Goal: Book appointment/travel/reservation

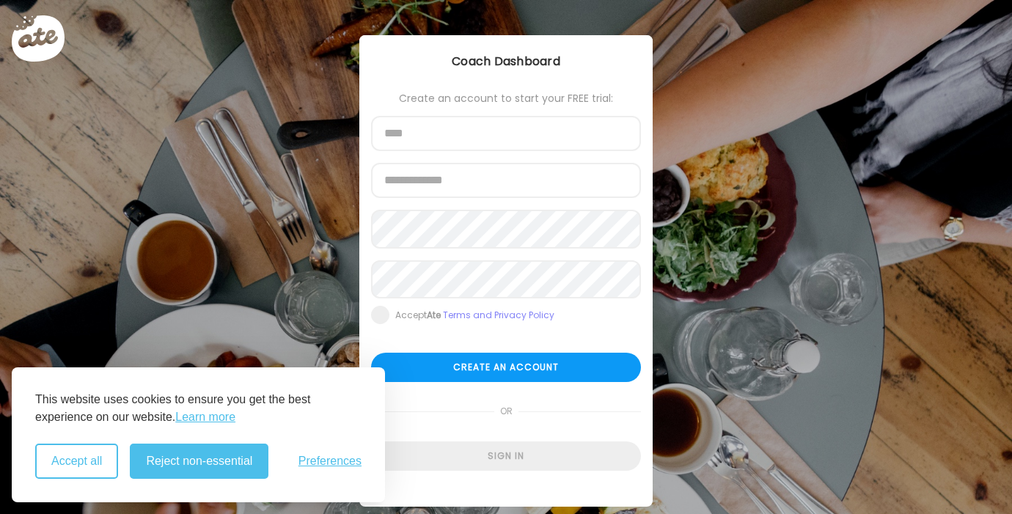
click at [98, 463] on button "Accept all" at bounding box center [76, 460] width 83 height 35
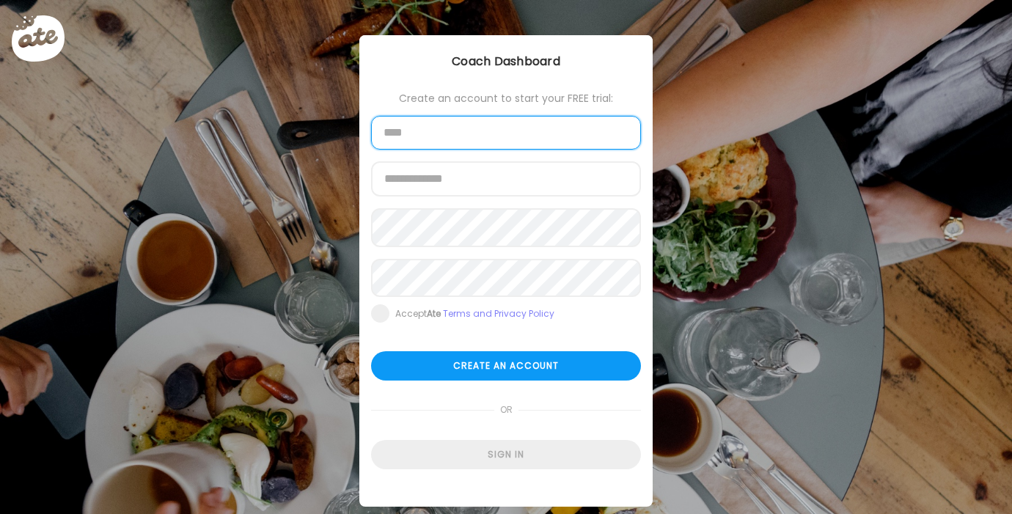
click at [438, 139] on input "text" at bounding box center [506, 133] width 270 height 34
type input "**********"
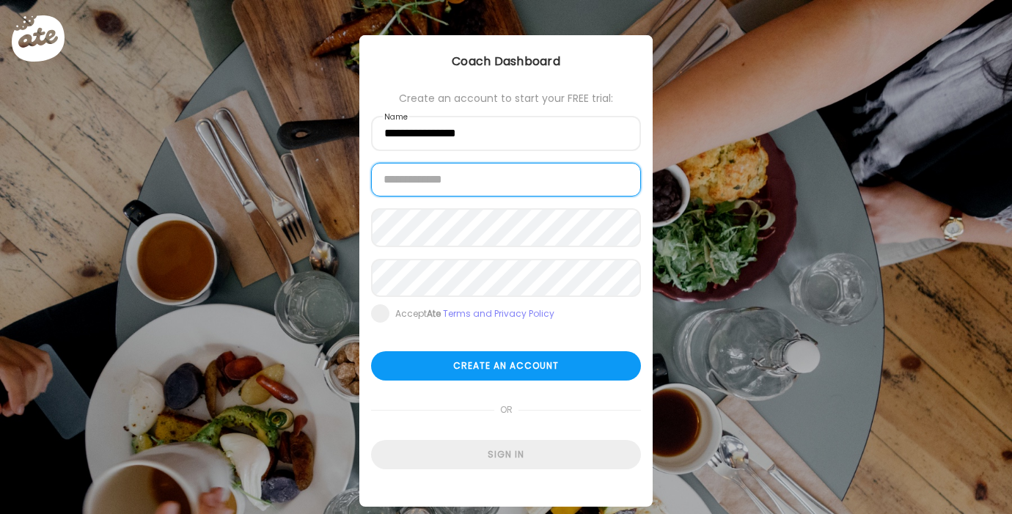
click at [446, 196] on input "email" at bounding box center [506, 180] width 270 height 34
type input "**********"
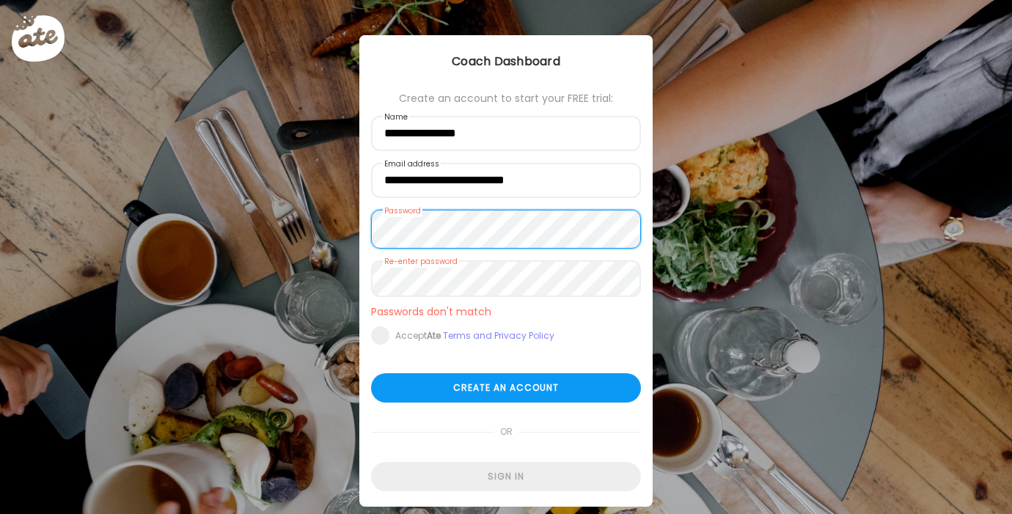
drag, startPoint x: 373, startPoint y: 321, endPoint x: 383, endPoint y: 355, distance: 35.0
click at [373, 321] on form "**********" at bounding box center [506, 291] width 270 height 399
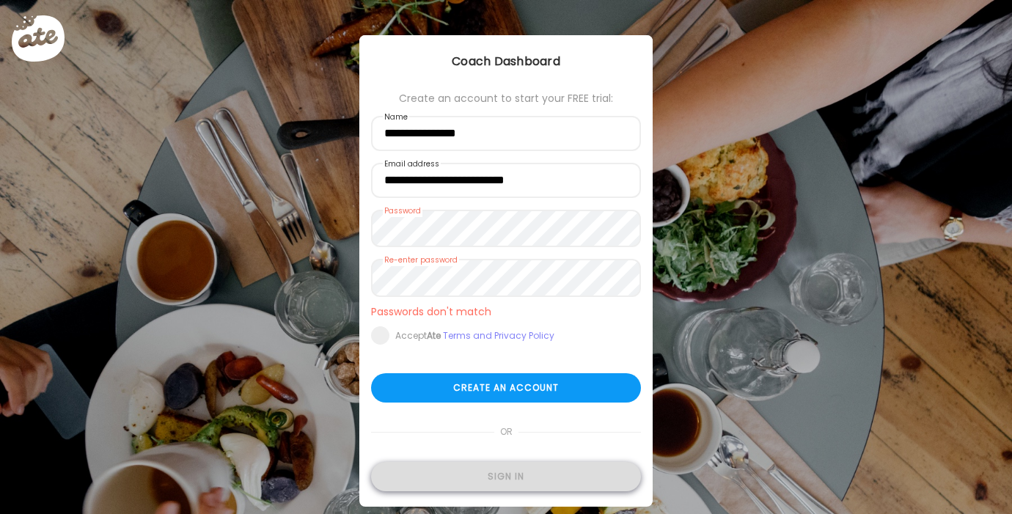
click at [494, 481] on div "Sign in" at bounding box center [506, 476] width 270 height 29
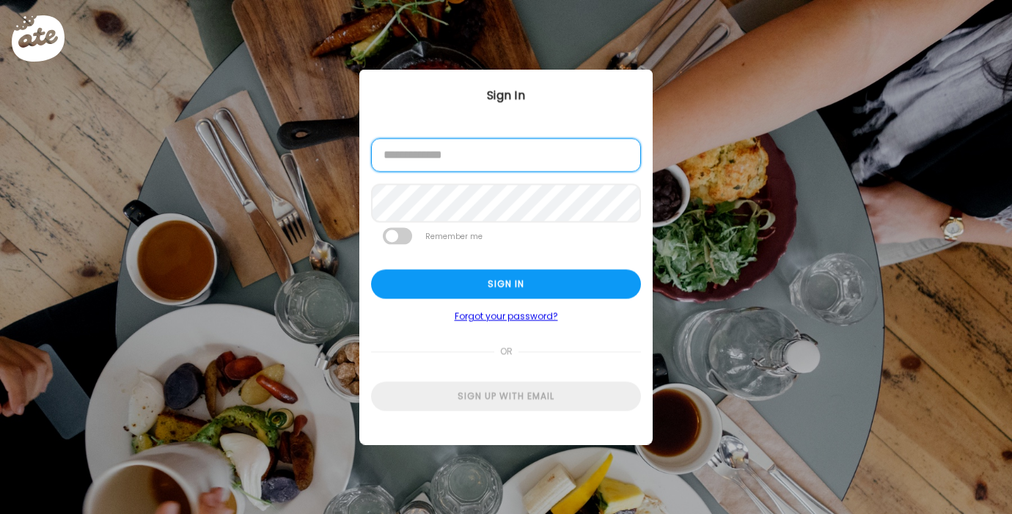
click at [476, 169] on input "email" at bounding box center [506, 156] width 270 height 34
type input "**********"
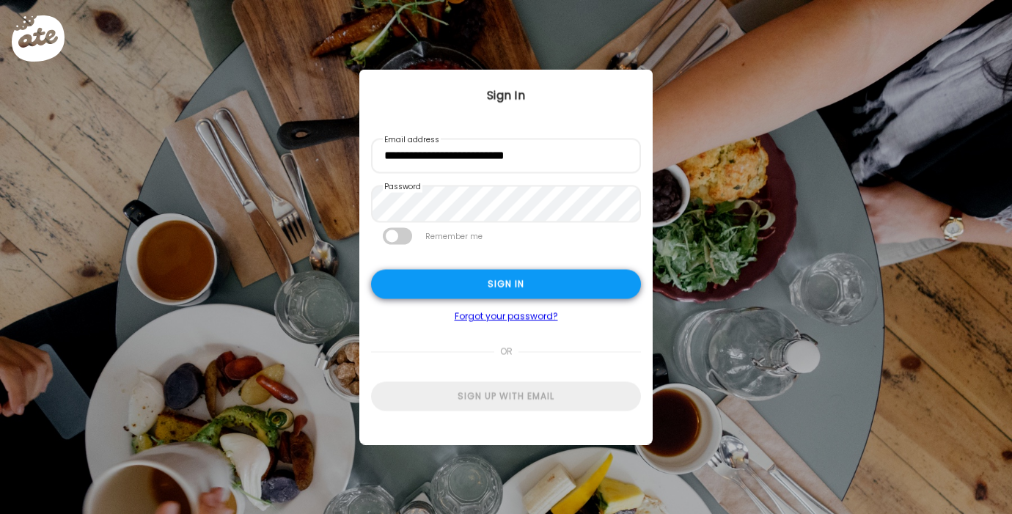
click at [482, 297] on div "Sign in" at bounding box center [506, 283] width 270 height 29
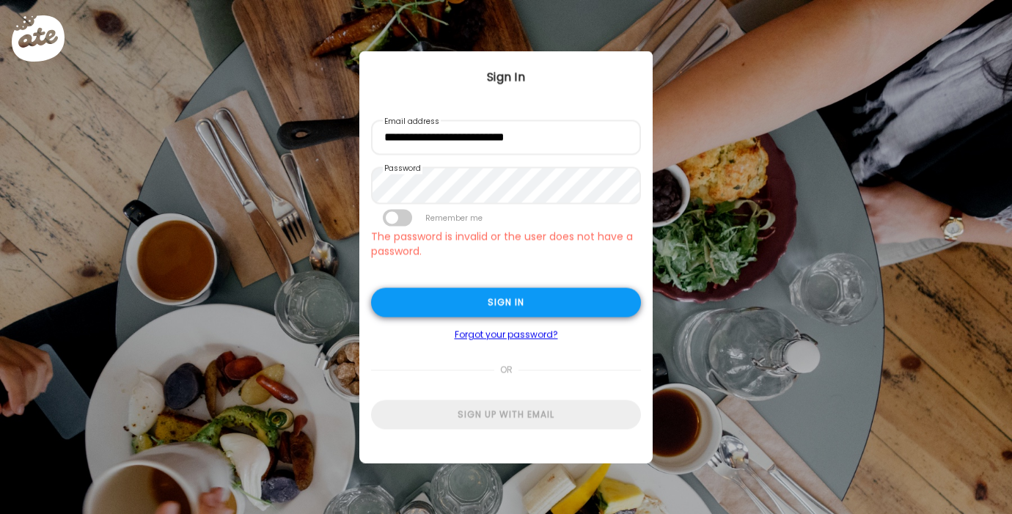
click at [484, 312] on div "Sign in" at bounding box center [506, 301] width 270 height 29
type input "**********"
type textarea "**********"
type input "**********"
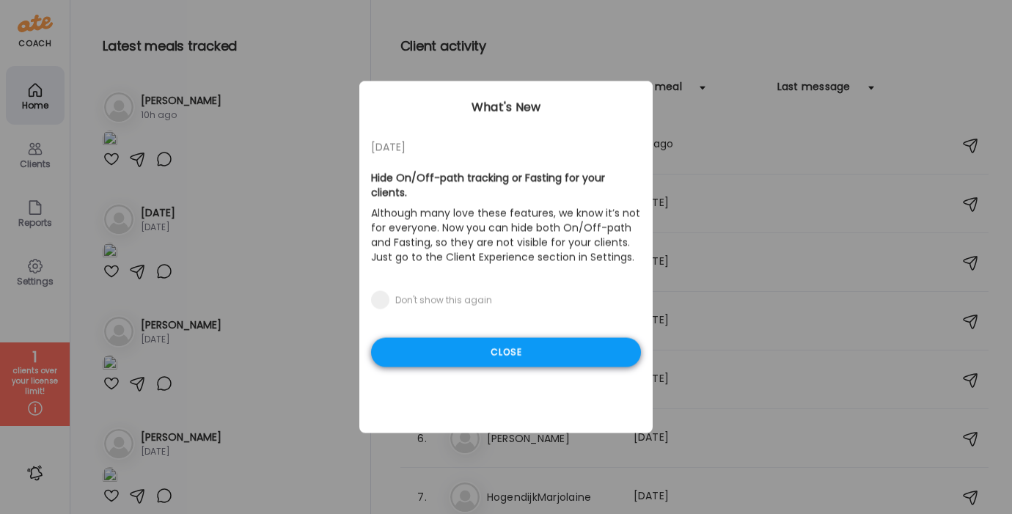
click at [501, 356] on div "Close" at bounding box center [506, 352] width 270 height 29
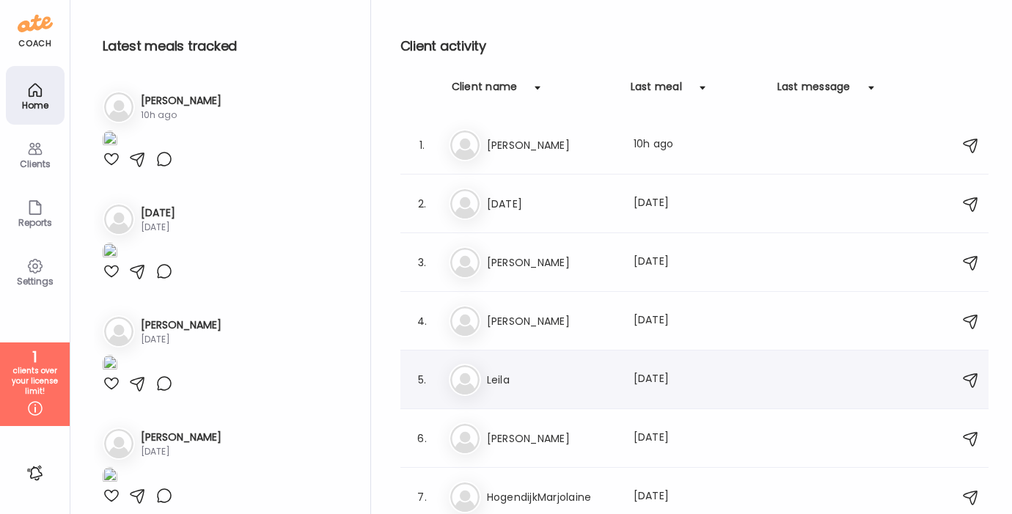
click at [577, 379] on h3 "Leila" at bounding box center [551, 380] width 129 height 18
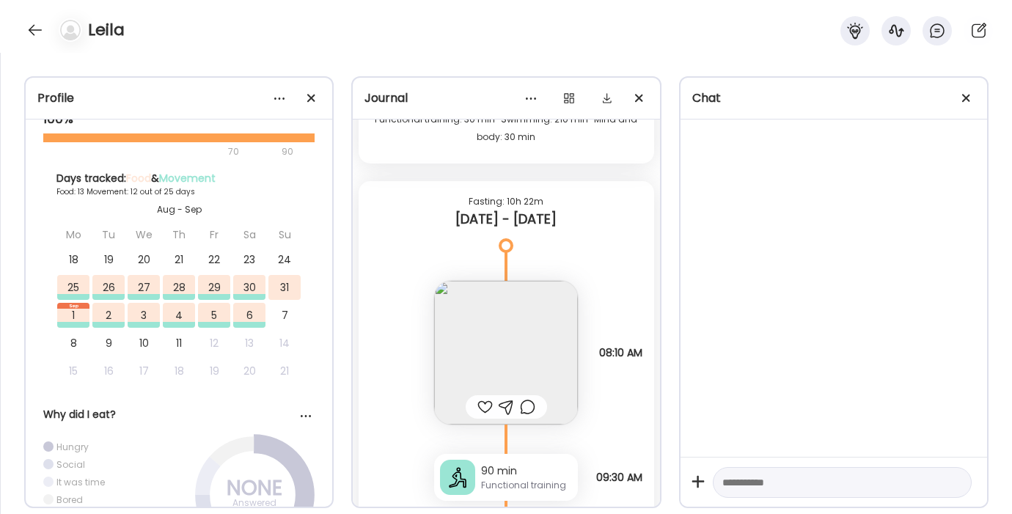
scroll to position [15053, 0]
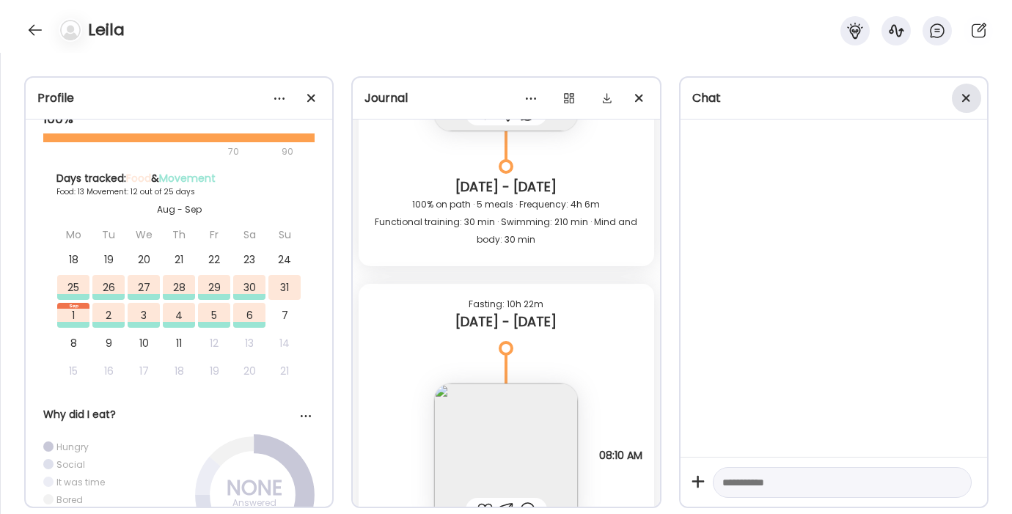
click at [970, 102] on div at bounding box center [965, 98] width 29 height 29
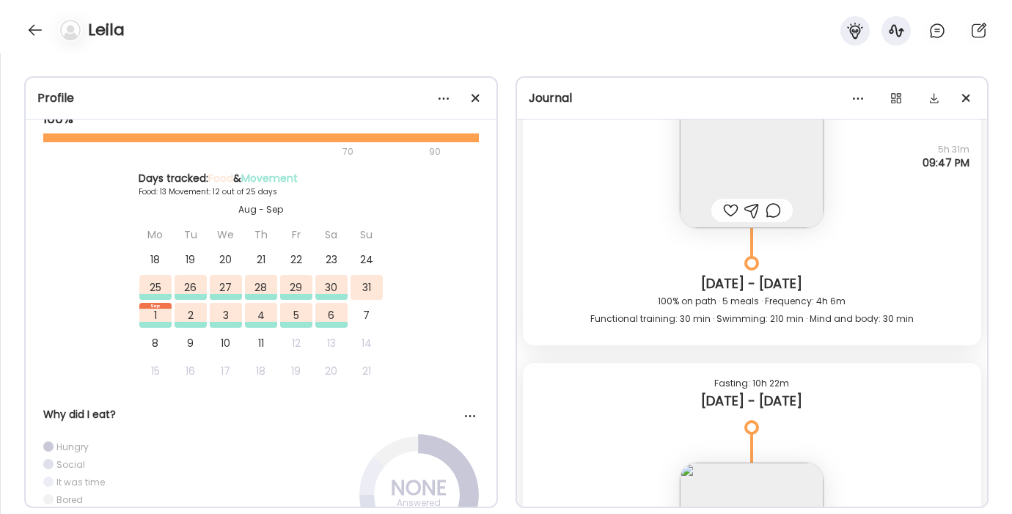
scroll to position [14919, 0]
click at [481, 98] on div at bounding box center [475, 98] width 29 height 29
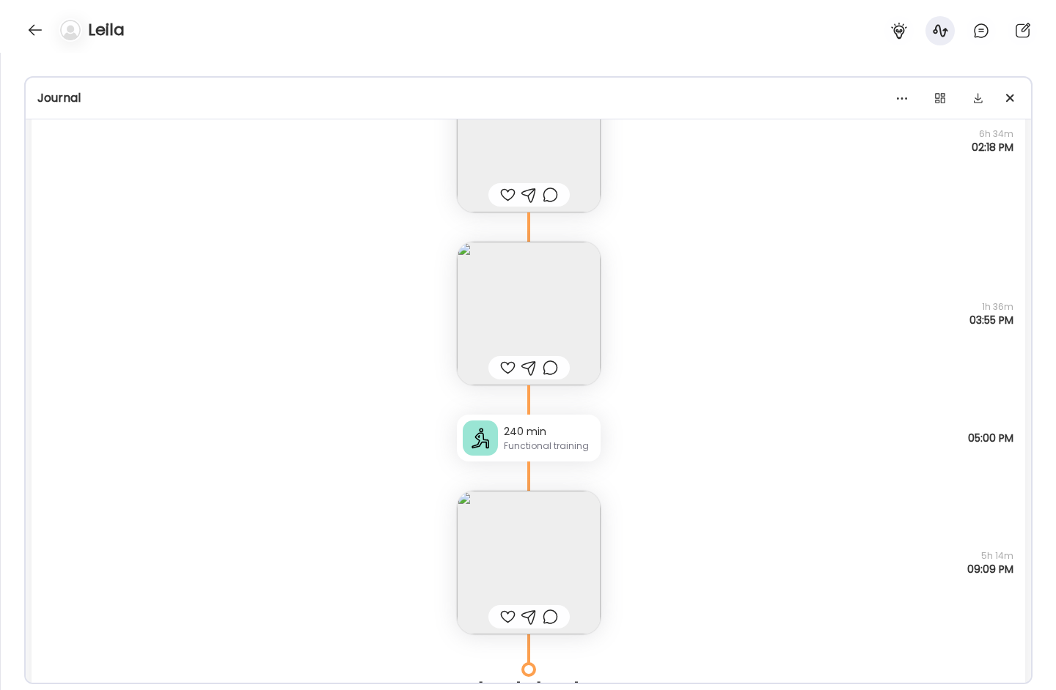
scroll to position [493, 0]
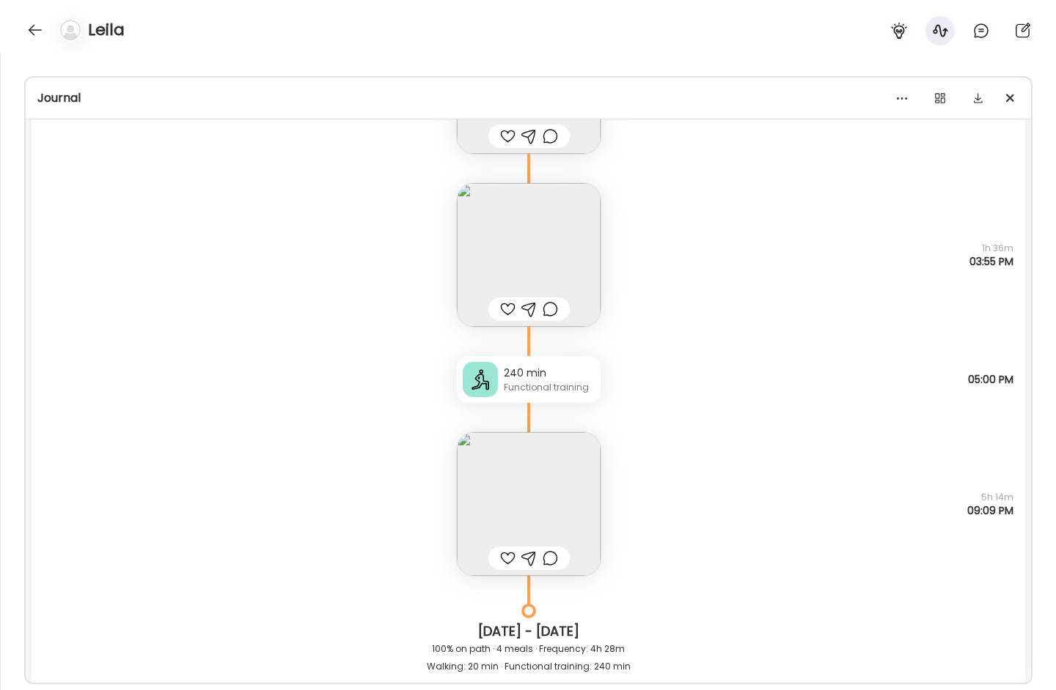
click at [514, 479] on img at bounding box center [529, 504] width 144 height 144
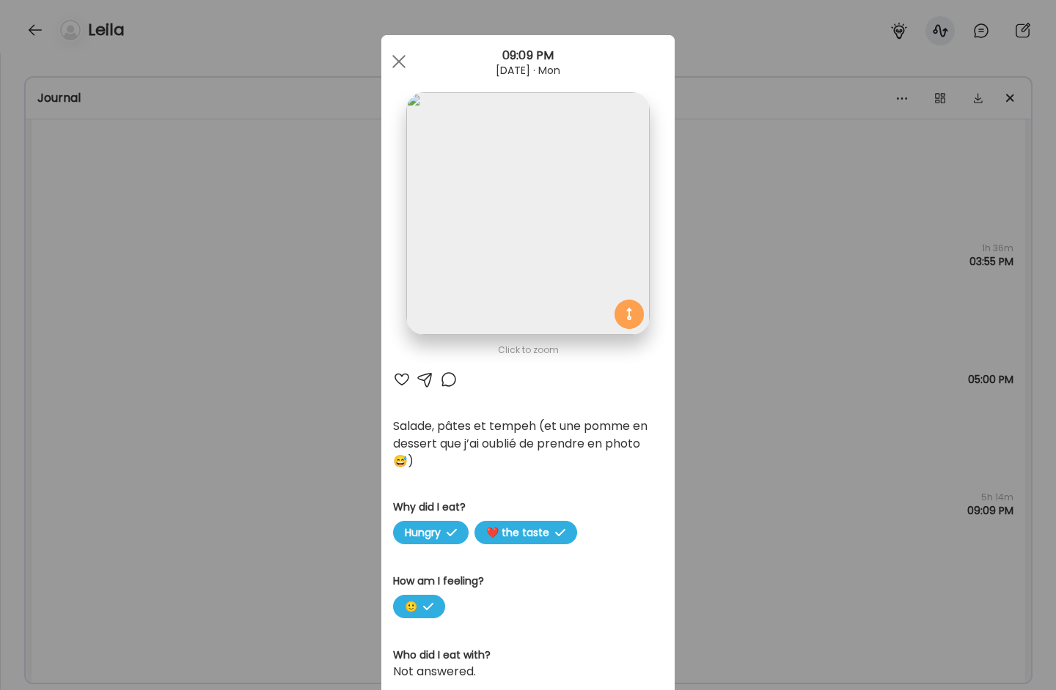
click at [501, 255] on img at bounding box center [527, 213] width 243 height 243
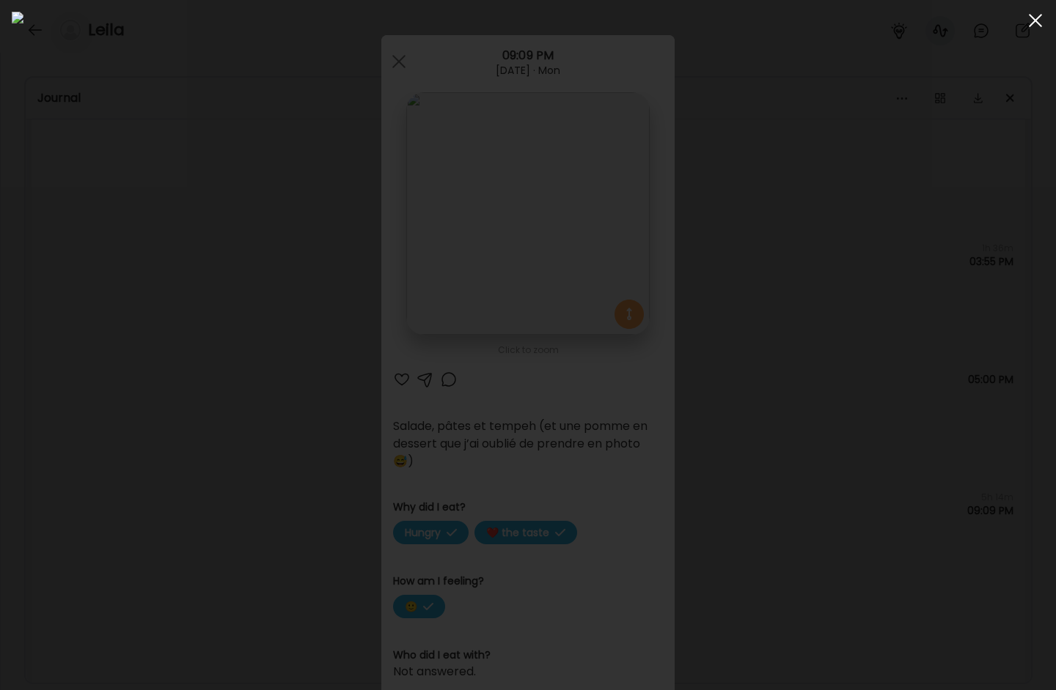
click at [1011, 22] on div at bounding box center [1034, 20] width 29 height 29
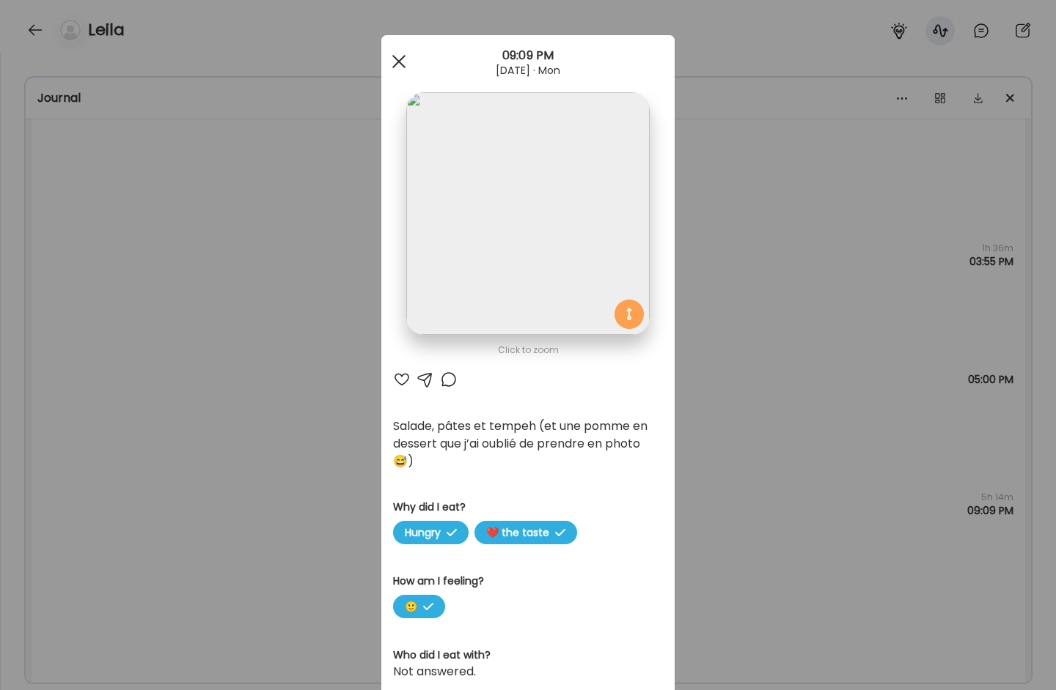
click at [393, 59] on div at bounding box center [398, 61] width 29 height 29
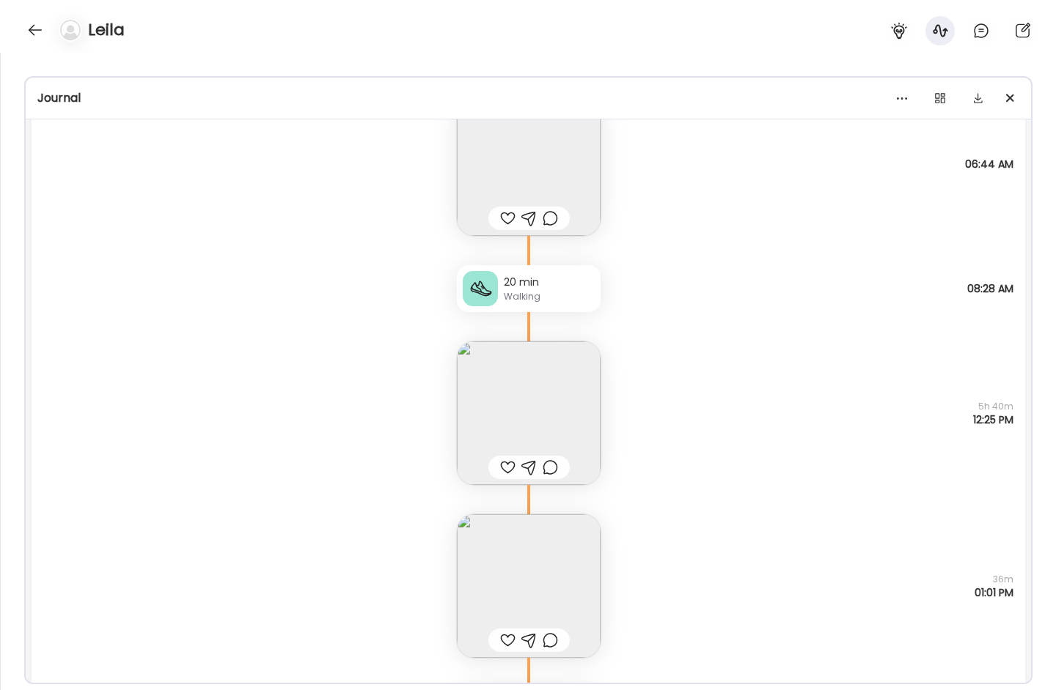
scroll to position [1340, 0]
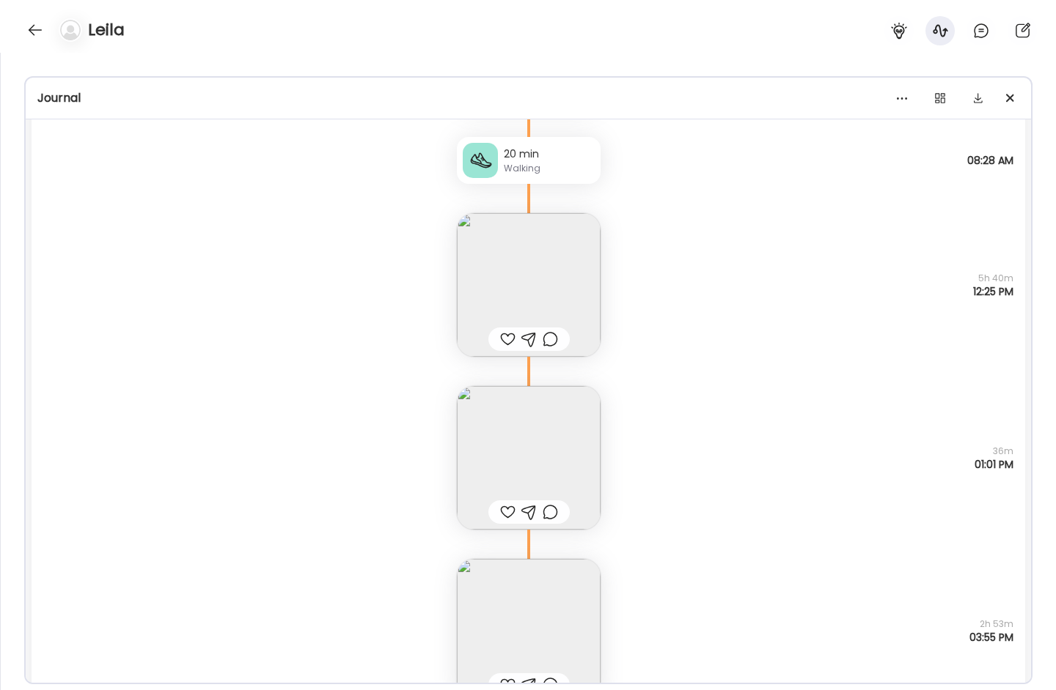
click at [549, 265] on img at bounding box center [529, 285] width 144 height 144
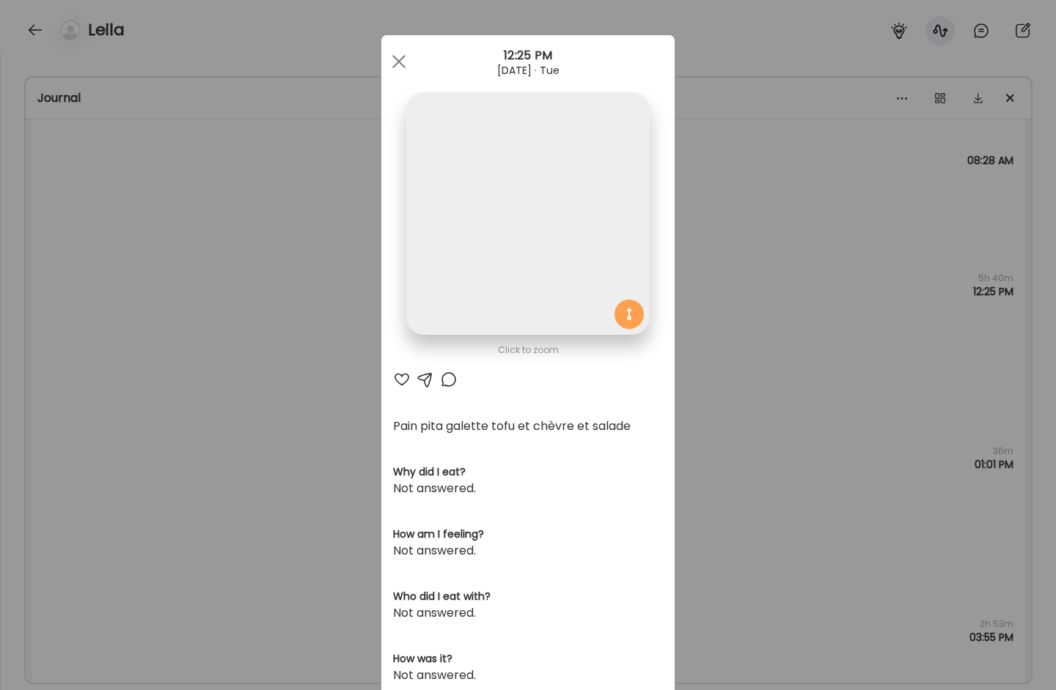
click at [479, 233] on img at bounding box center [527, 213] width 243 height 243
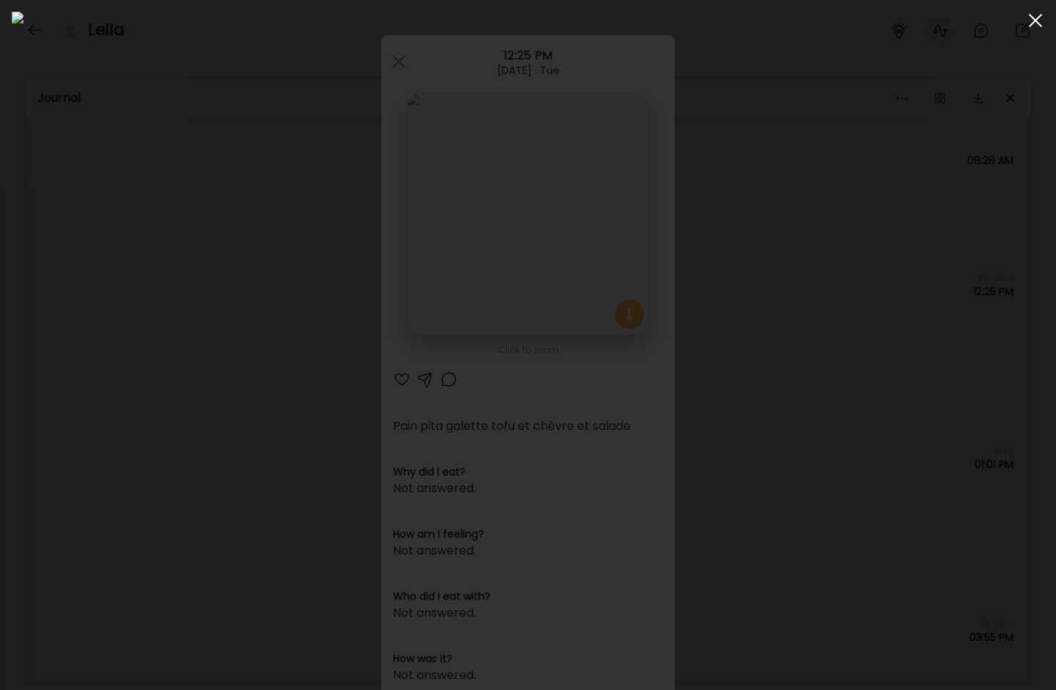
click at [1011, 22] on div at bounding box center [1034, 20] width 29 height 29
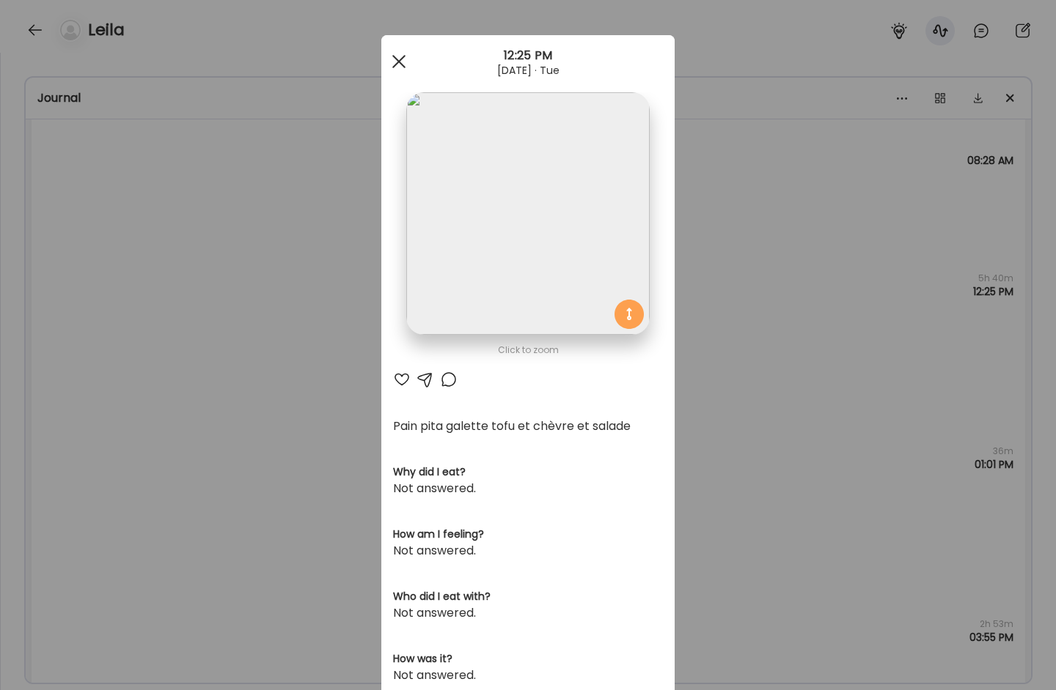
click at [397, 56] on div at bounding box center [398, 61] width 29 height 29
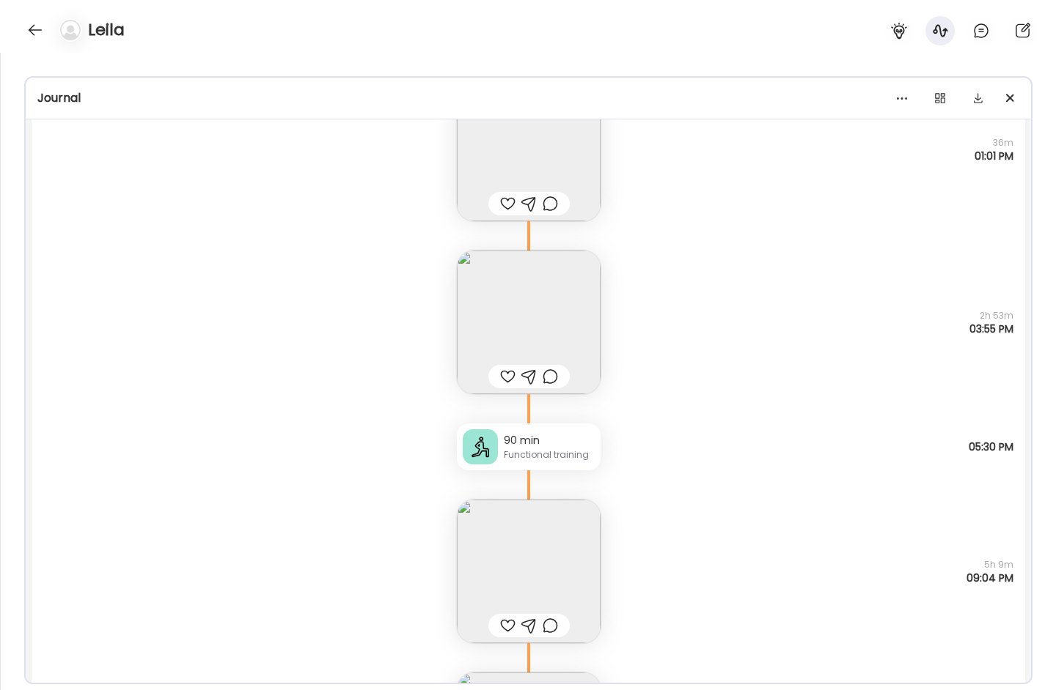
scroll to position [1681, 0]
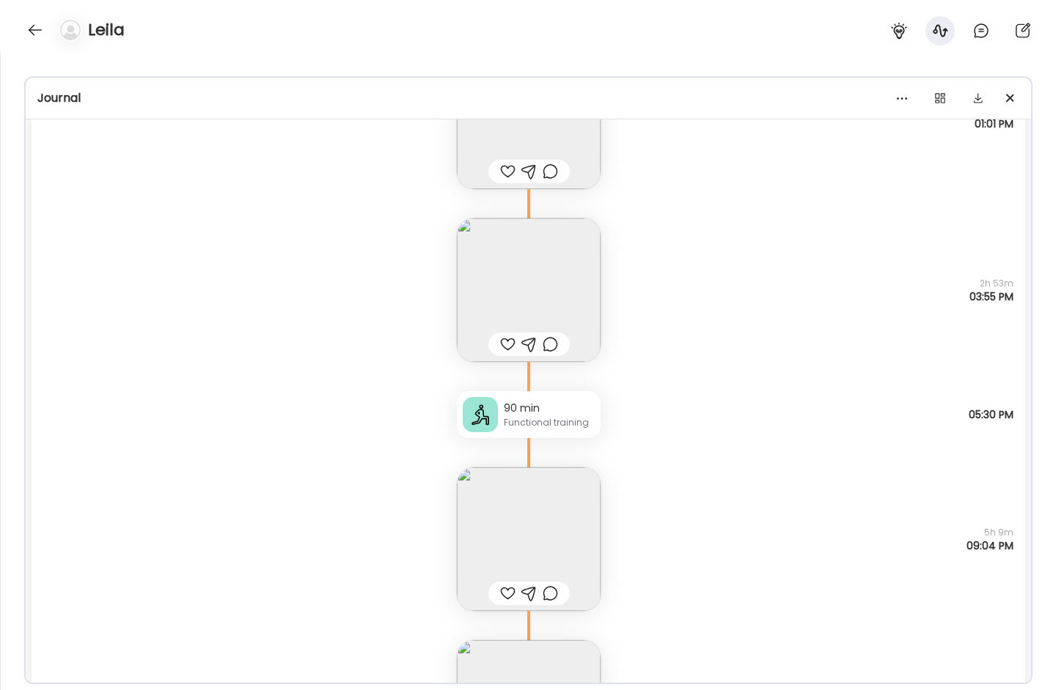
click at [542, 324] on img at bounding box center [529, 290] width 144 height 144
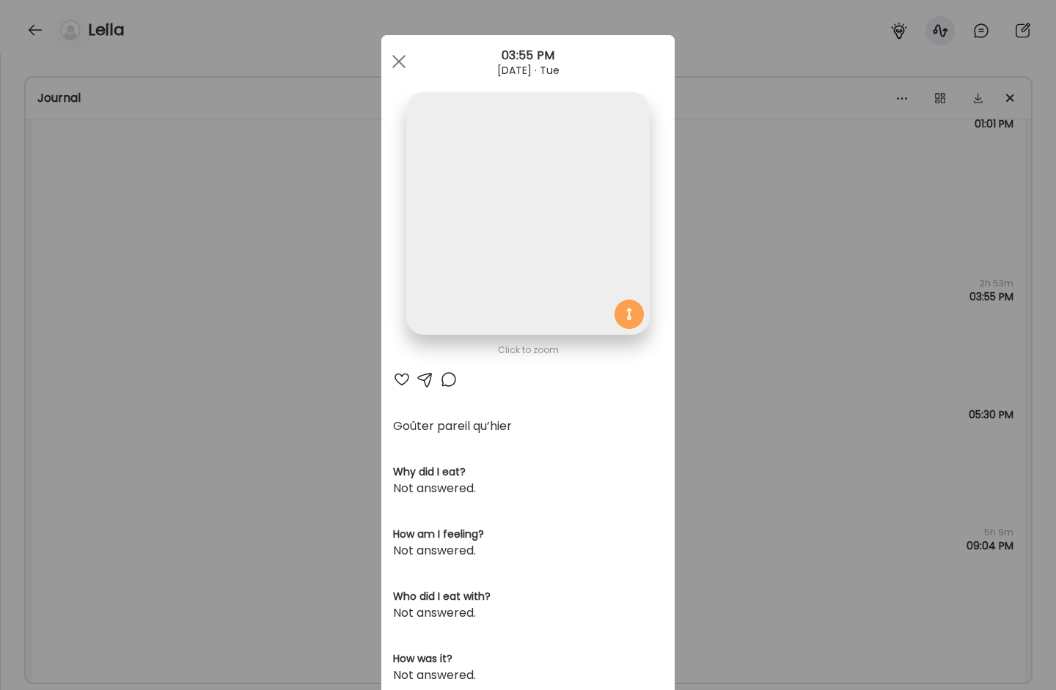
click at [515, 236] on img at bounding box center [527, 213] width 243 height 243
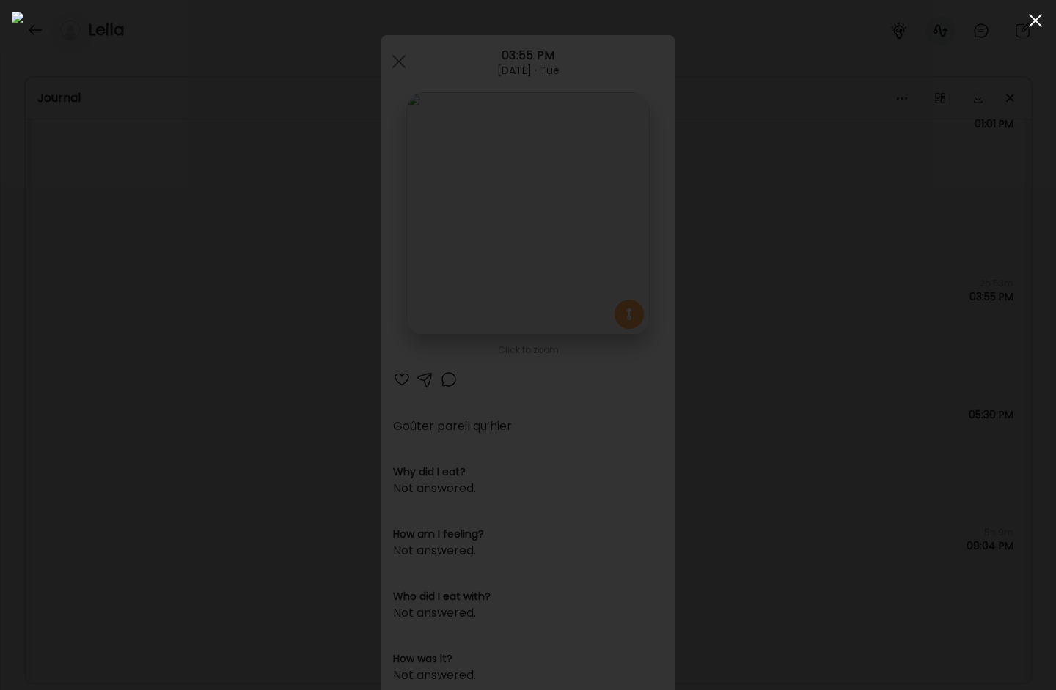
click at [1011, 20] on div at bounding box center [1034, 20] width 29 height 29
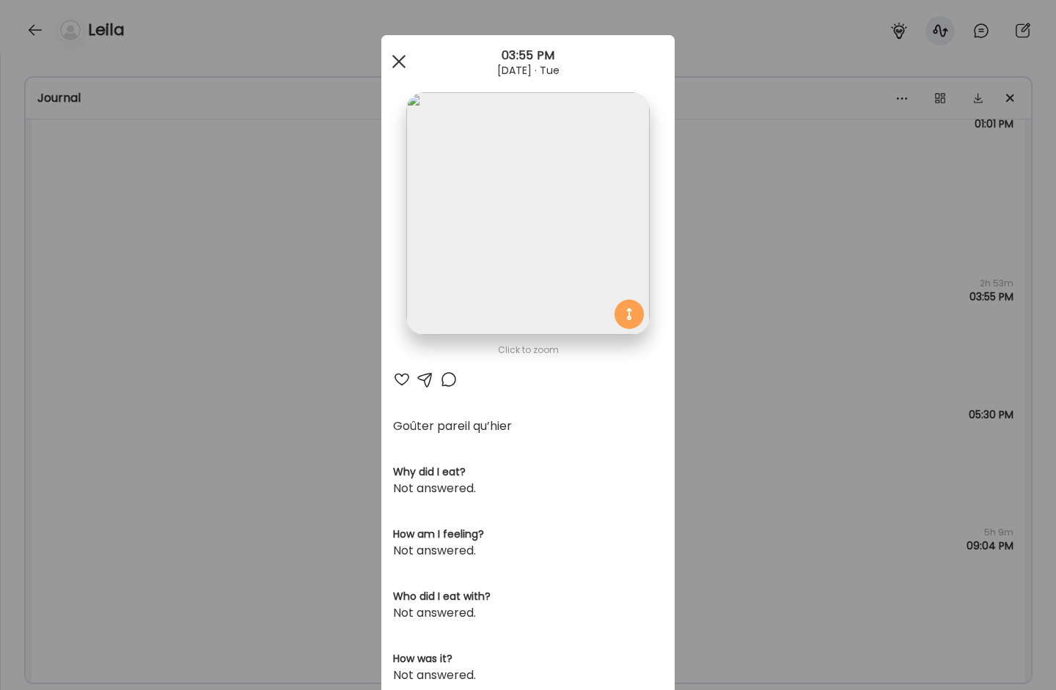
click at [395, 67] on div at bounding box center [398, 61] width 29 height 29
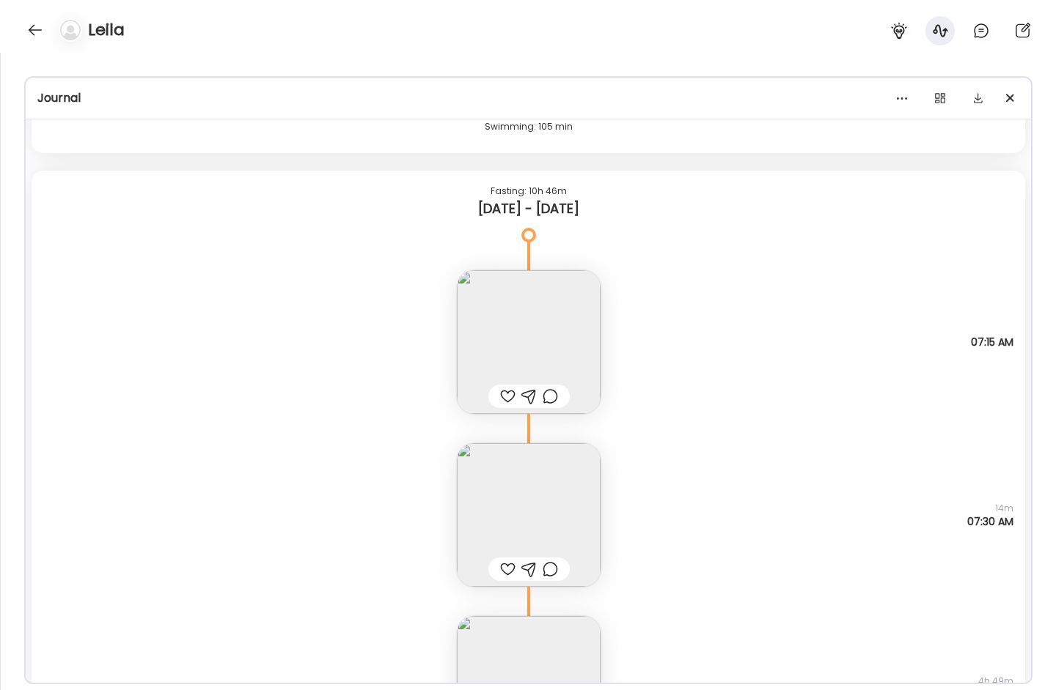
scroll to position [3744, 0]
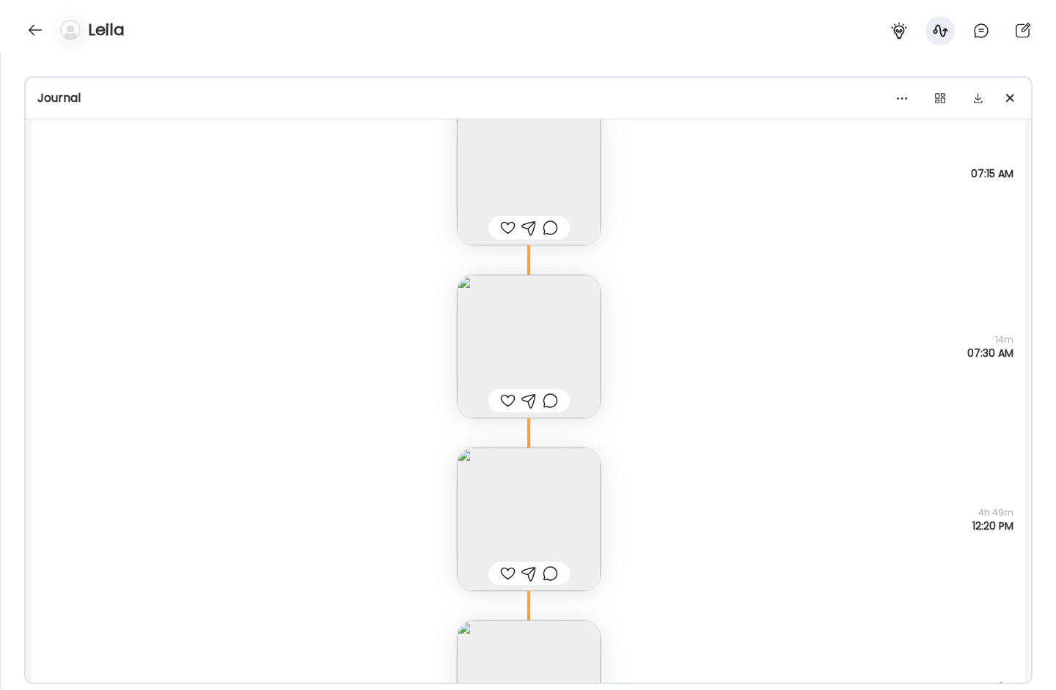
click at [507, 326] on img at bounding box center [529, 347] width 144 height 144
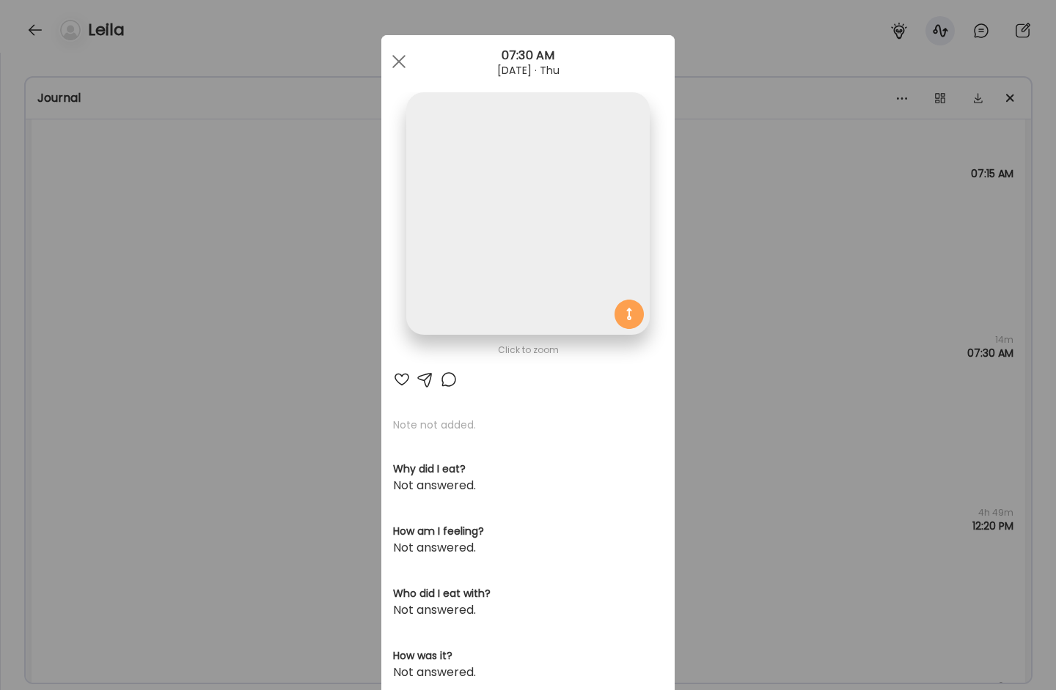
click at [498, 243] on img at bounding box center [527, 213] width 243 height 243
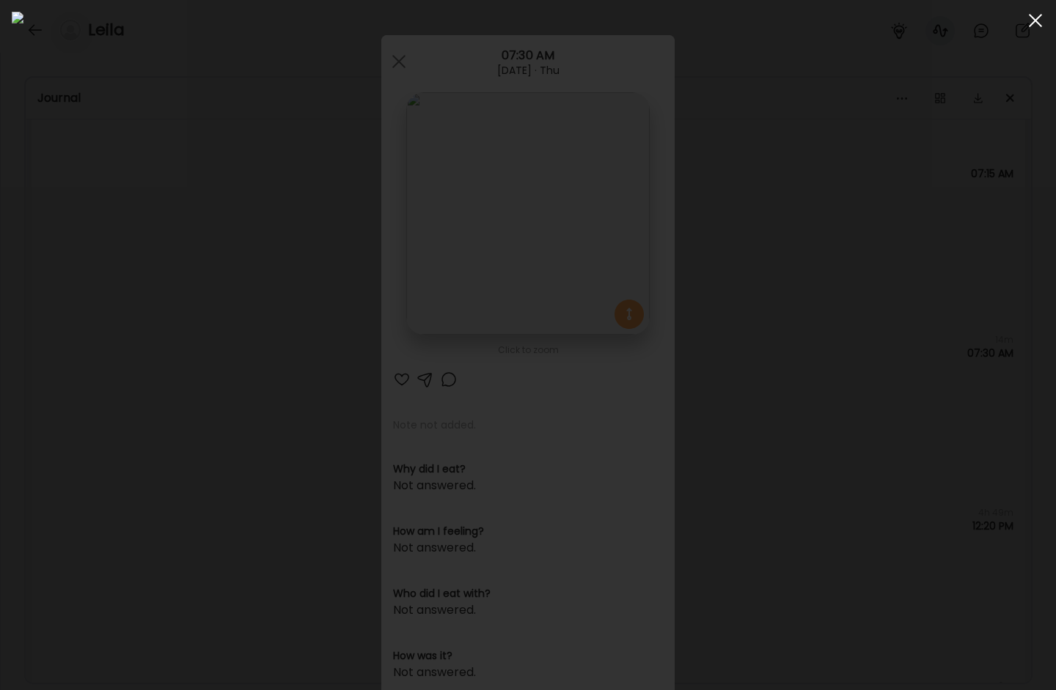
click at [1011, 22] on div at bounding box center [1034, 20] width 29 height 29
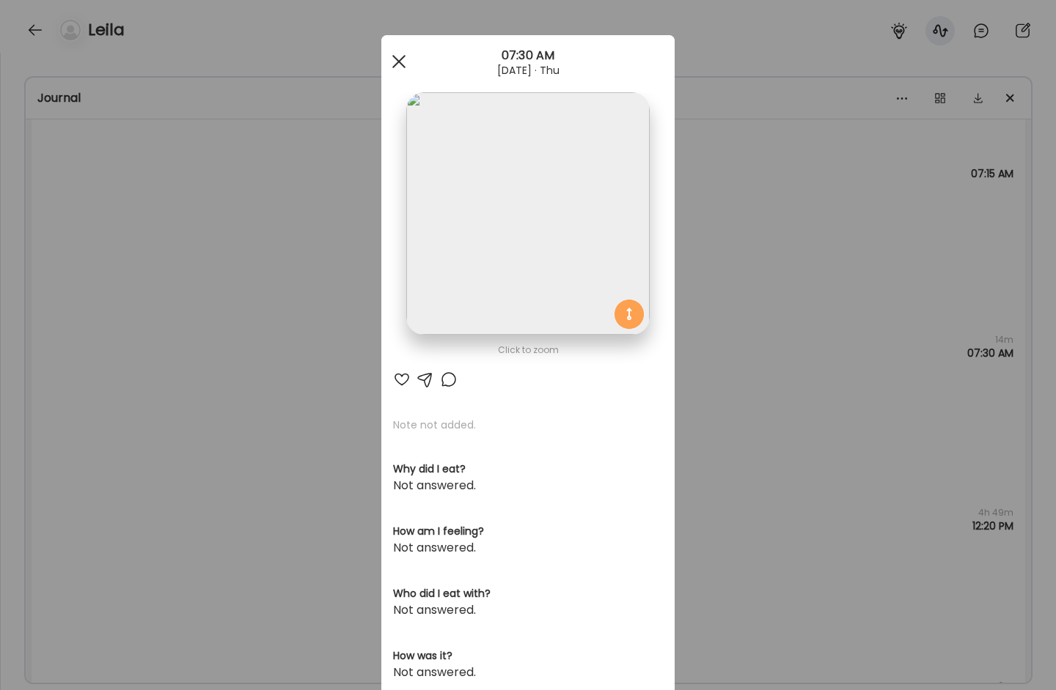
click at [397, 67] on div at bounding box center [398, 61] width 29 height 29
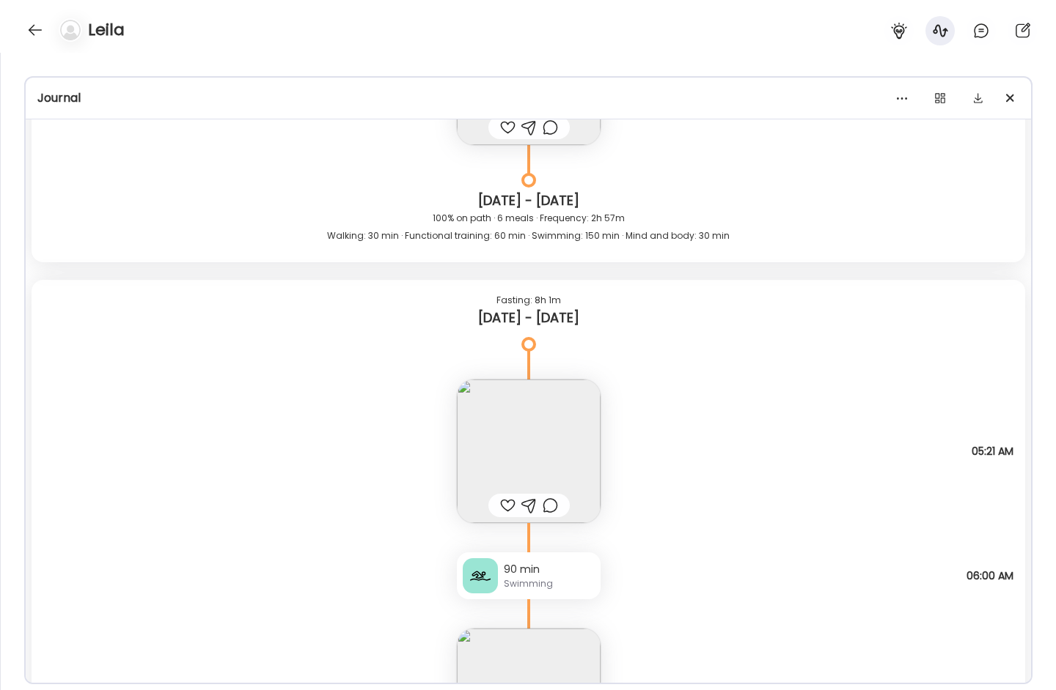
scroll to position [14117, 0]
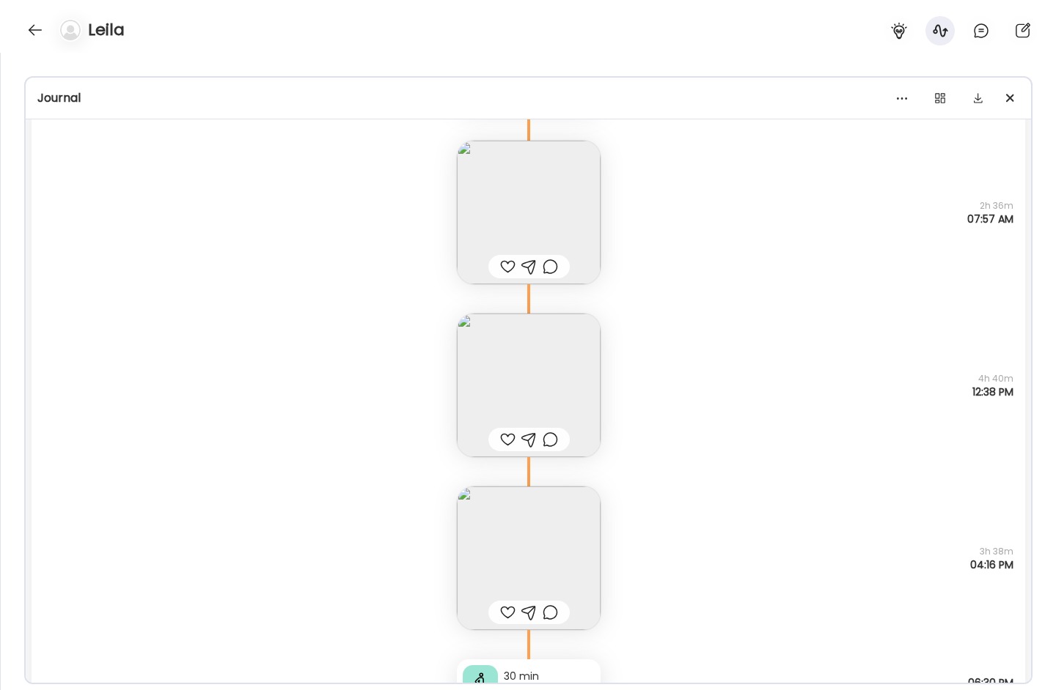
click at [503, 395] on img at bounding box center [529, 386] width 144 height 144
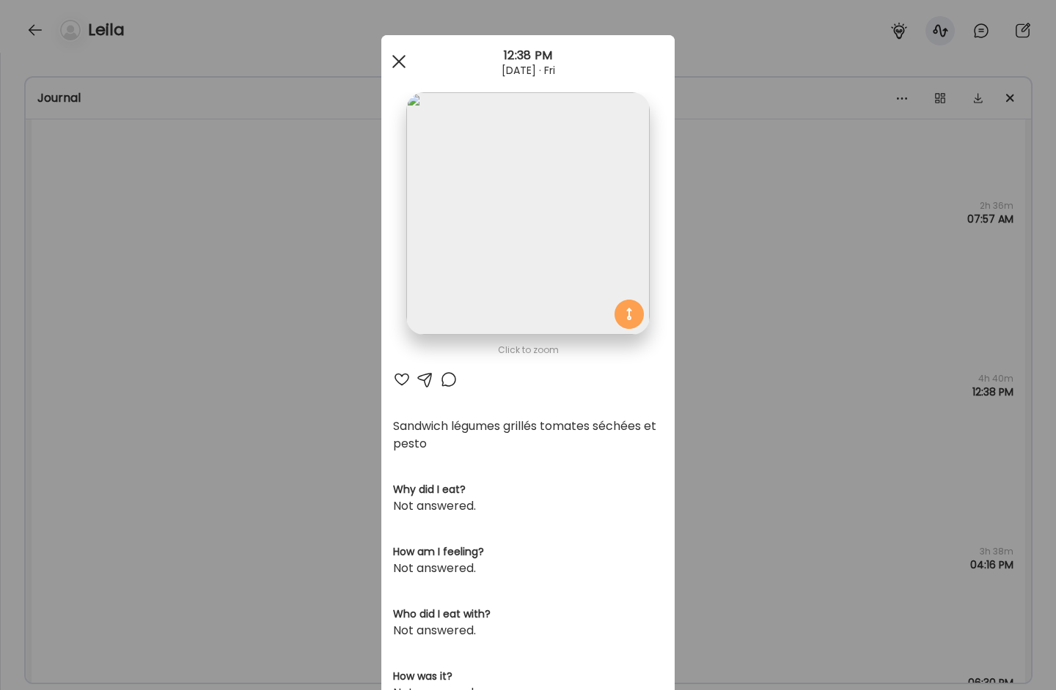
click at [391, 67] on div at bounding box center [398, 61] width 29 height 29
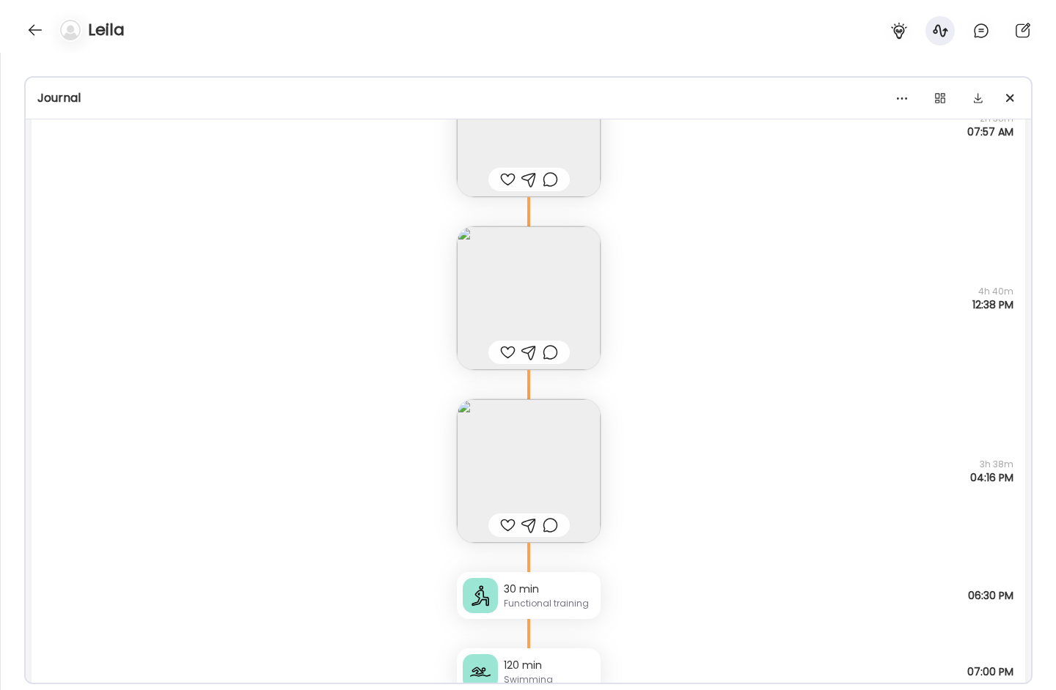
scroll to position [14205, 0]
click at [539, 462] on img at bounding box center [529, 471] width 144 height 144
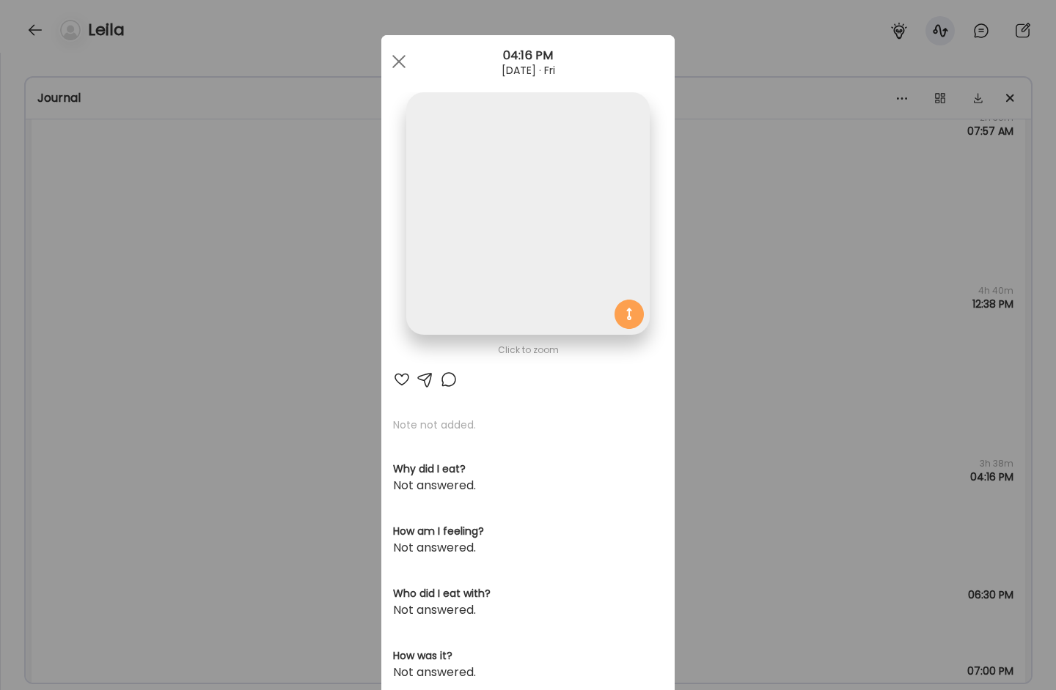
click at [527, 262] on img at bounding box center [527, 213] width 243 height 243
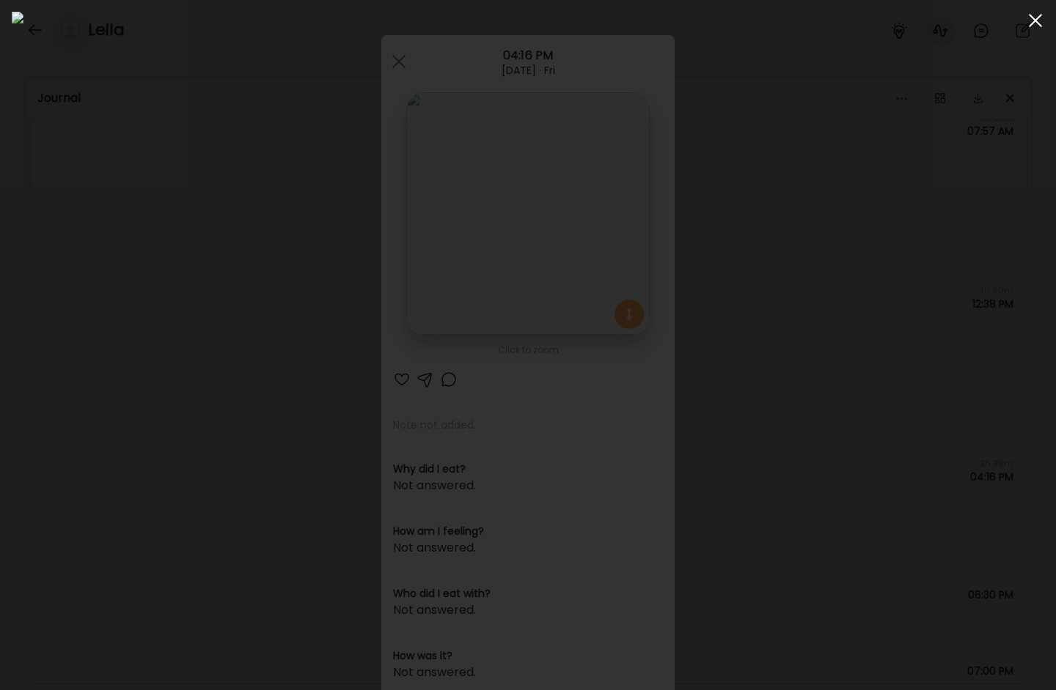
click at [1011, 25] on div at bounding box center [1034, 20] width 29 height 29
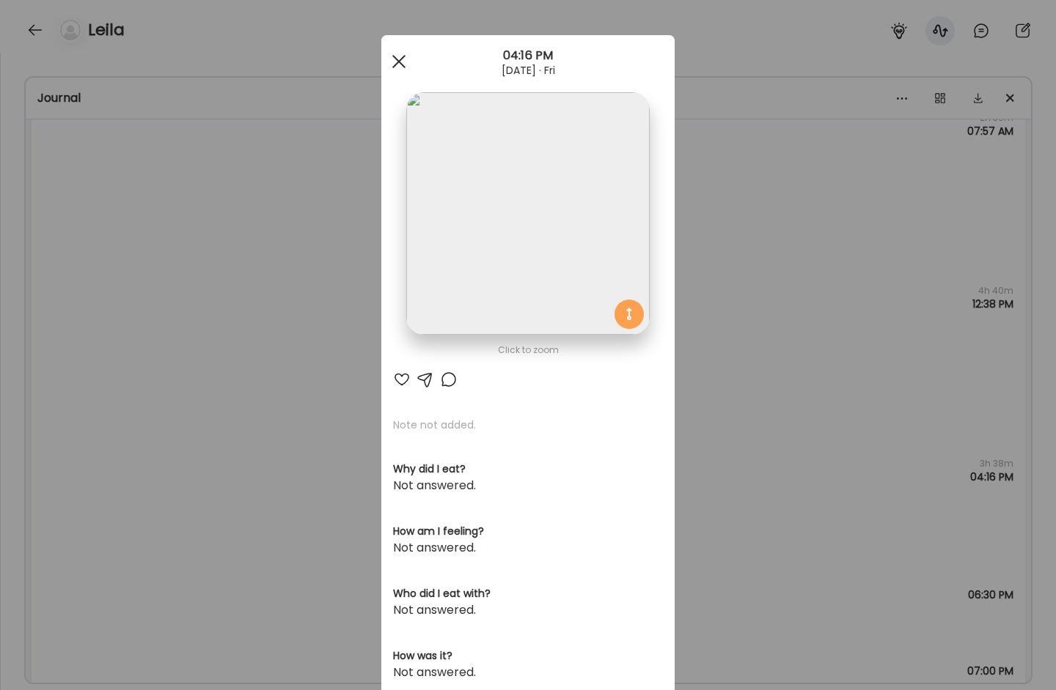
click at [387, 65] on div at bounding box center [398, 61] width 29 height 29
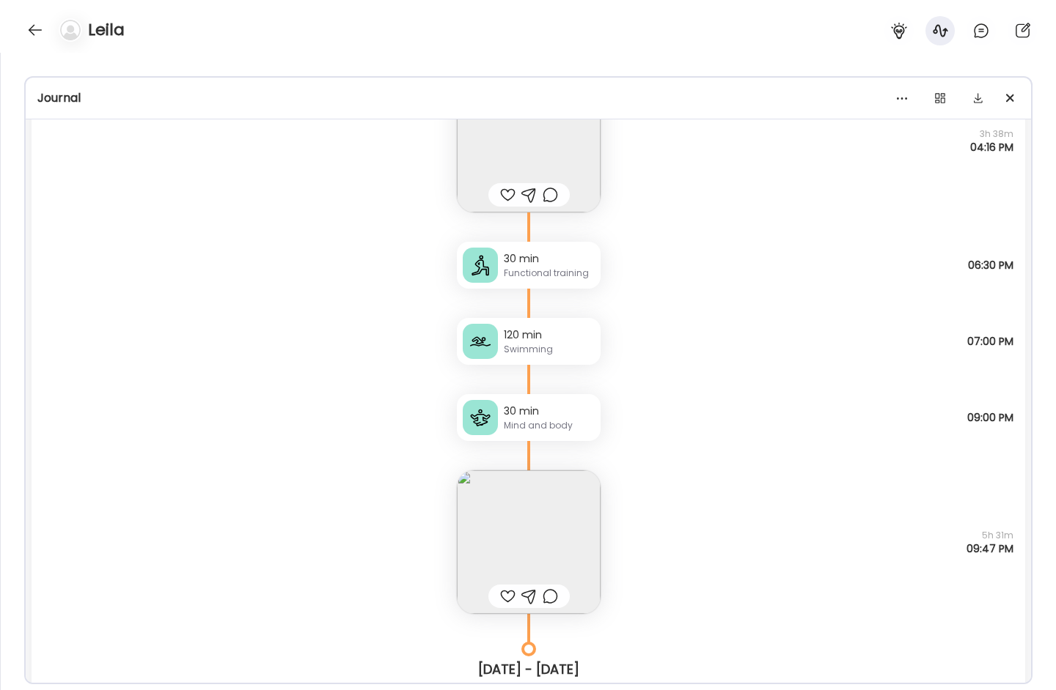
scroll to position [14634, 0]
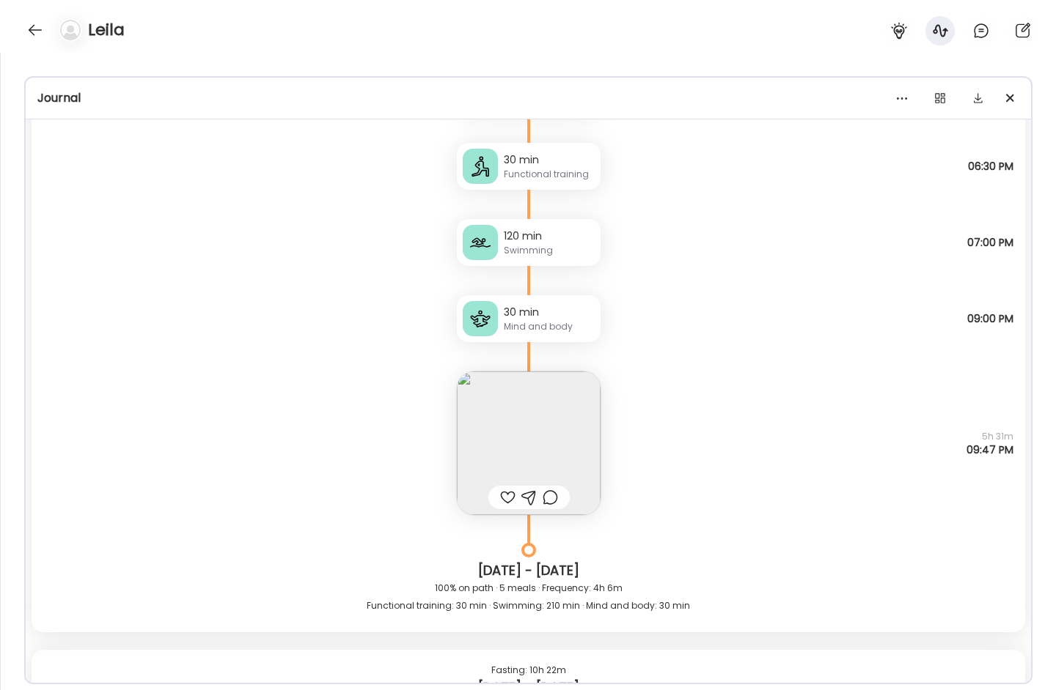
click at [525, 427] on img at bounding box center [529, 444] width 144 height 144
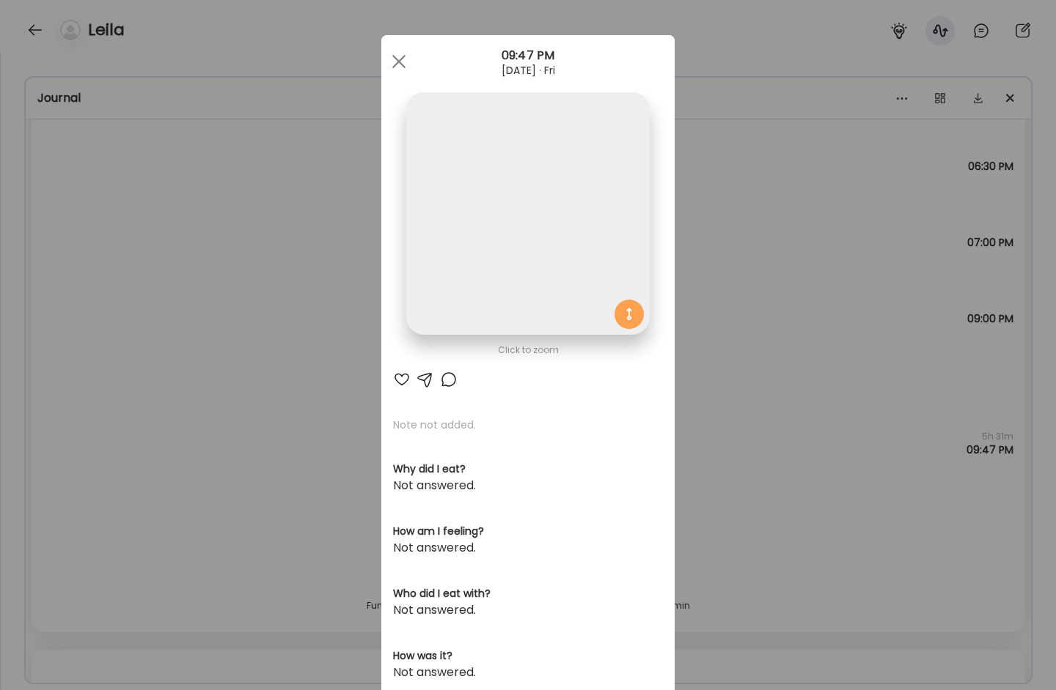
click at [488, 253] on img at bounding box center [527, 213] width 243 height 243
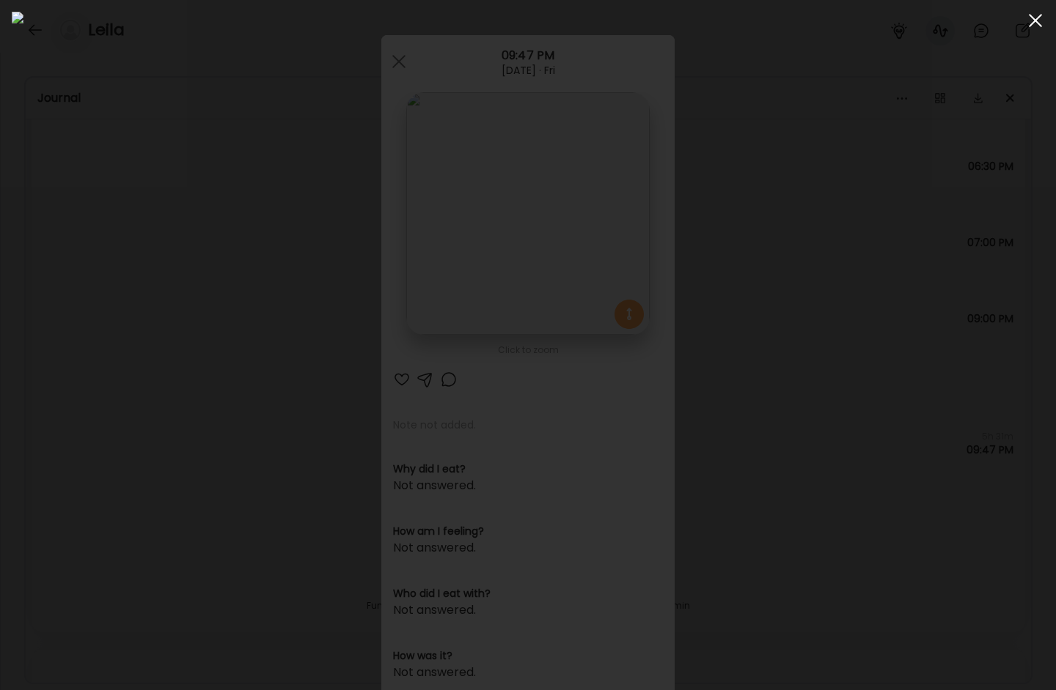
click at [1011, 20] on div at bounding box center [1034, 20] width 29 height 29
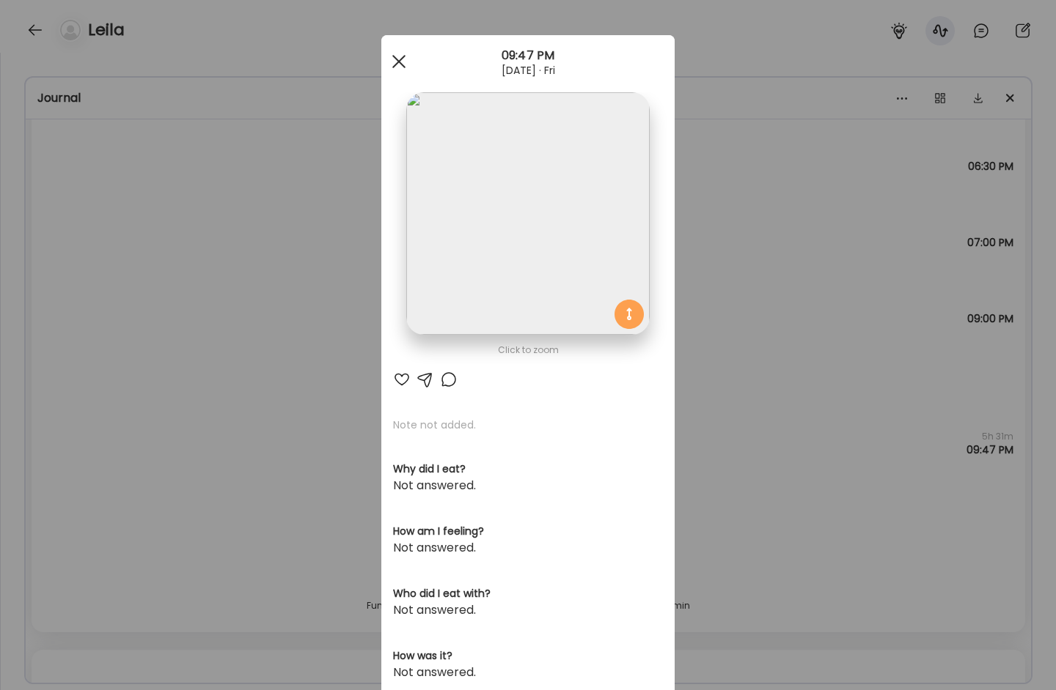
click at [396, 62] on div at bounding box center [398, 61] width 29 height 29
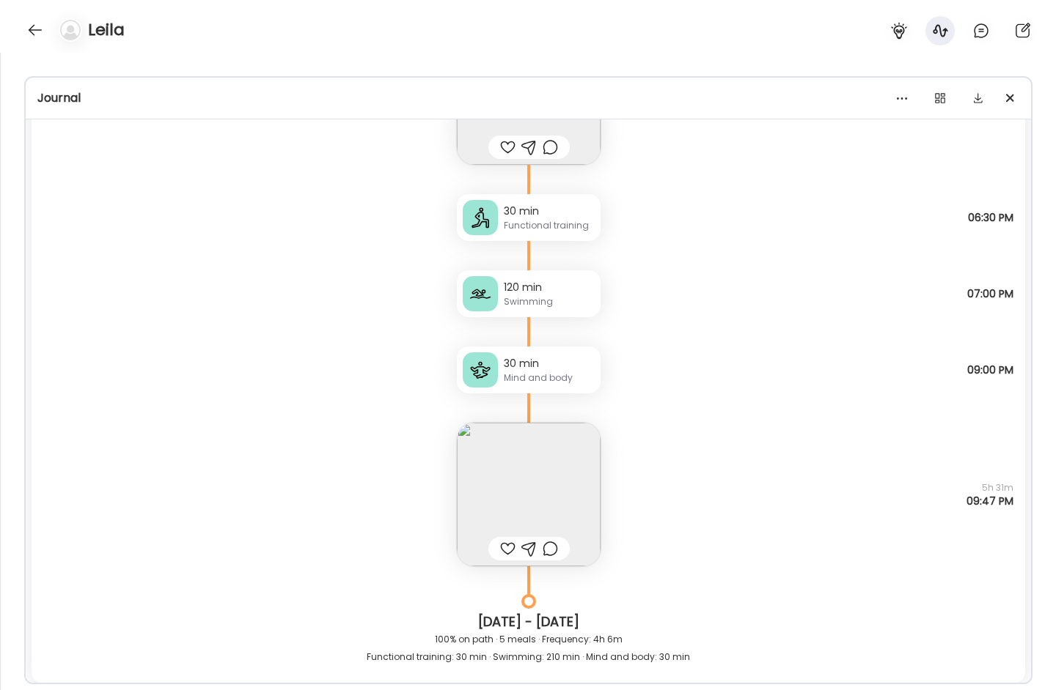
scroll to position [14571, 0]
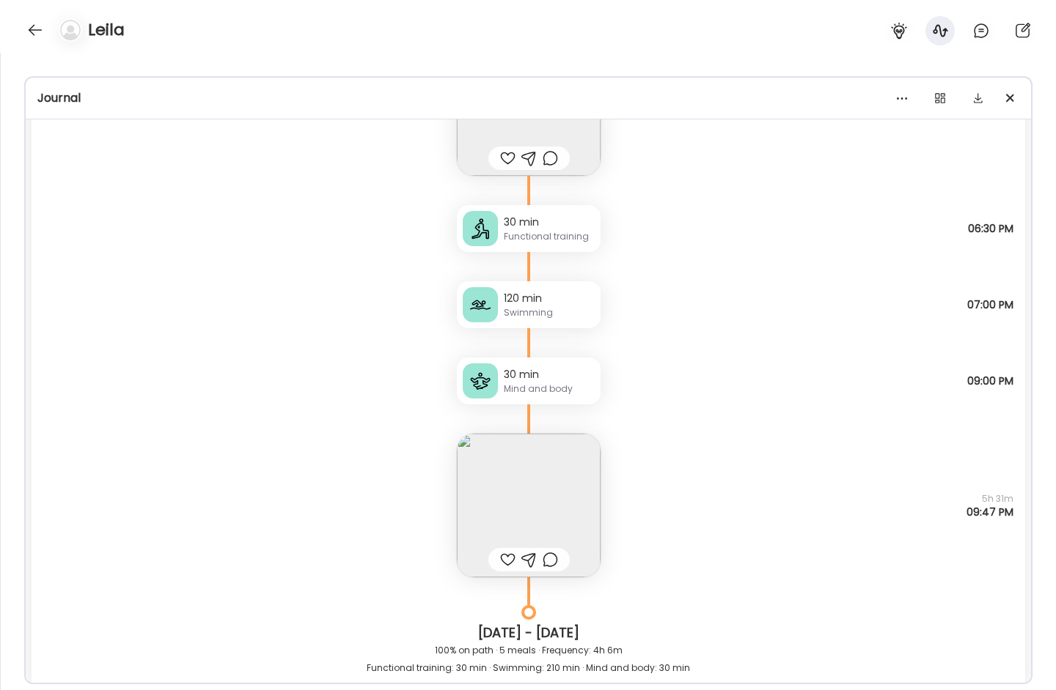
click at [568, 243] on div "30 min Functional training" at bounding box center [529, 228] width 144 height 47
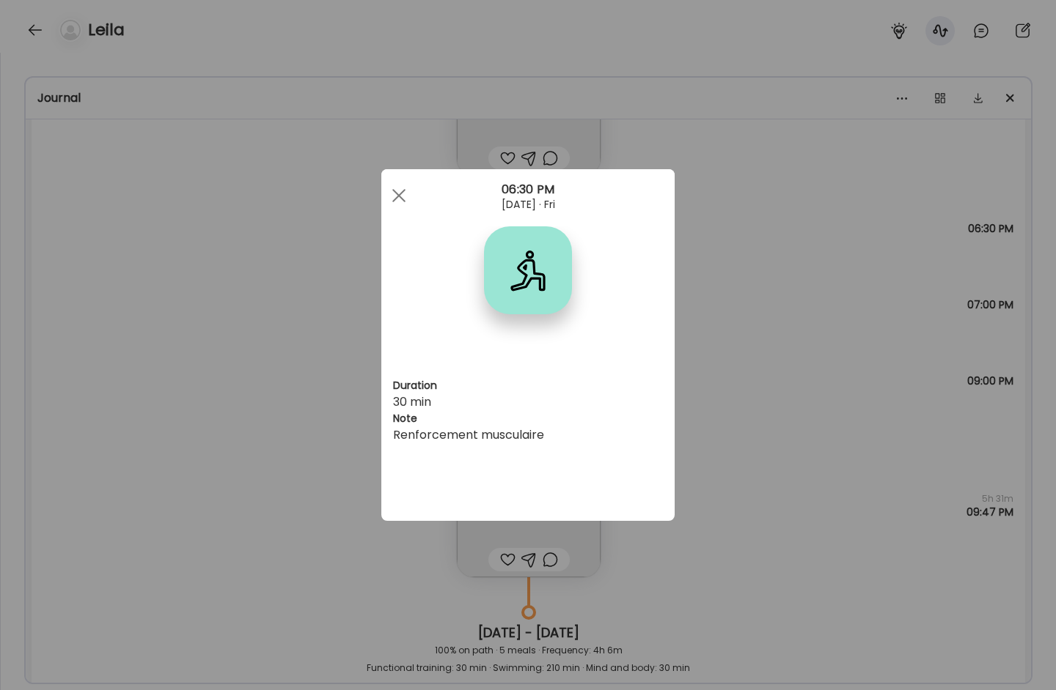
click at [420, 195] on div "06:30 PM" at bounding box center [527, 190] width 293 height 18
click at [397, 198] on span at bounding box center [398, 195] width 13 height 13
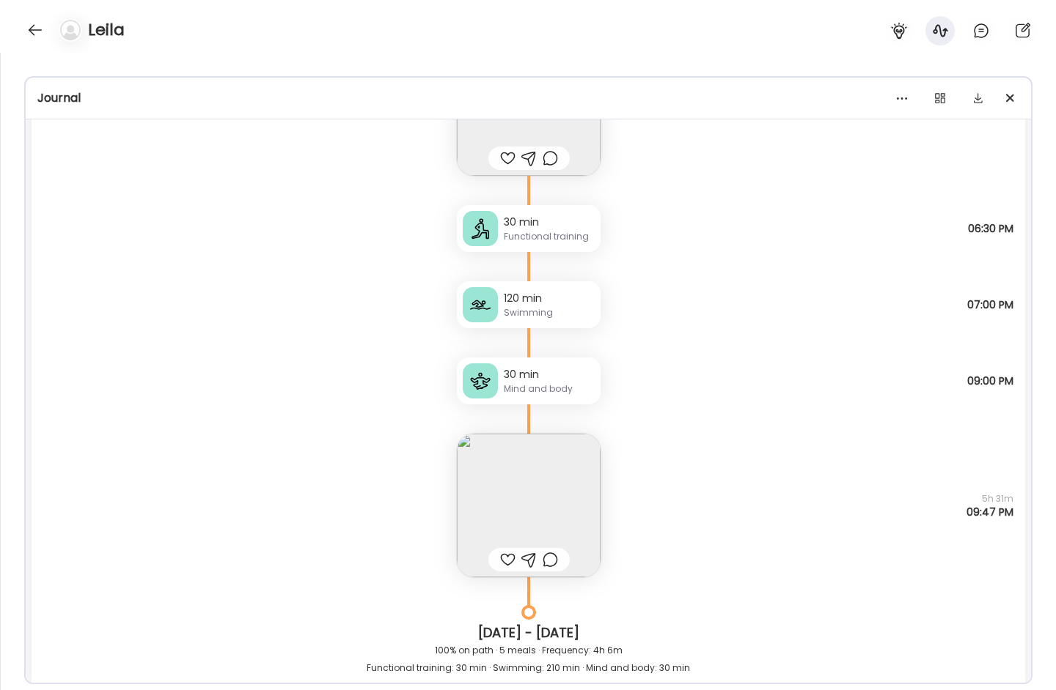
click at [568, 304] on div "120 min" at bounding box center [549, 298] width 91 height 15
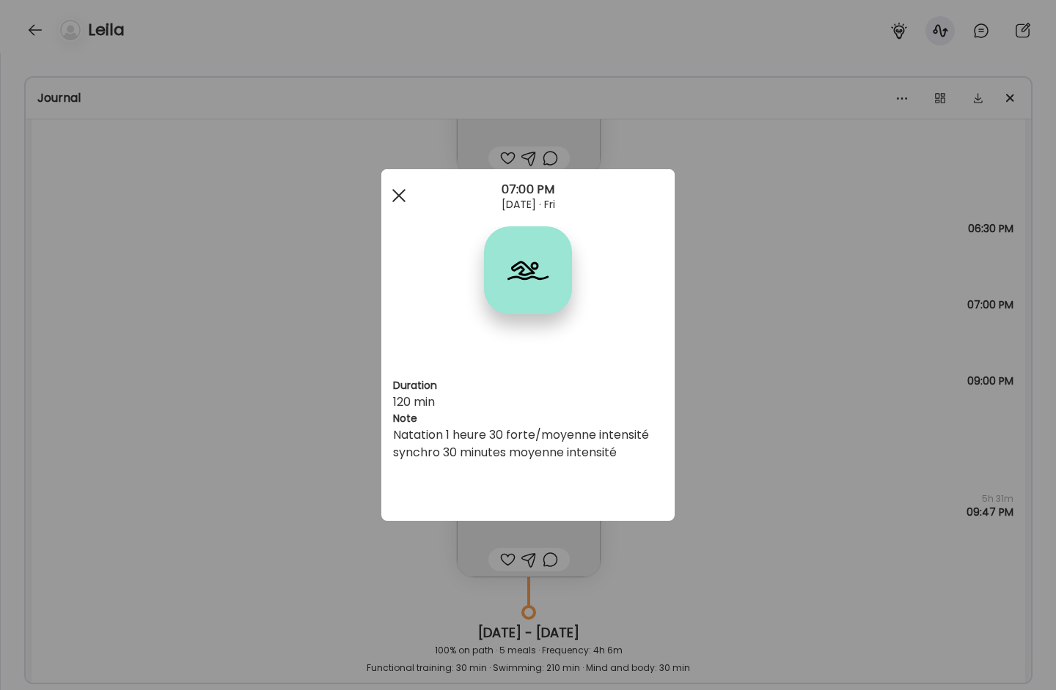
click at [402, 201] on div at bounding box center [398, 195] width 29 height 29
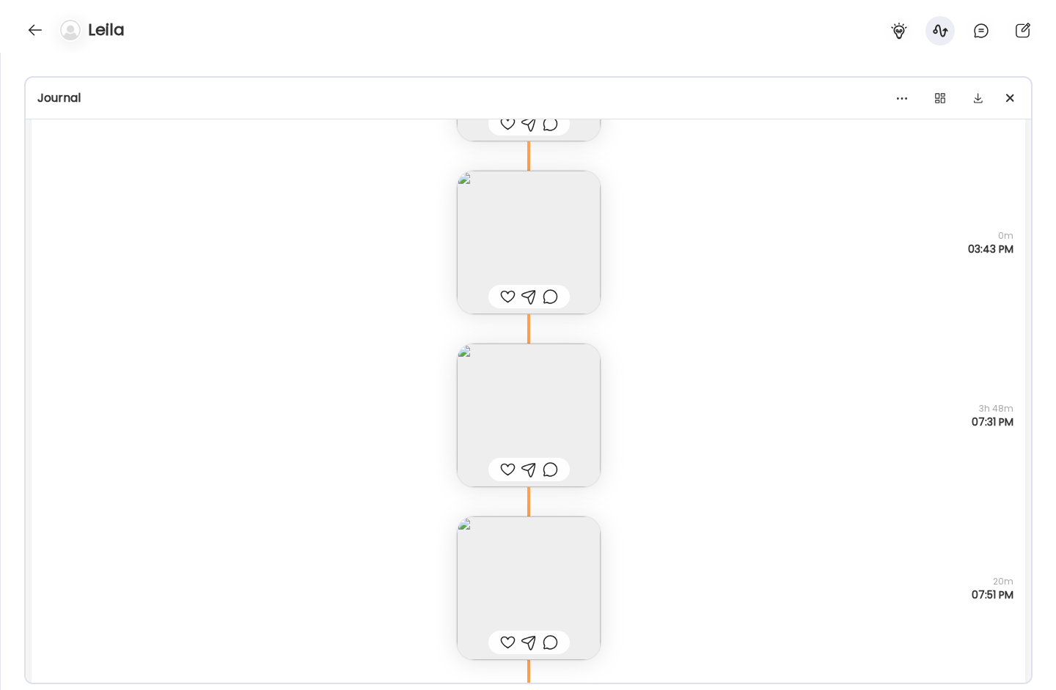
scroll to position [7442, 0]
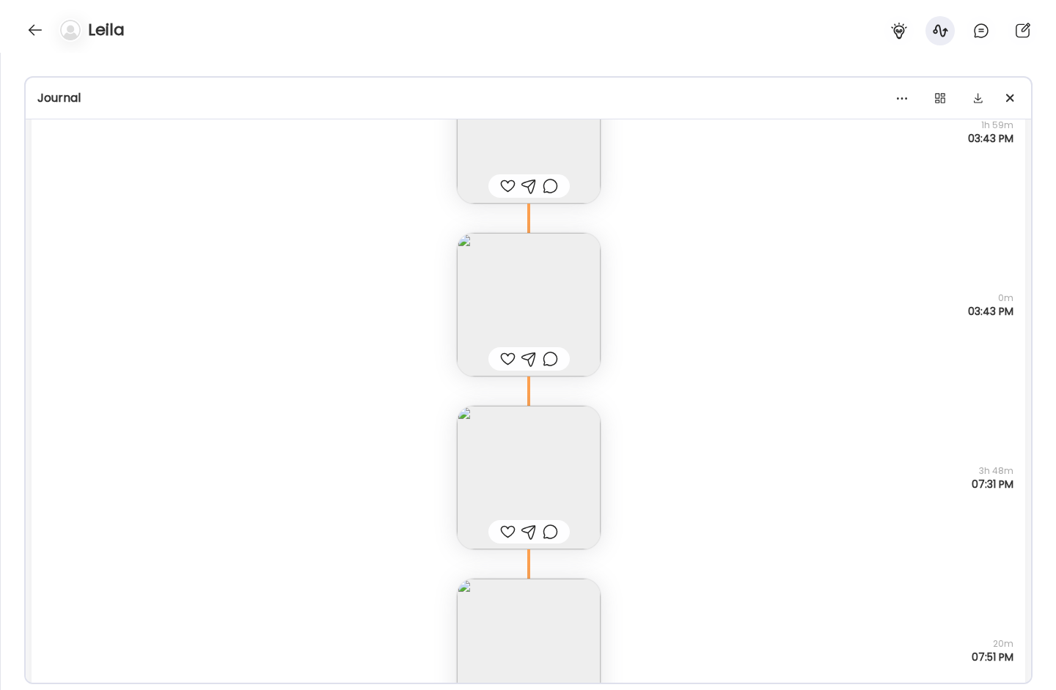
click at [557, 293] on img at bounding box center [529, 305] width 144 height 144
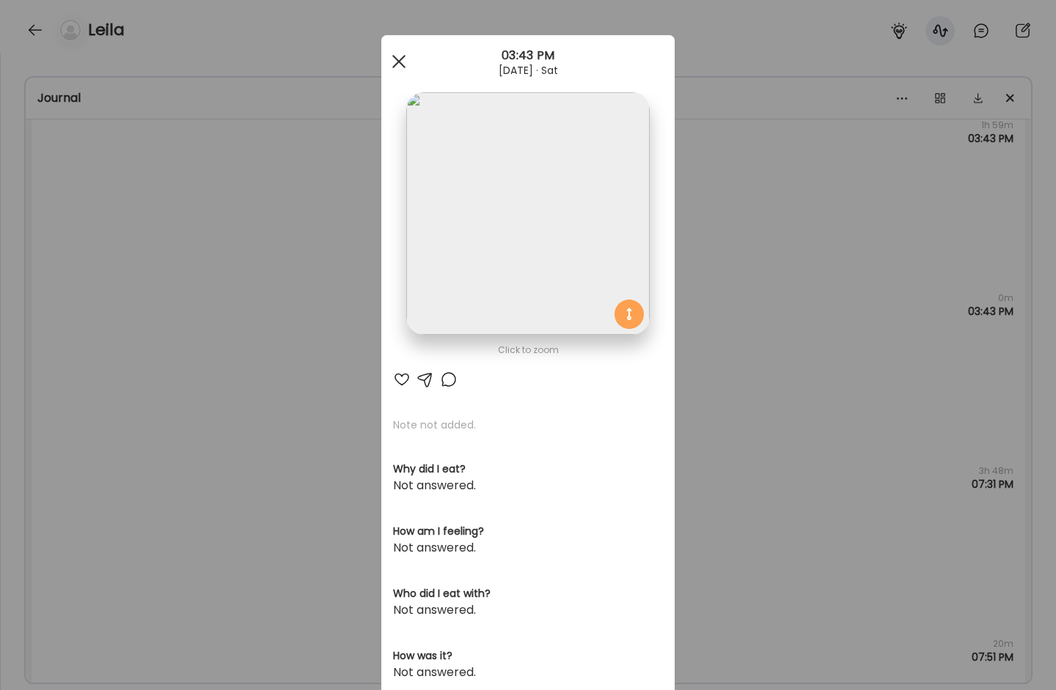
click at [399, 69] on div at bounding box center [398, 61] width 29 height 29
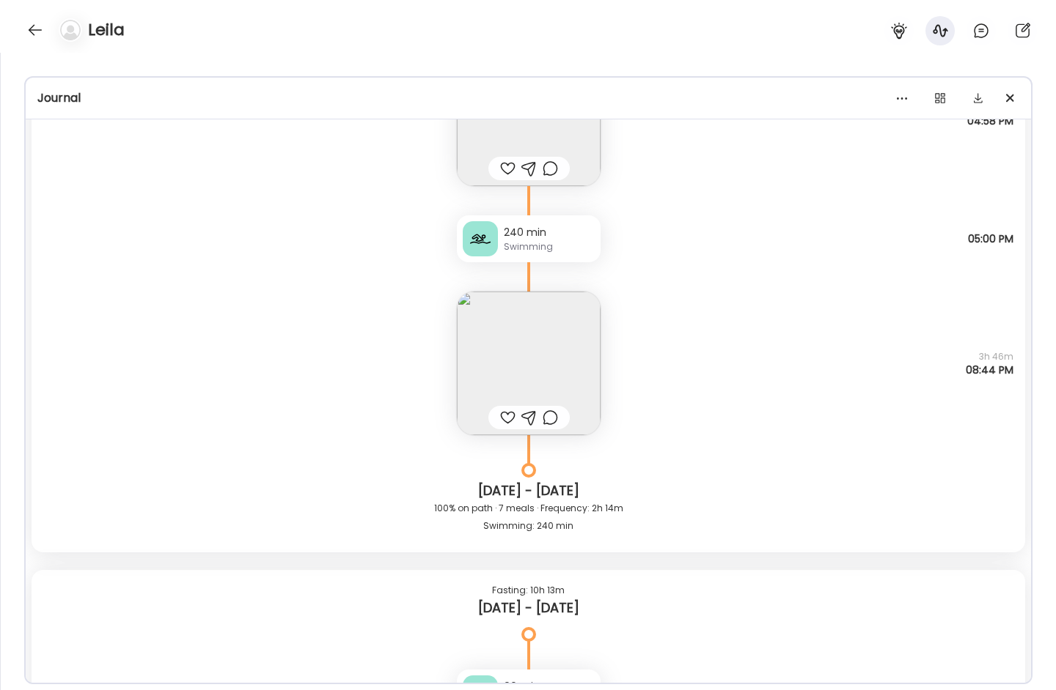
scroll to position [4669, 0]
click at [500, 361] on img at bounding box center [529, 363] width 144 height 144
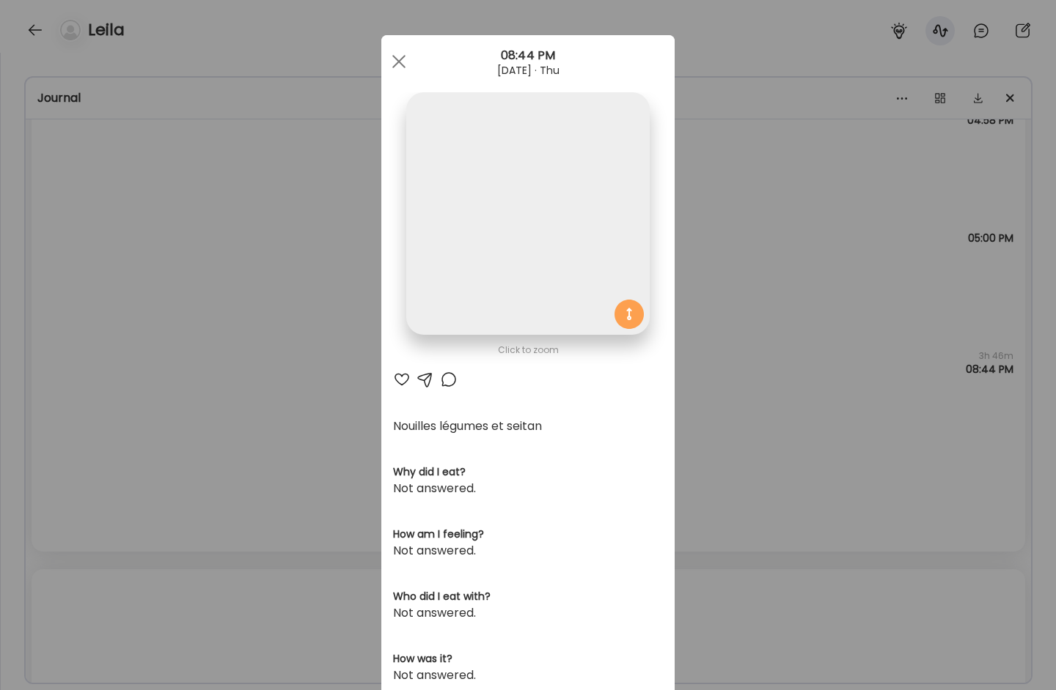
click at [459, 214] on img at bounding box center [527, 213] width 243 height 243
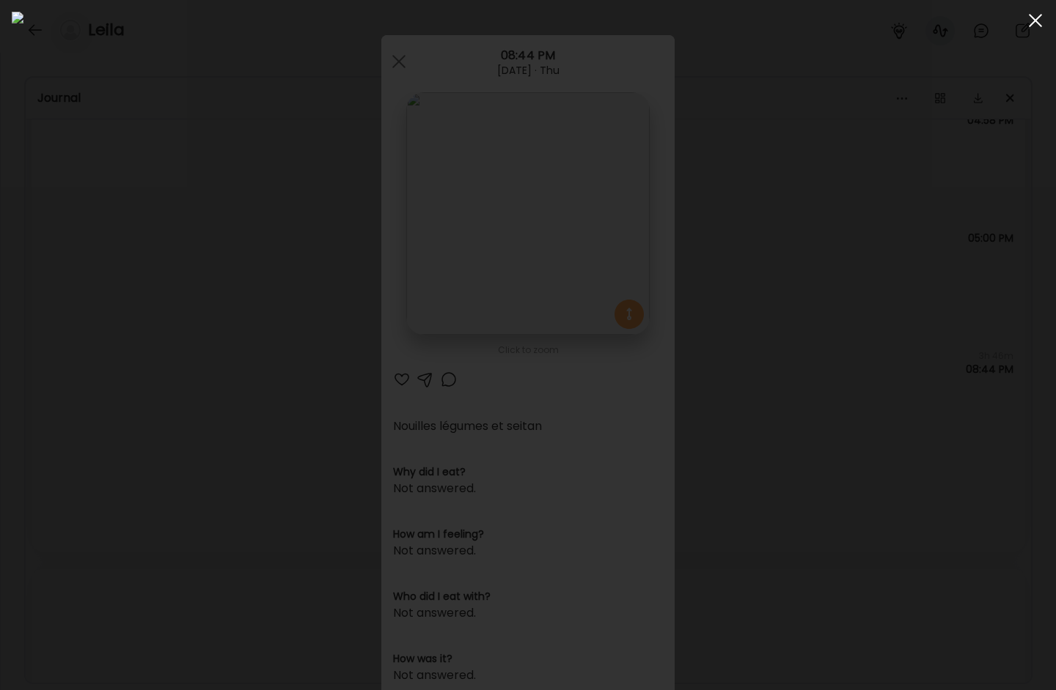
click at [1011, 23] on span at bounding box center [1034, 20] width 13 height 13
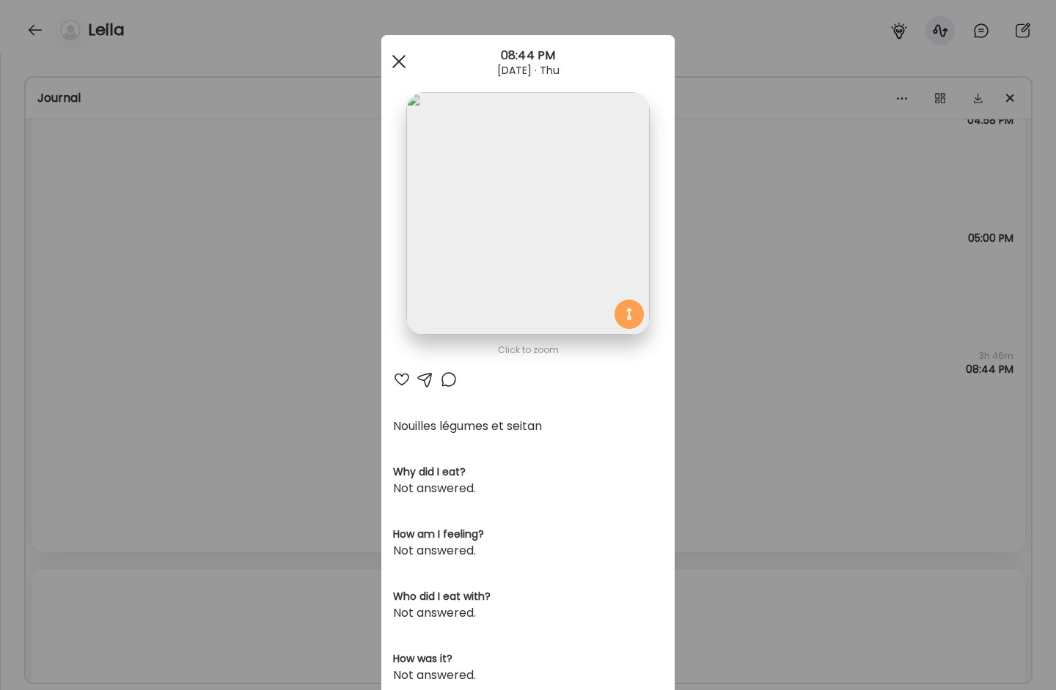
click at [405, 62] on div at bounding box center [398, 61] width 29 height 29
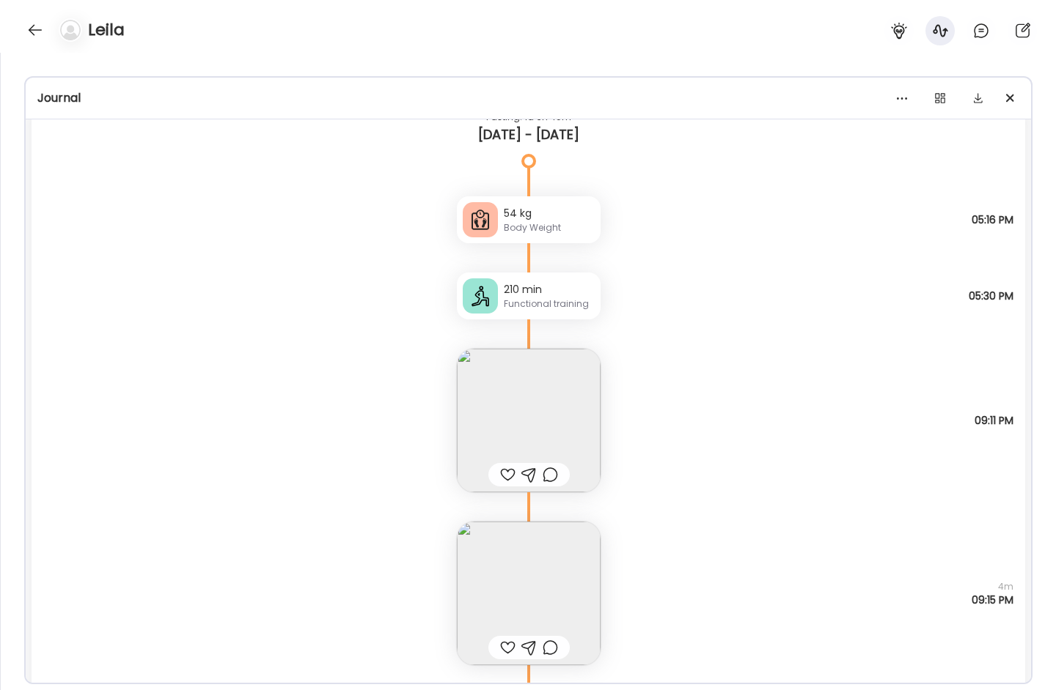
scroll to position [8884, 0]
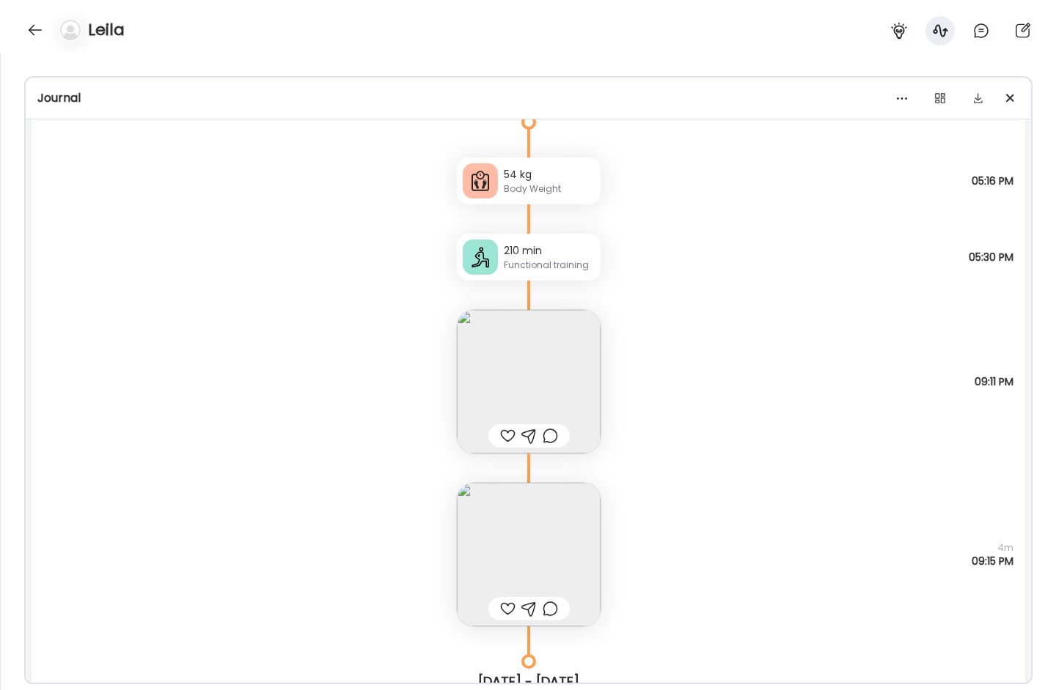
click at [544, 404] on img at bounding box center [529, 382] width 144 height 144
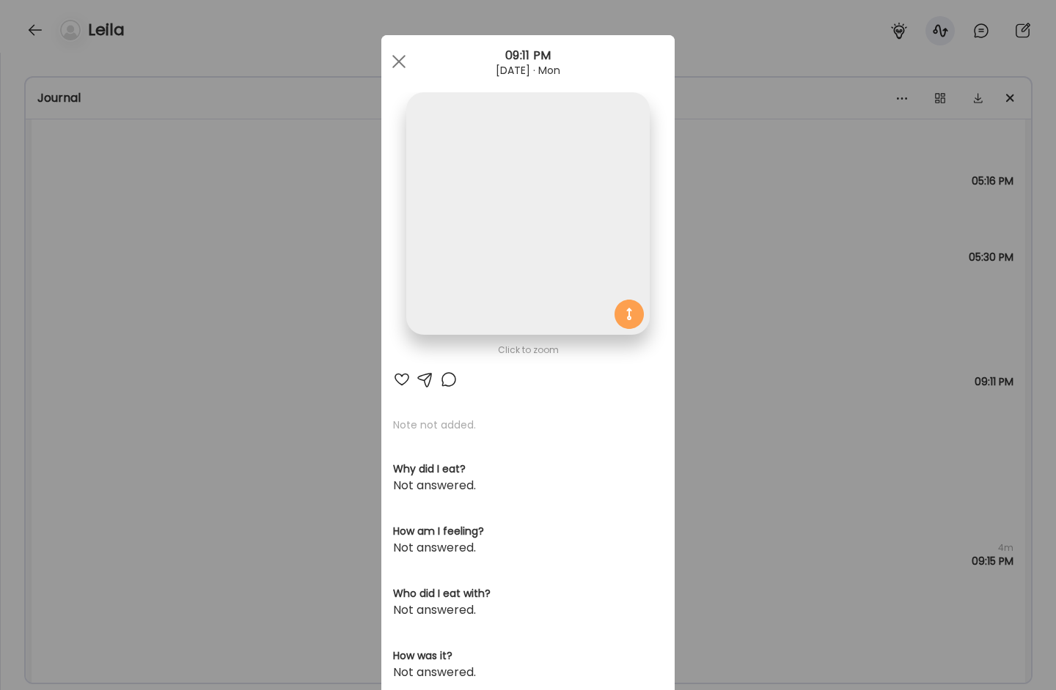
click at [505, 275] on img at bounding box center [527, 213] width 243 height 243
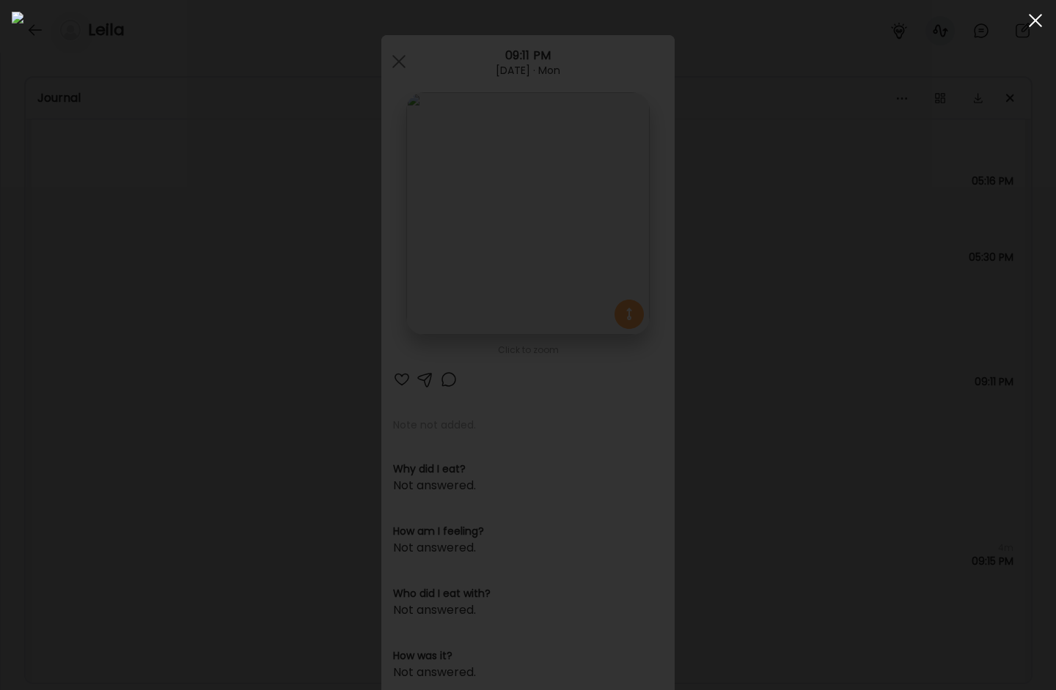
click at [1011, 26] on span at bounding box center [1034, 20] width 13 height 13
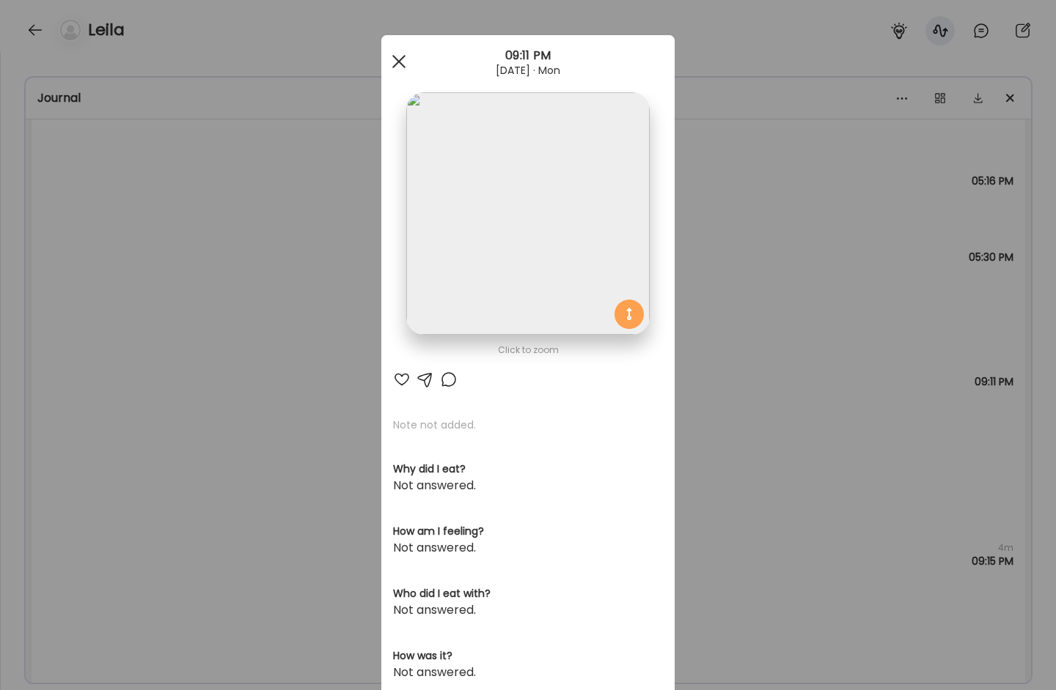
click at [400, 62] on div at bounding box center [398, 61] width 29 height 29
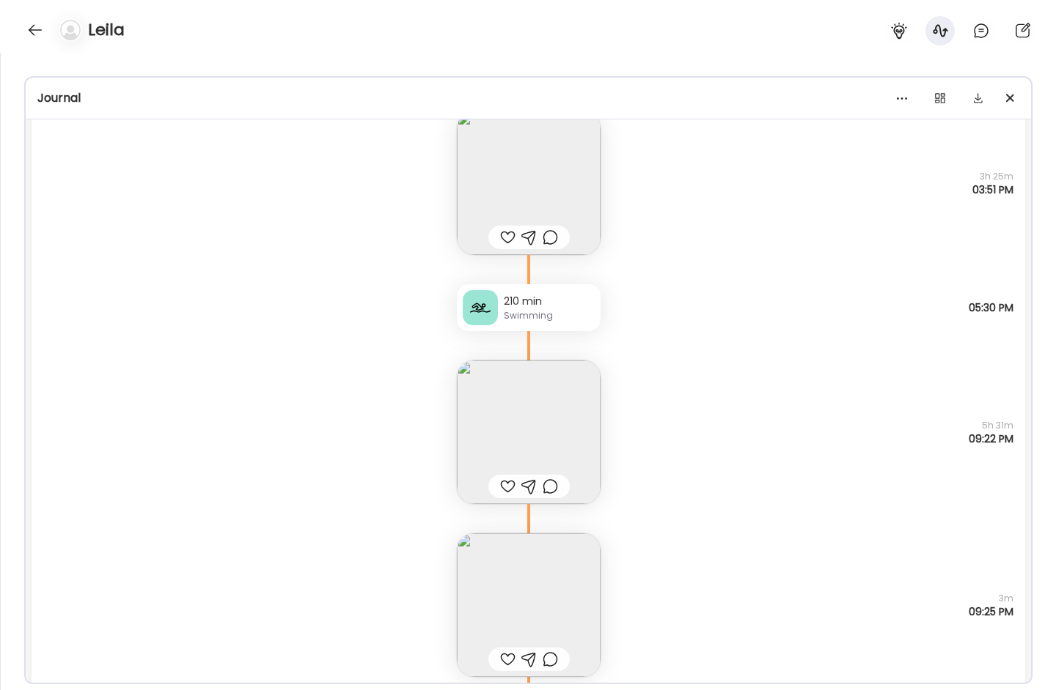
scroll to position [10329, 0]
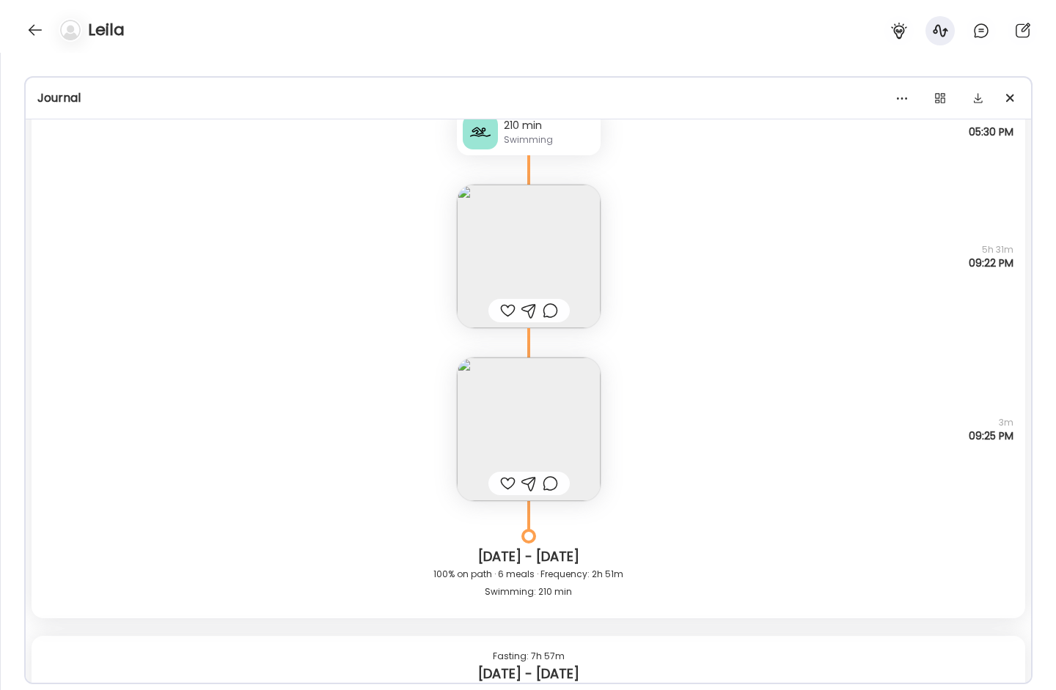
click at [505, 251] on img at bounding box center [529, 257] width 144 height 144
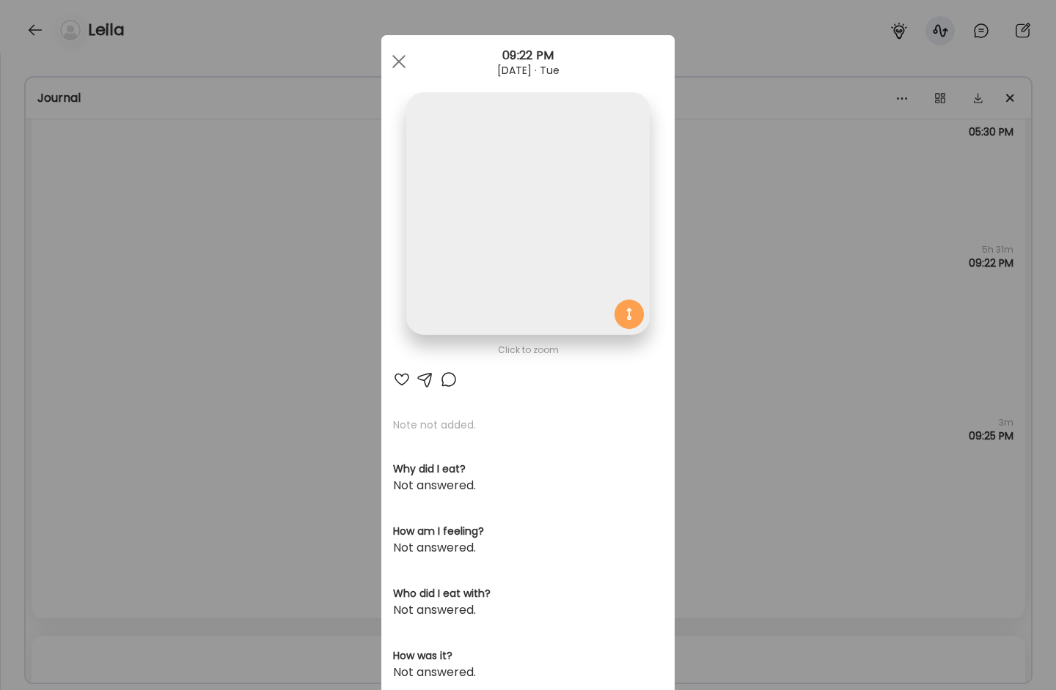
click at [507, 232] on img at bounding box center [527, 213] width 243 height 243
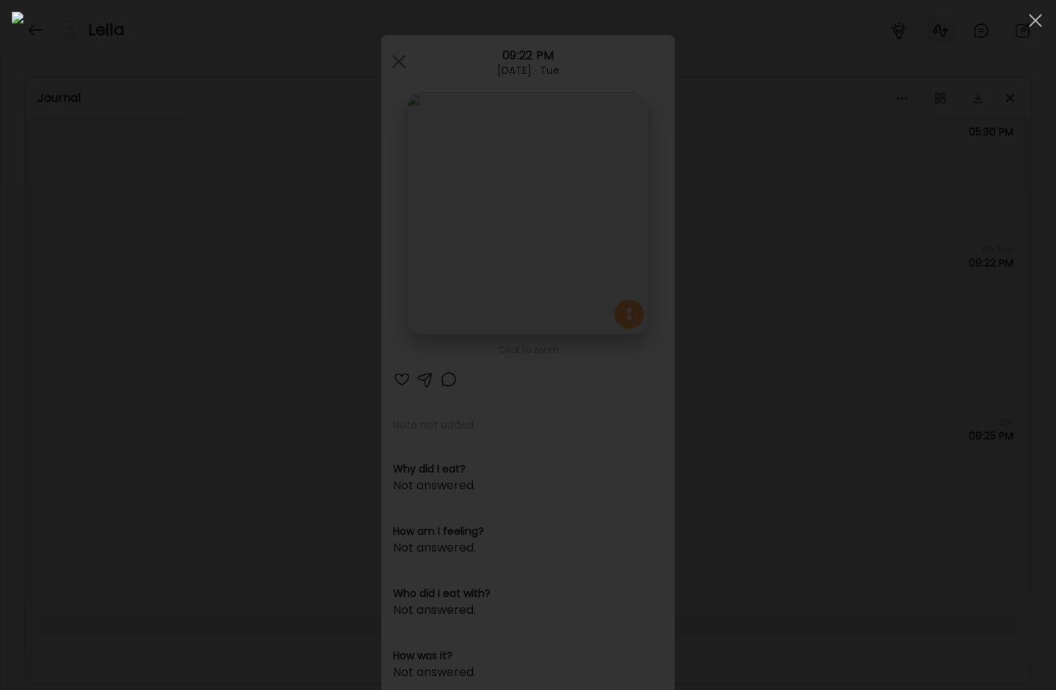
click at [1011, 21] on span at bounding box center [1034, 20] width 13 height 13
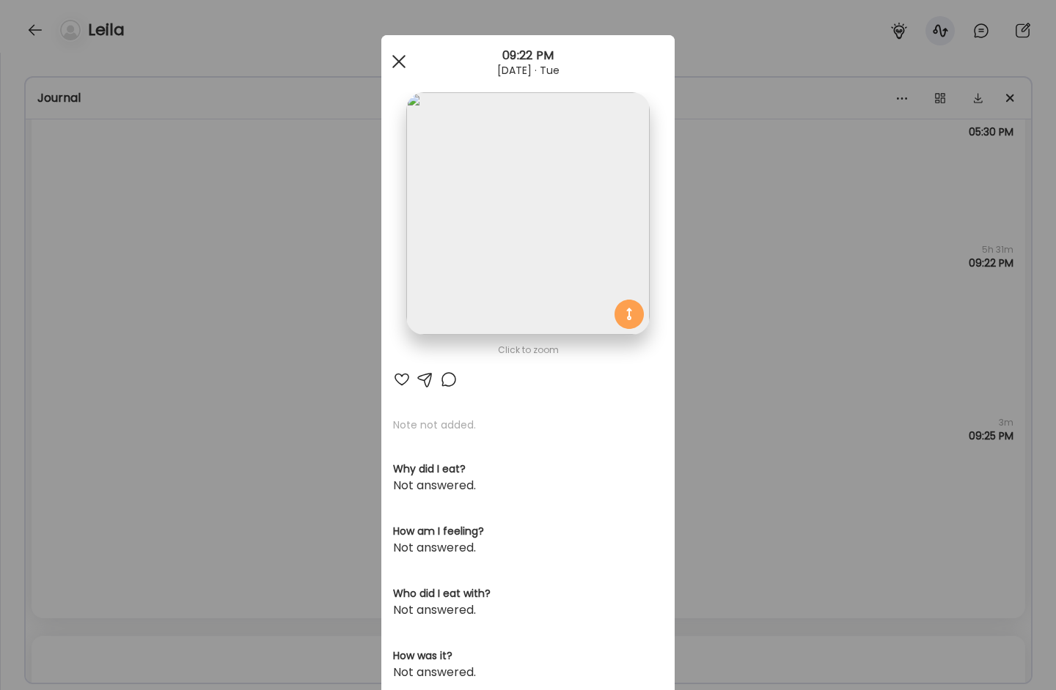
click at [394, 69] on div at bounding box center [398, 61] width 29 height 29
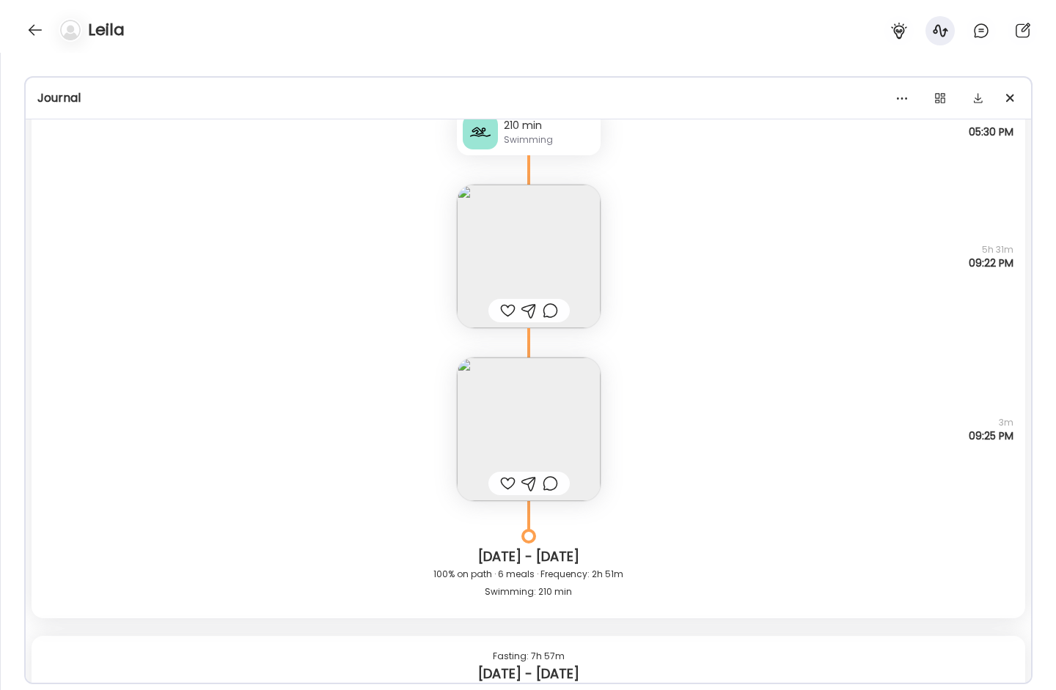
scroll to position [10233, 0]
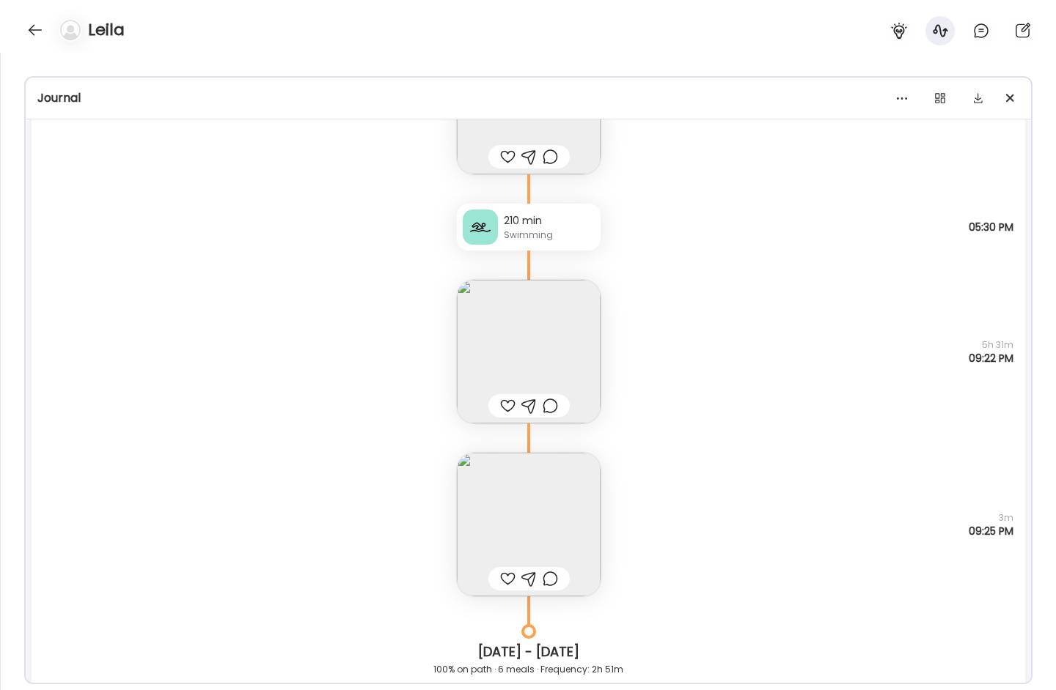
click at [509, 498] on img at bounding box center [529, 525] width 144 height 144
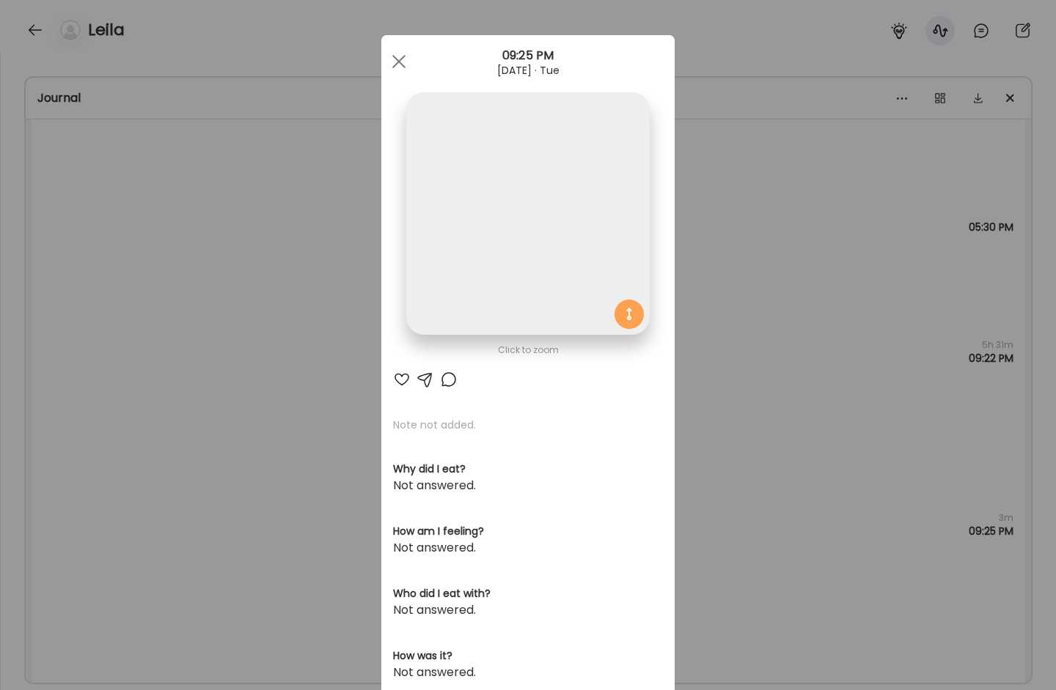
click at [505, 259] on img at bounding box center [527, 213] width 243 height 243
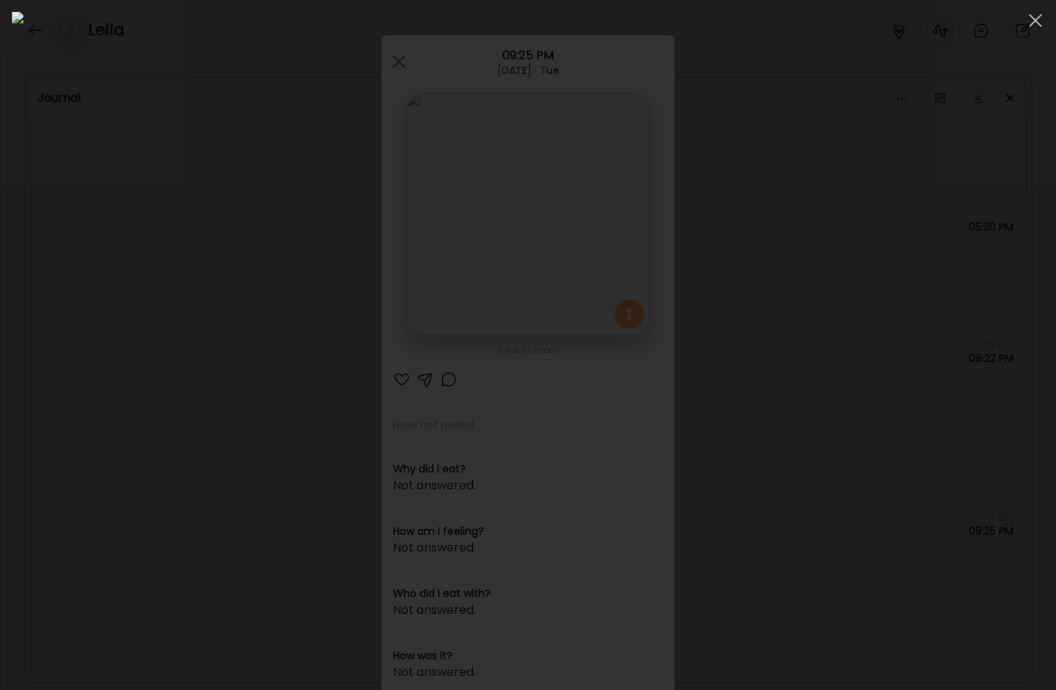
click at [1011, 20] on span at bounding box center [1034, 20] width 13 height 13
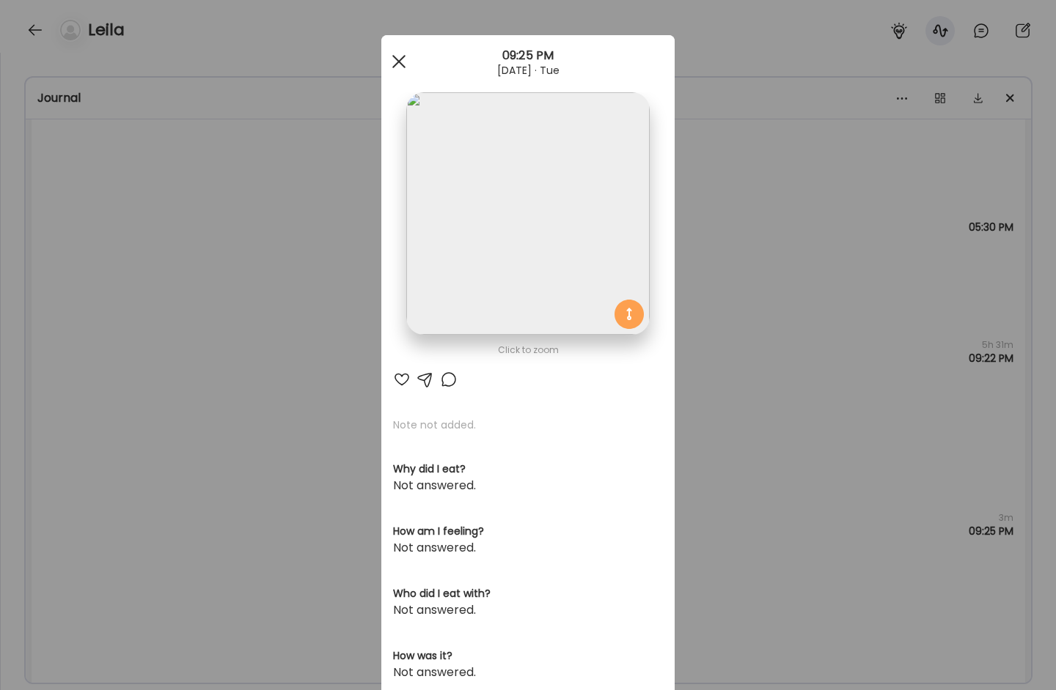
click at [392, 59] on div at bounding box center [398, 61] width 29 height 29
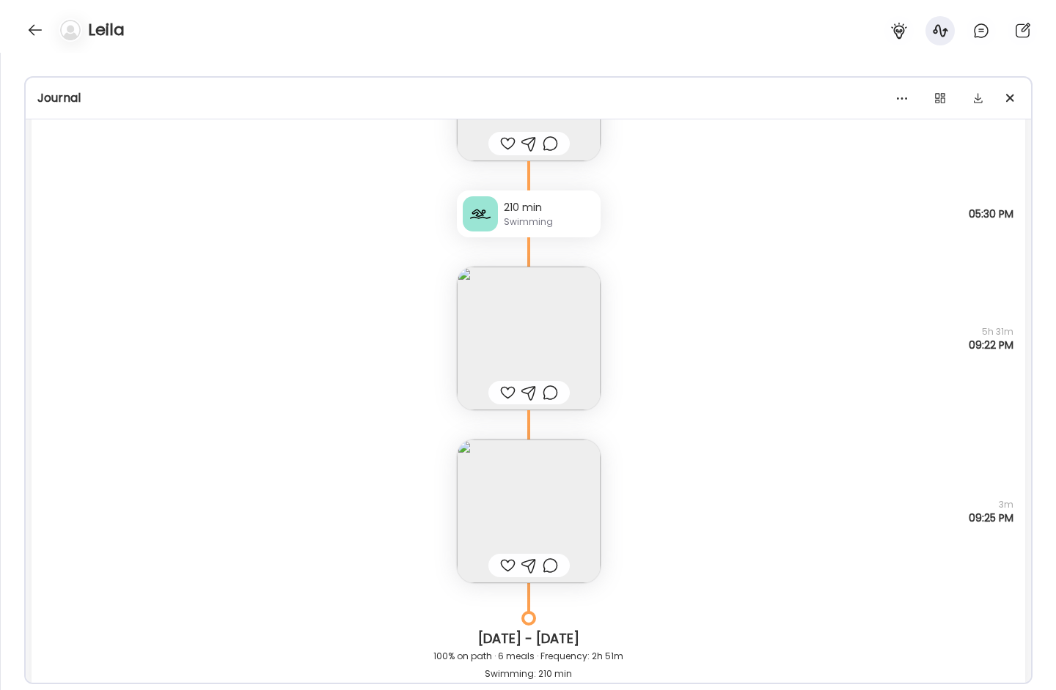
scroll to position [10248, 0]
click at [551, 342] on img at bounding box center [529, 337] width 144 height 144
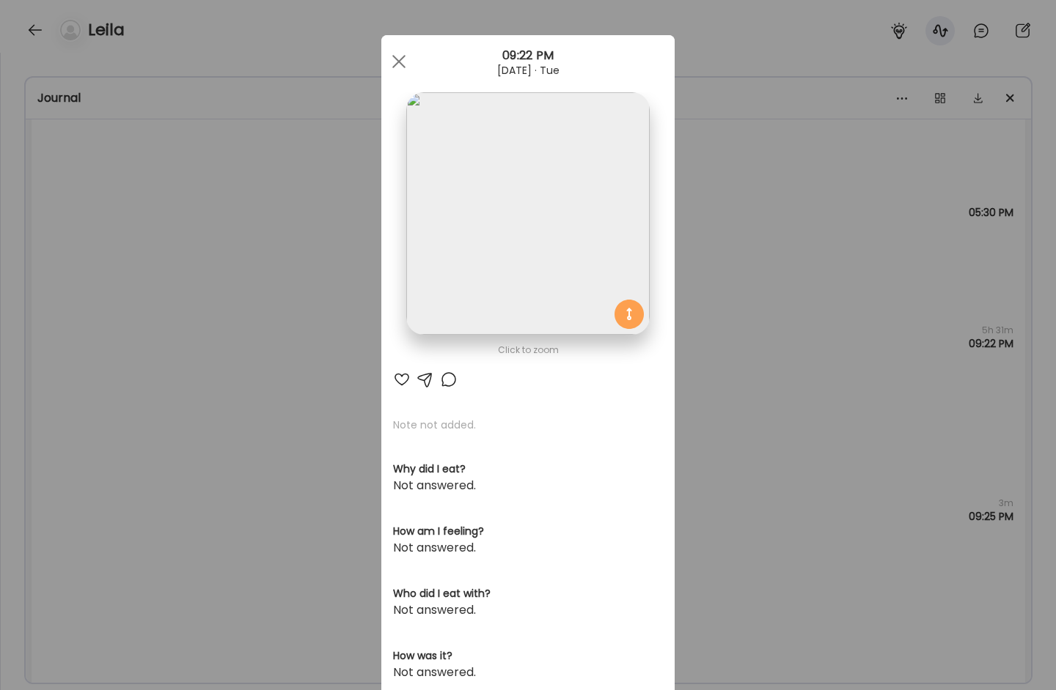
click at [580, 264] on img at bounding box center [527, 213] width 243 height 243
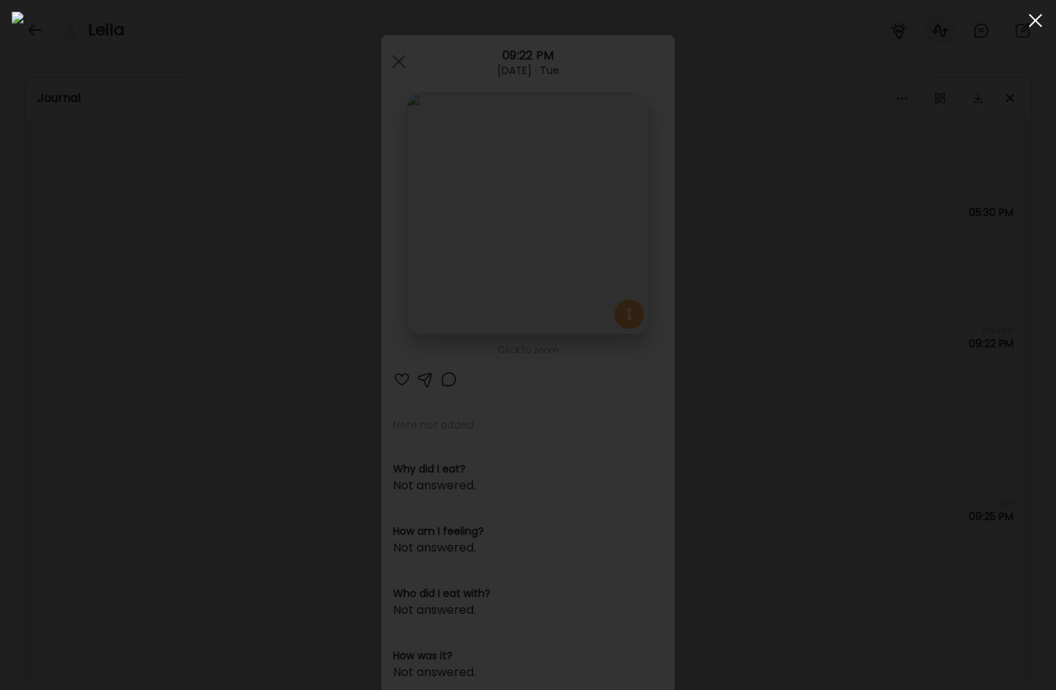
click at [1011, 27] on div at bounding box center [1034, 20] width 29 height 29
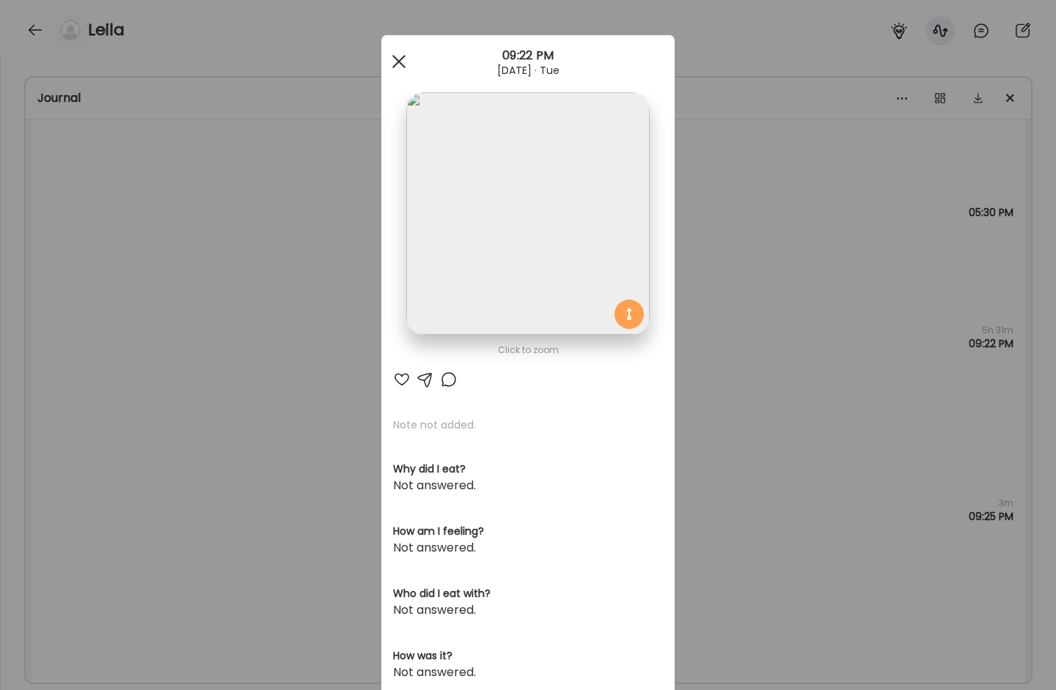
click at [400, 57] on div at bounding box center [398, 61] width 29 height 29
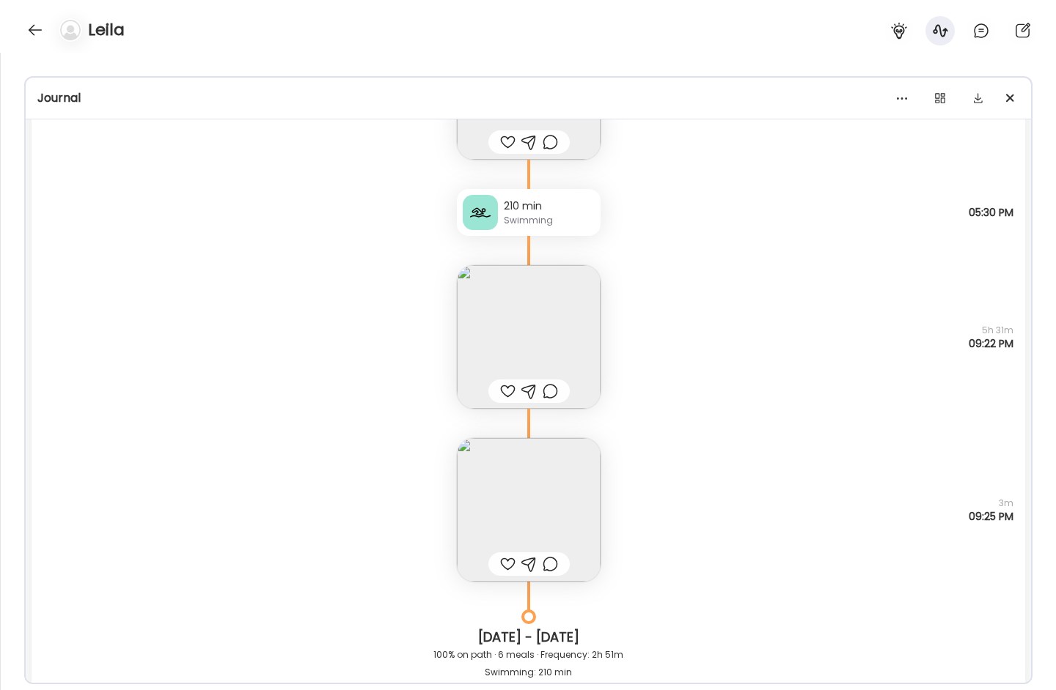
click at [531, 513] on img at bounding box center [529, 510] width 144 height 144
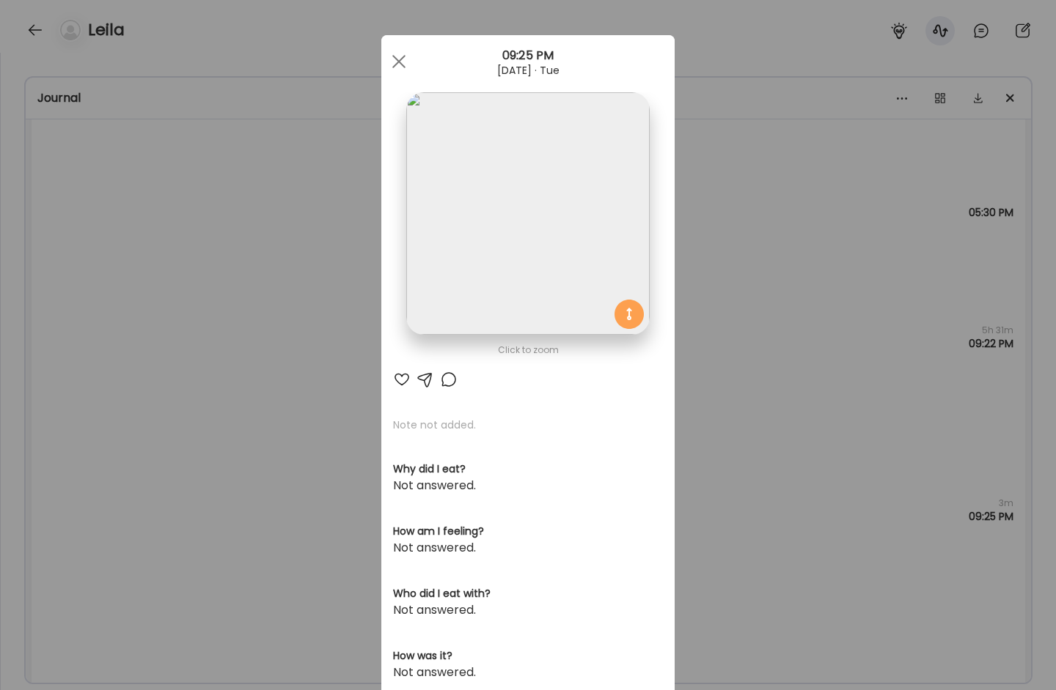
click at [469, 294] on img at bounding box center [527, 213] width 243 height 243
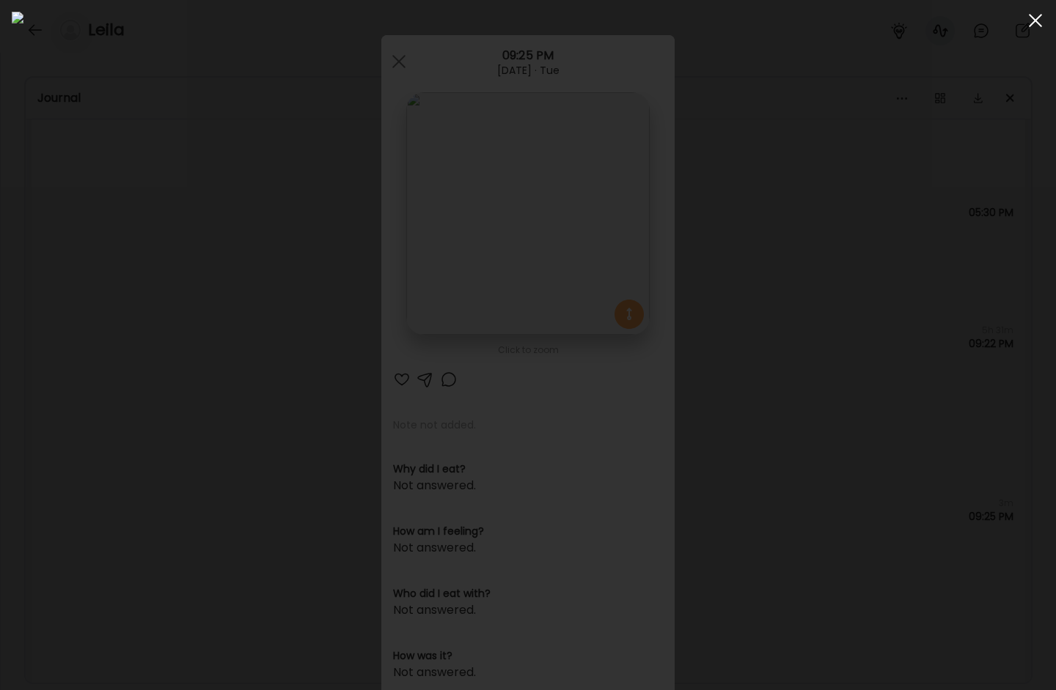
click at [1011, 23] on div at bounding box center [1034, 20] width 29 height 29
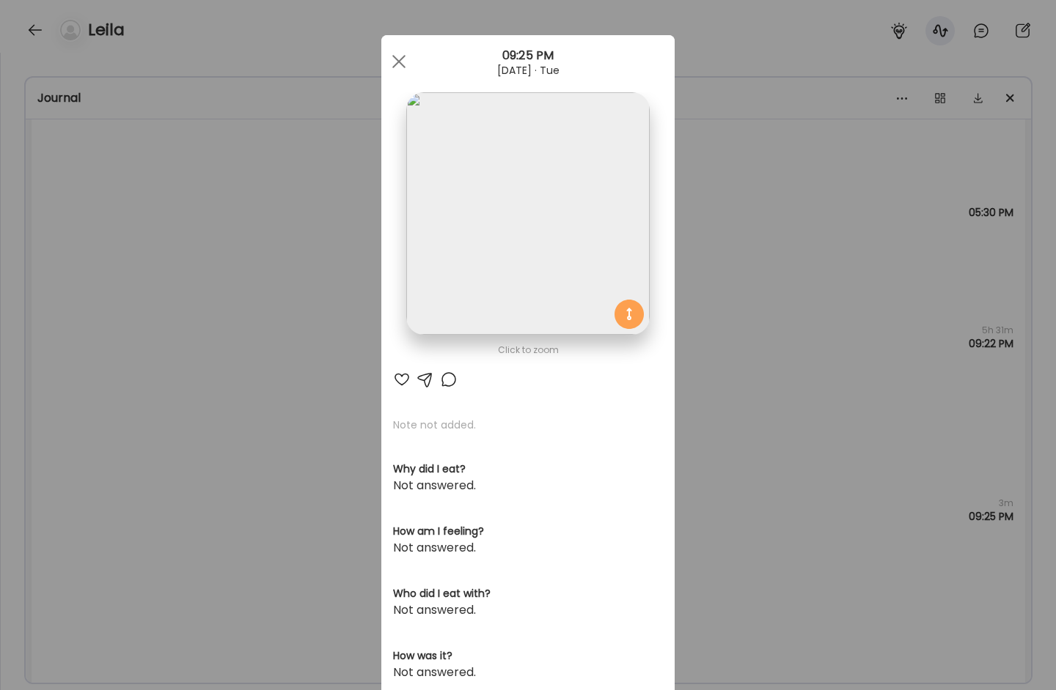
click at [388, 59] on div at bounding box center [398, 61] width 29 height 29
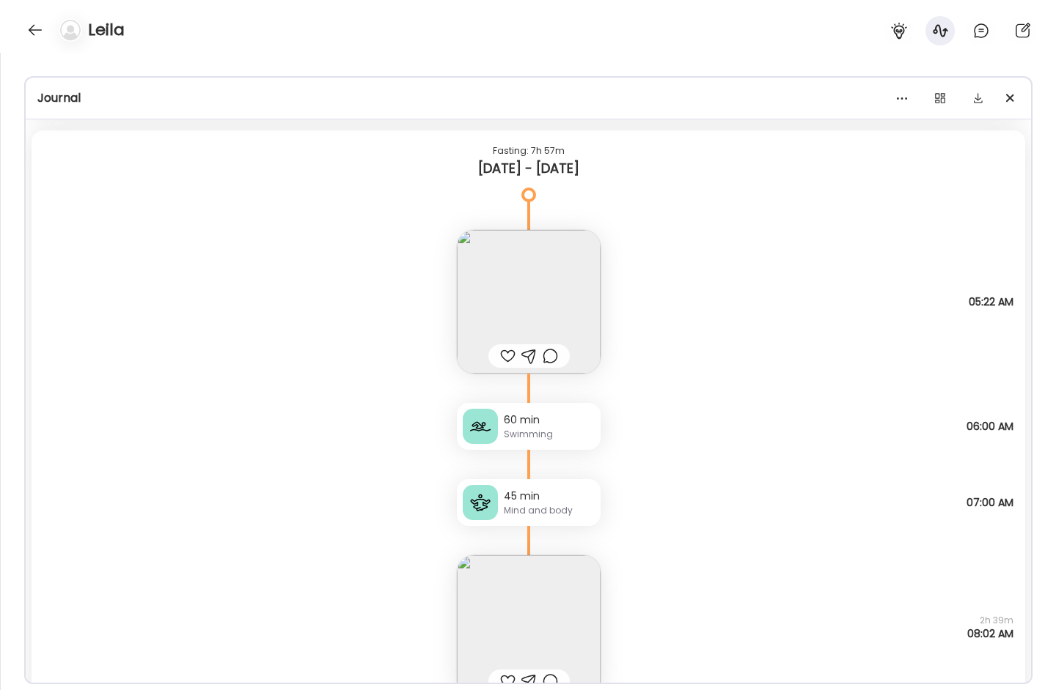
scroll to position [10838, 0]
click at [532, 287] on img at bounding box center [529, 298] width 144 height 144
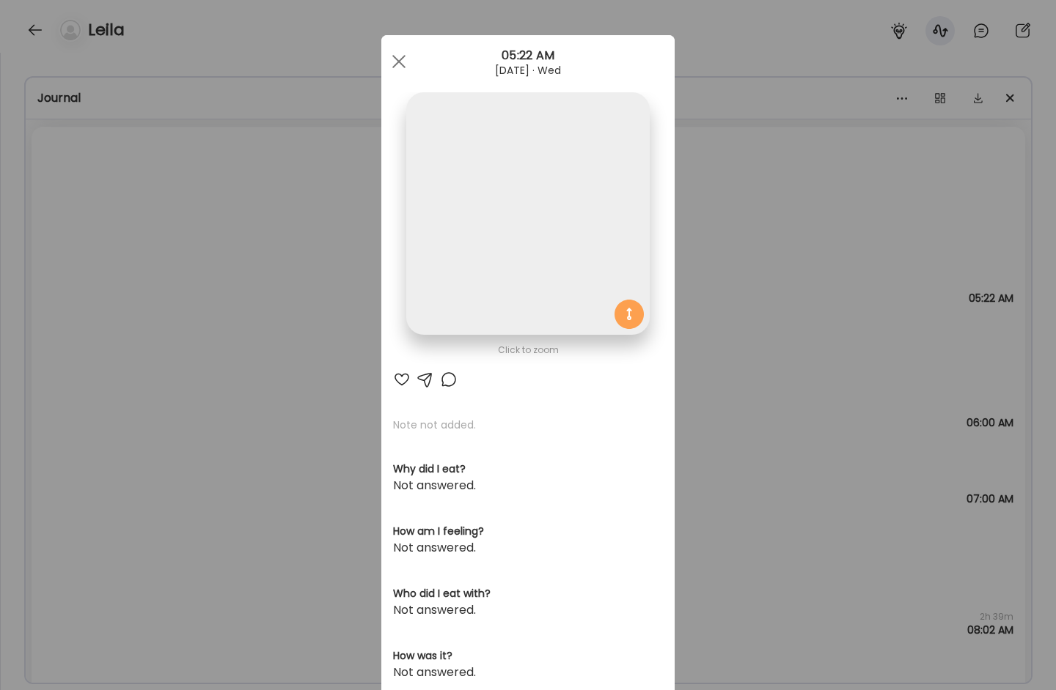
click at [526, 216] on img at bounding box center [527, 213] width 243 height 243
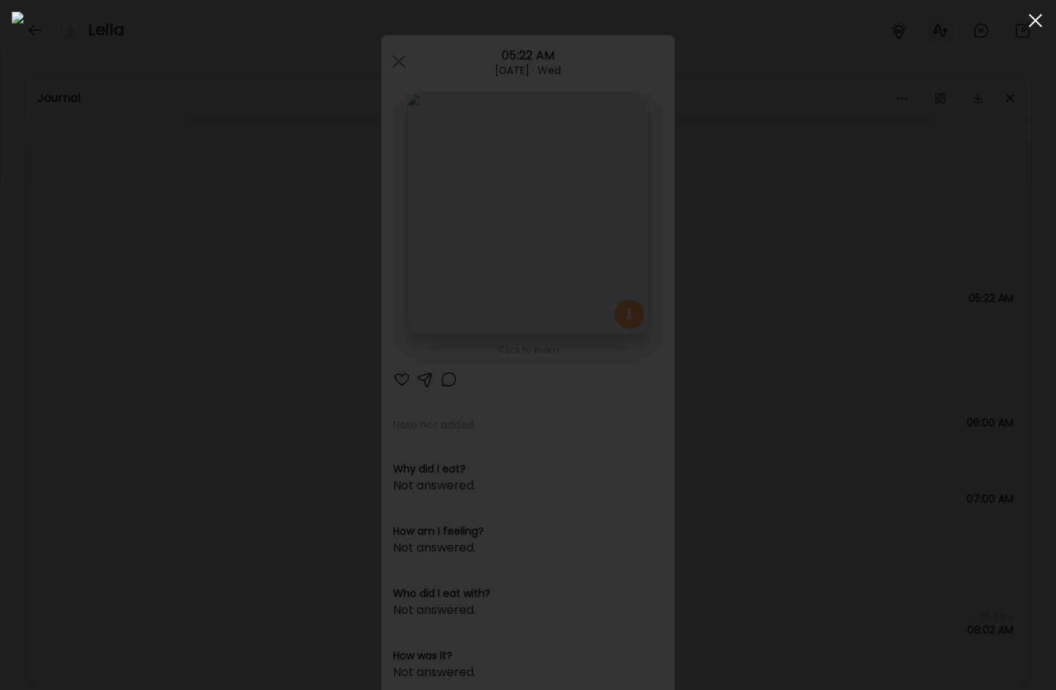
click at [1011, 22] on span at bounding box center [1034, 20] width 13 height 13
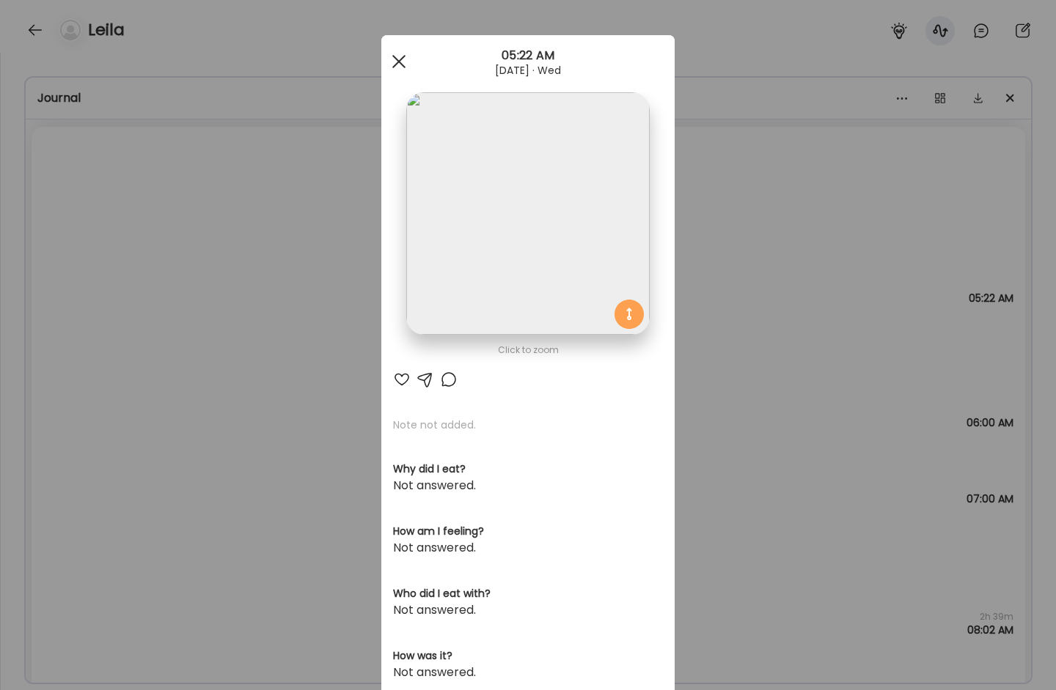
click at [385, 60] on div at bounding box center [398, 61] width 29 height 29
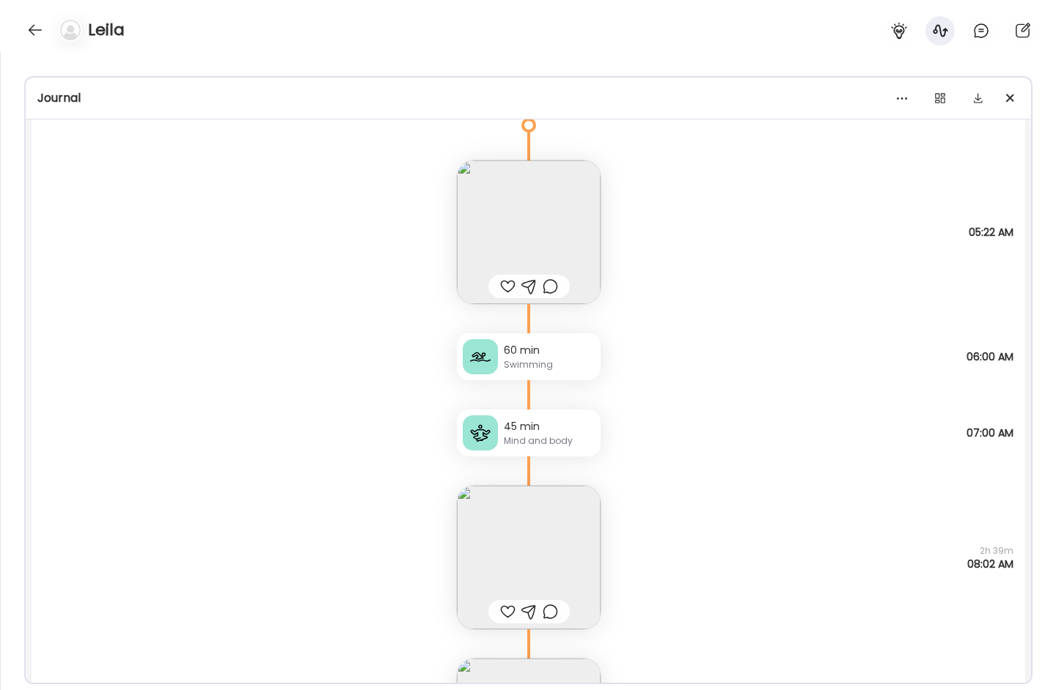
scroll to position [10999, 0]
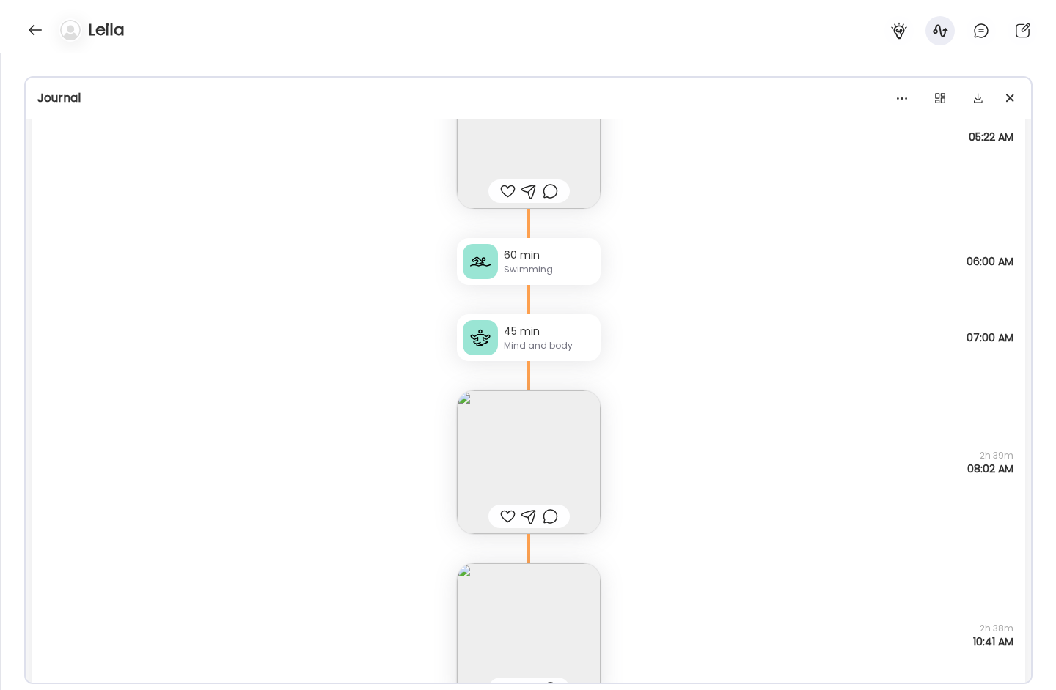
click at [494, 449] on img at bounding box center [529, 463] width 144 height 144
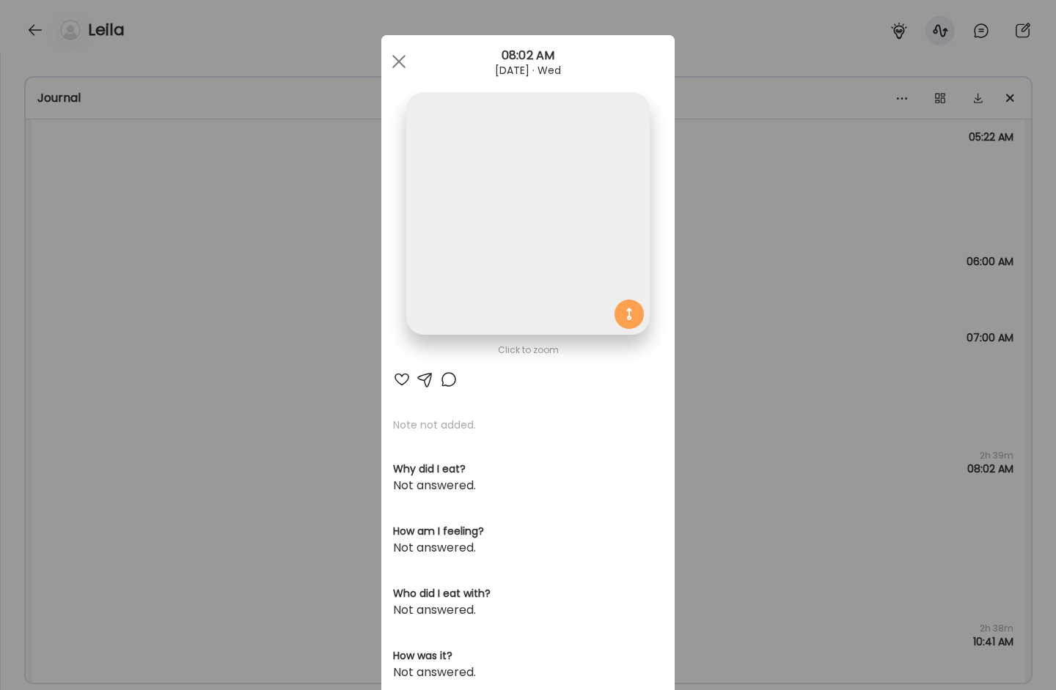
drag, startPoint x: 462, startPoint y: 185, endPoint x: 479, endPoint y: 211, distance: 30.7
click at [463, 187] on img at bounding box center [527, 213] width 243 height 243
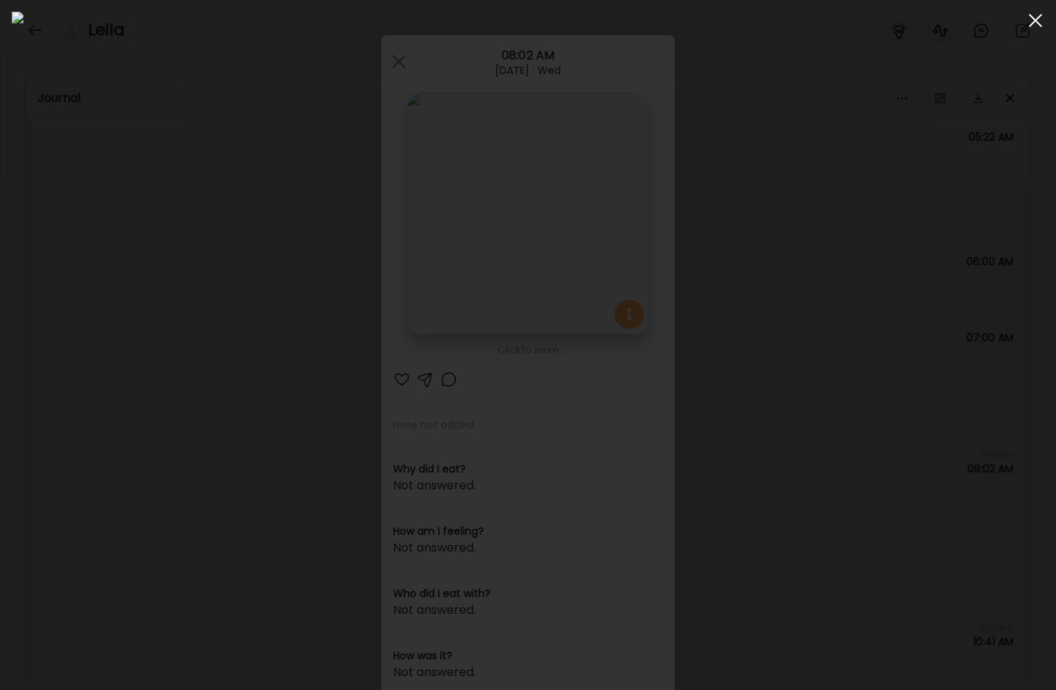
click at [1011, 25] on div at bounding box center [1034, 20] width 29 height 29
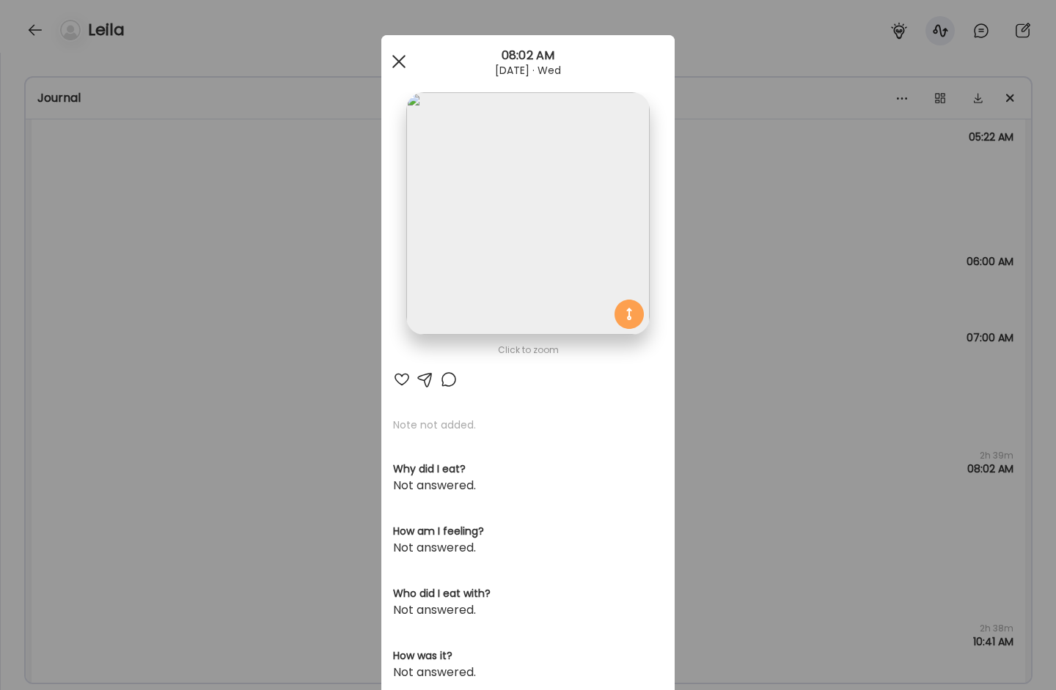
click at [388, 61] on div at bounding box center [398, 61] width 29 height 29
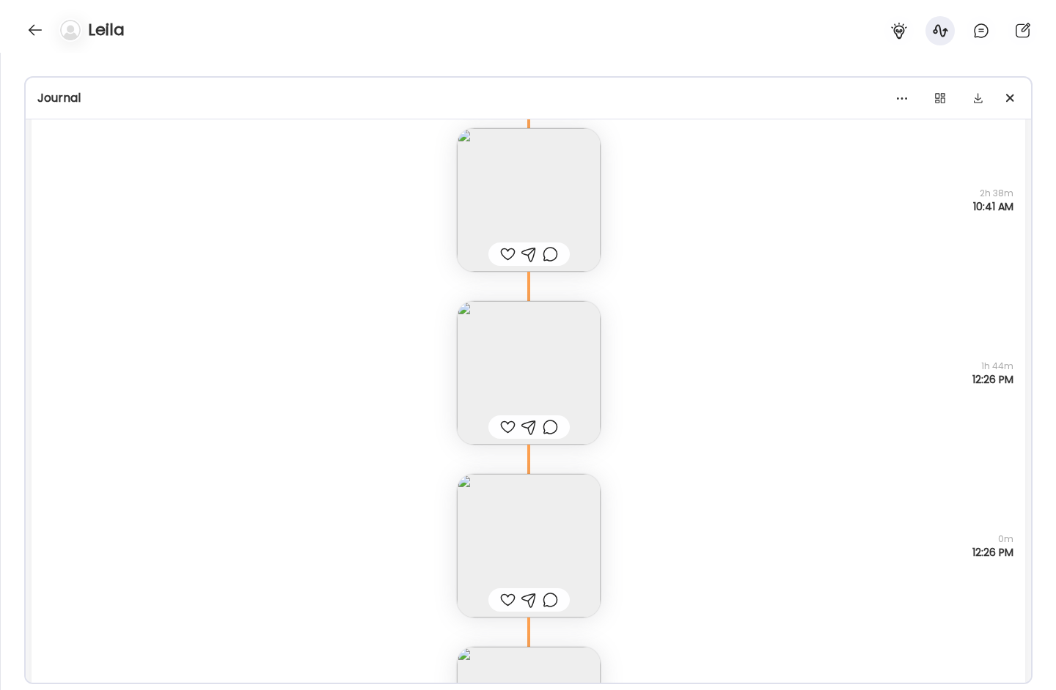
scroll to position [11461, 0]
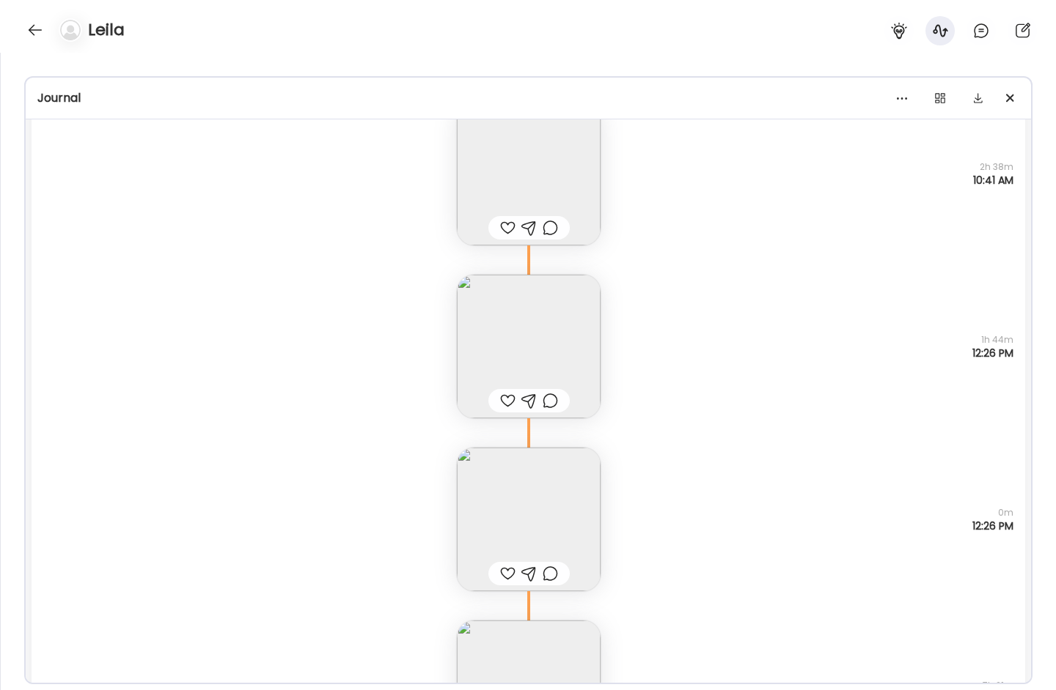
click at [498, 337] on img at bounding box center [529, 347] width 144 height 144
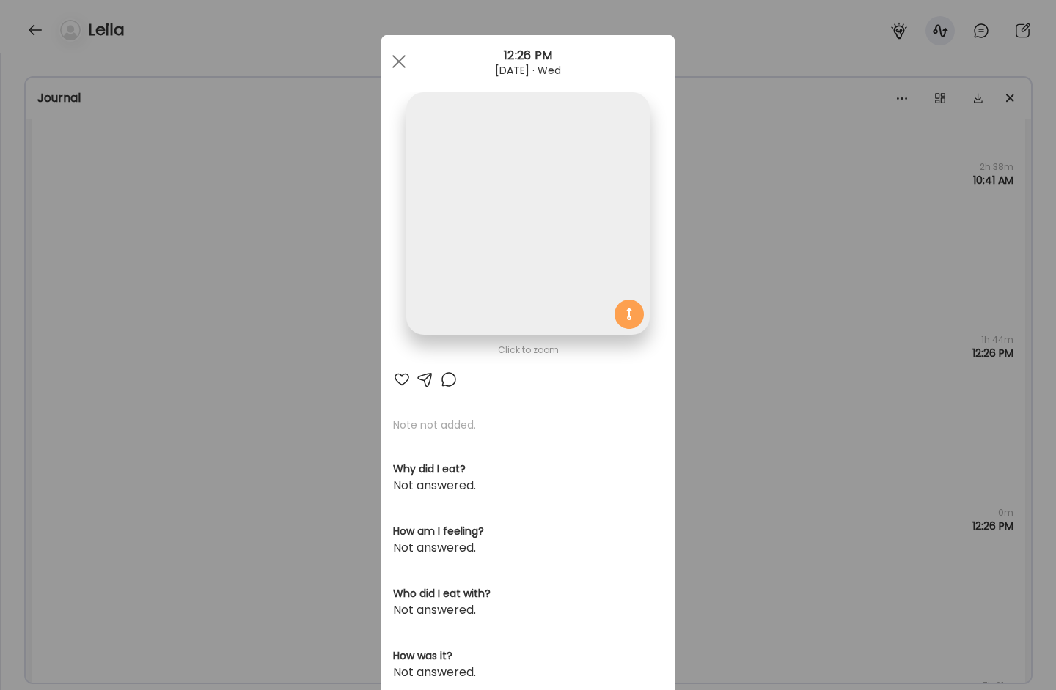
click at [478, 227] on img at bounding box center [527, 213] width 243 height 243
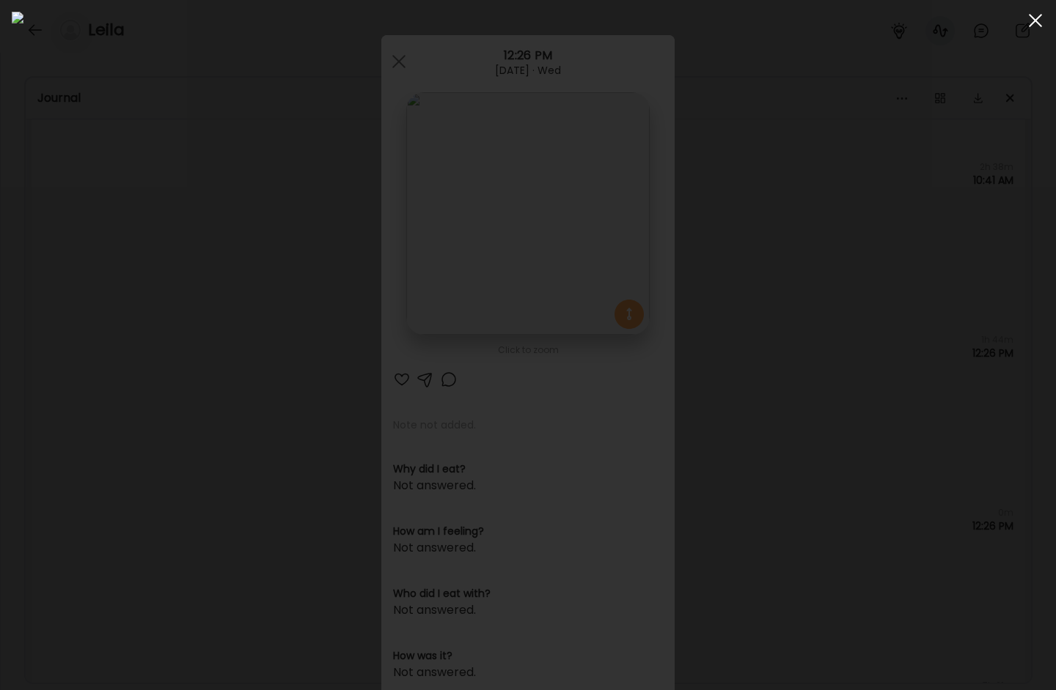
click at [1011, 26] on div at bounding box center [1034, 20] width 29 height 29
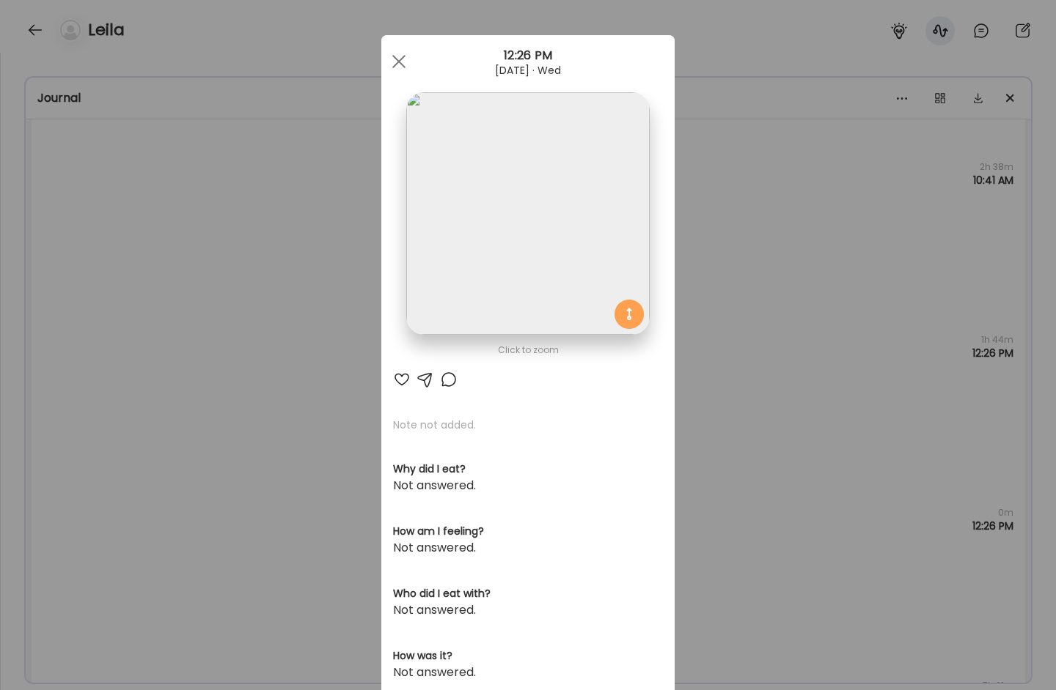
click at [388, 63] on div at bounding box center [398, 61] width 29 height 29
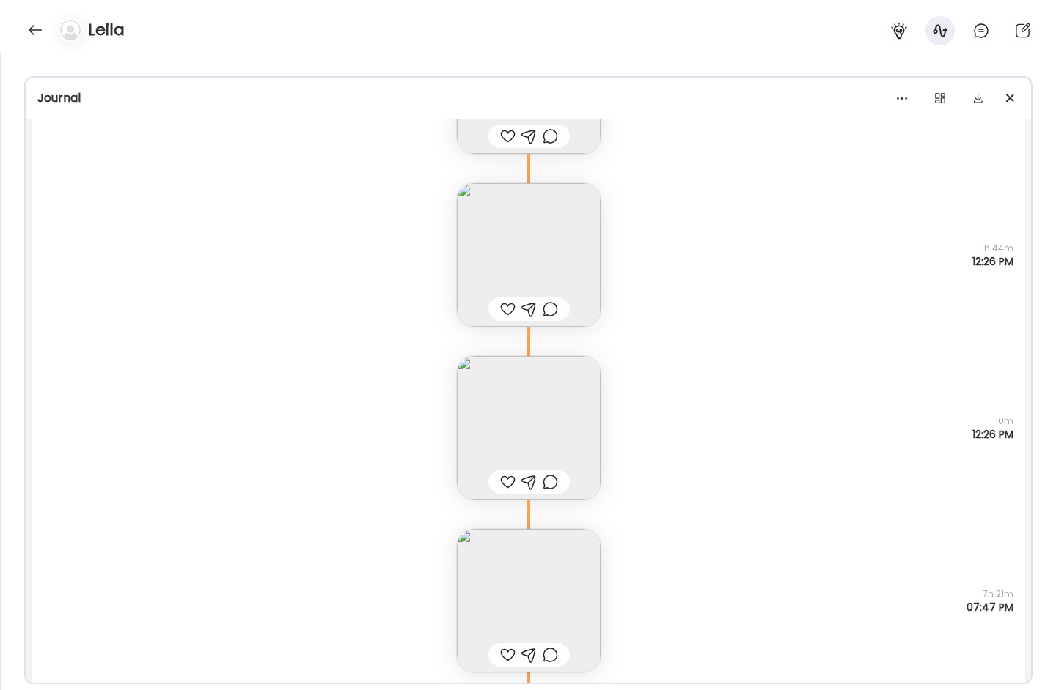
scroll to position [11707, 0]
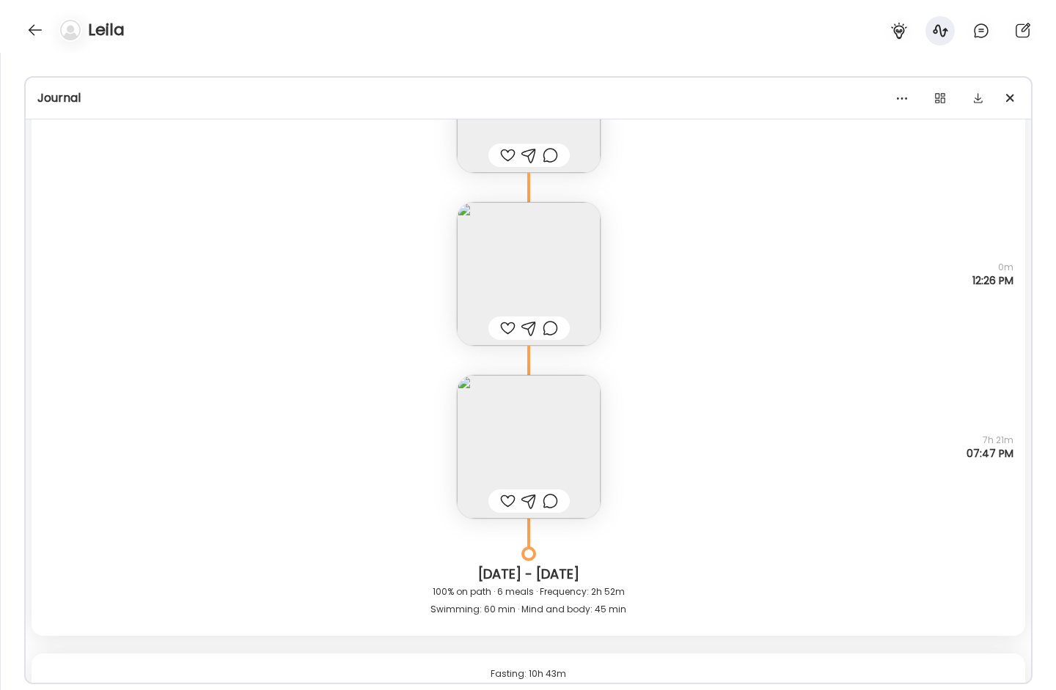
click at [545, 445] on img at bounding box center [529, 447] width 144 height 144
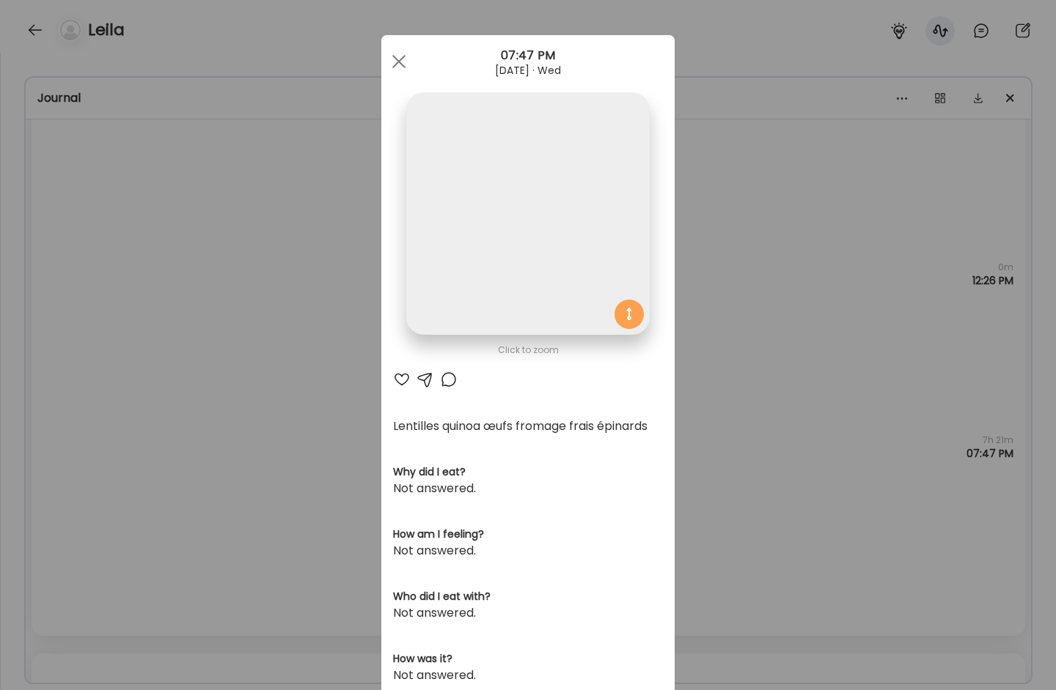
click at [494, 292] on img at bounding box center [527, 213] width 243 height 243
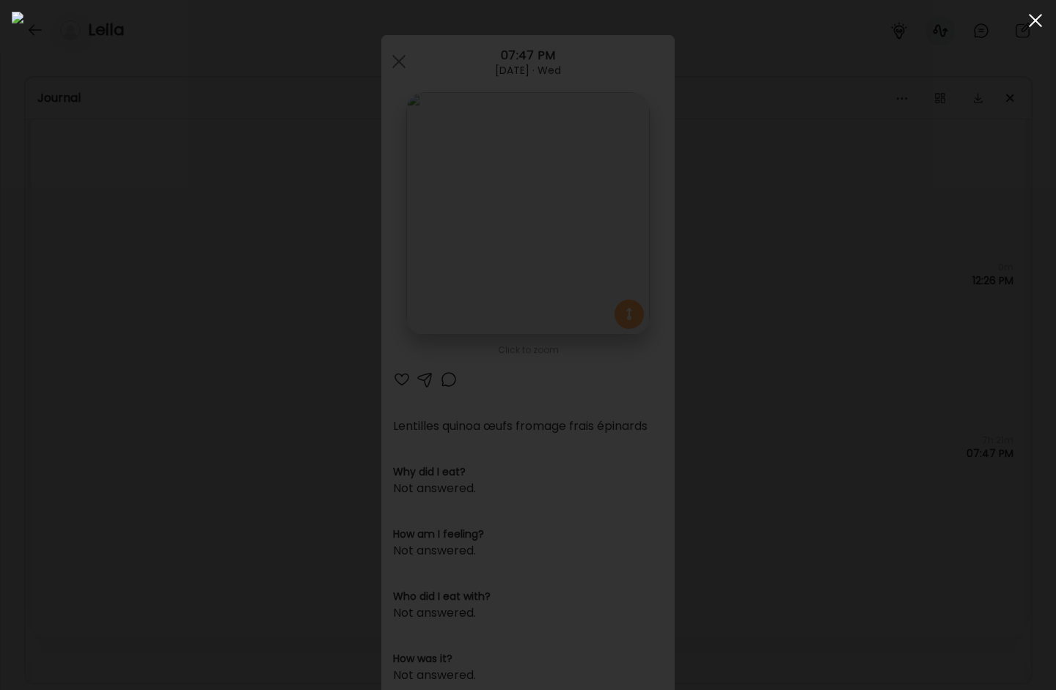
click at [1011, 10] on div at bounding box center [1034, 20] width 29 height 29
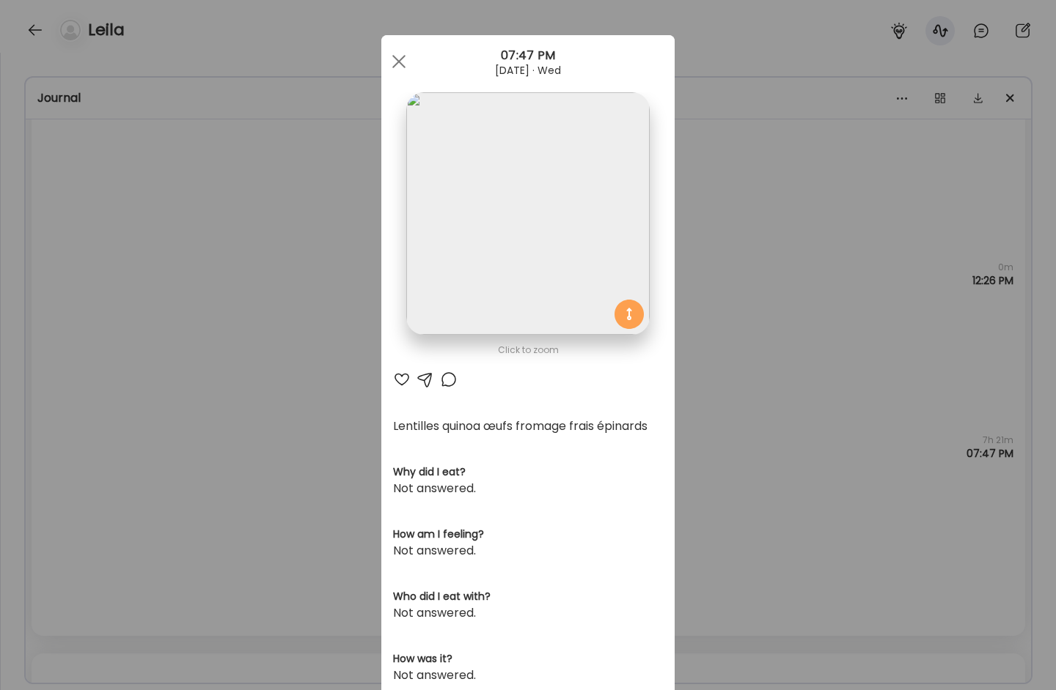
click at [558, 232] on img at bounding box center [527, 213] width 243 height 243
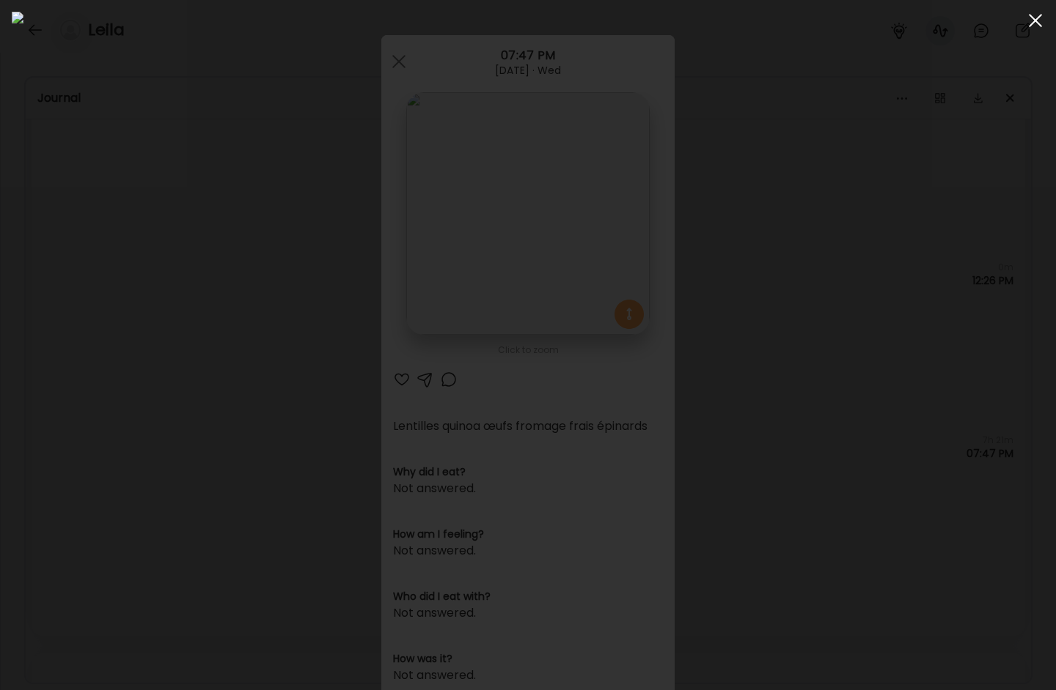
click at [1011, 28] on div at bounding box center [1034, 20] width 29 height 29
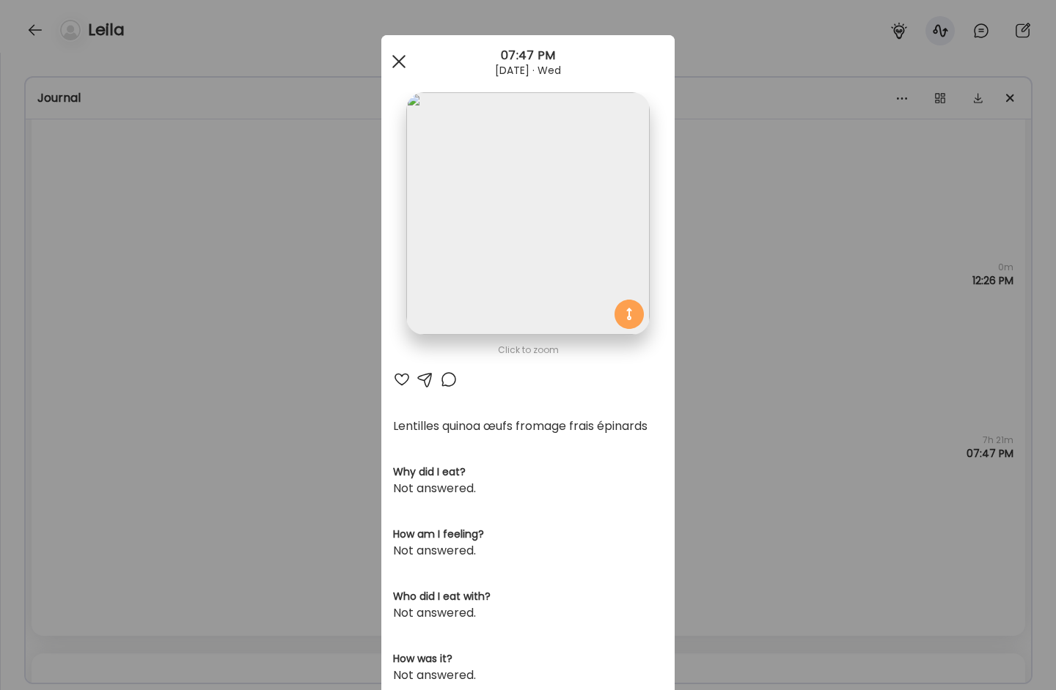
click at [388, 62] on div at bounding box center [398, 61] width 29 height 29
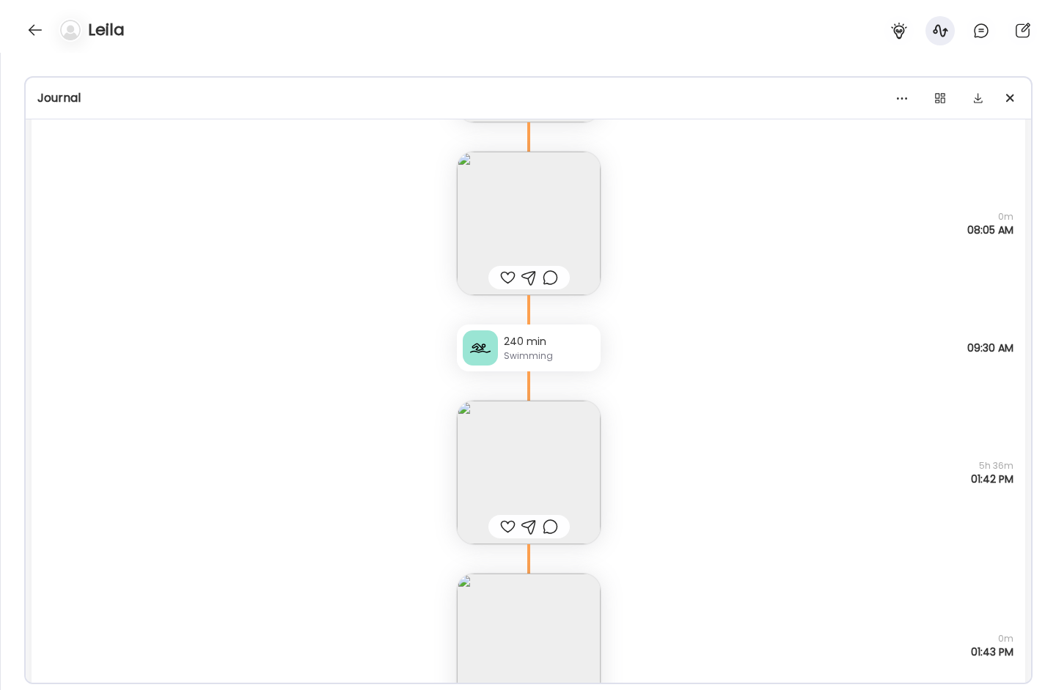
scroll to position [6851, 0]
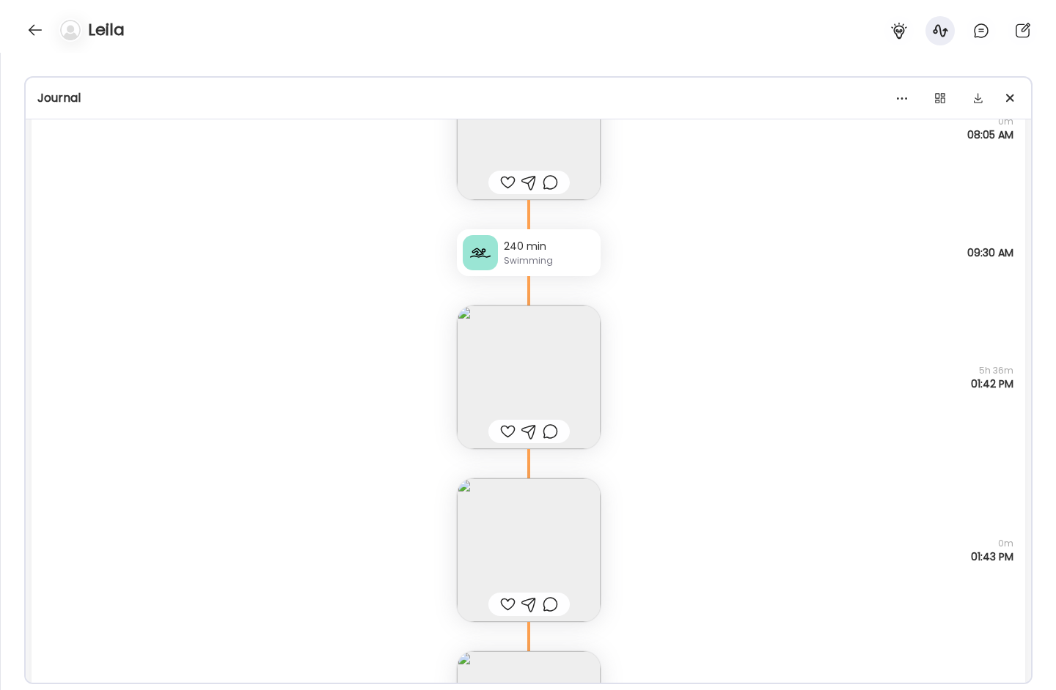
click at [509, 389] on img at bounding box center [529, 378] width 144 height 144
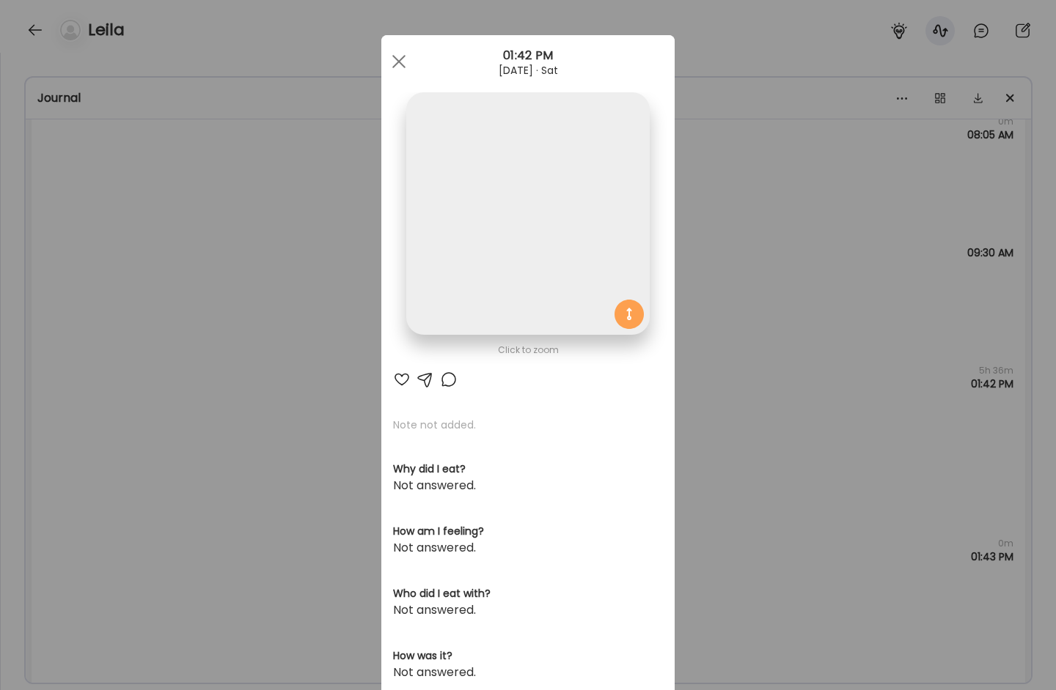
click at [485, 182] on img at bounding box center [527, 213] width 243 height 243
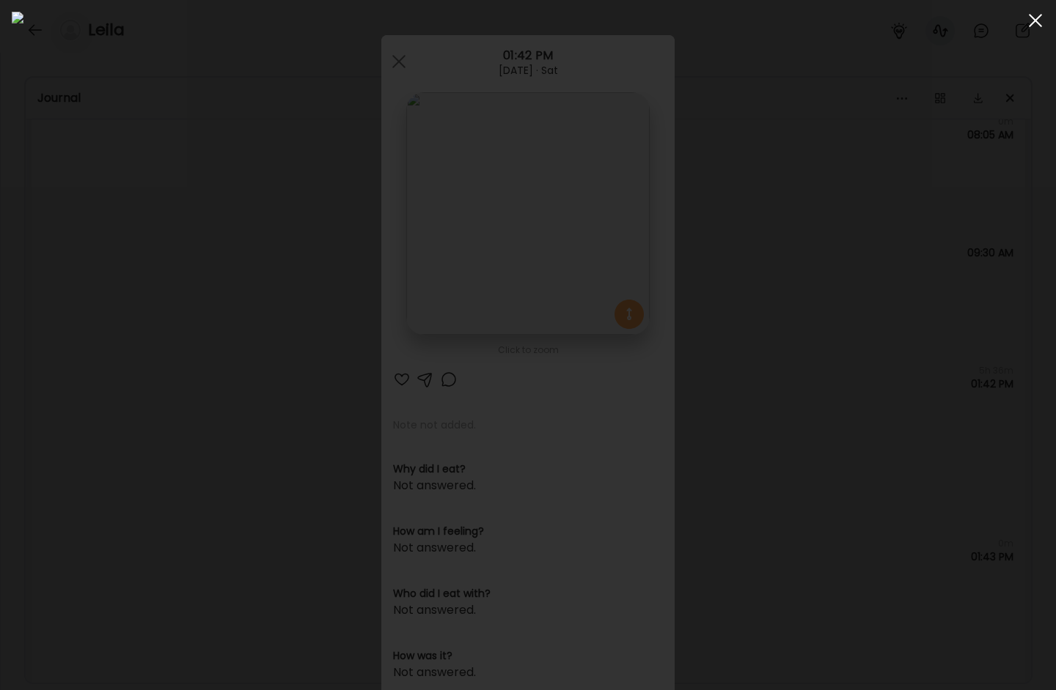
click at [1011, 25] on span at bounding box center [1034, 20] width 13 height 13
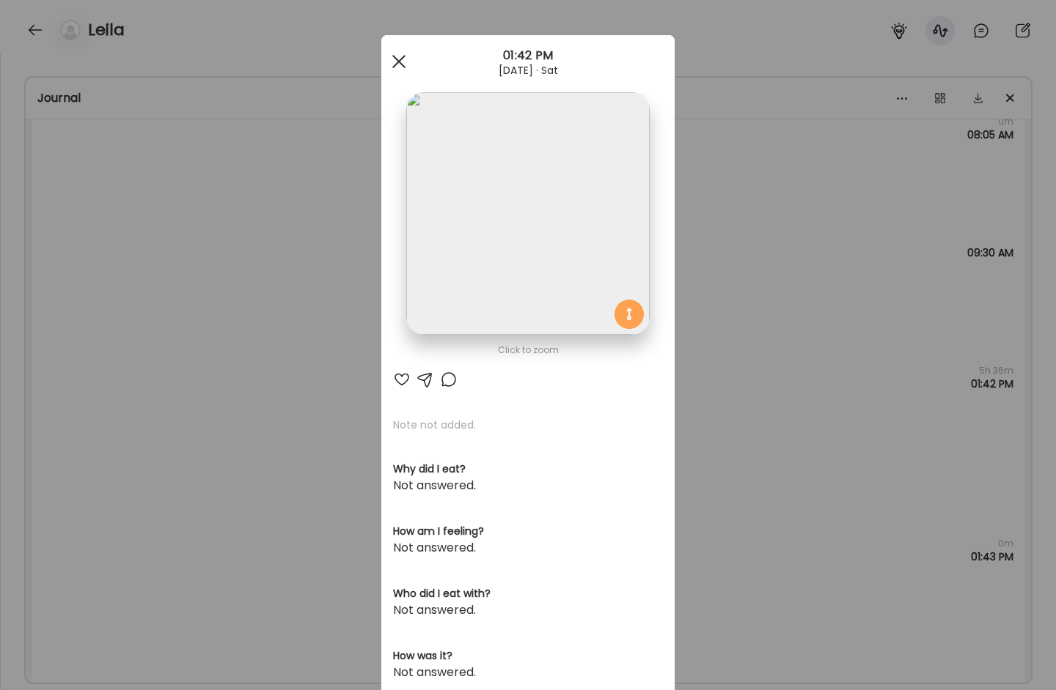
click at [396, 57] on div at bounding box center [398, 61] width 29 height 29
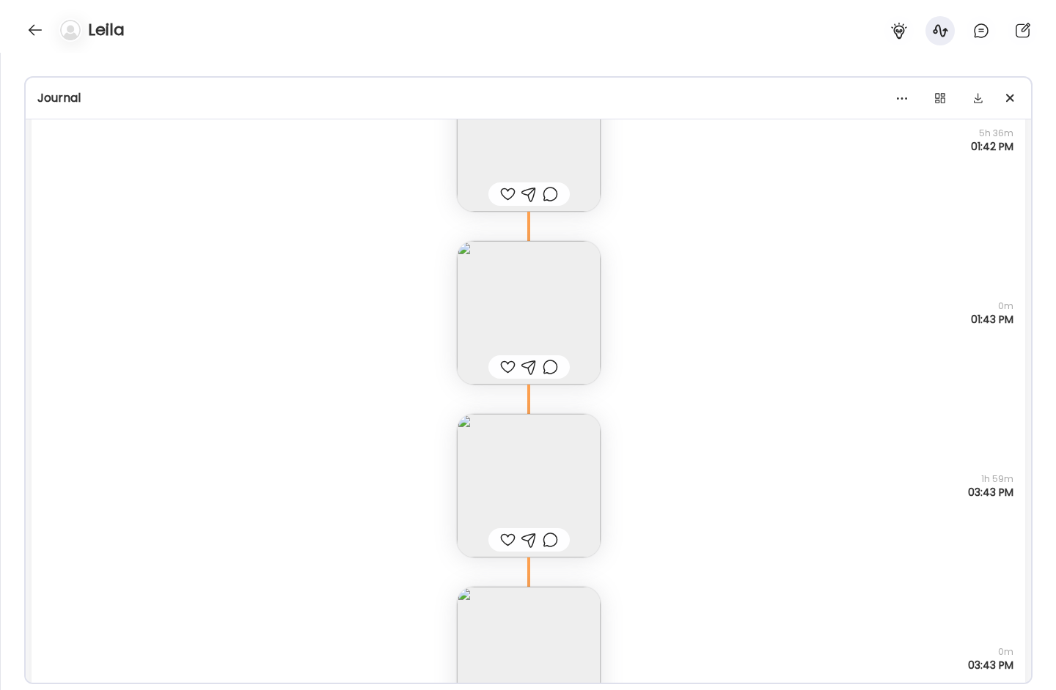
scroll to position [7089, 0]
click at [528, 473] on img at bounding box center [529, 485] width 144 height 144
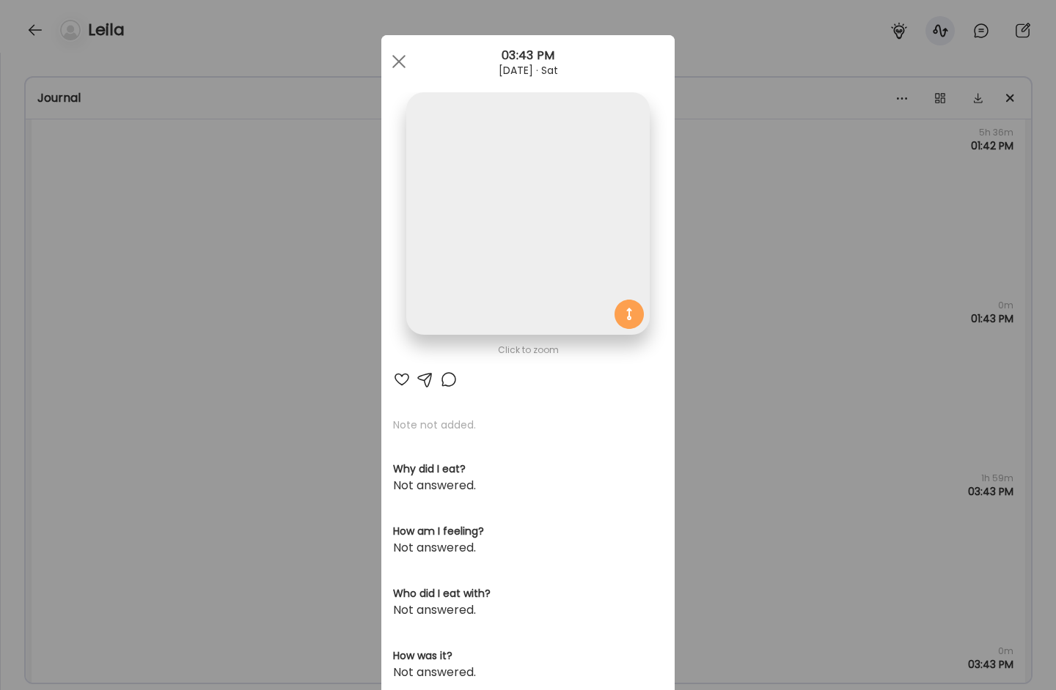
click at [507, 288] on img at bounding box center [527, 213] width 243 height 243
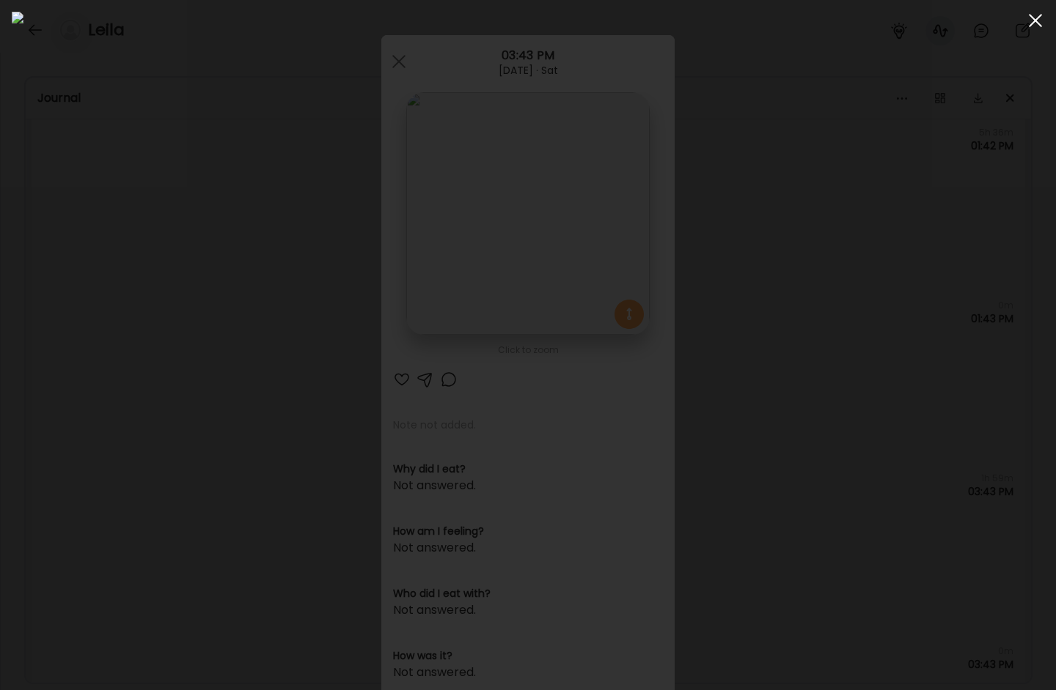
click at [1011, 27] on div at bounding box center [1034, 20] width 29 height 29
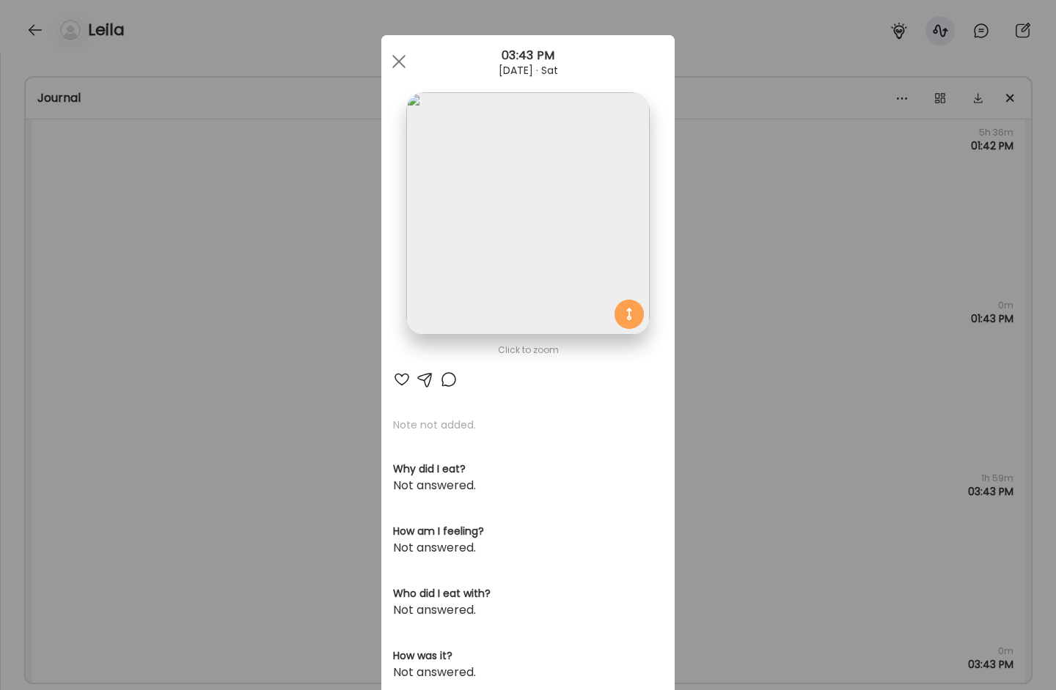
click at [405, 85] on div "Ate Coach Dashboard 03:43 PM [DATE] · Sat" at bounding box center [527, 61] width 293 height 53
click at [397, 69] on div at bounding box center [398, 61] width 29 height 29
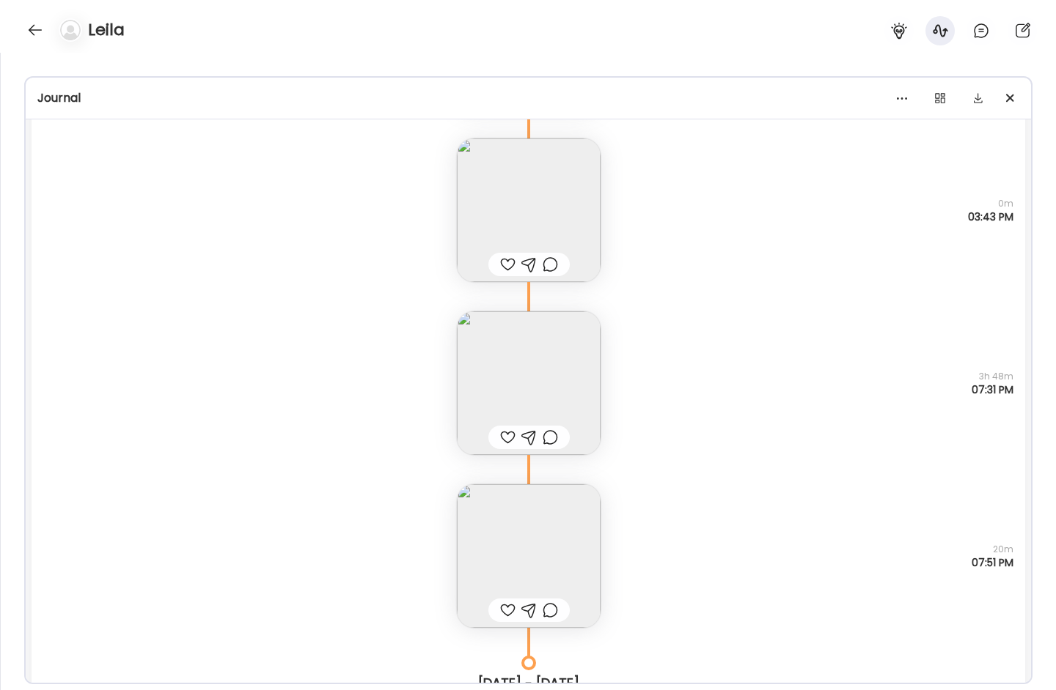
scroll to position [7557, 0]
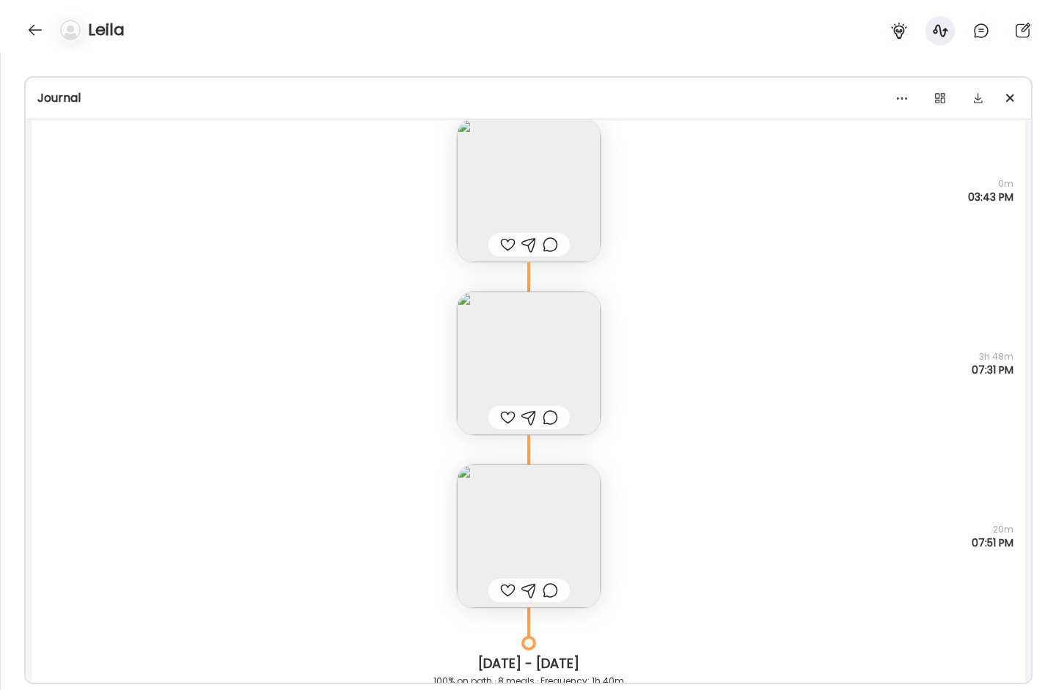
click at [545, 377] on img at bounding box center [529, 364] width 144 height 144
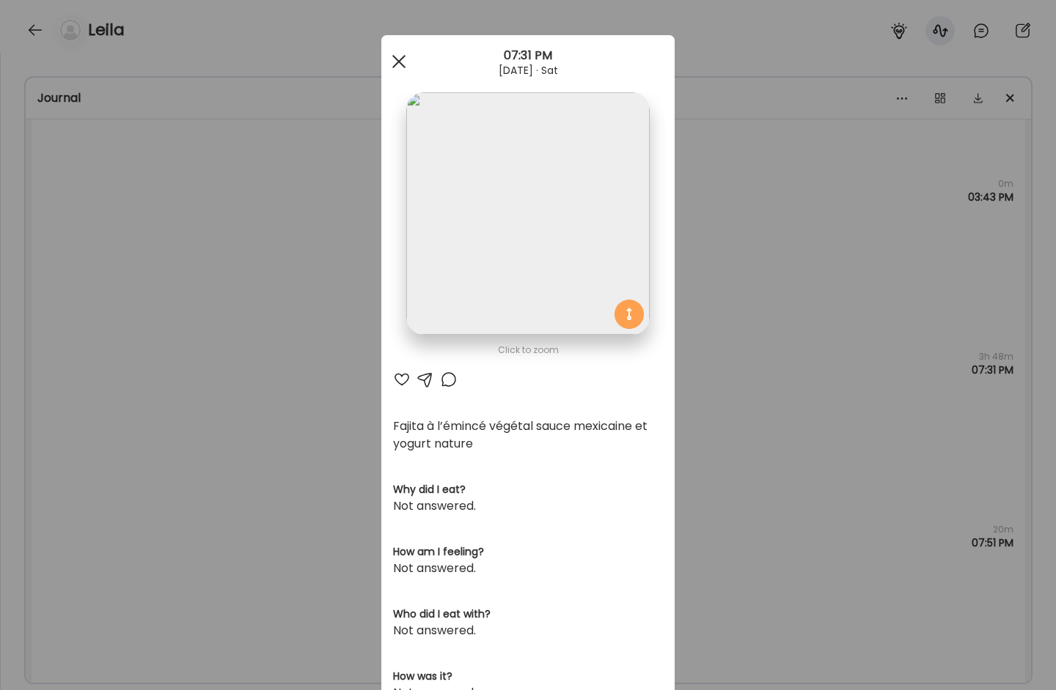
click at [391, 62] on div at bounding box center [398, 61] width 29 height 29
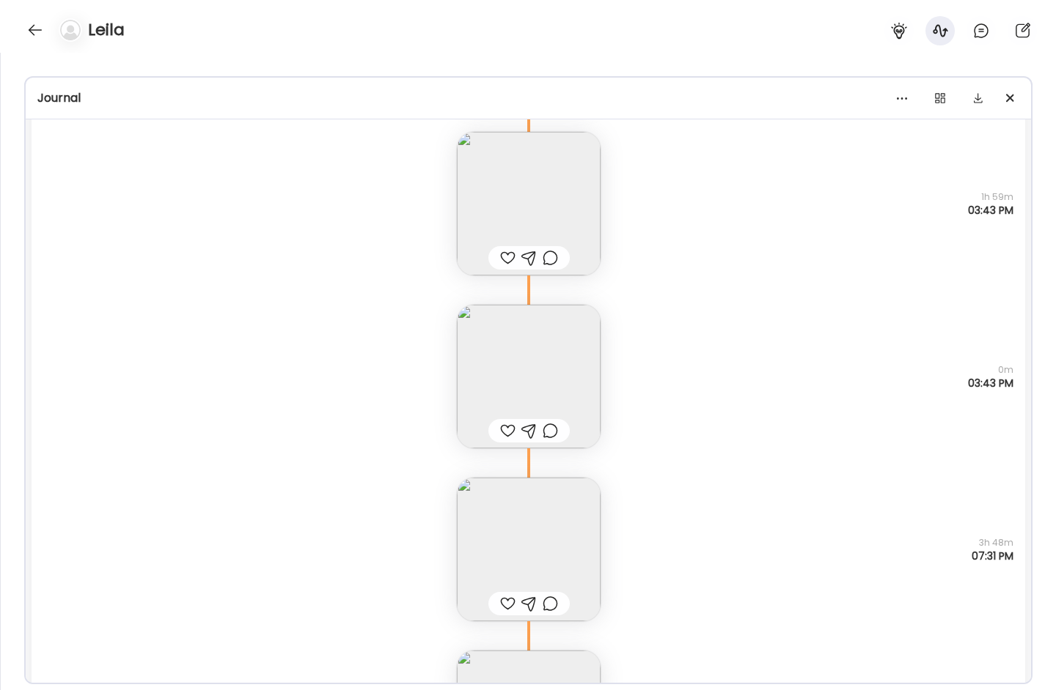
scroll to position [7439, 0]
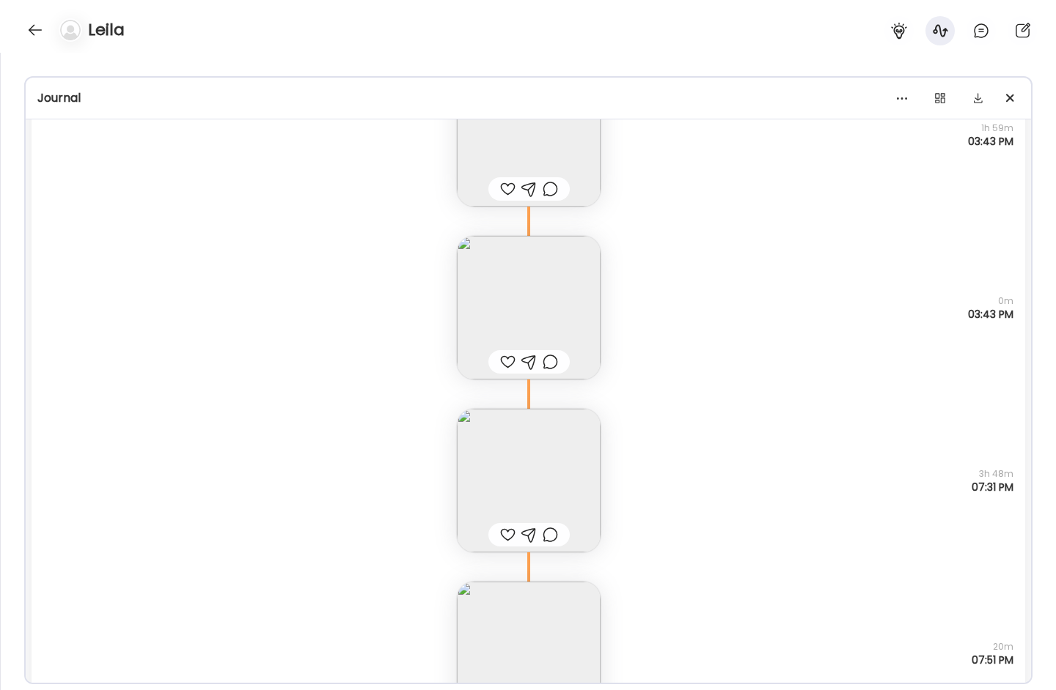
click at [487, 469] on img at bounding box center [529, 481] width 144 height 144
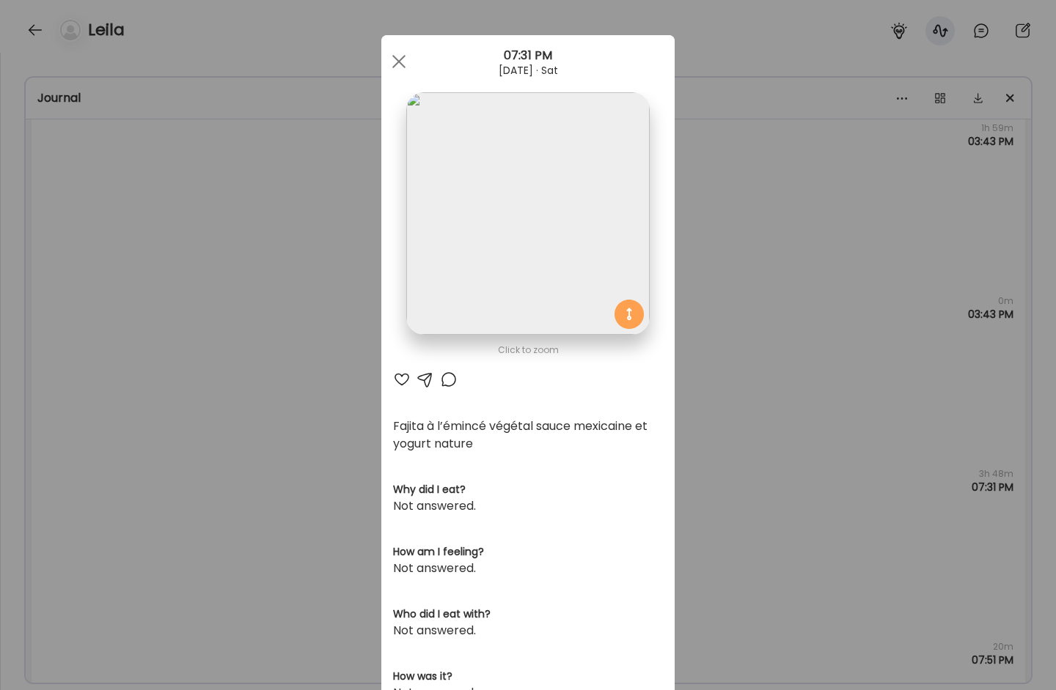
click at [515, 269] on img at bounding box center [527, 213] width 243 height 243
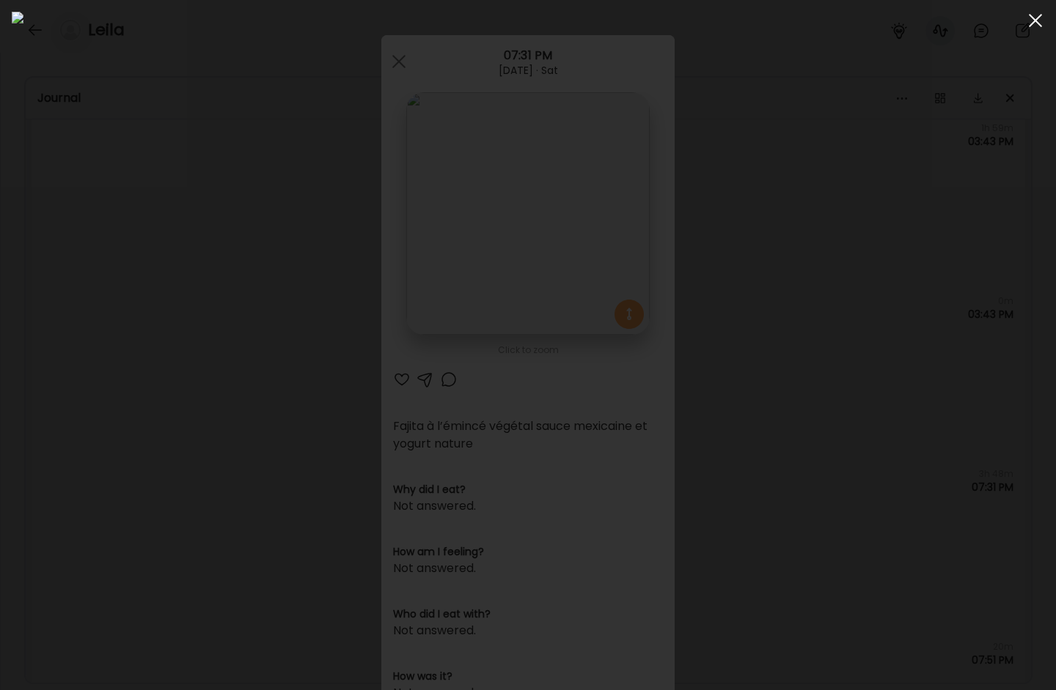
click at [1011, 32] on div at bounding box center [1034, 20] width 29 height 29
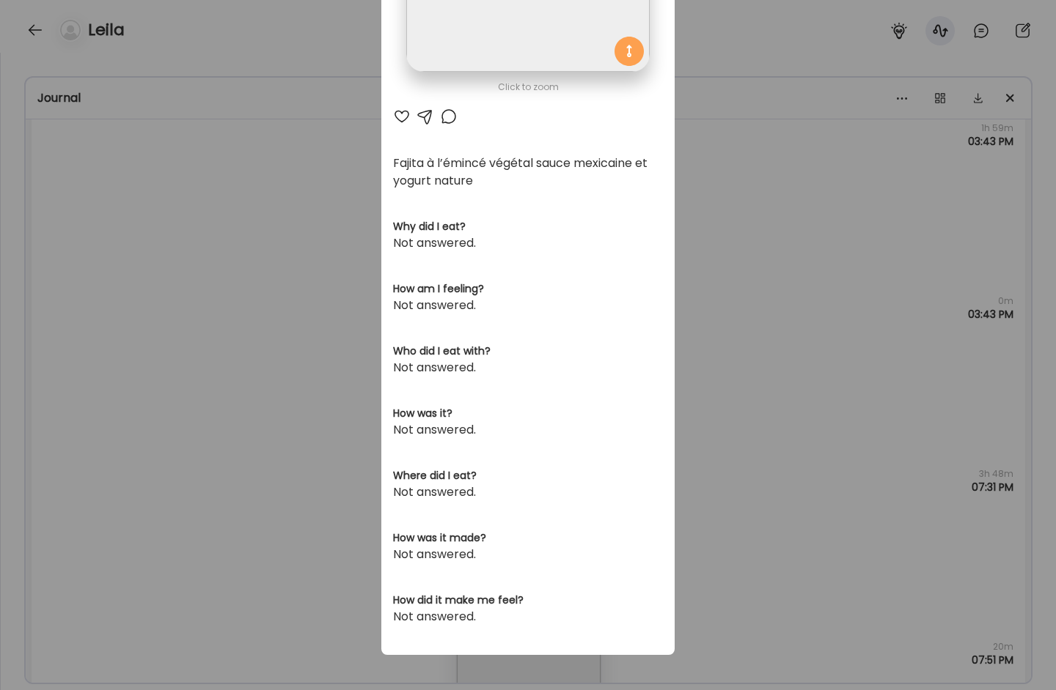
scroll to position [0, 0]
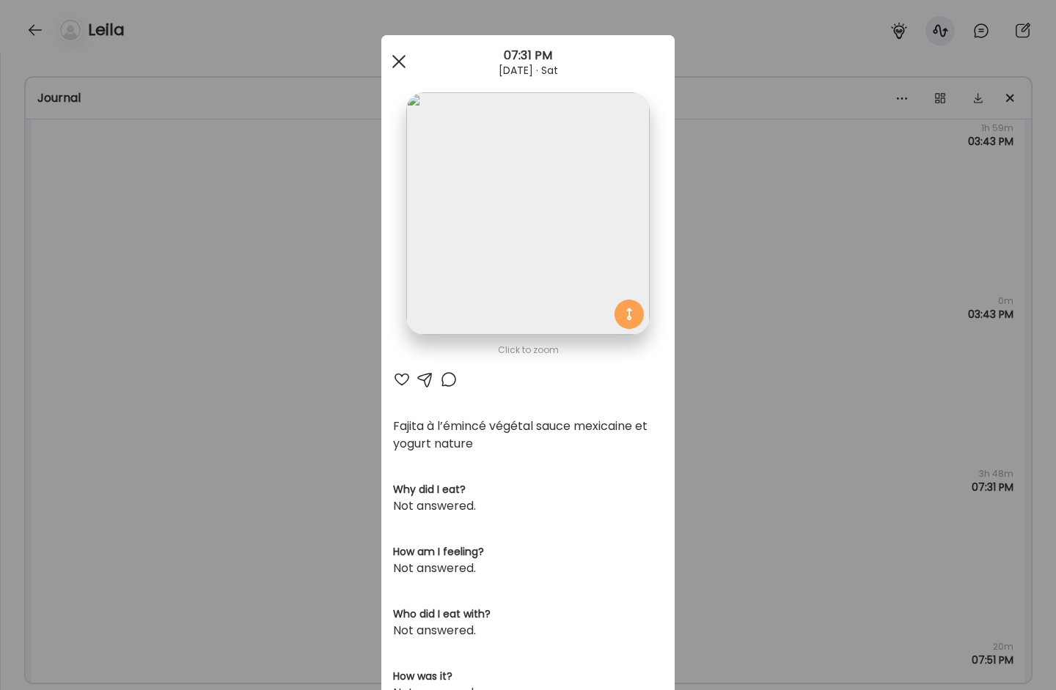
click at [395, 58] on div at bounding box center [398, 61] width 29 height 29
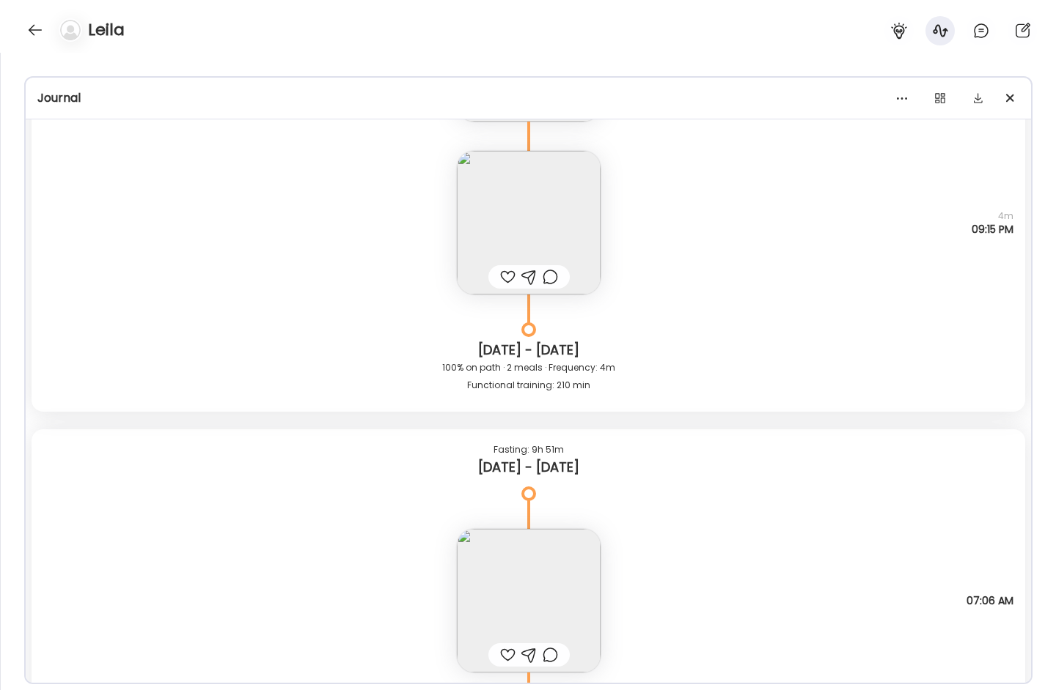
scroll to position [8943, 0]
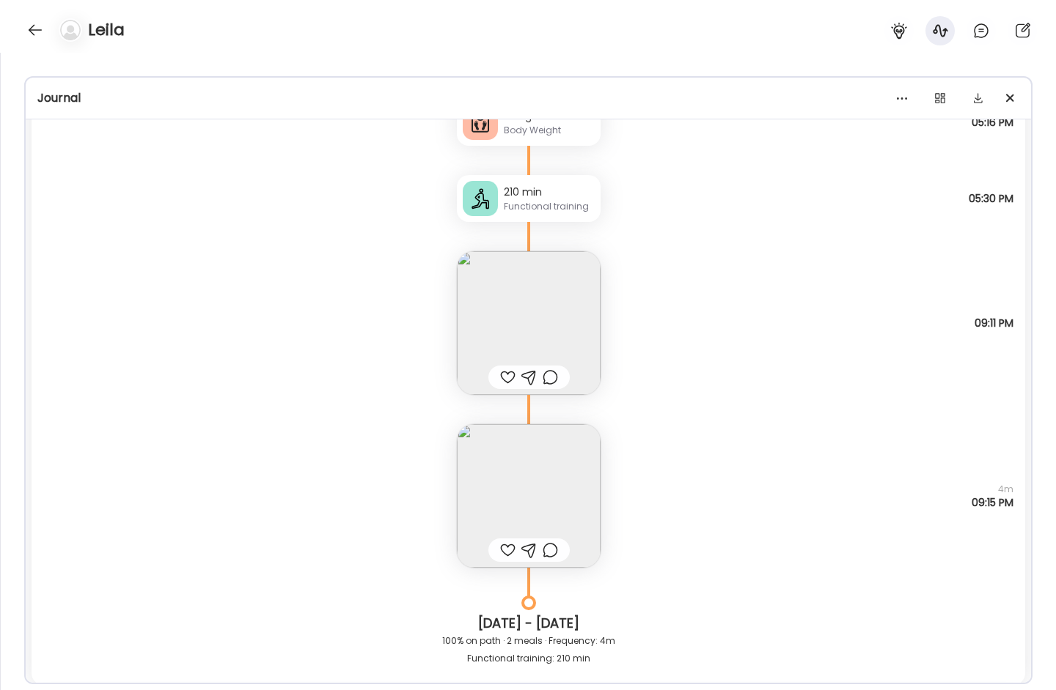
click at [551, 331] on img at bounding box center [529, 323] width 144 height 144
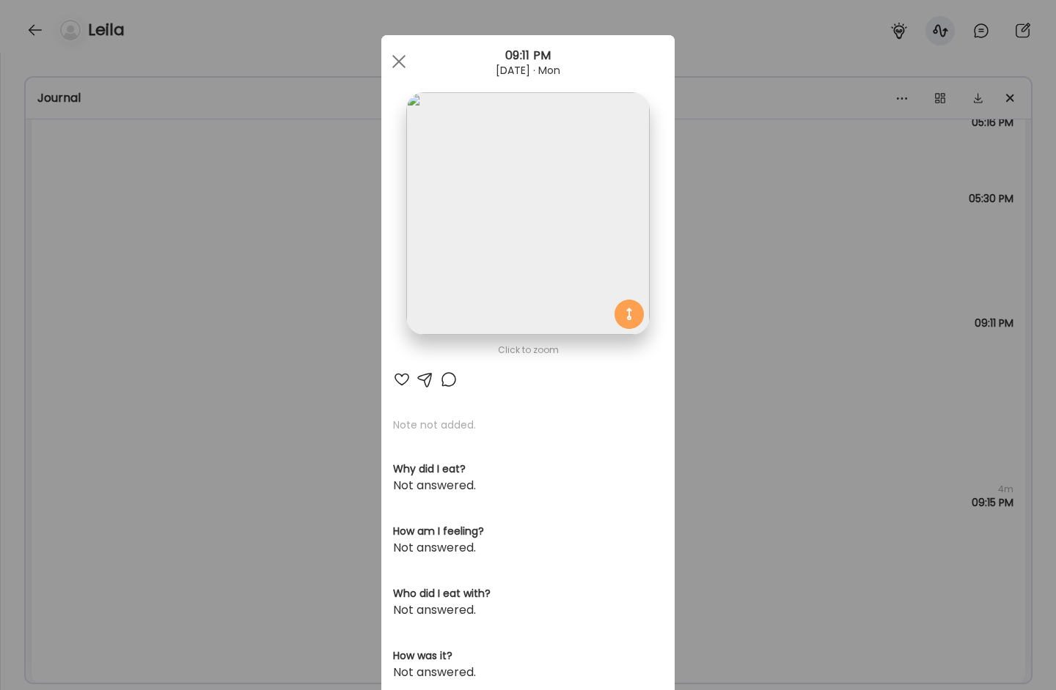
click at [479, 224] on img at bounding box center [527, 213] width 243 height 243
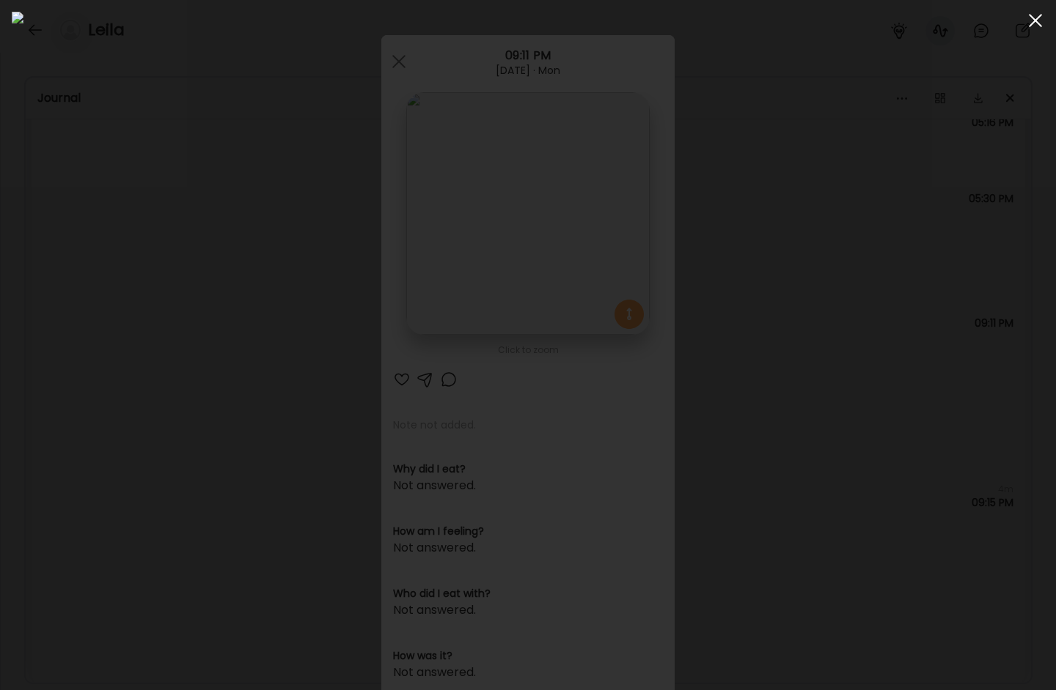
click at [1011, 27] on div at bounding box center [1034, 20] width 29 height 29
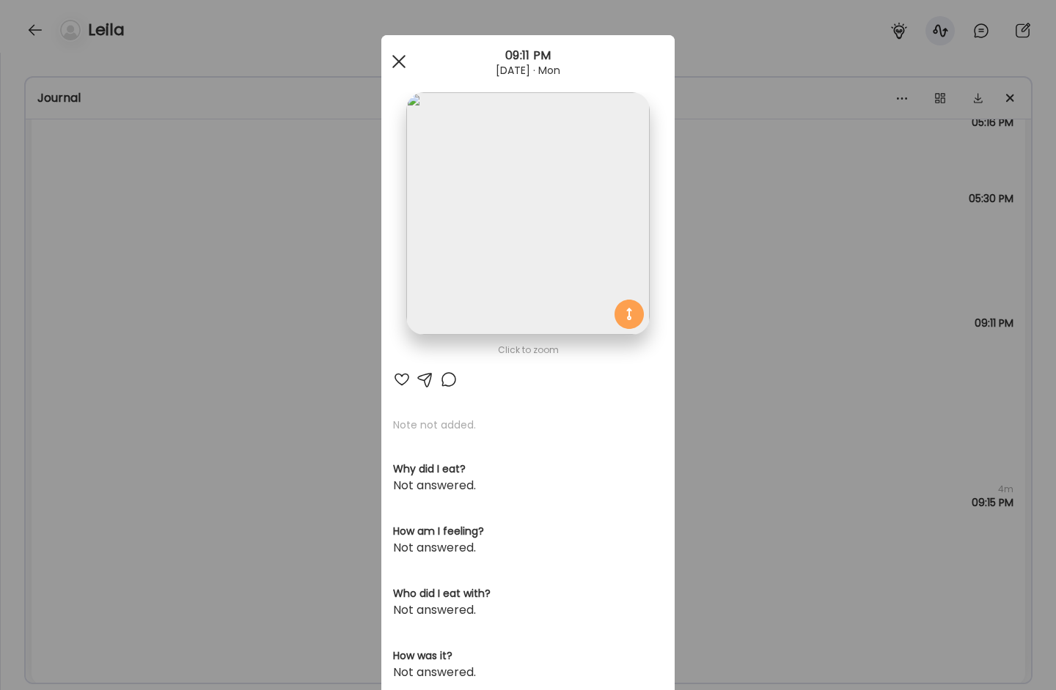
click at [402, 61] on div at bounding box center [398, 61] width 29 height 29
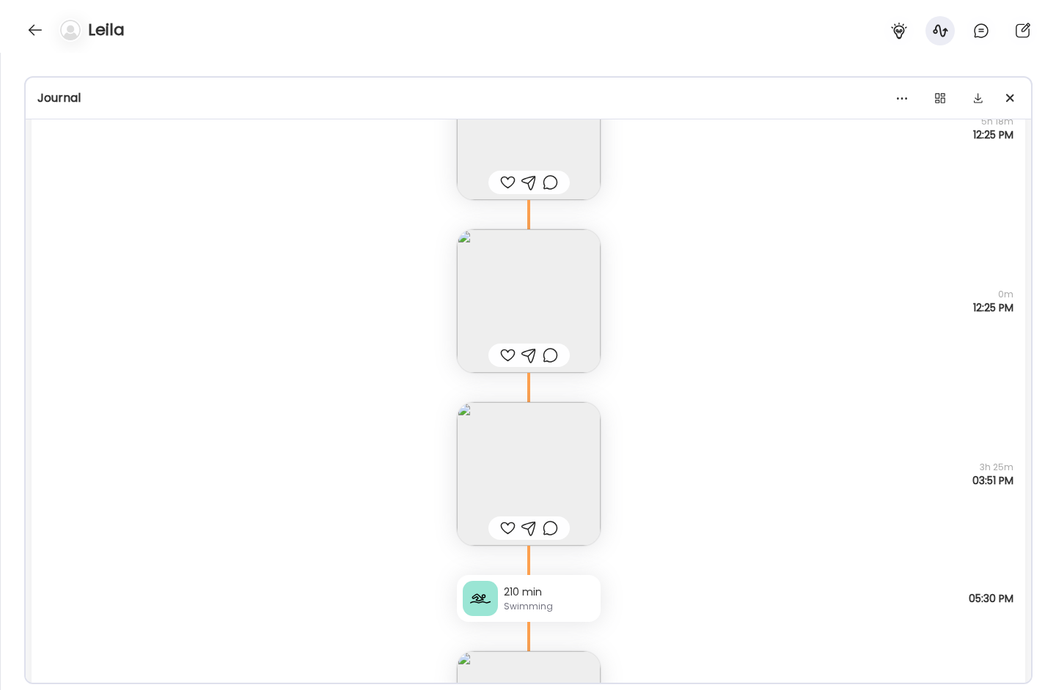
scroll to position [9874, 0]
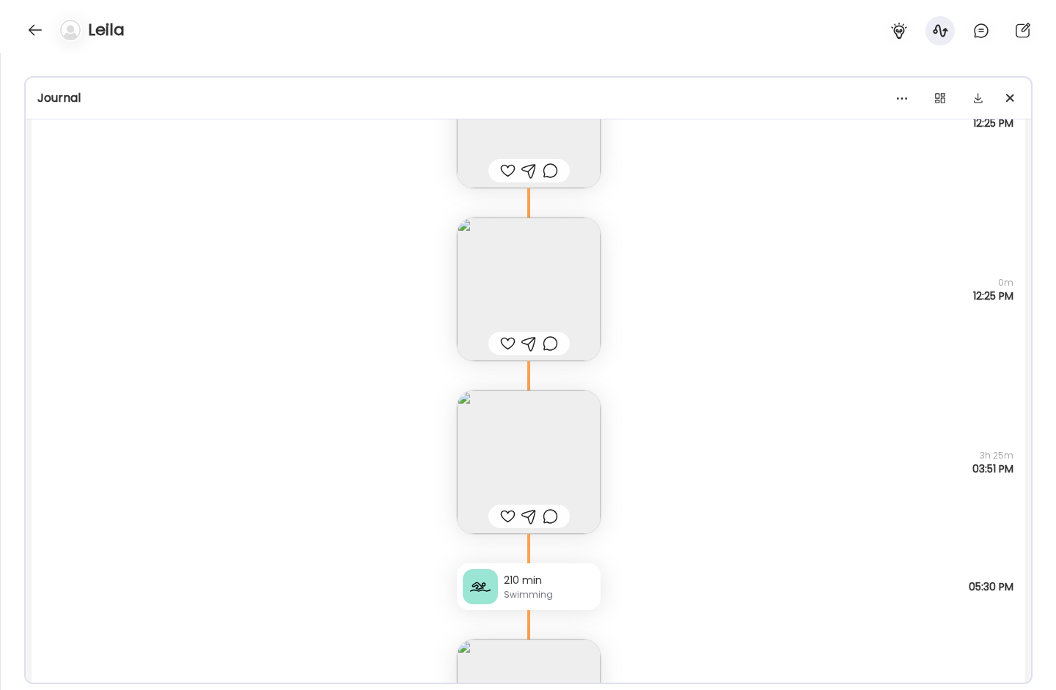
click at [528, 273] on img at bounding box center [529, 290] width 144 height 144
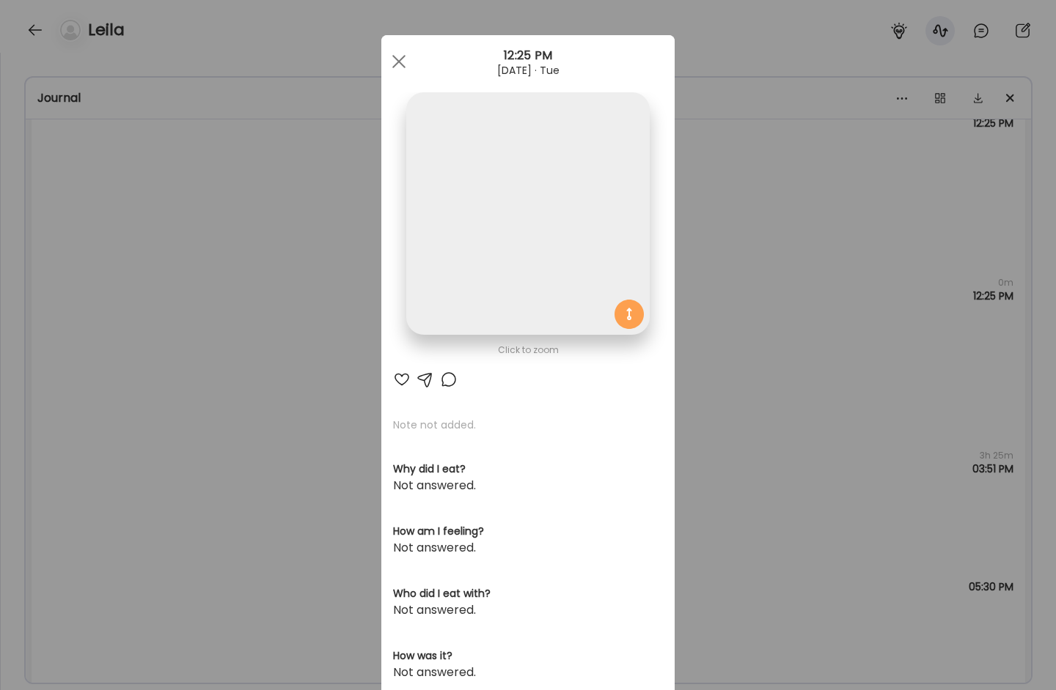
click at [515, 218] on img at bounding box center [527, 213] width 243 height 243
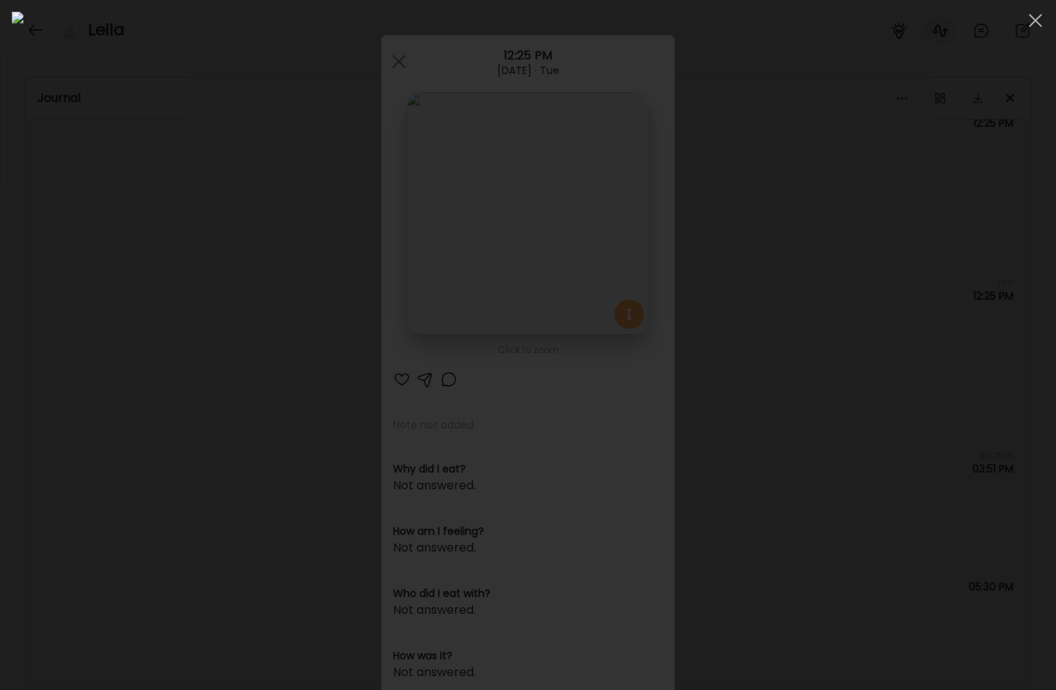
click at [1011, 22] on span at bounding box center [1034, 20] width 13 height 13
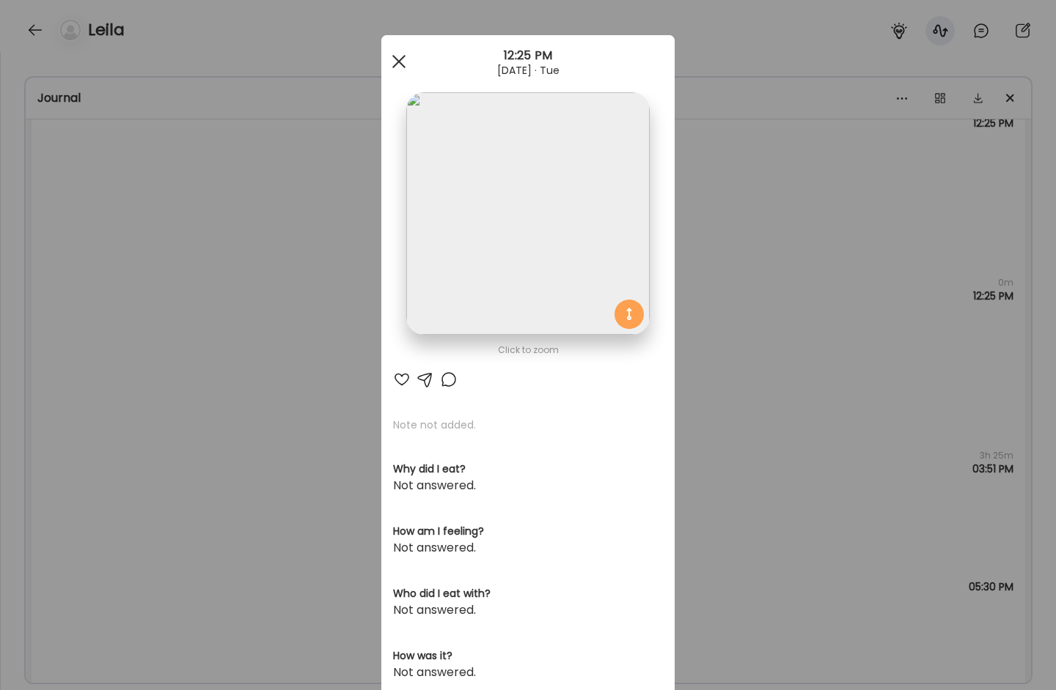
click at [393, 56] on div at bounding box center [398, 61] width 29 height 29
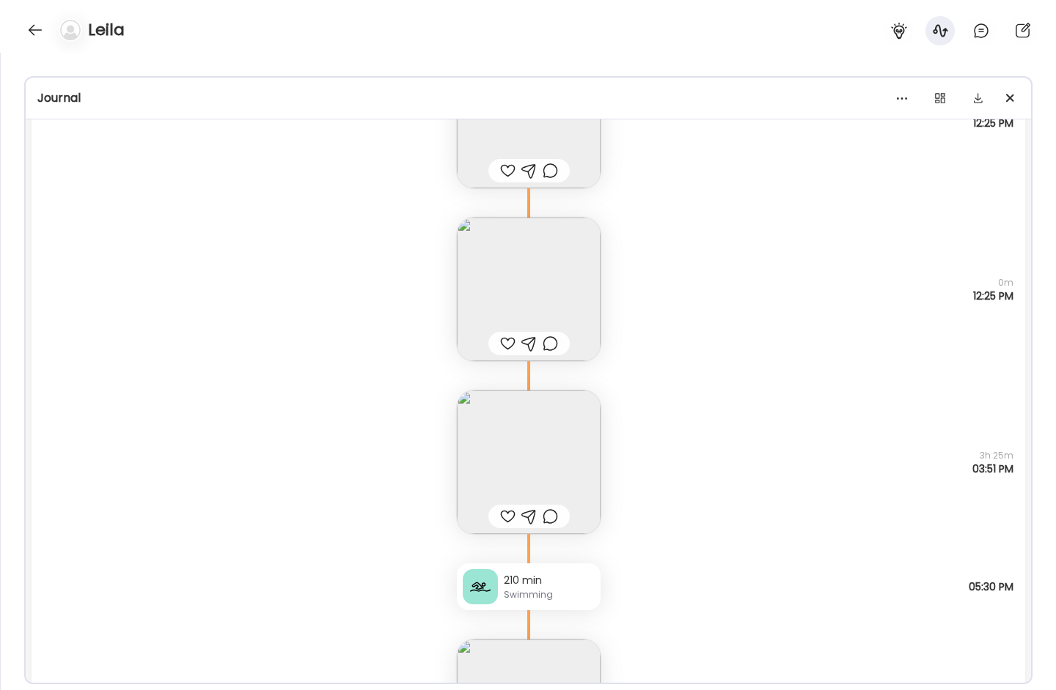
click at [573, 302] on img at bounding box center [529, 290] width 144 height 144
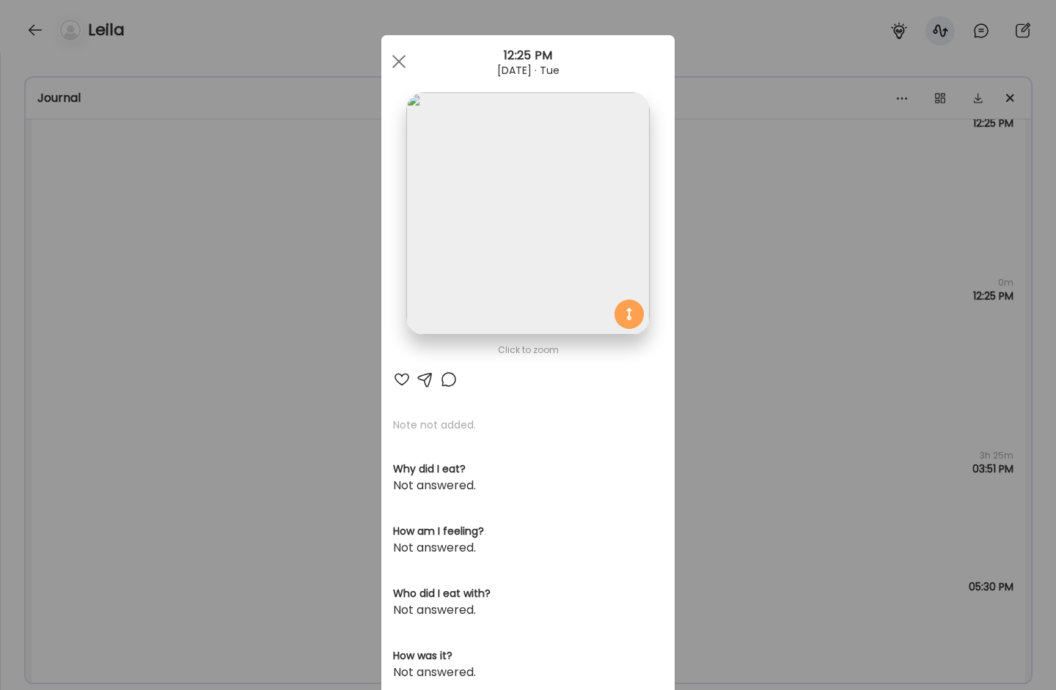
click at [542, 245] on img at bounding box center [527, 213] width 243 height 243
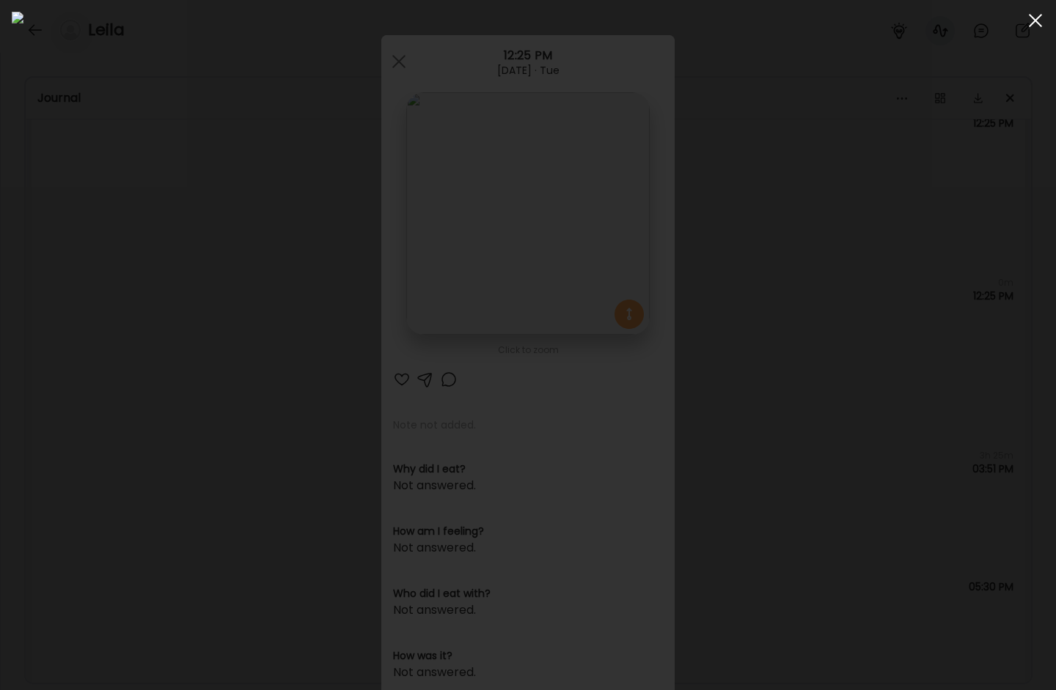
click at [1011, 27] on div at bounding box center [1034, 20] width 29 height 29
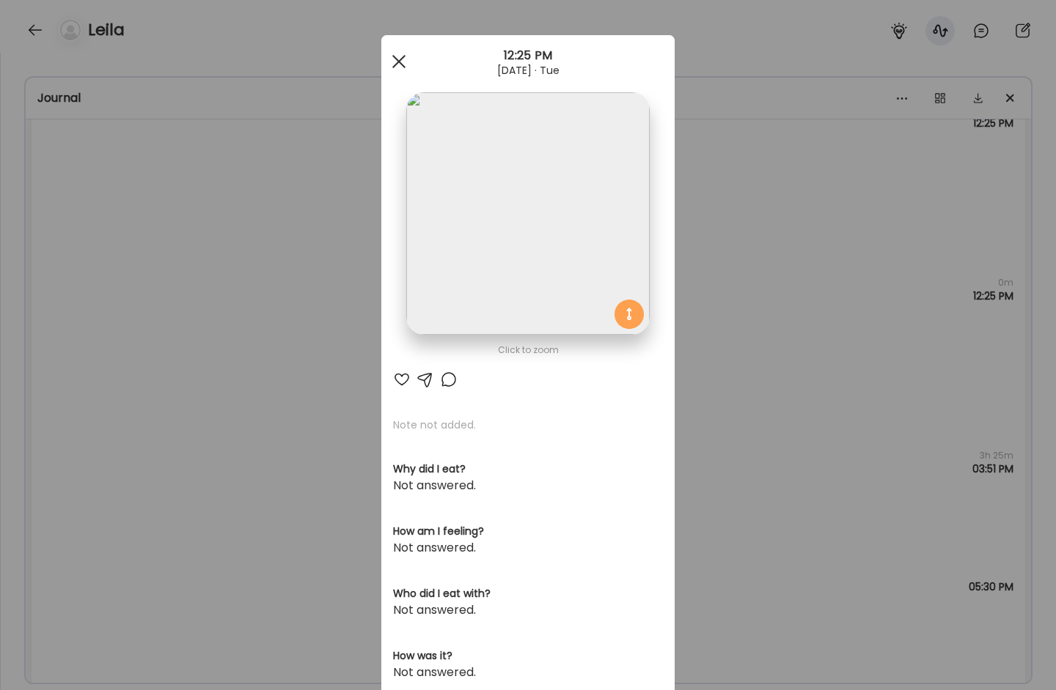
click at [384, 56] on div at bounding box center [398, 61] width 29 height 29
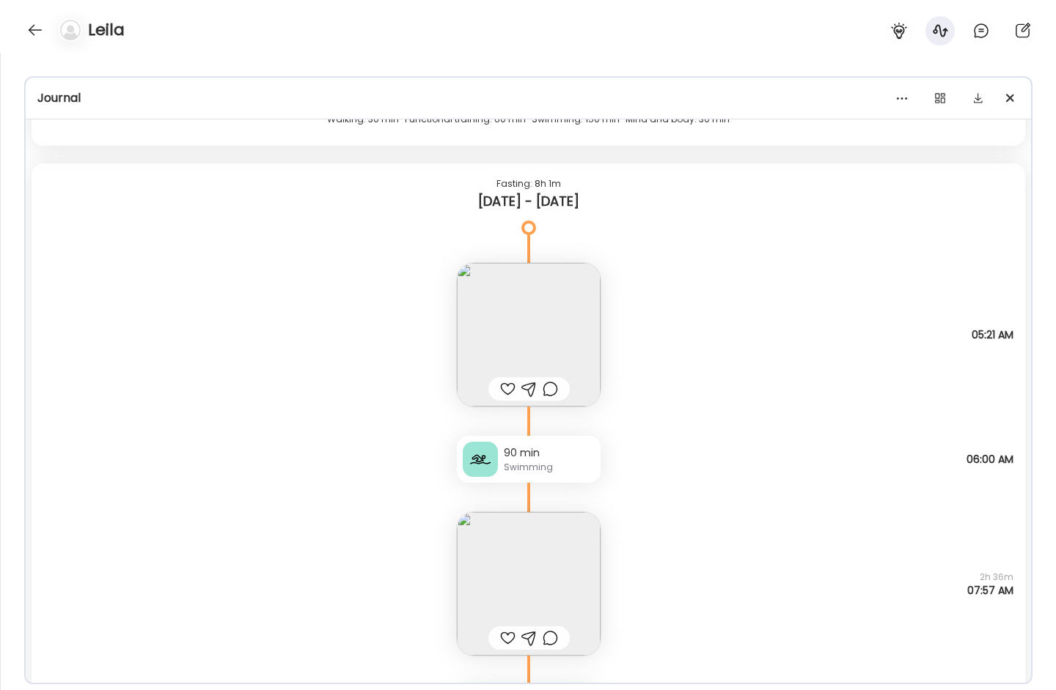
scroll to position [13921, 0]
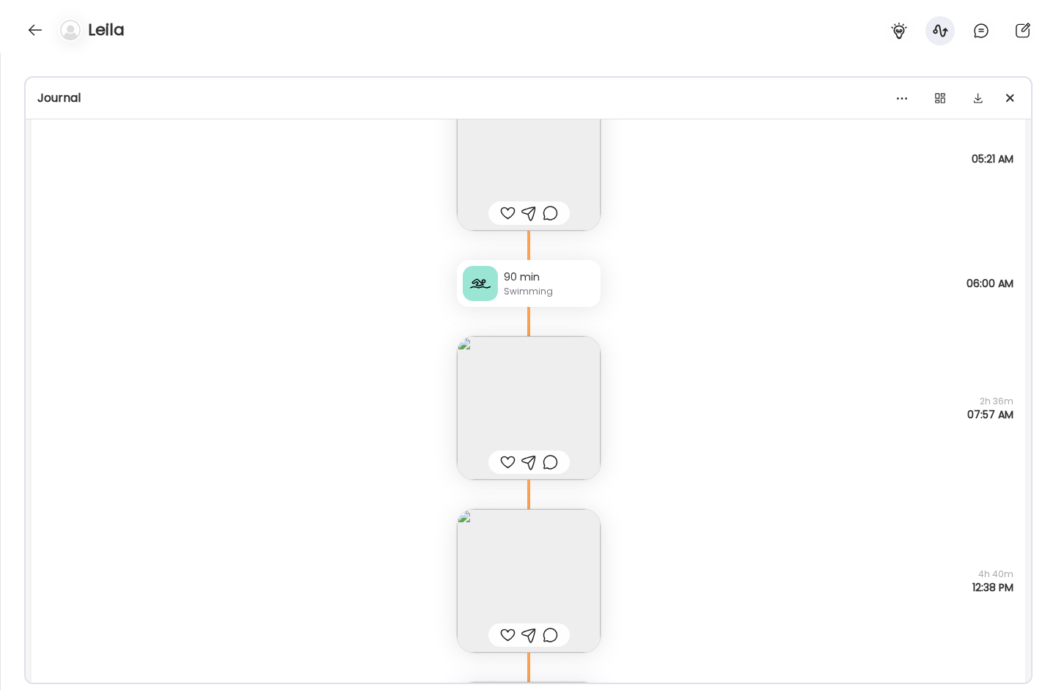
click at [507, 386] on img at bounding box center [529, 408] width 144 height 144
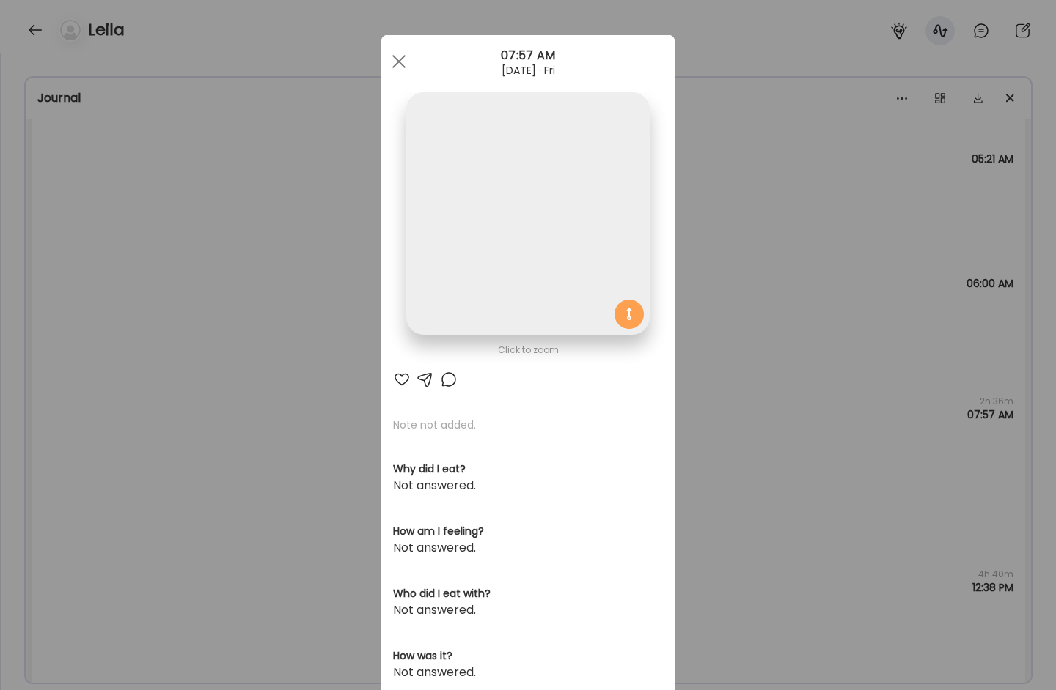
click at [507, 332] on img at bounding box center [527, 213] width 243 height 243
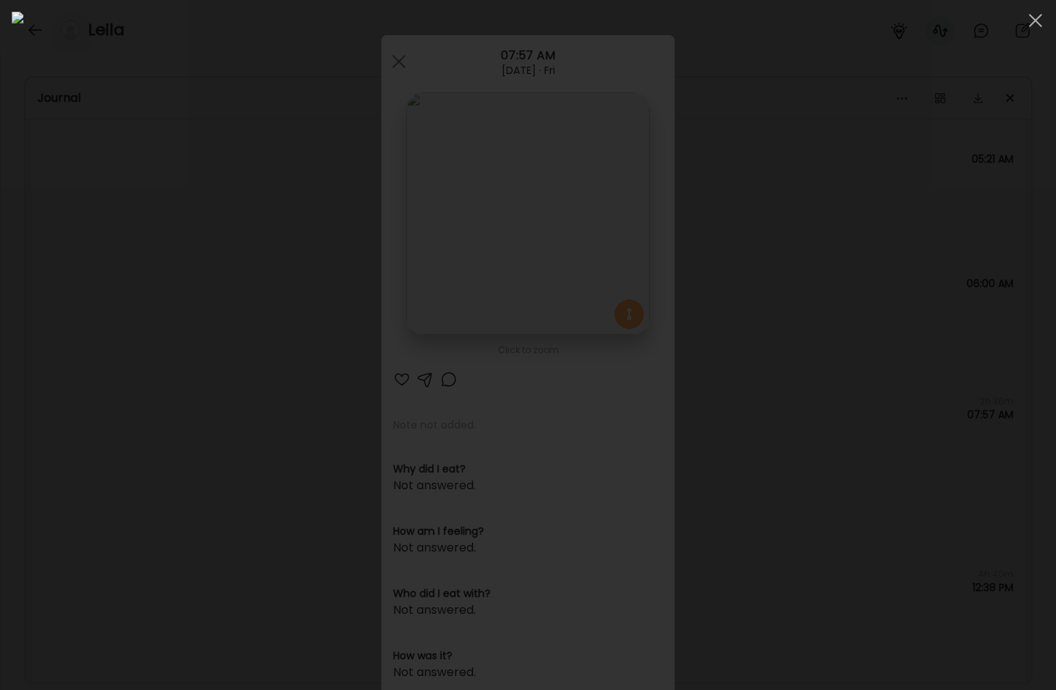
drag, startPoint x: 1037, startPoint y: 18, endPoint x: 1023, endPoint y: 26, distance: 16.7
click at [1011, 18] on div at bounding box center [1034, 20] width 29 height 29
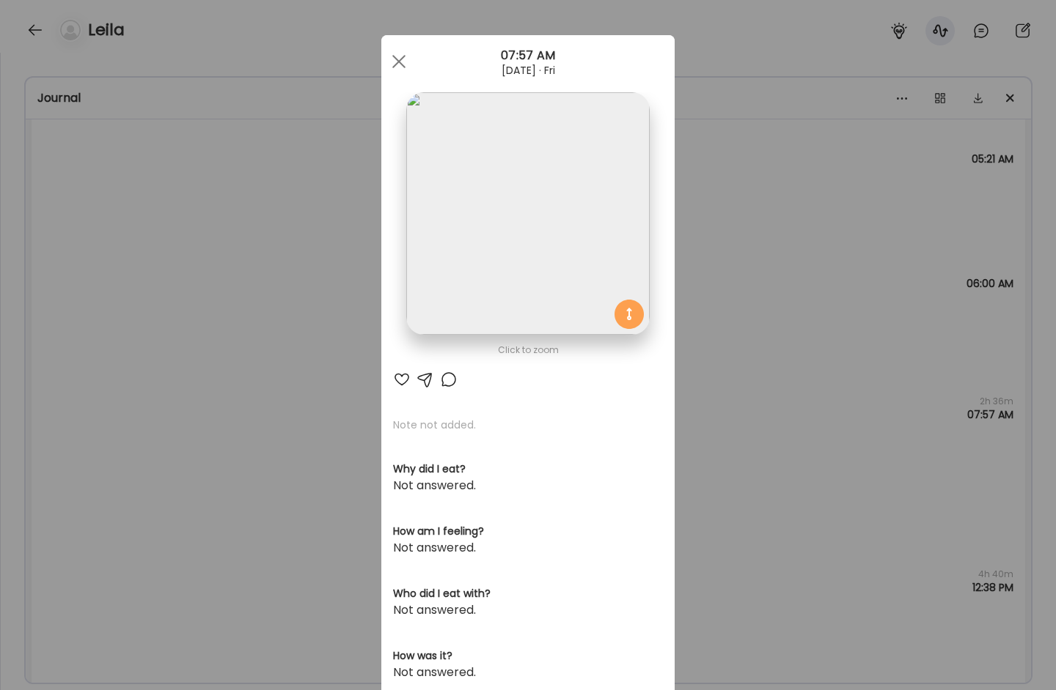
click at [390, 58] on div at bounding box center [398, 61] width 29 height 29
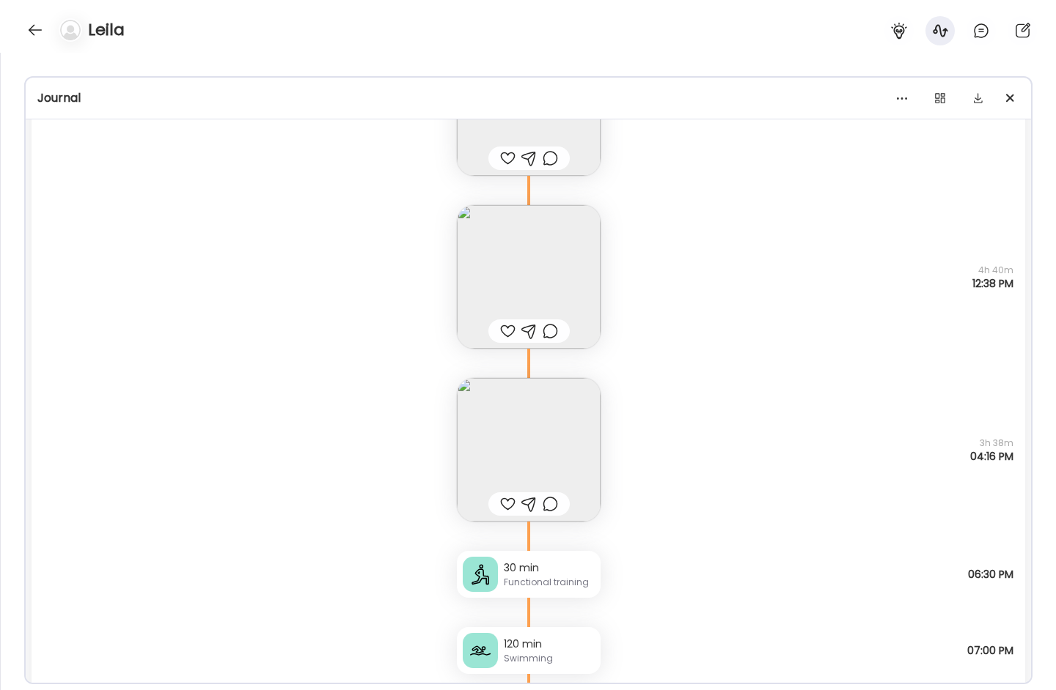
scroll to position [14251, 0]
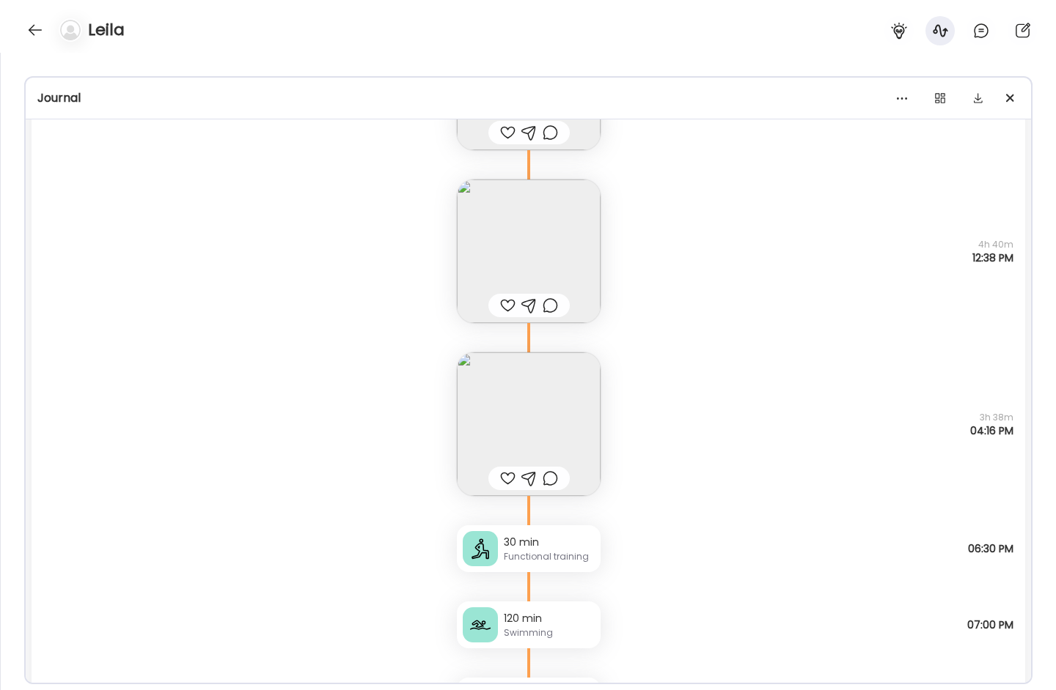
click at [516, 419] on img at bounding box center [529, 425] width 144 height 144
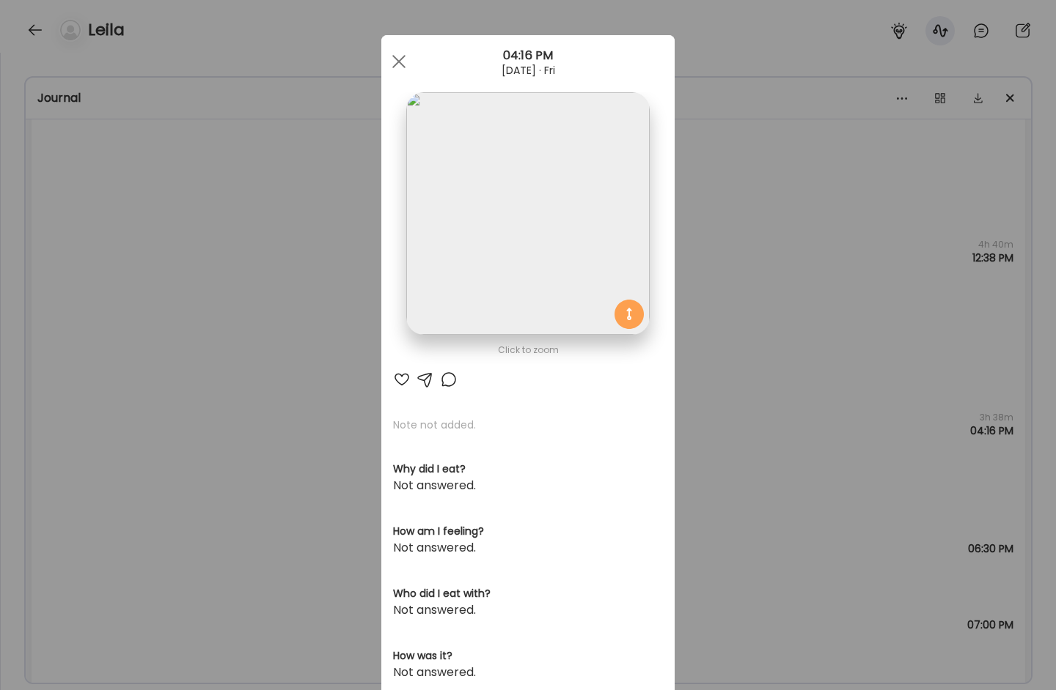
click at [498, 229] on img at bounding box center [527, 213] width 243 height 243
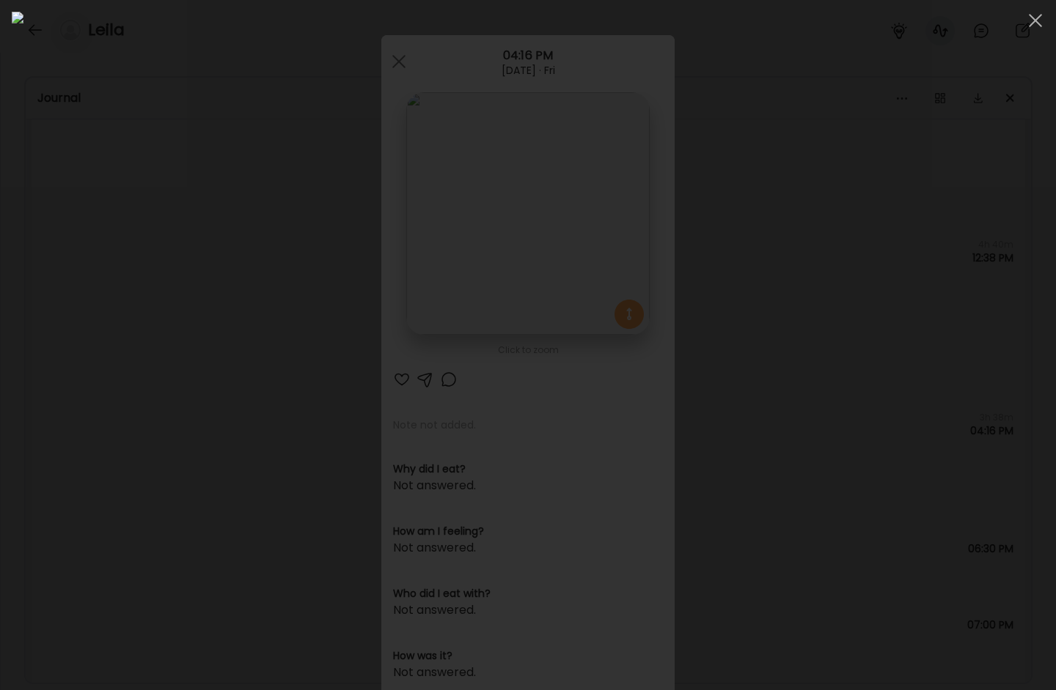
drag, startPoint x: 1042, startPoint y: 17, endPoint x: 1020, endPoint y: 26, distance: 24.6
click at [1011, 17] on div at bounding box center [1034, 20] width 29 height 29
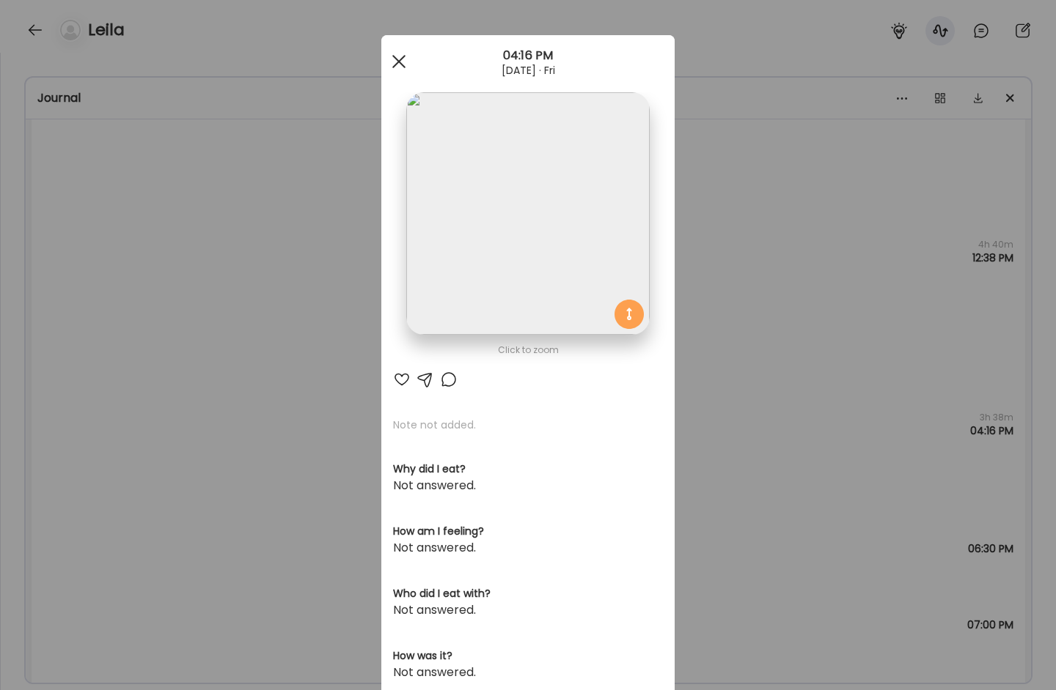
click at [400, 56] on div at bounding box center [398, 61] width 29 height 29
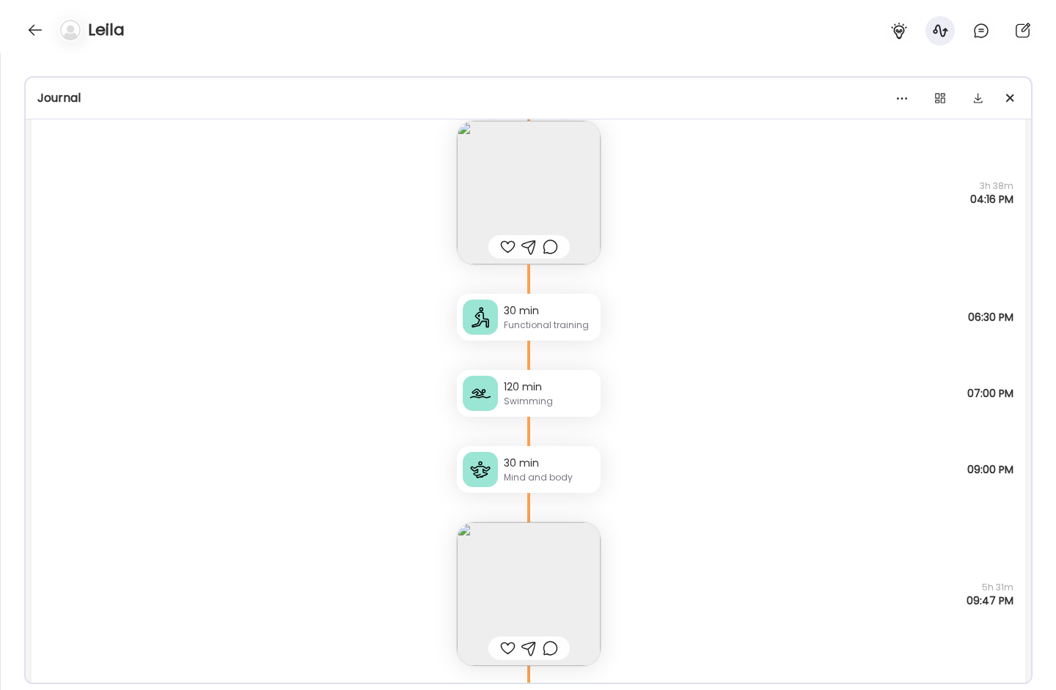
scroll to position [14482, 0]
drag, startPoint x: 513, startPoint y: 460, endPoint x: 515, endPoint y: 475, distance: 14.7
click at [513, 460] on div "30 min" at bounding box center [549, 464] width 91 height 15
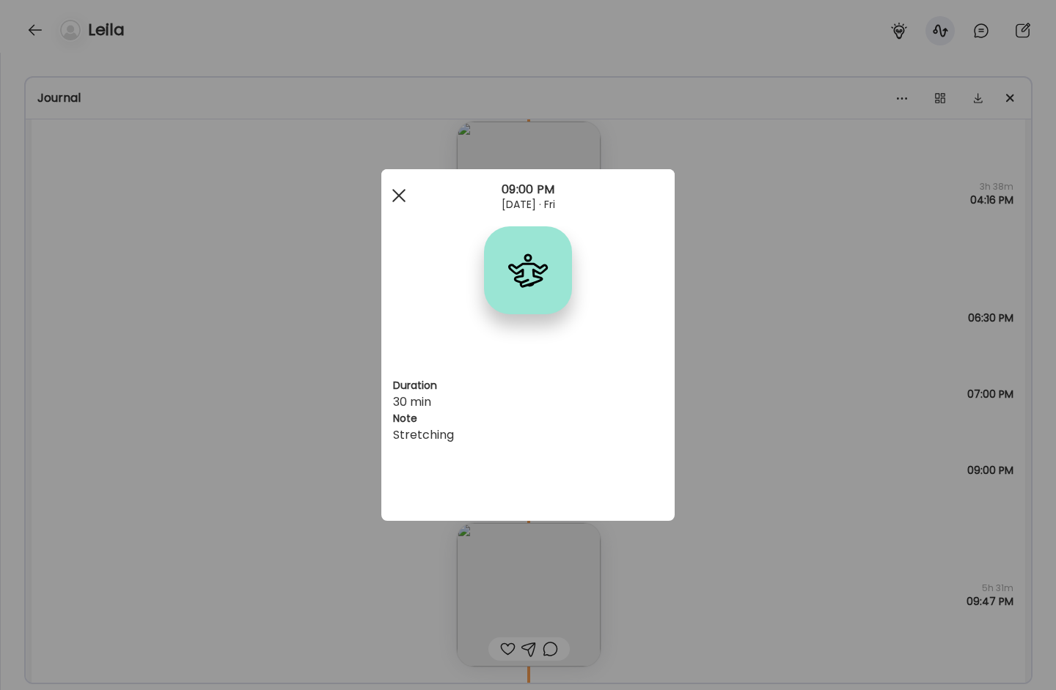
click at [400, 193] on div at bounding box center [398, 195] width 29 height 29
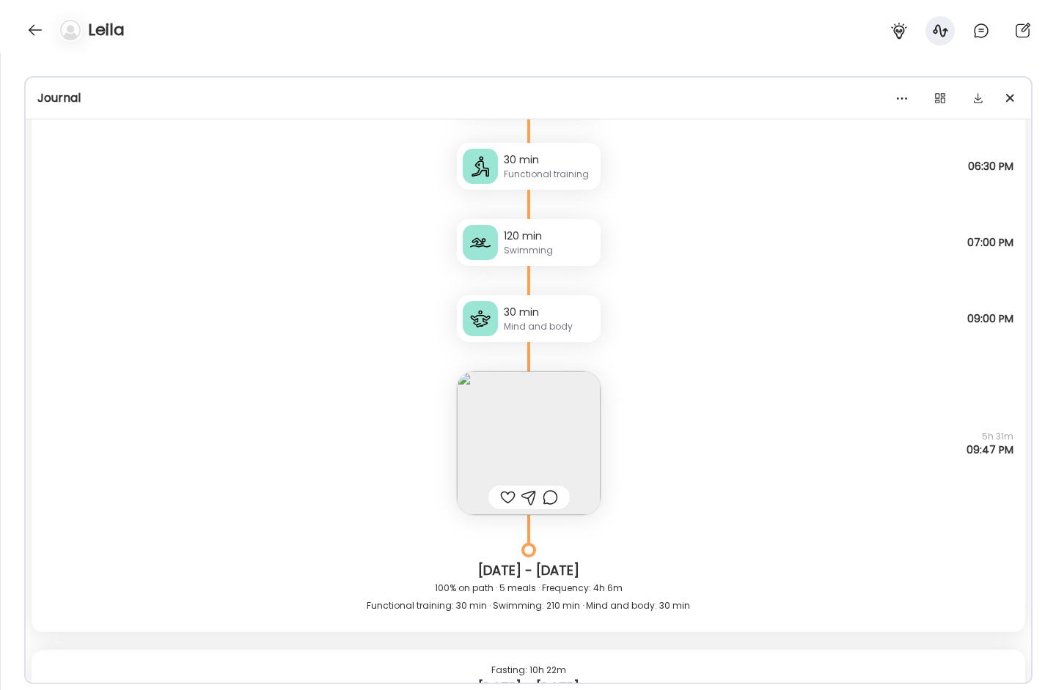
scroll to position [14647, 0]
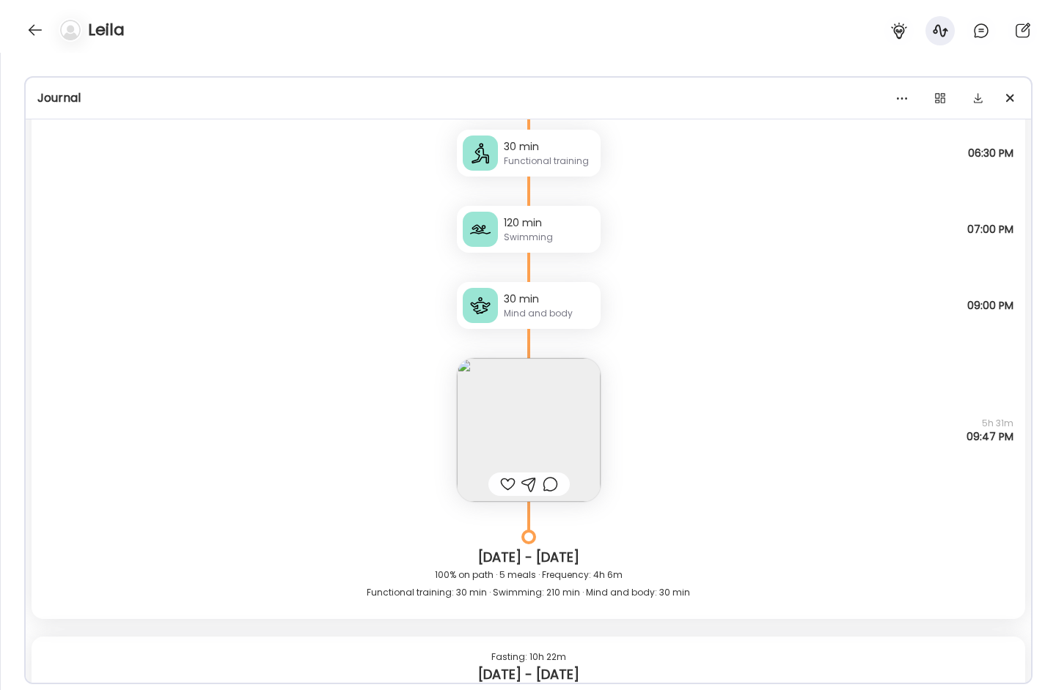
click at [487, 405] on img at bounding box center [529, 430] width 144 height 144
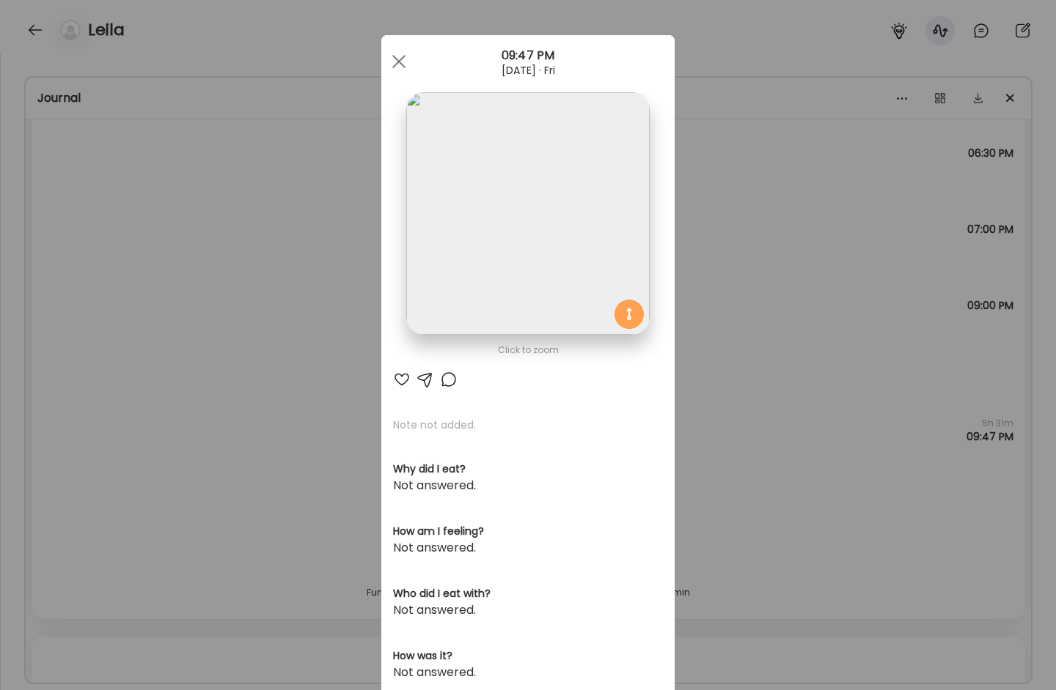
click at [475, 202] on img at bounding box center [527, 213] width 243 height 243
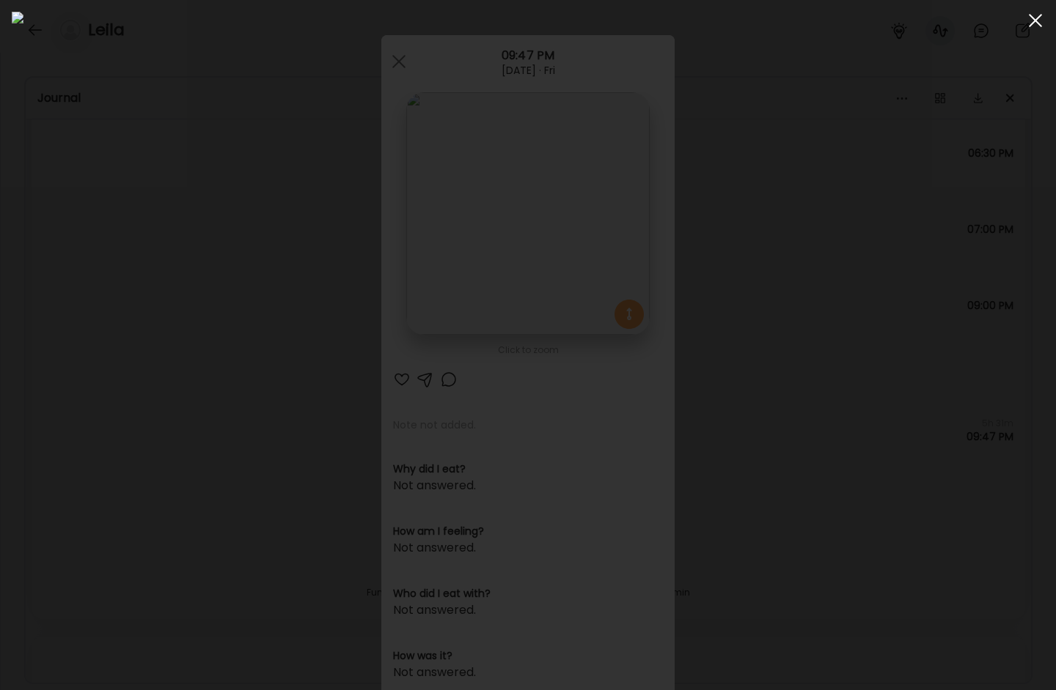
click at [1011, 17] on div at bounding box center [1034, 20] width 29 height 29
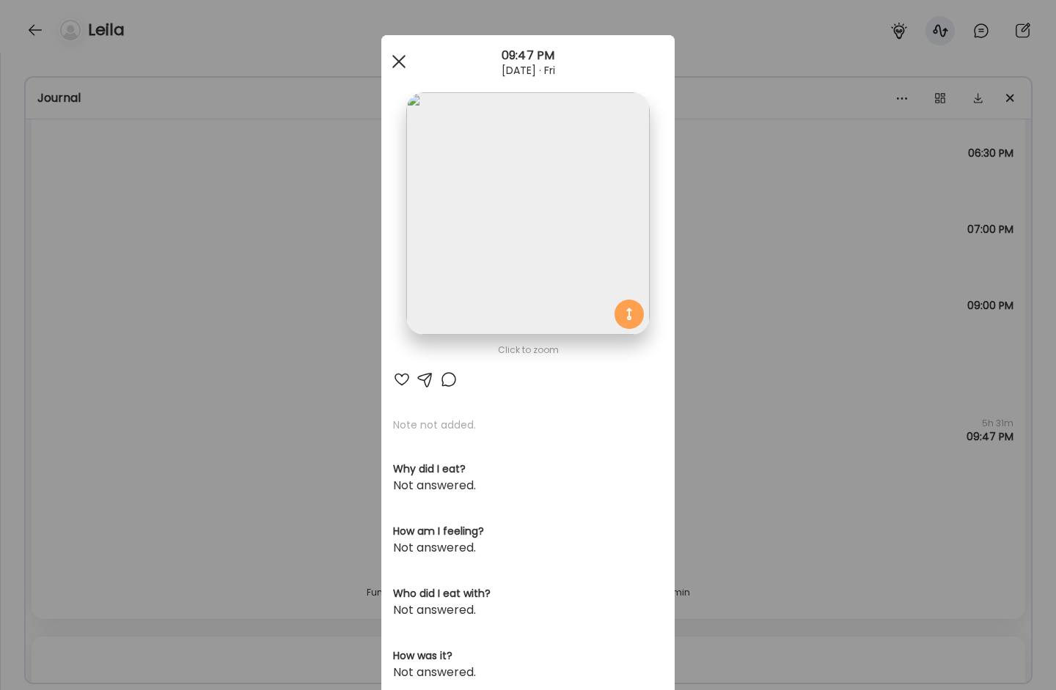
click at [403, 64] on div at bounding box center [398, 61] width 29 height 29
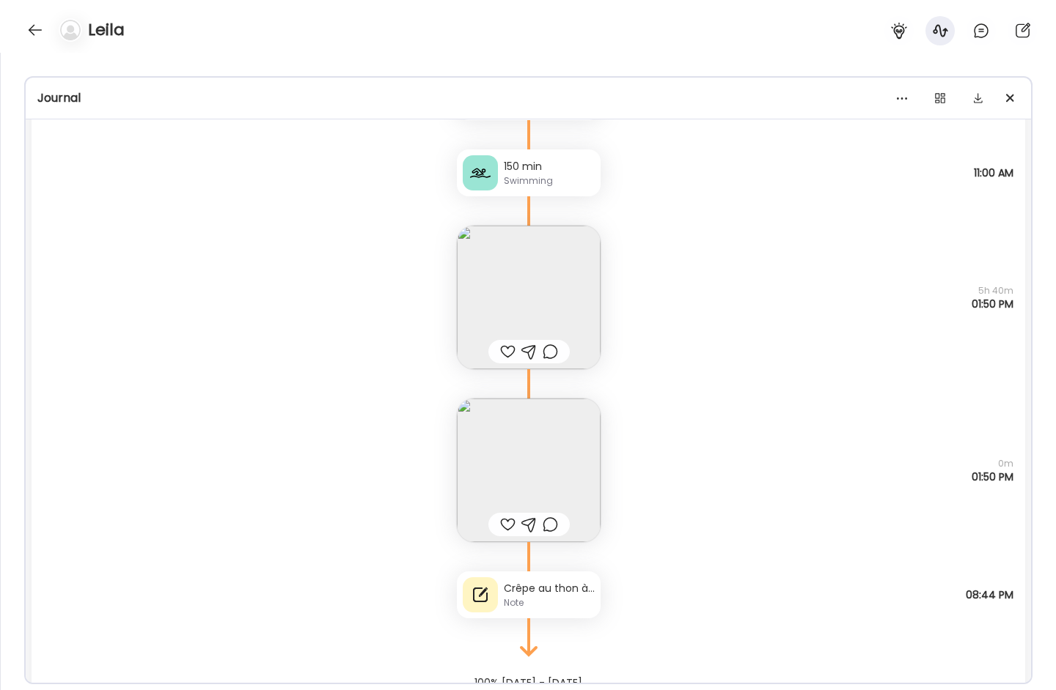
scroll to position [15542, 0]
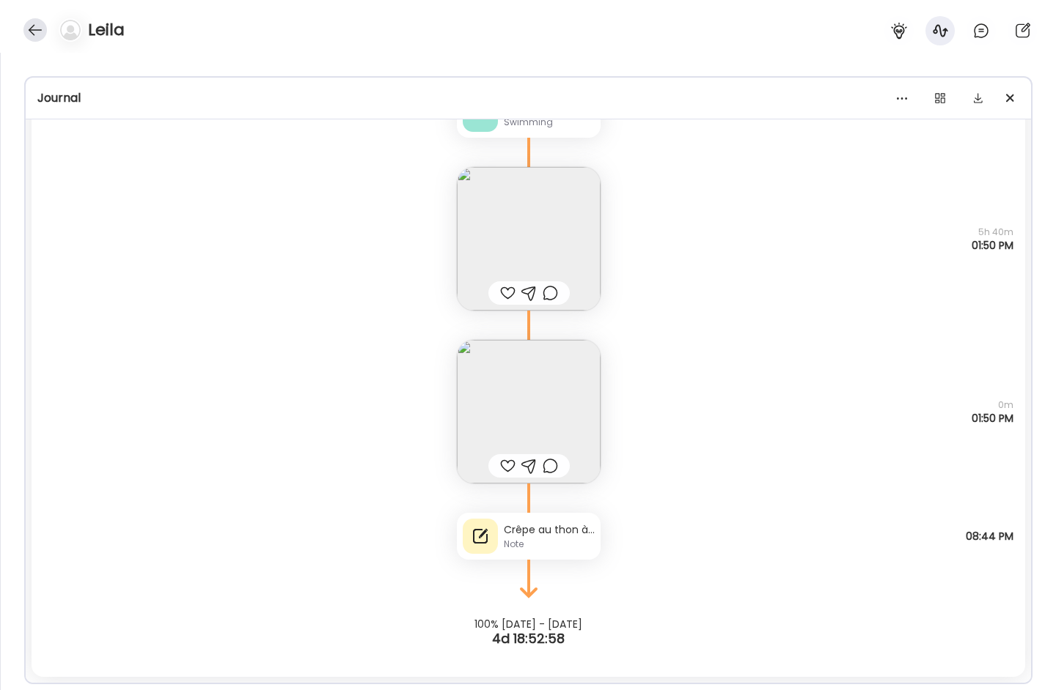
click at [38, 30] on div at bounding box center [34, 29] width 23 height 23
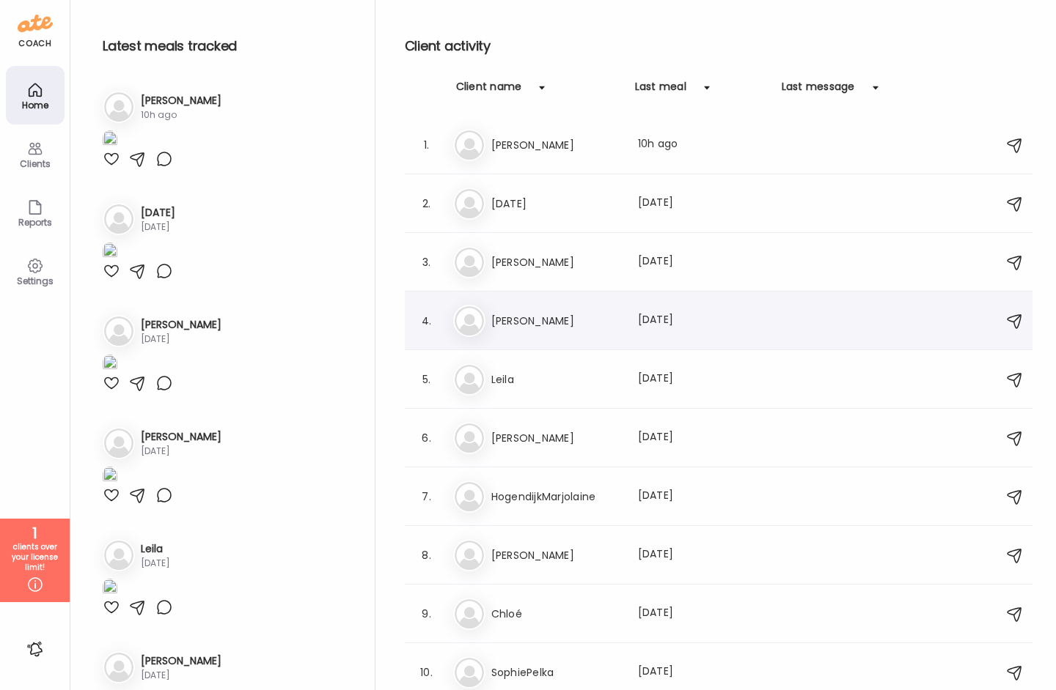
click at [570, 334] on div "Al [PERSON_NAME] Last meal: [DATE]" at bounding box center [720, 321] width 535 height 32
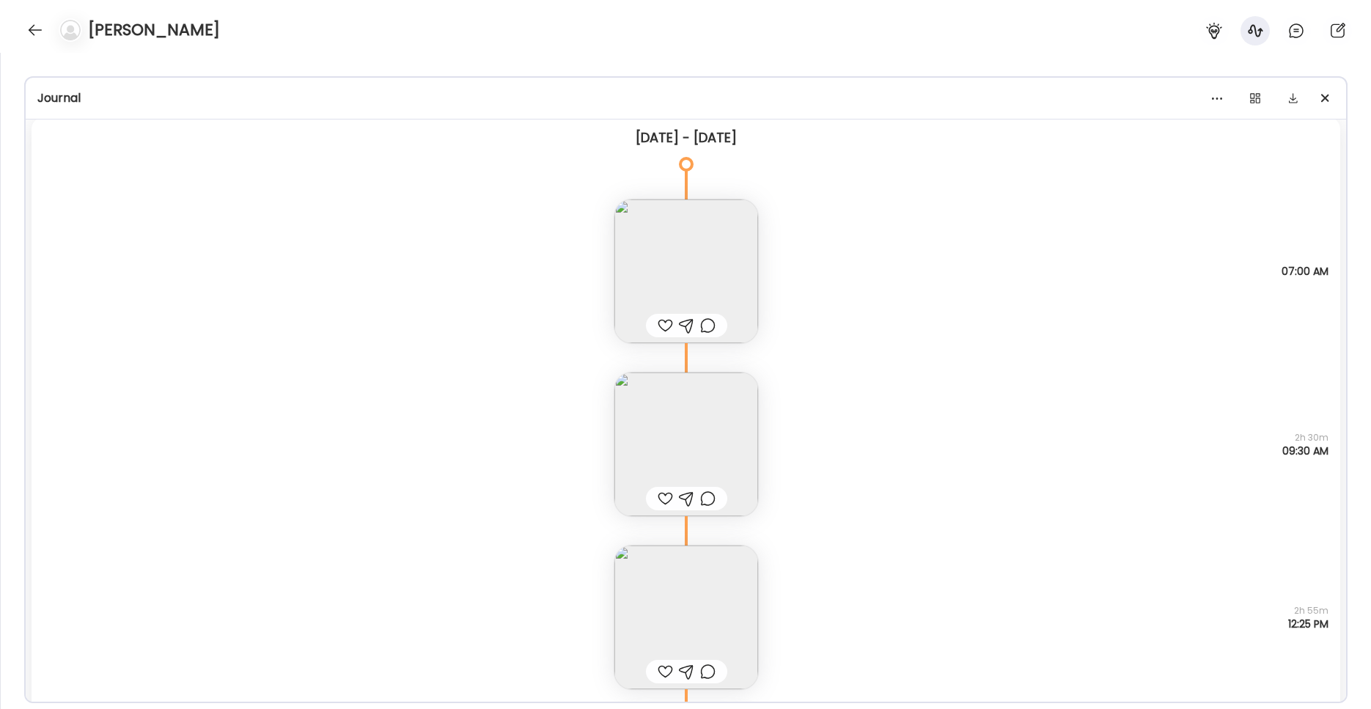
scroll to position [57, 0]
click at [655, 416] on img at bounding box center [686, 442] width 144 height 144
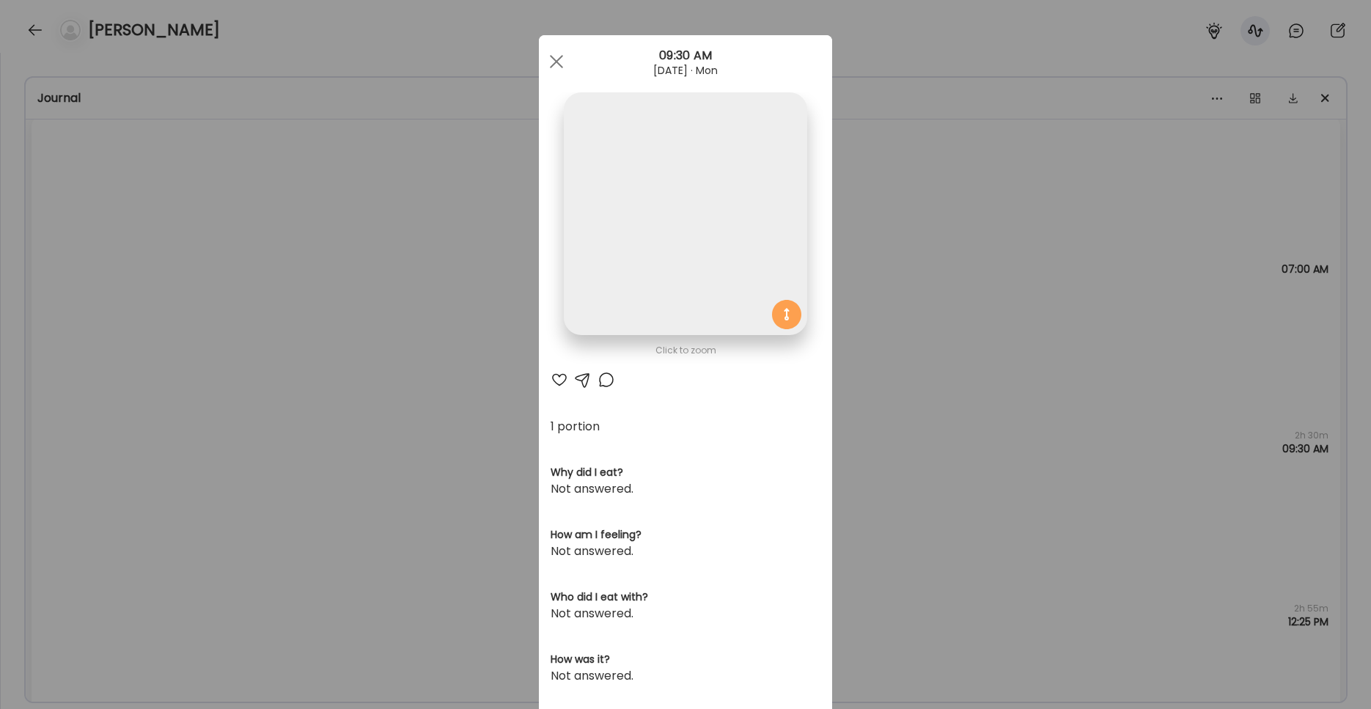
click at [663, 284] on img at bounding box center [685, 213] width 243 height 243
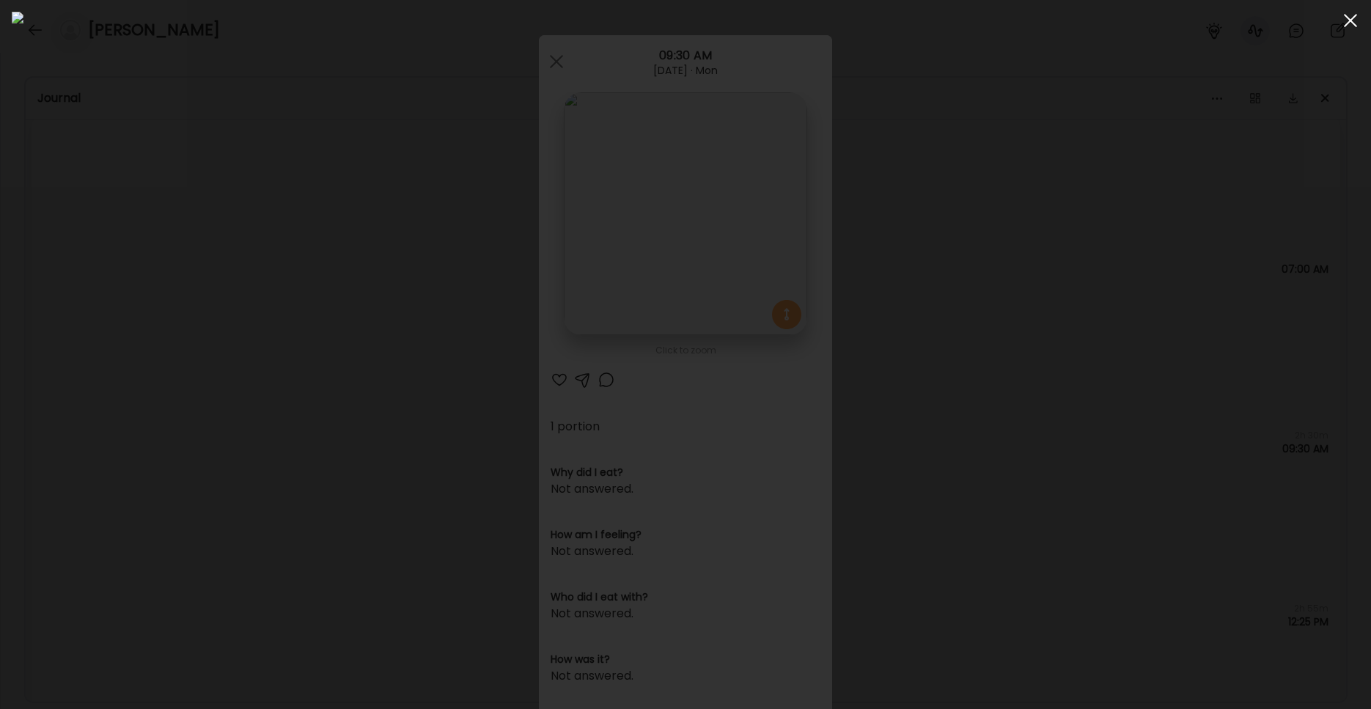
click at [1011, 24] on div at bounding box center [1350, 20] width 29 height 29
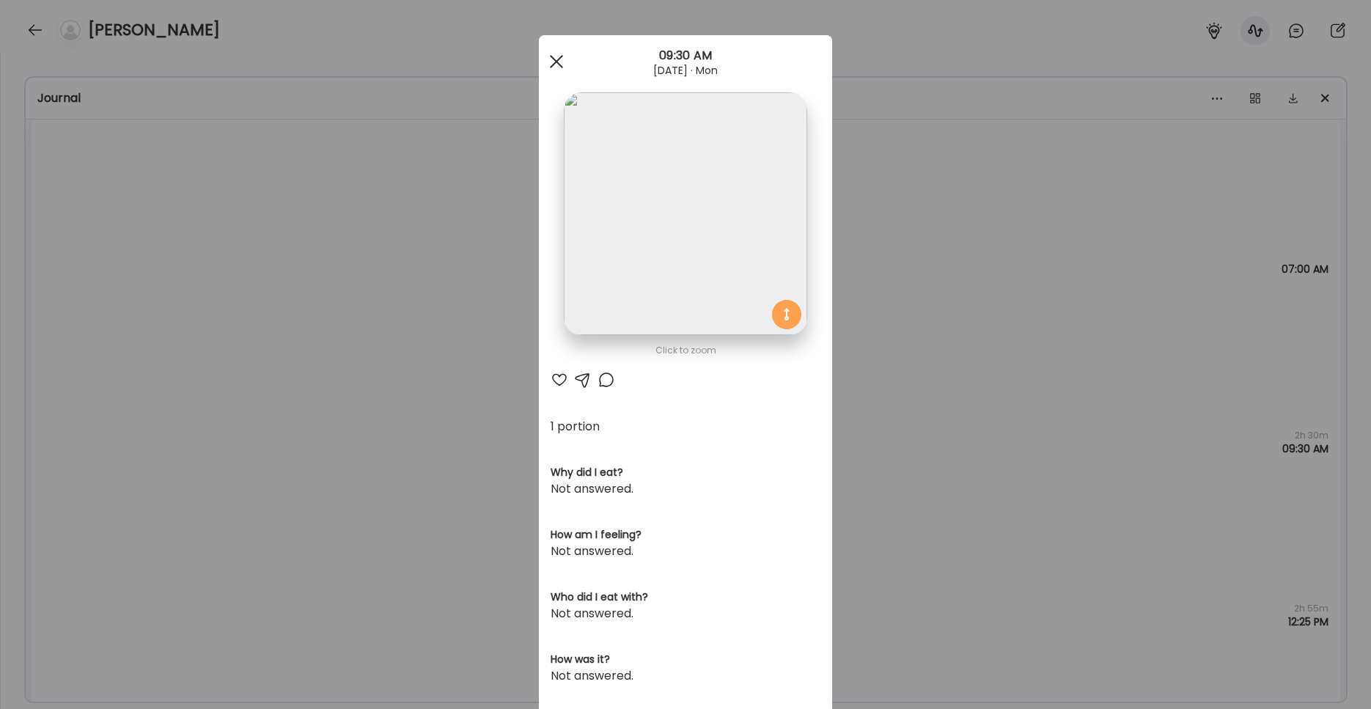
click at [548, 61] on div at bounding box center [556, 61] width 29 height 29
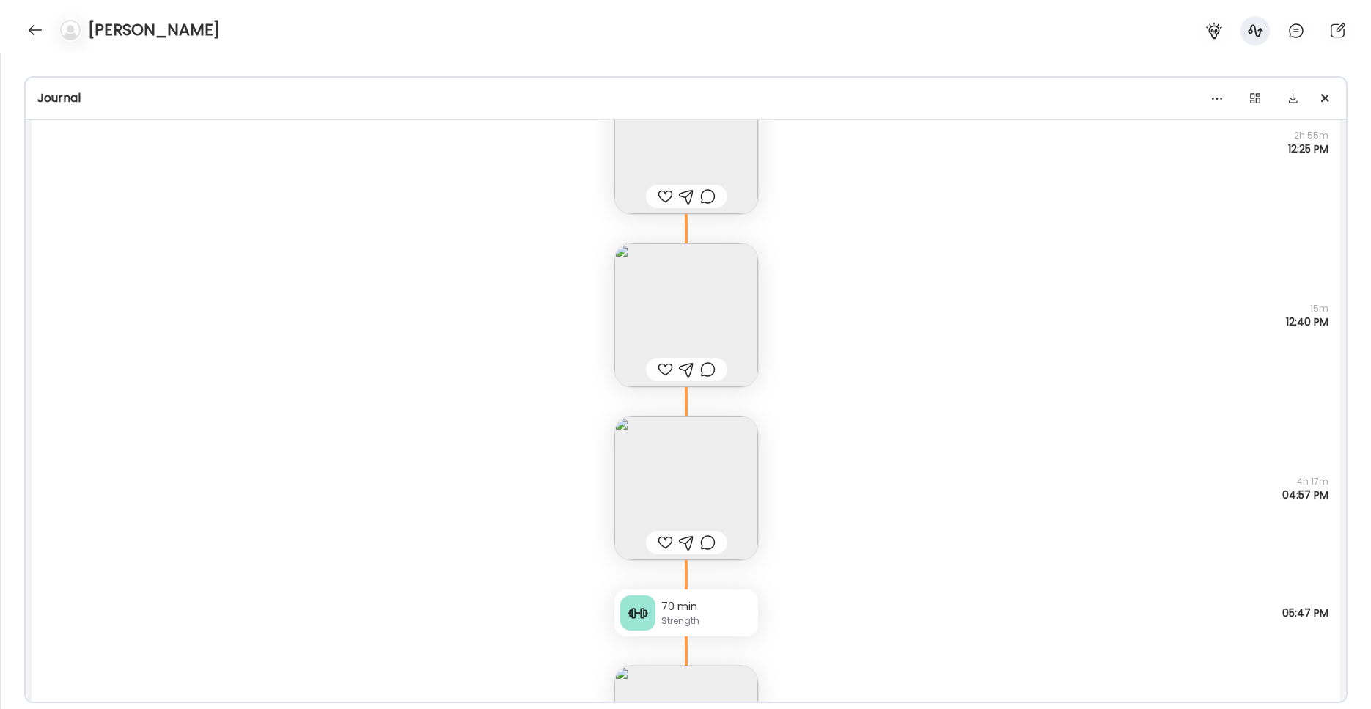
scroll to position [666, 0]
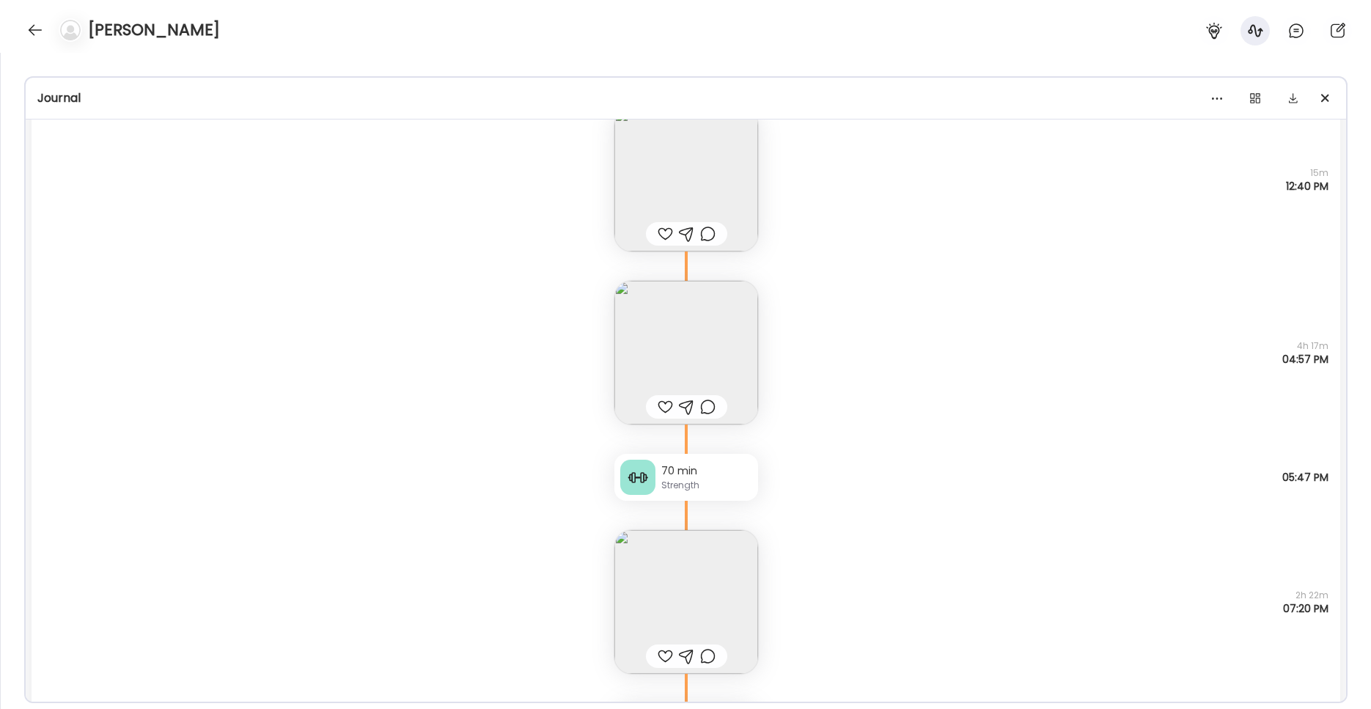
click at [701, 478] on div "70 min" at bounding box center [706, 470] width 91 height 15
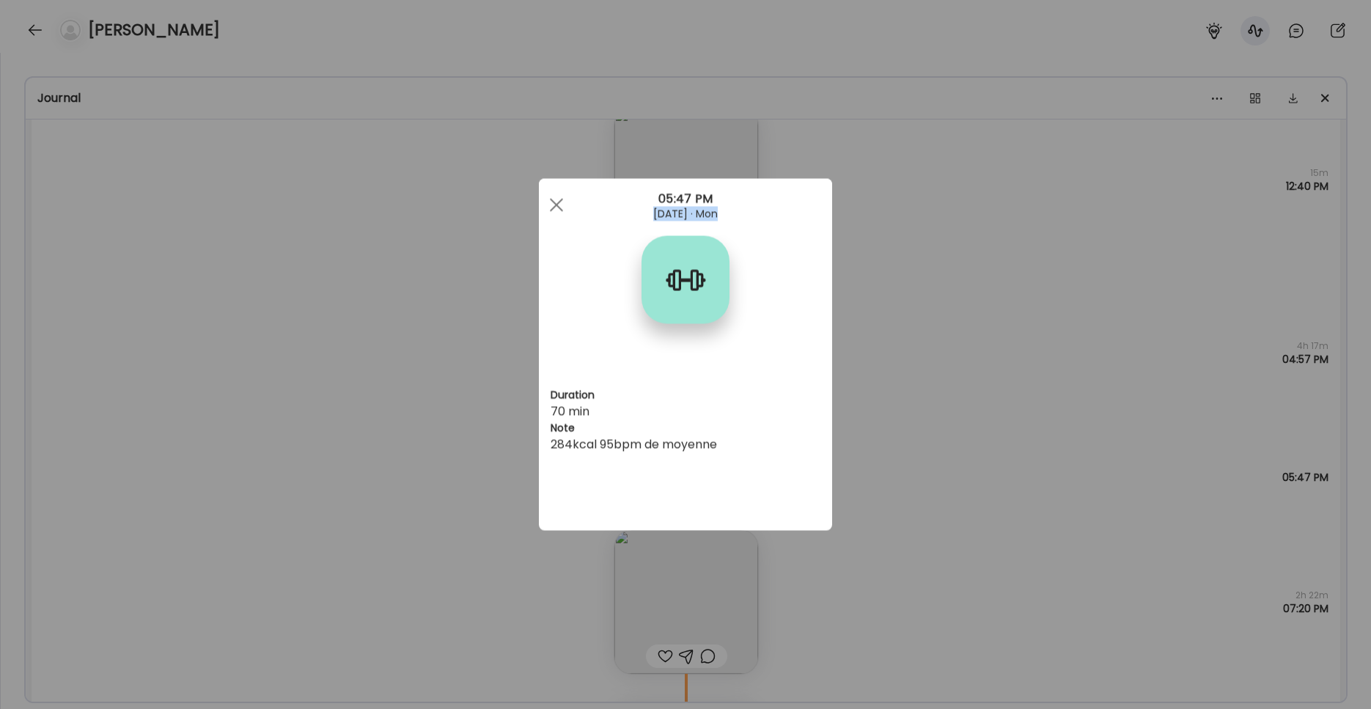
drag, startPoint x: 545, startPoint y: 205, endPoint x: 544, endPoint y: 241, distance: 35.9
click at [544, 232] on div "Ate Coach Dashboard 05:47 PM [DATE] · Mon" at bounding box center [685, 205] width 293 height 53
click at [556, 207] on div at bounding box center [556, 205] width 29 height 29
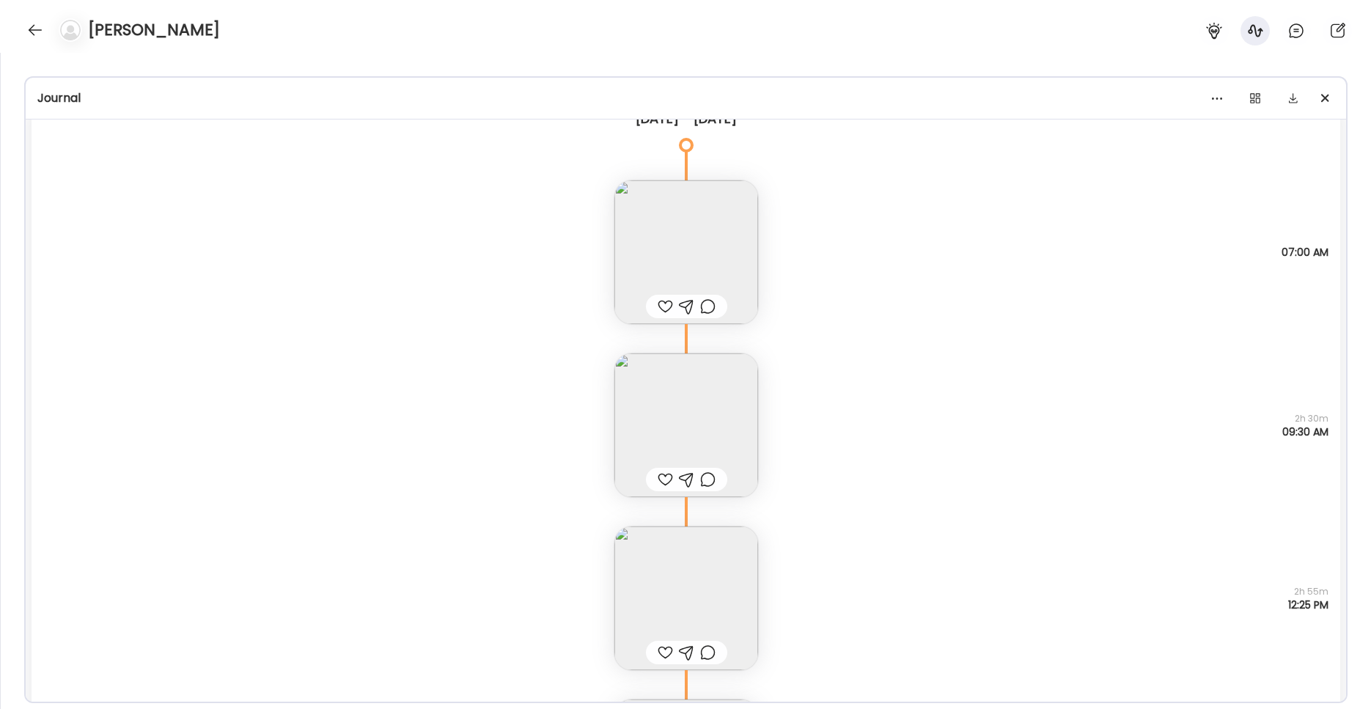
scroll to position [95, 0]
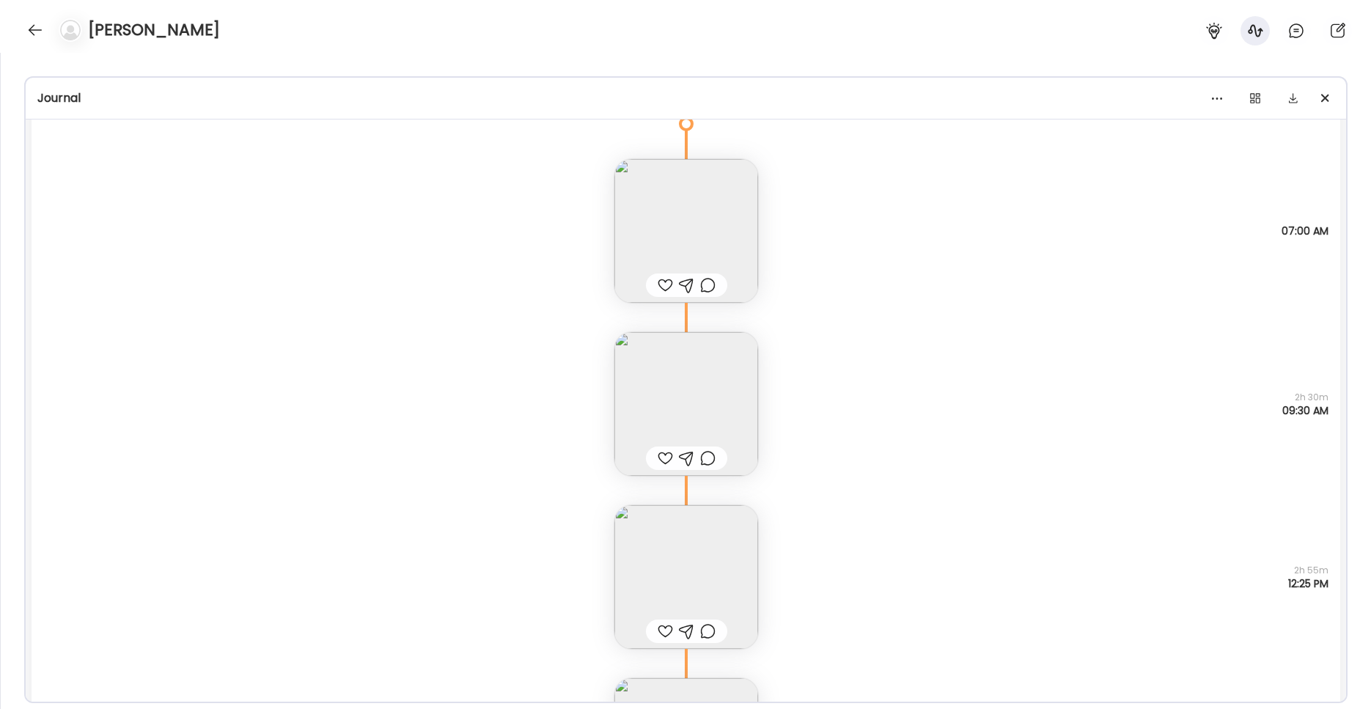
click at [672, 384] on img at bounding box center [686, 404] width 144 height 144
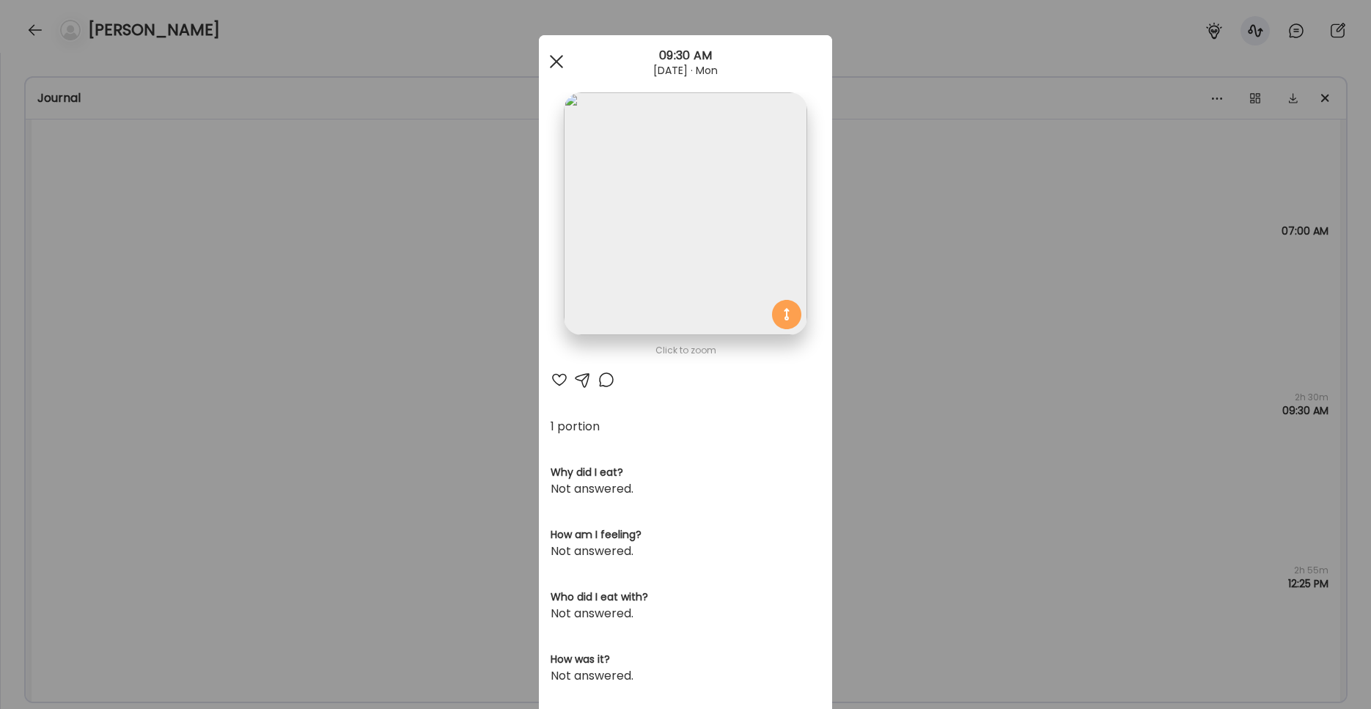
click at [548, 62] on div at bounding box center [556, 61] width 29 height 29
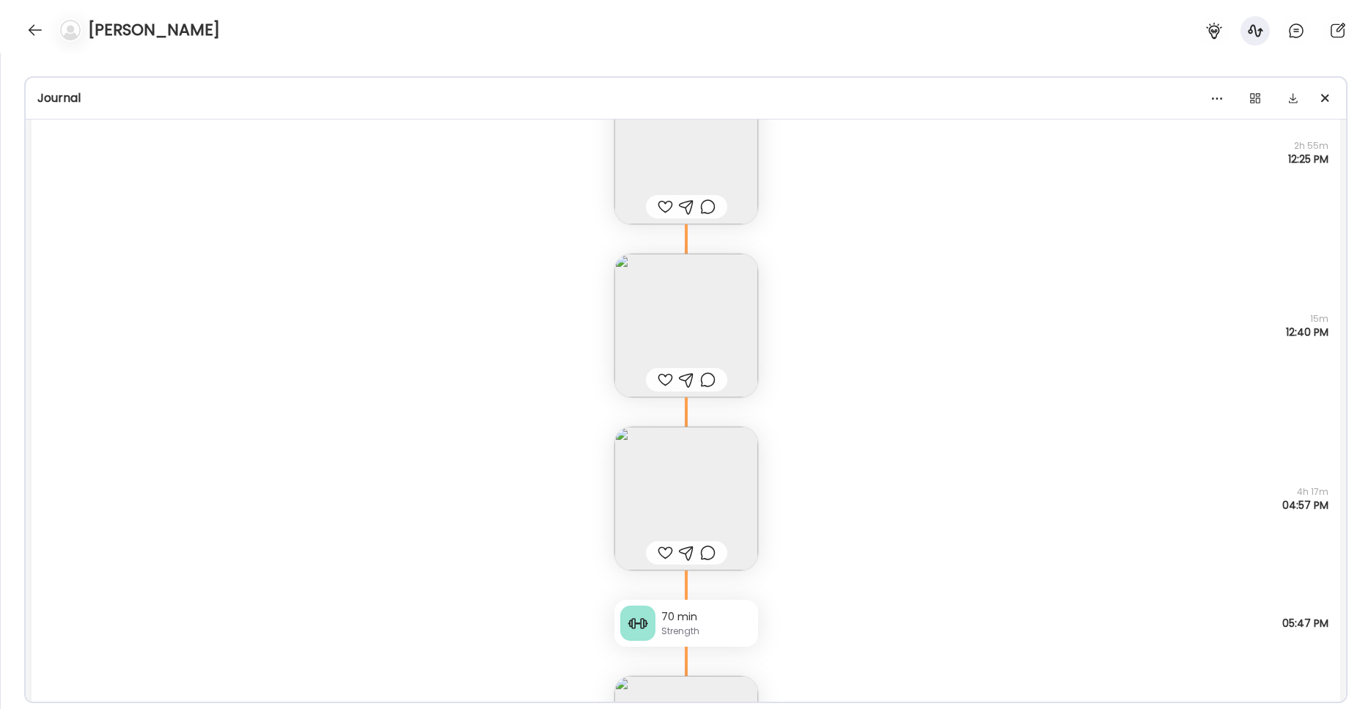
scroll to position [520, 0]
click at [682, 482] on img at bounding box center [686, 498] width 144 height 144
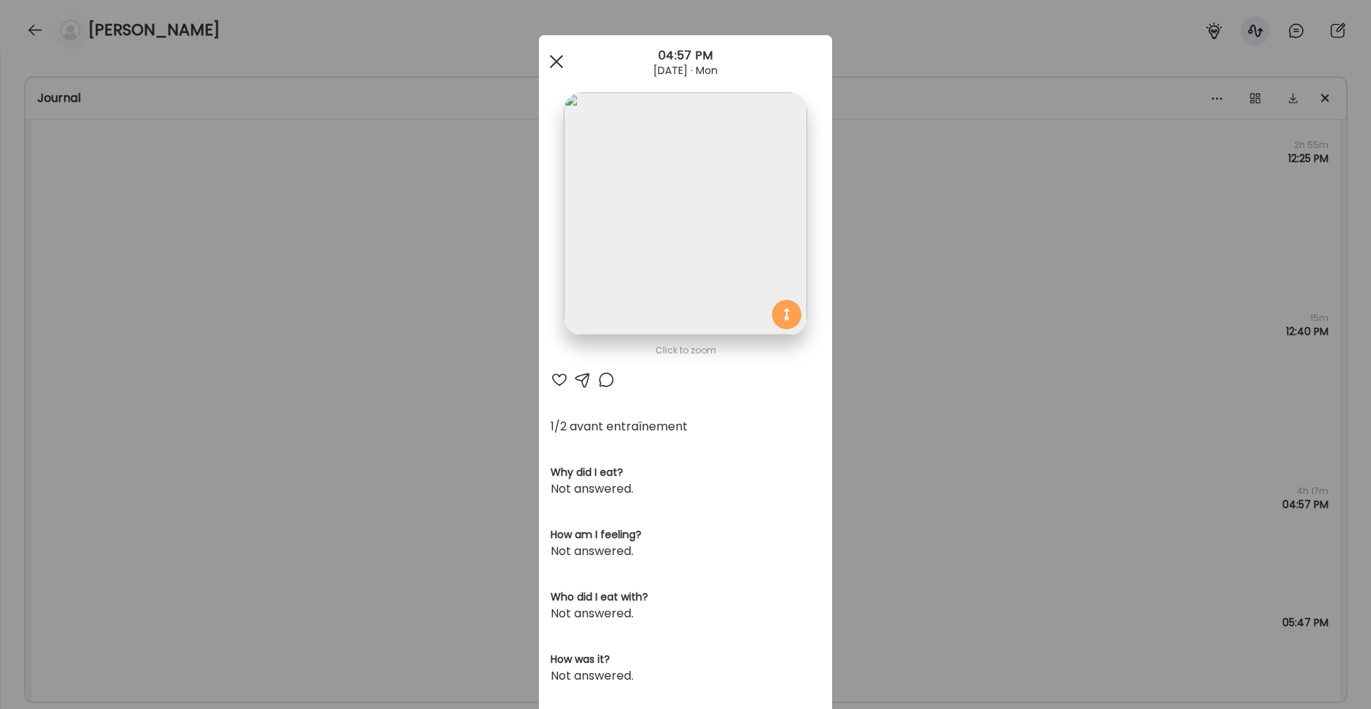
click at [550, 65] on span at bounding box center [556, 61] width 13 height 13
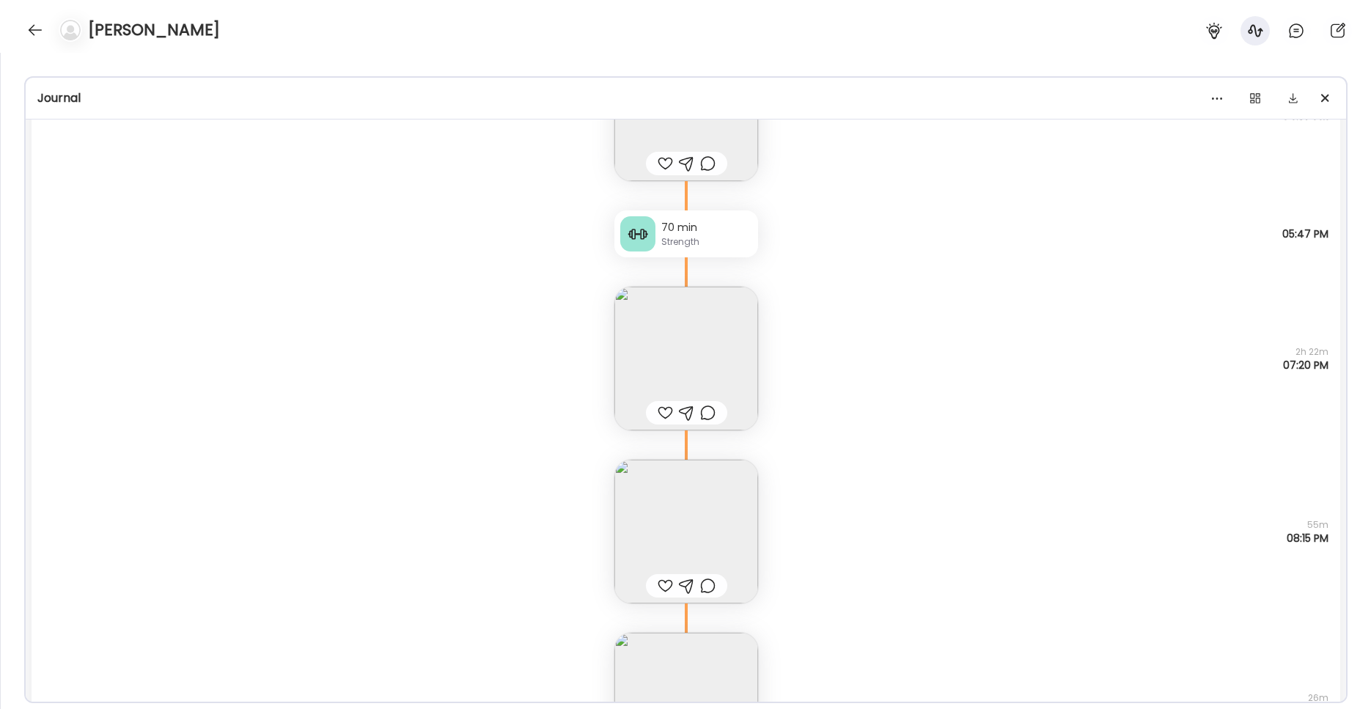
scroll to position [1012, 0]
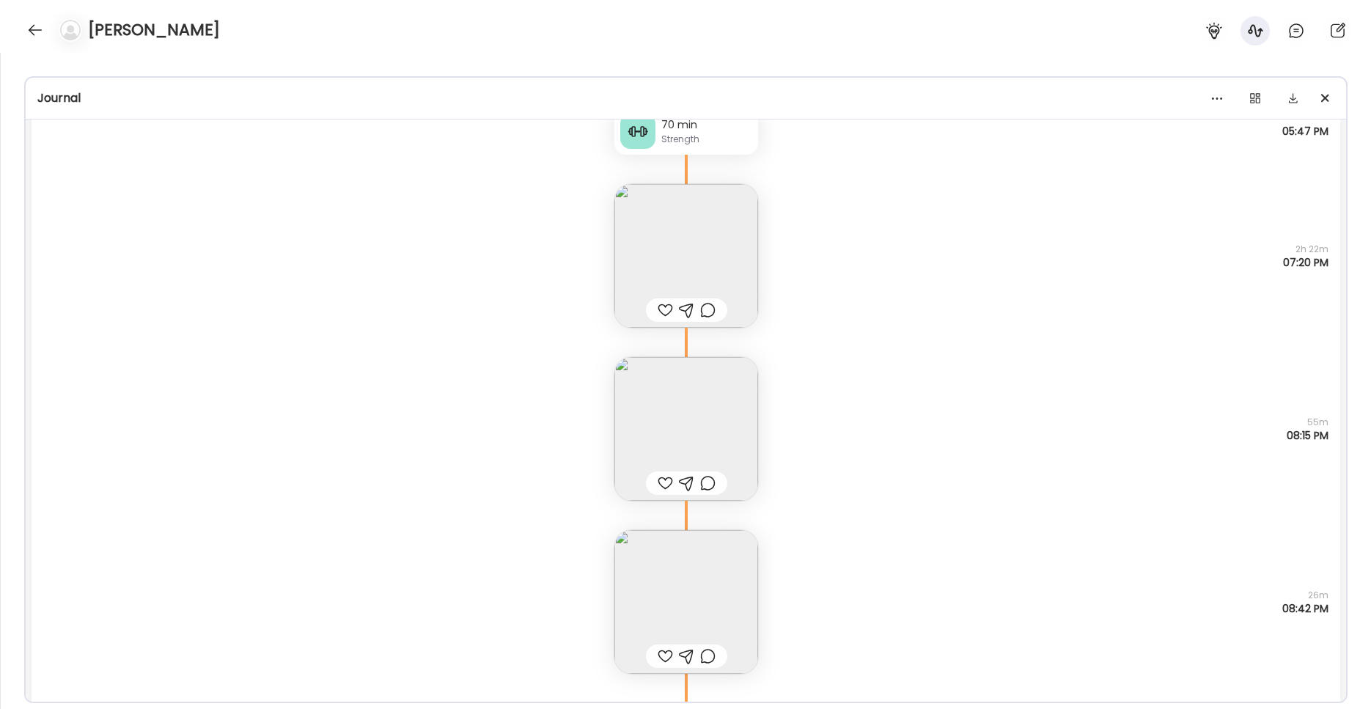
click at [667, 426] on img at bounding box center [686, 429] width 144 height 144
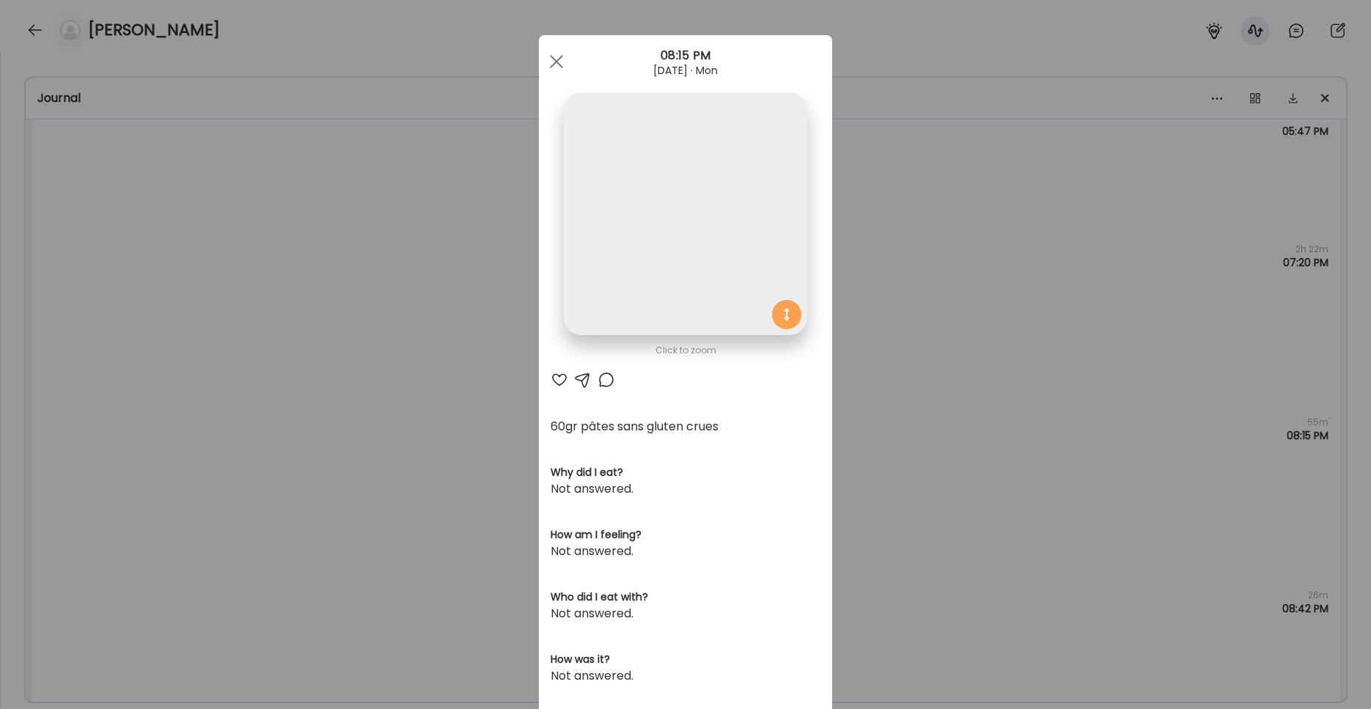
click at [619, 270] on img at bounding box center [685, 213] width 243 height 243
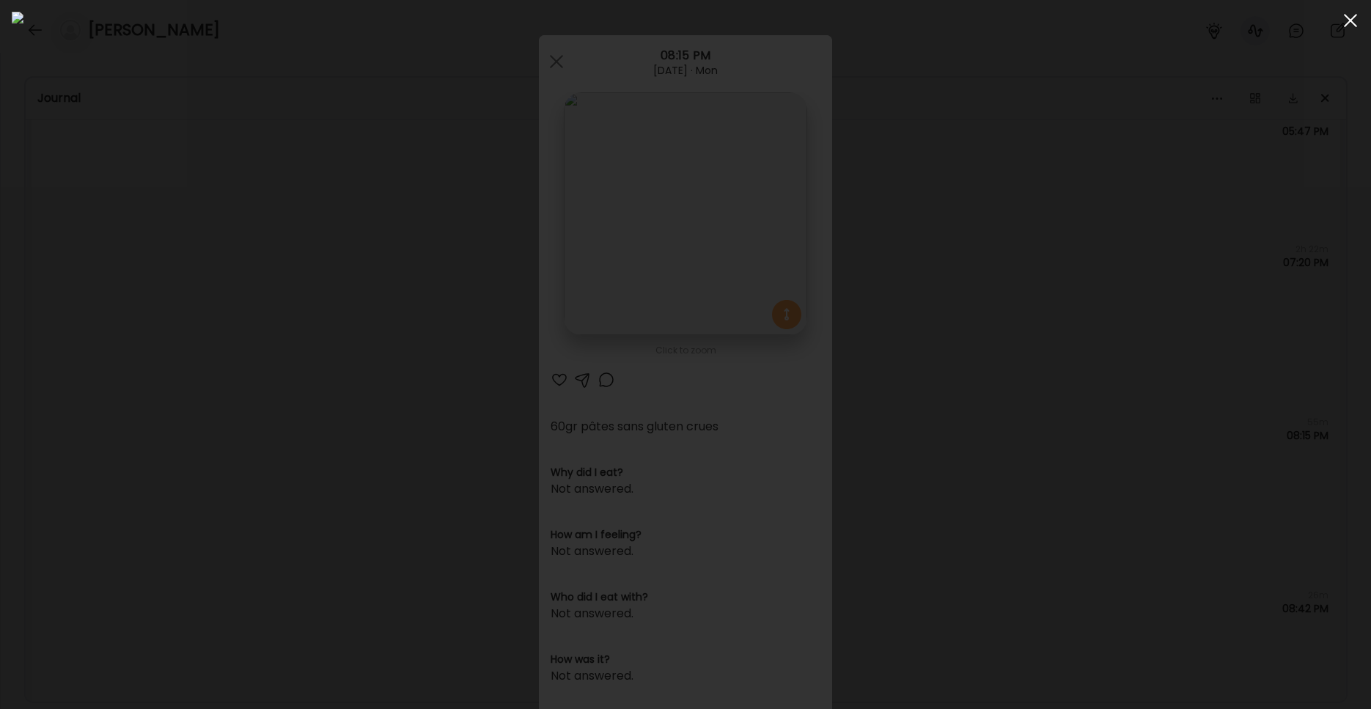
click at [1011, 25] on div at bounding box center [1350, 20] width 29 height 29
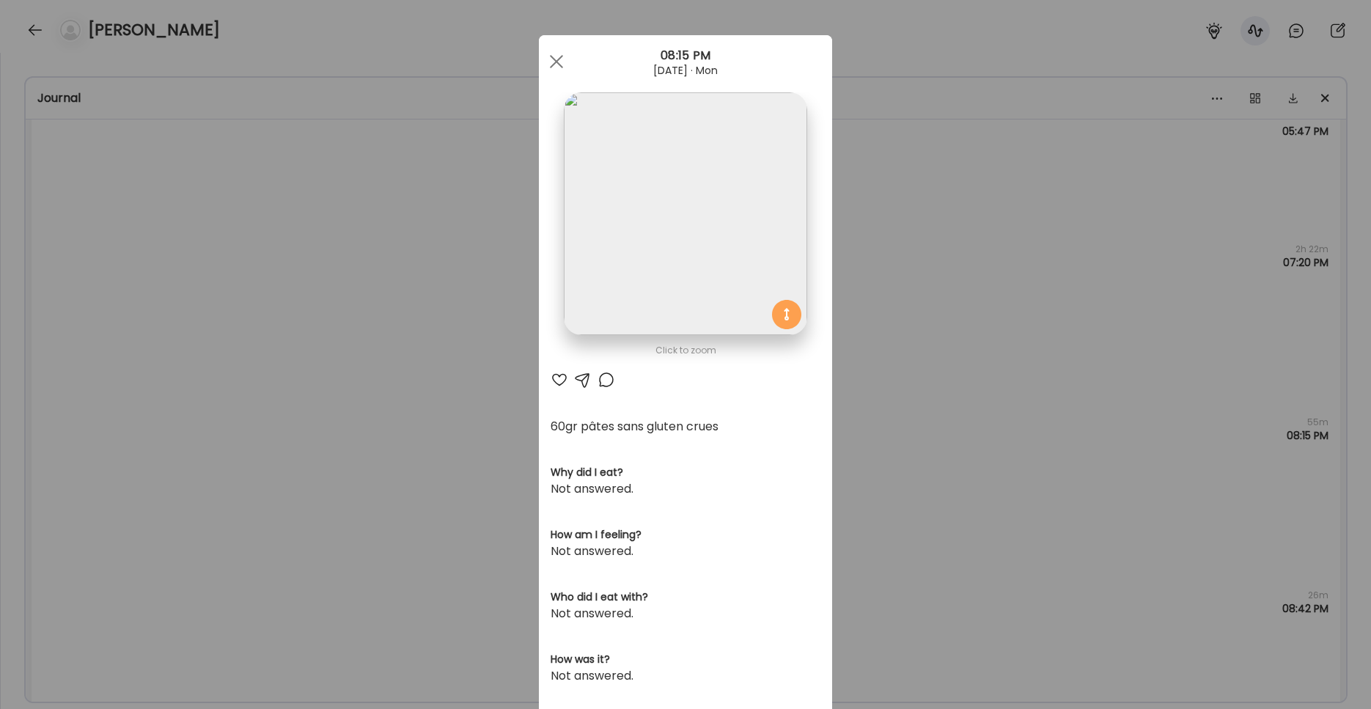
click at [635, 194] on img at bounding box center [685, 213] width 243 height 243
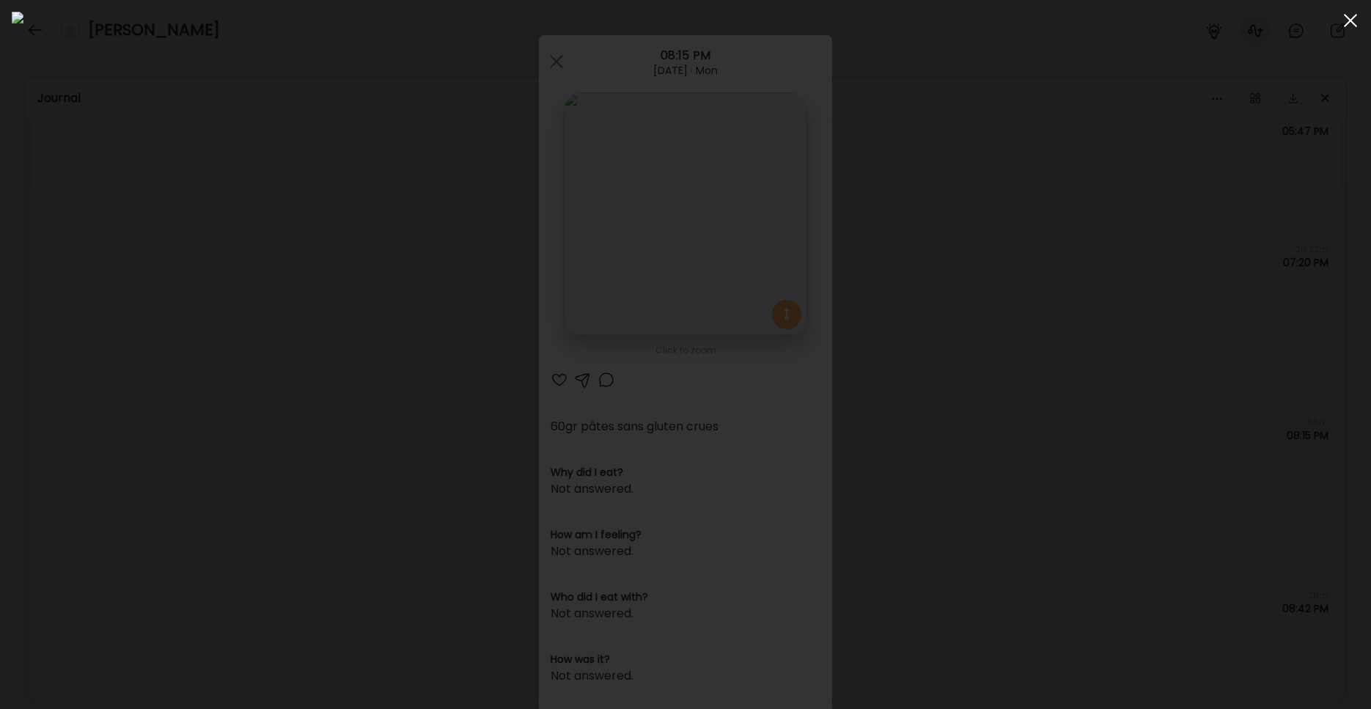
click at [1011, 27] on div at bounding box center [1350, 20] width 29 height 29
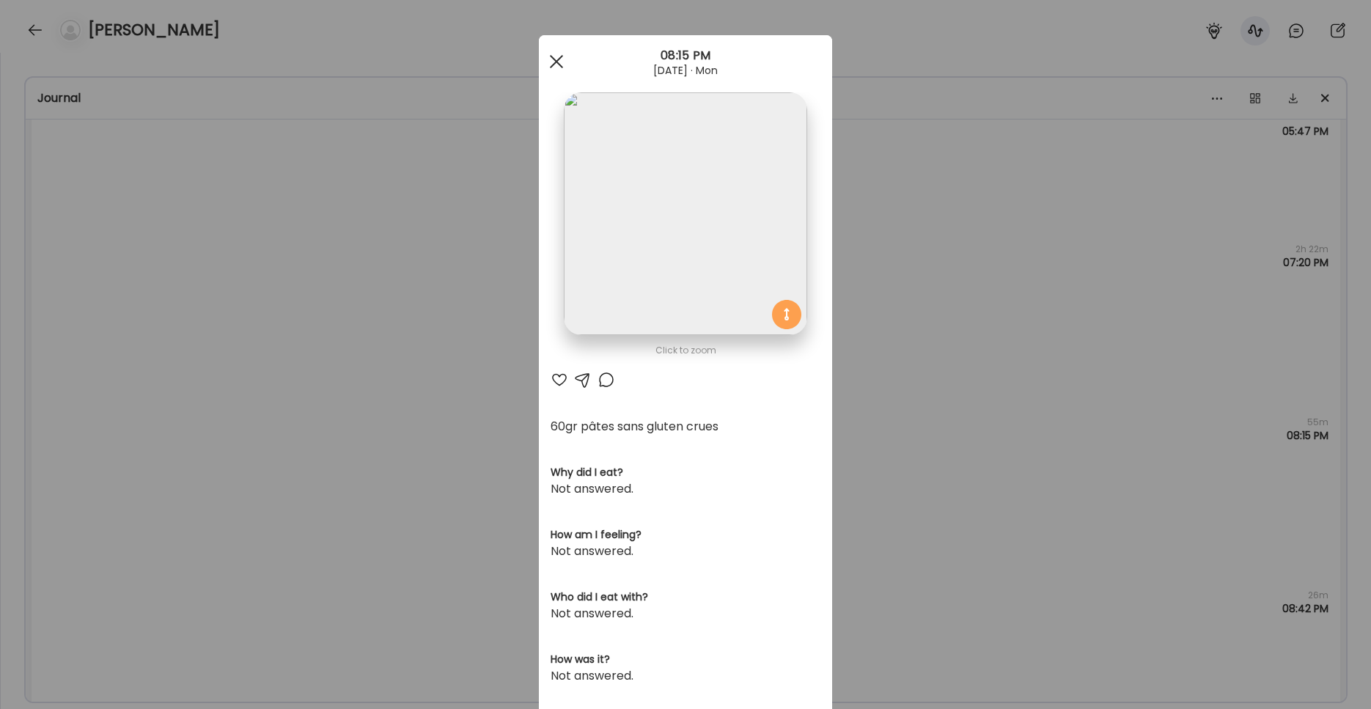
click at [556, 63] on div at bounding box center [556, 61] width 29 height 29
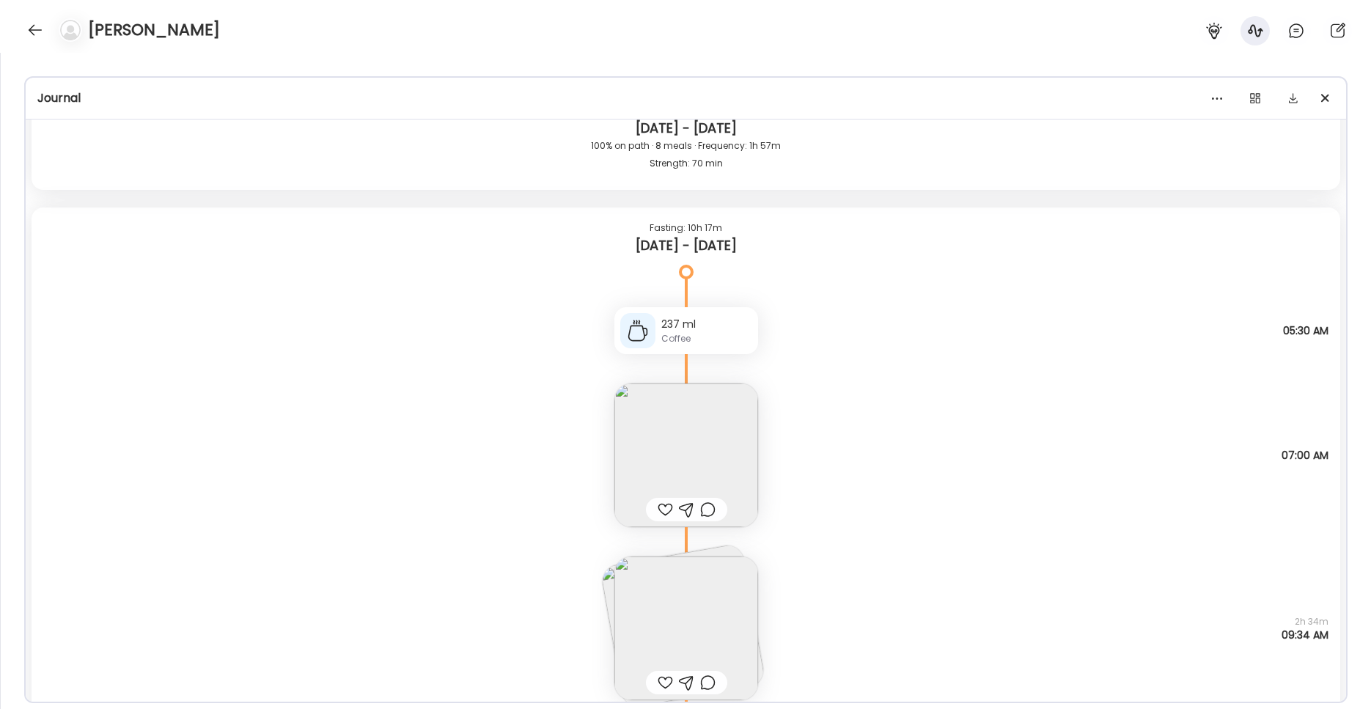
scroll to position [1675, 0]
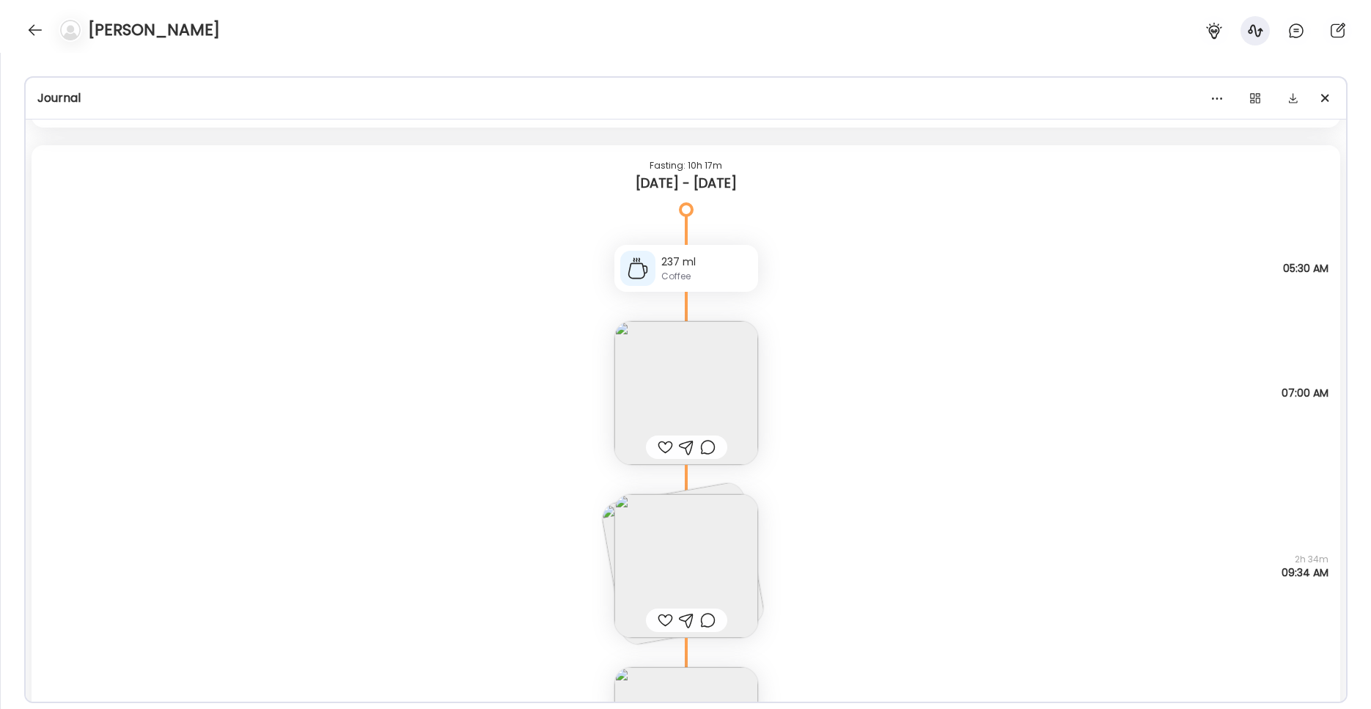
click at [663, 391] on img at bounding box center [686, 393] width 144 height 144
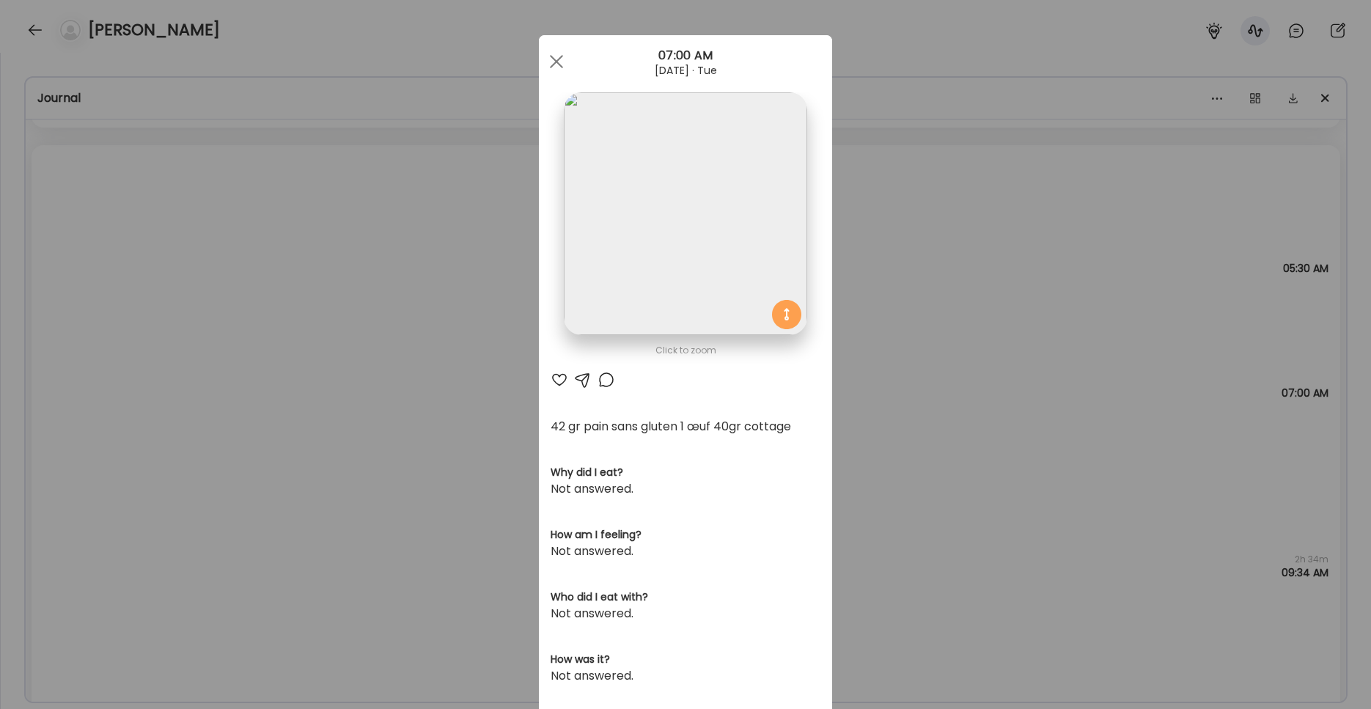
click at [639, 223] on img at bounding box center [685, 213] width 243 height 243
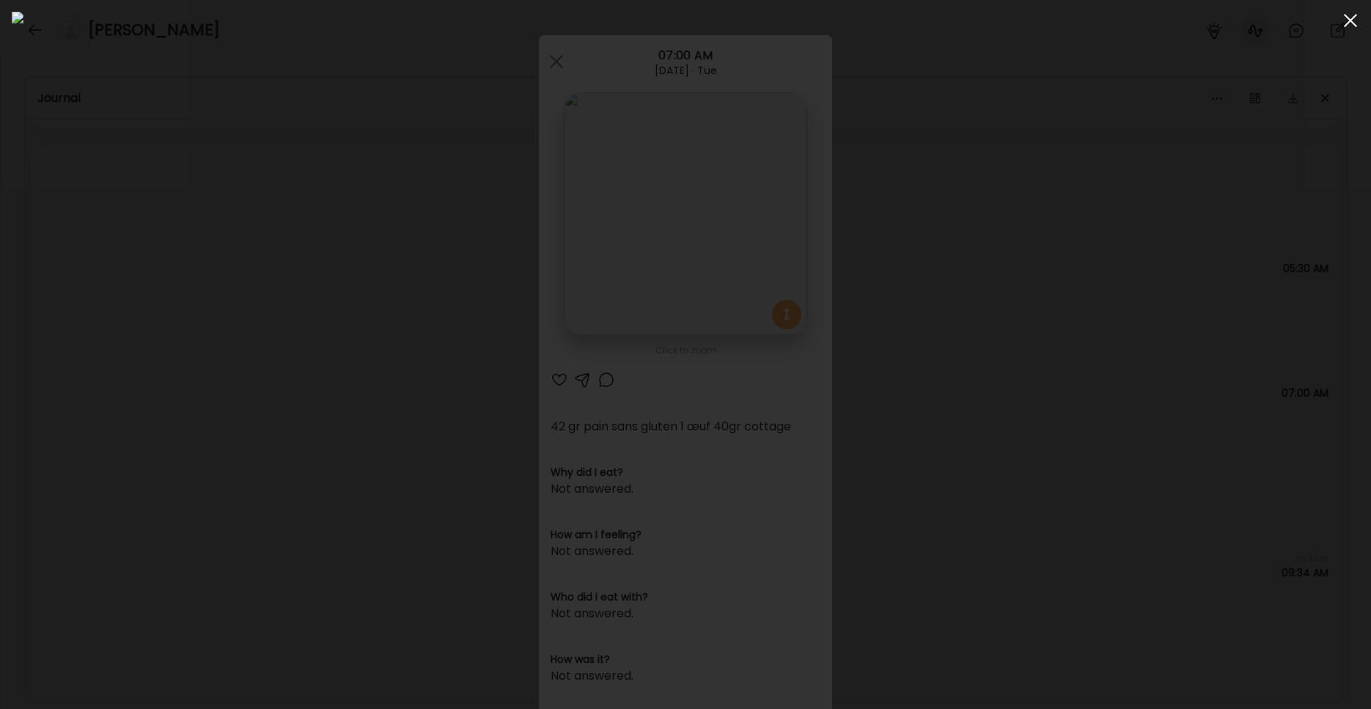
click at [1011, 20] on span at bounding box center [1350, 20] width 13 height 13
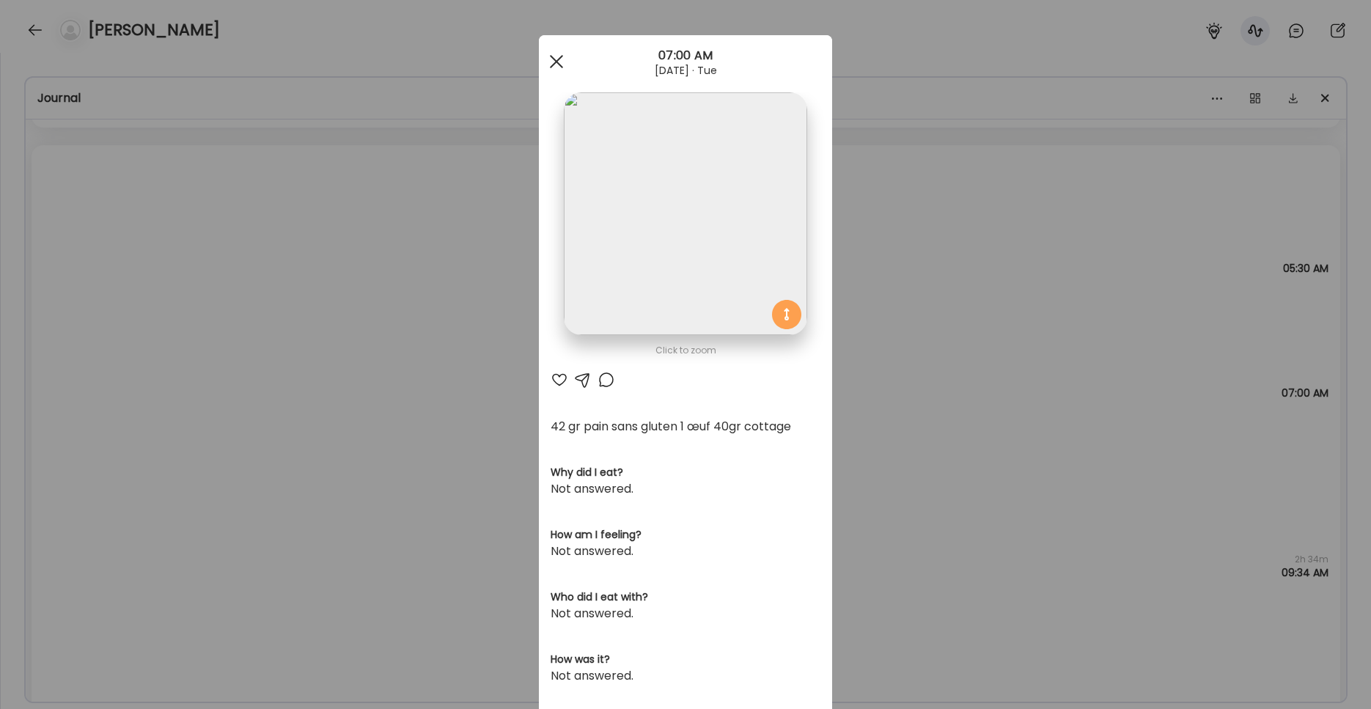
click at [557, 65] on div at bounding box center [556, 61] width 29 height 29
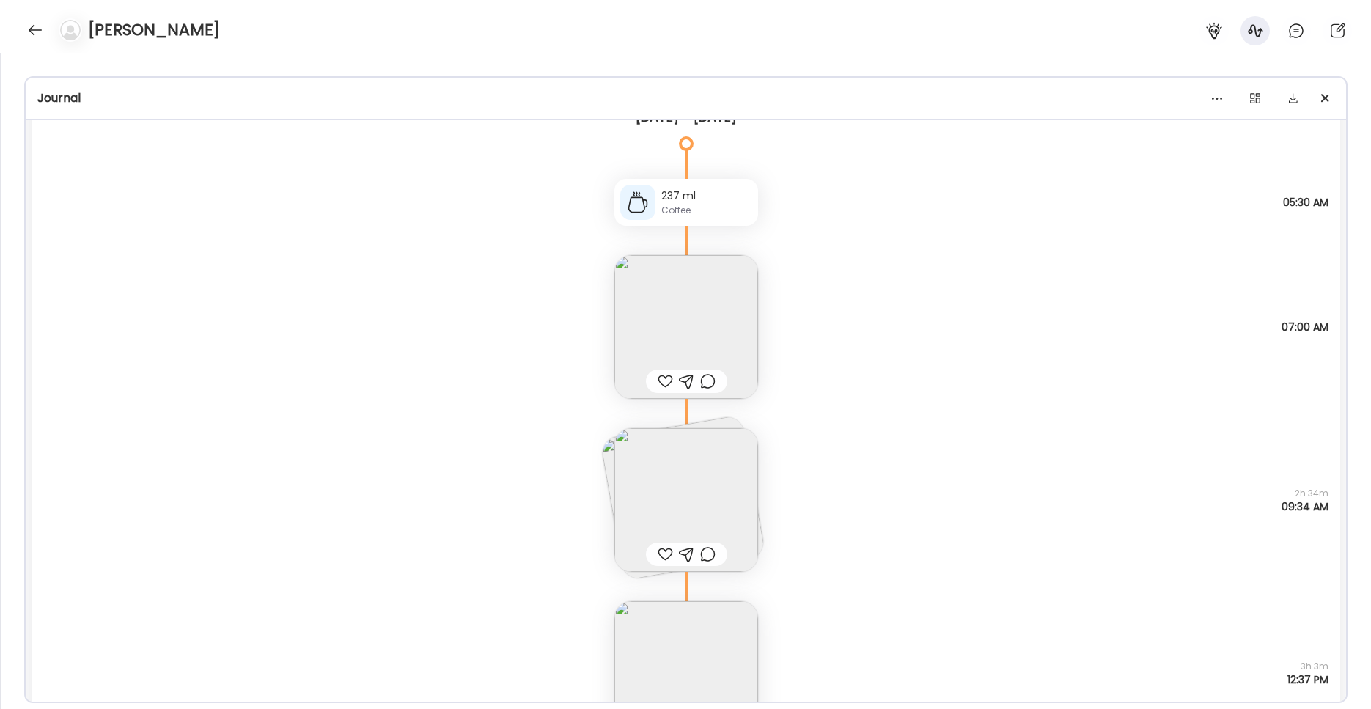
scroll to position [1763, 0]
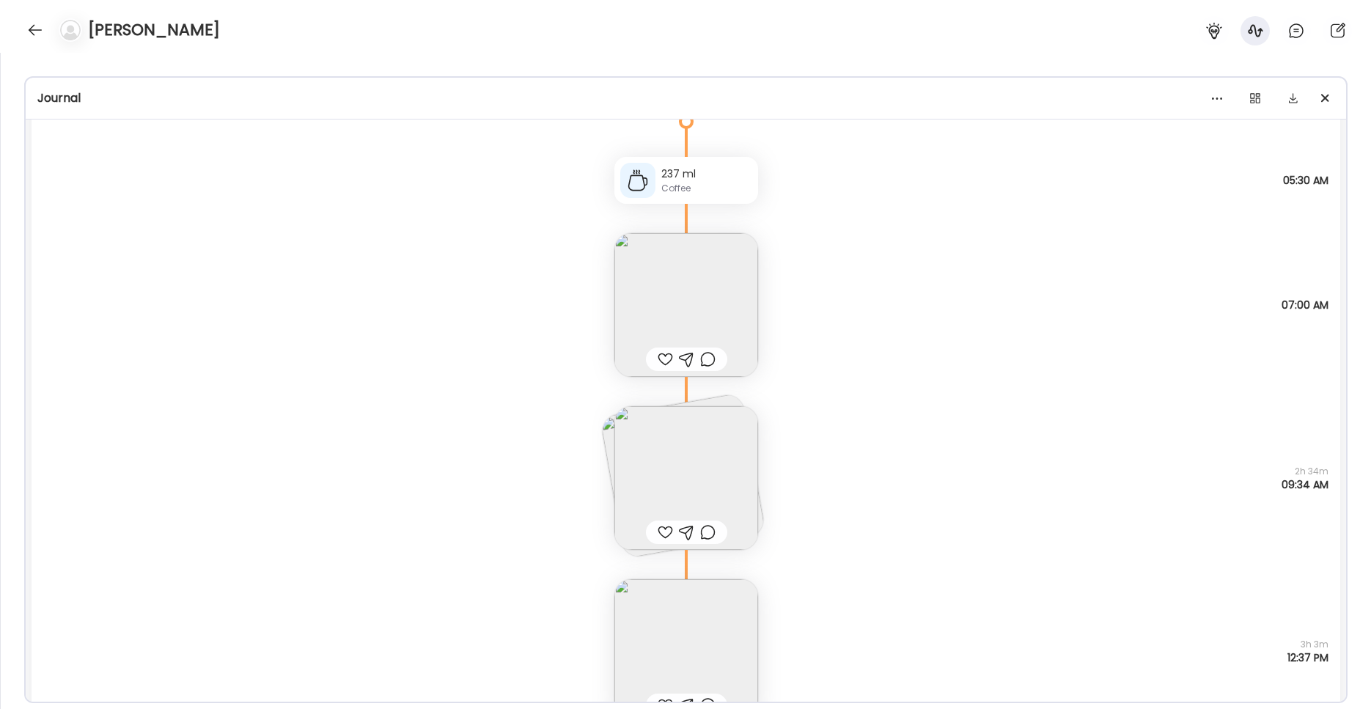
click at [677, 446] on img at bounding box center [686, 478] width 144 height 144
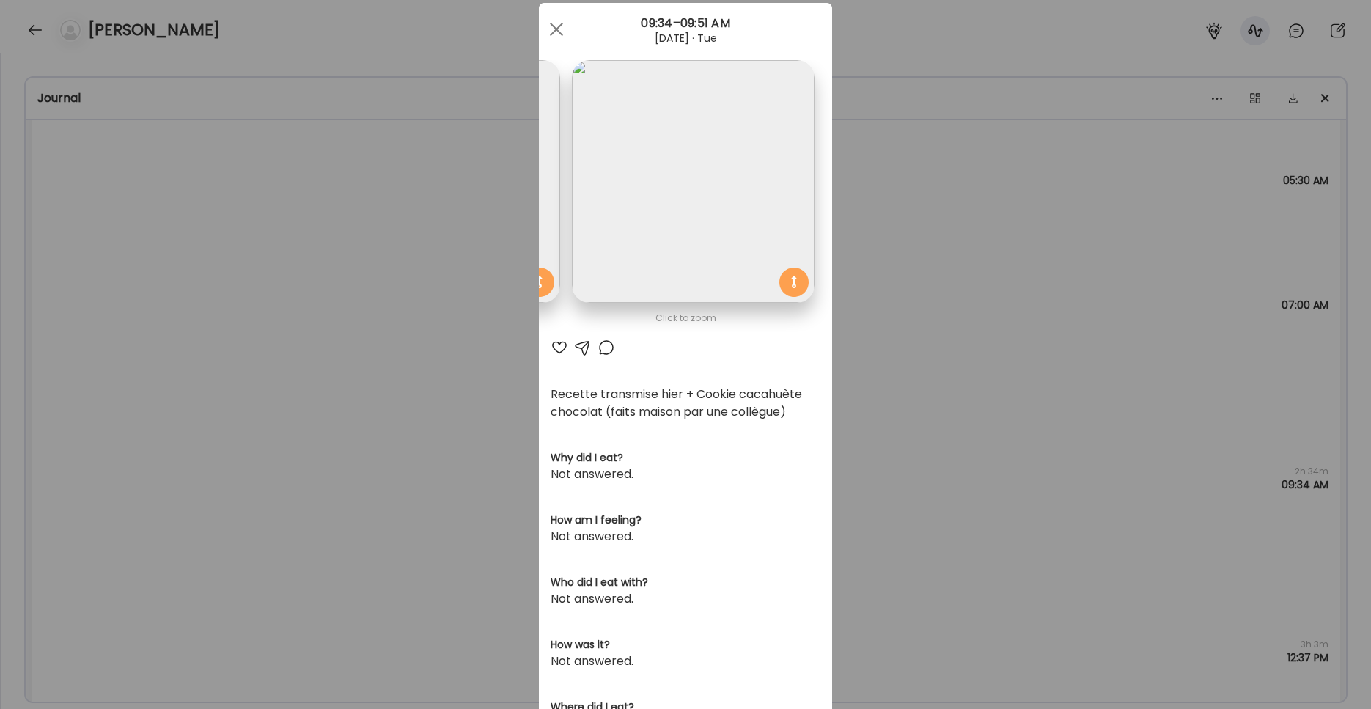
scroll to position [34, 0]
click at [553, 18] on div at bounding box center [556, 27] width 29 height 29
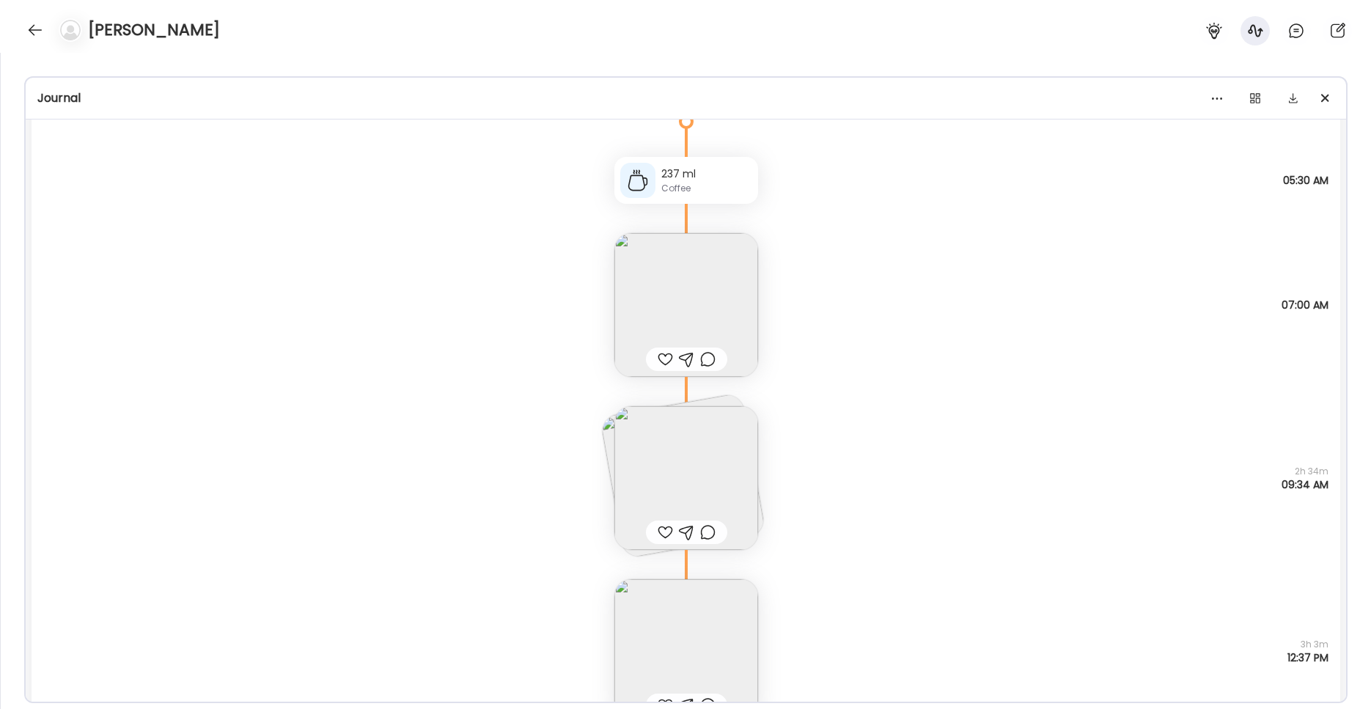
click at [719, 402] on img at bounding box center [682, 475] width 166 height 166
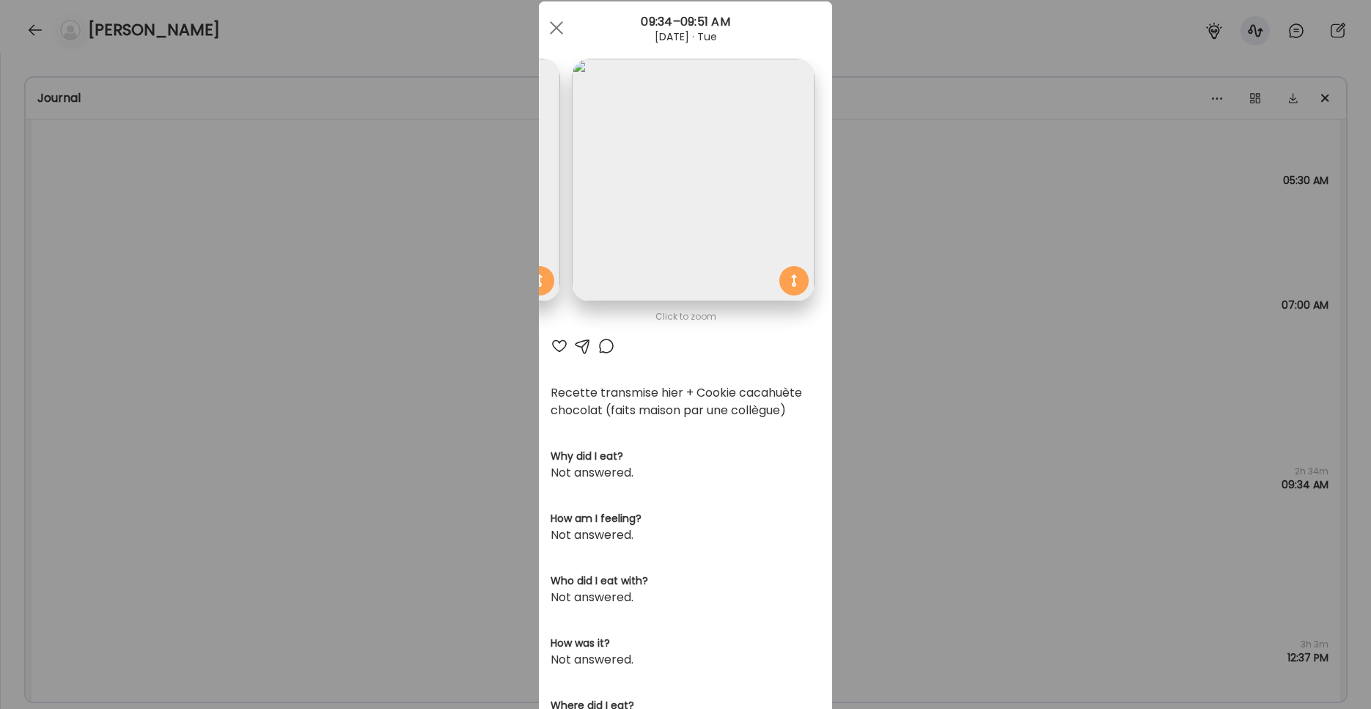
click at [545, 218] on img at bounding box center [438, 180] width 243 height 243
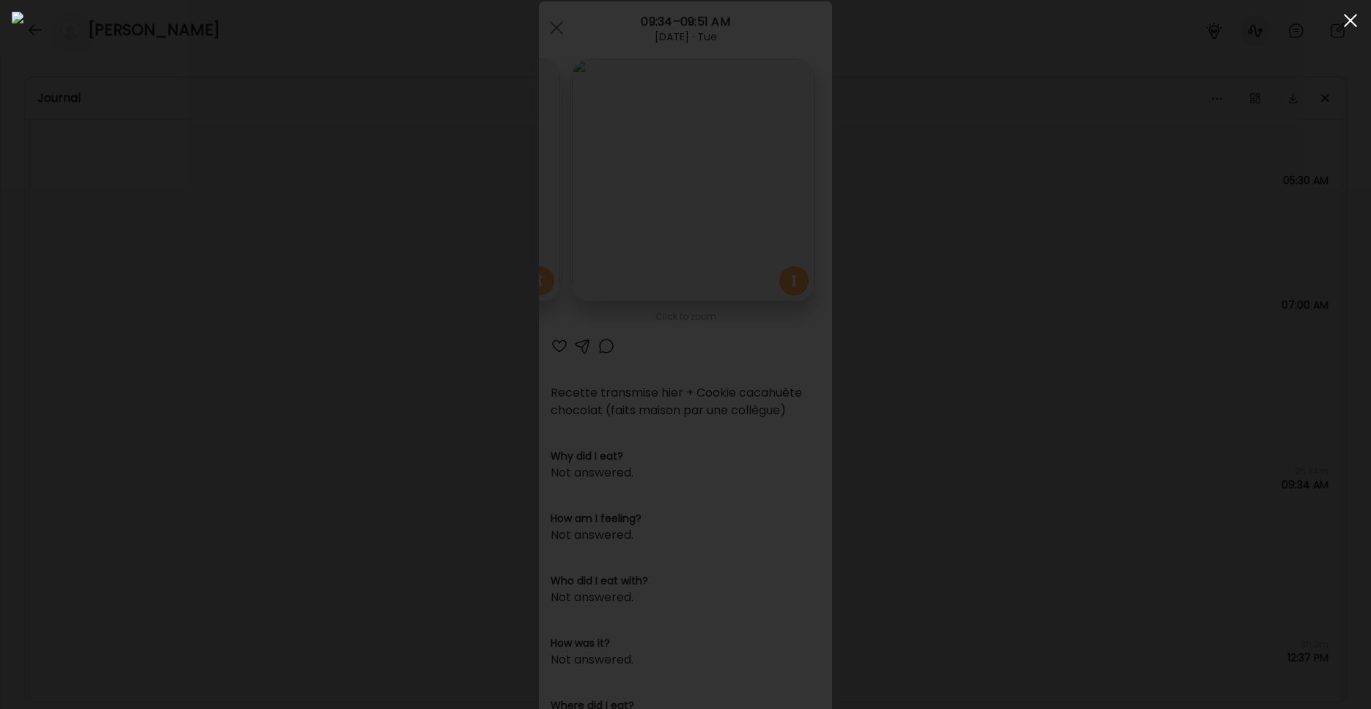
click at [1011, 18] on div at bounding box center [1350, 20] width 29 height 29
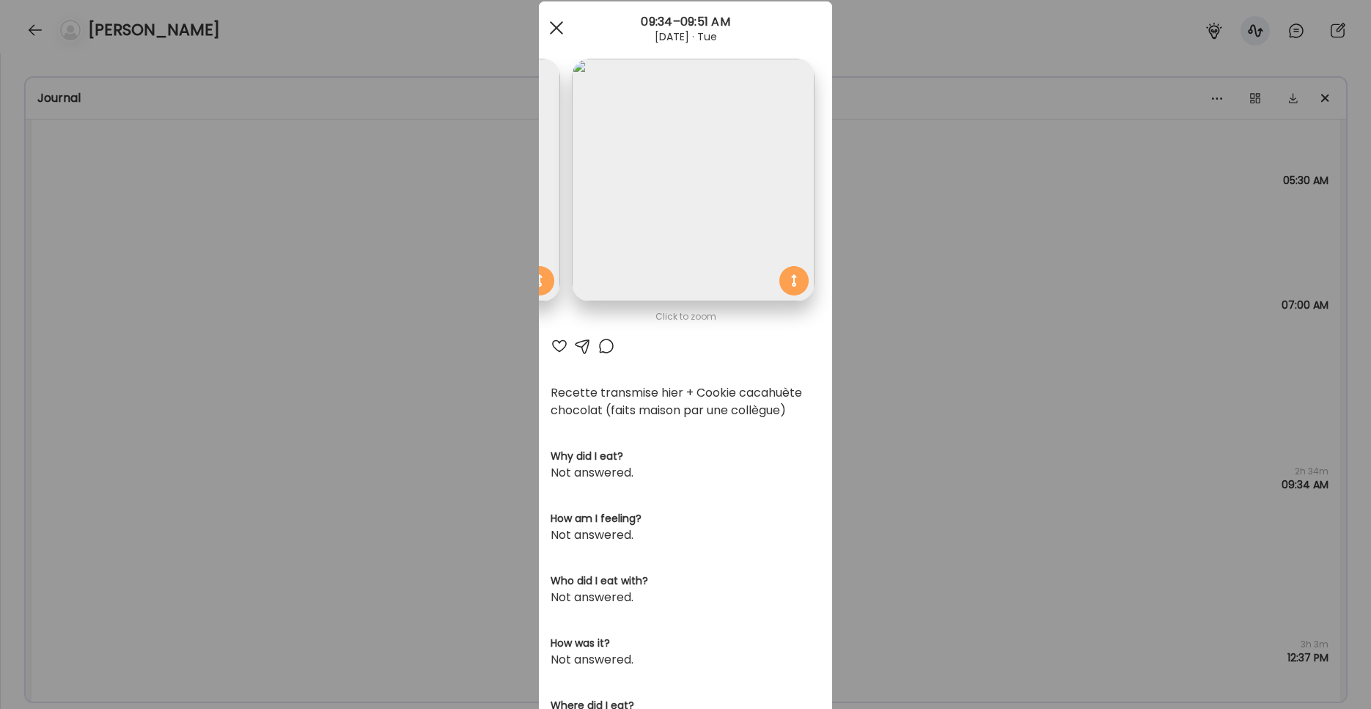
click at [555, 31] on div at bounding box center [556, 27] width 29 height 29
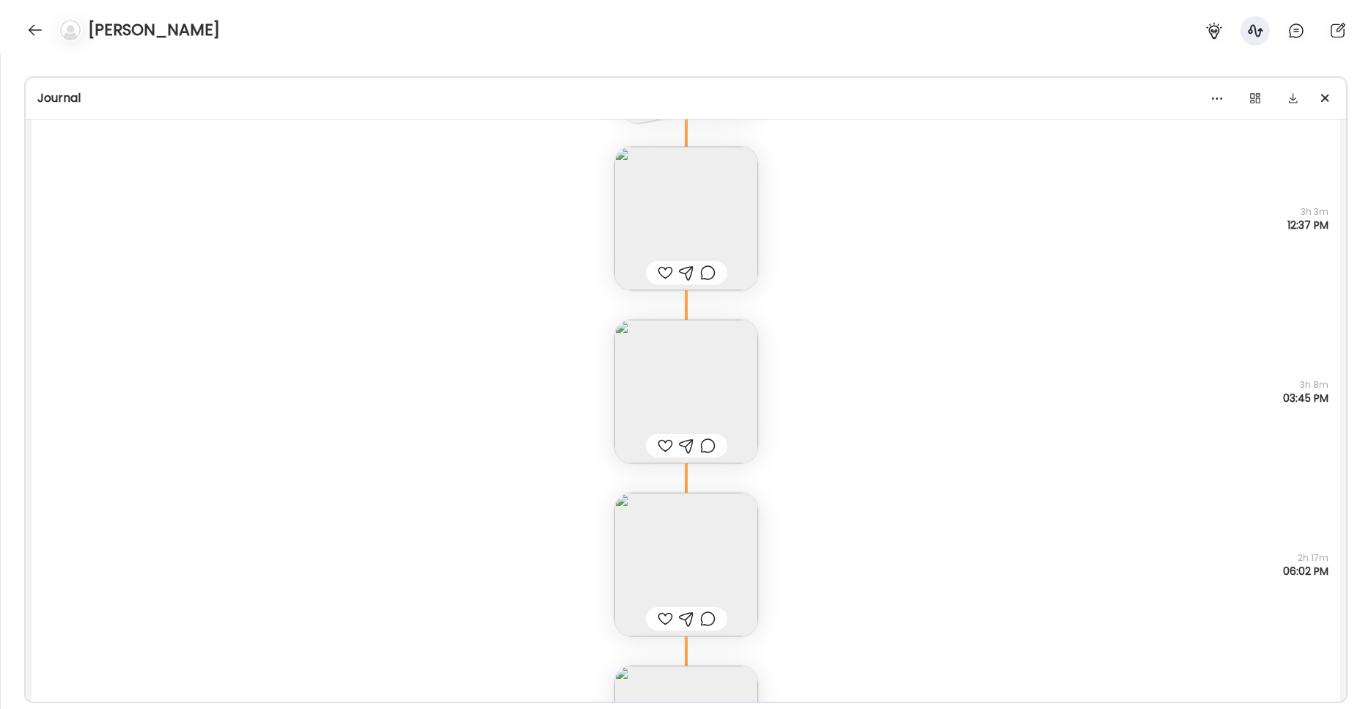
scroll to position [2291, 0]
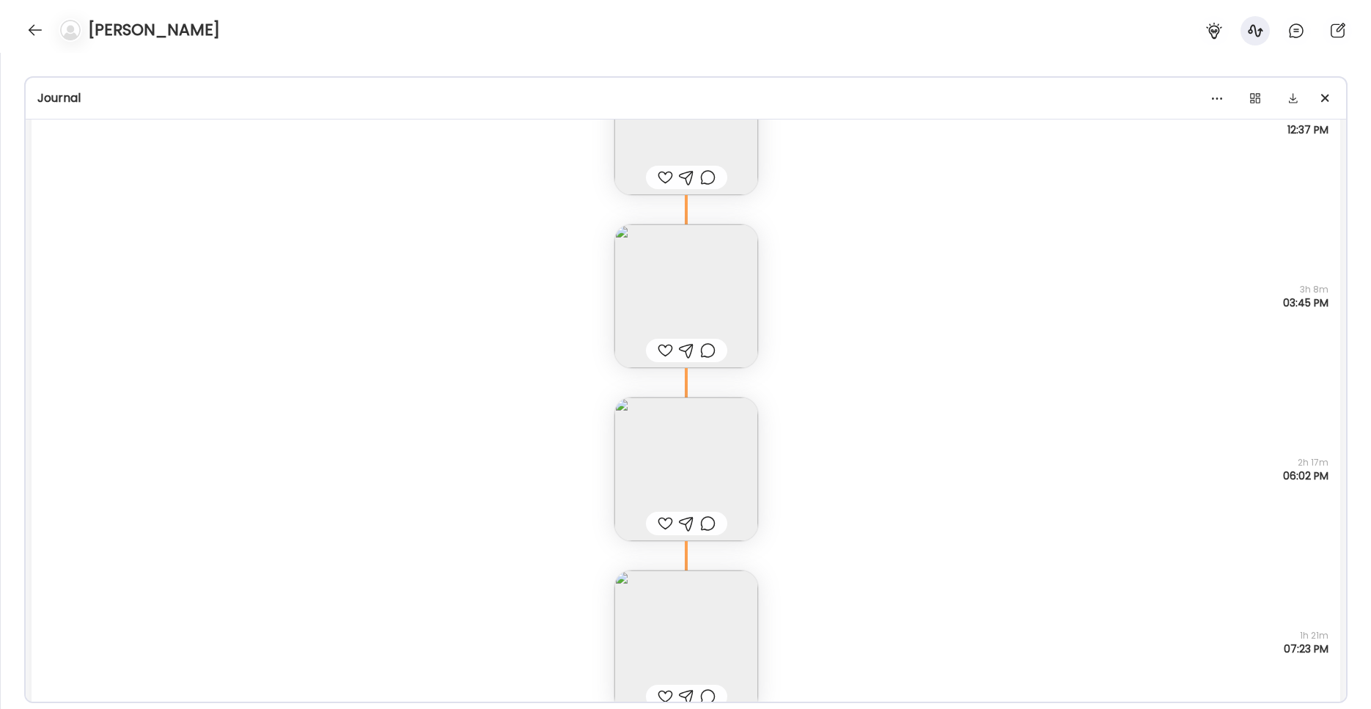
click at [657, 463] on img at bounding box center [686, 469] width 144 height 144
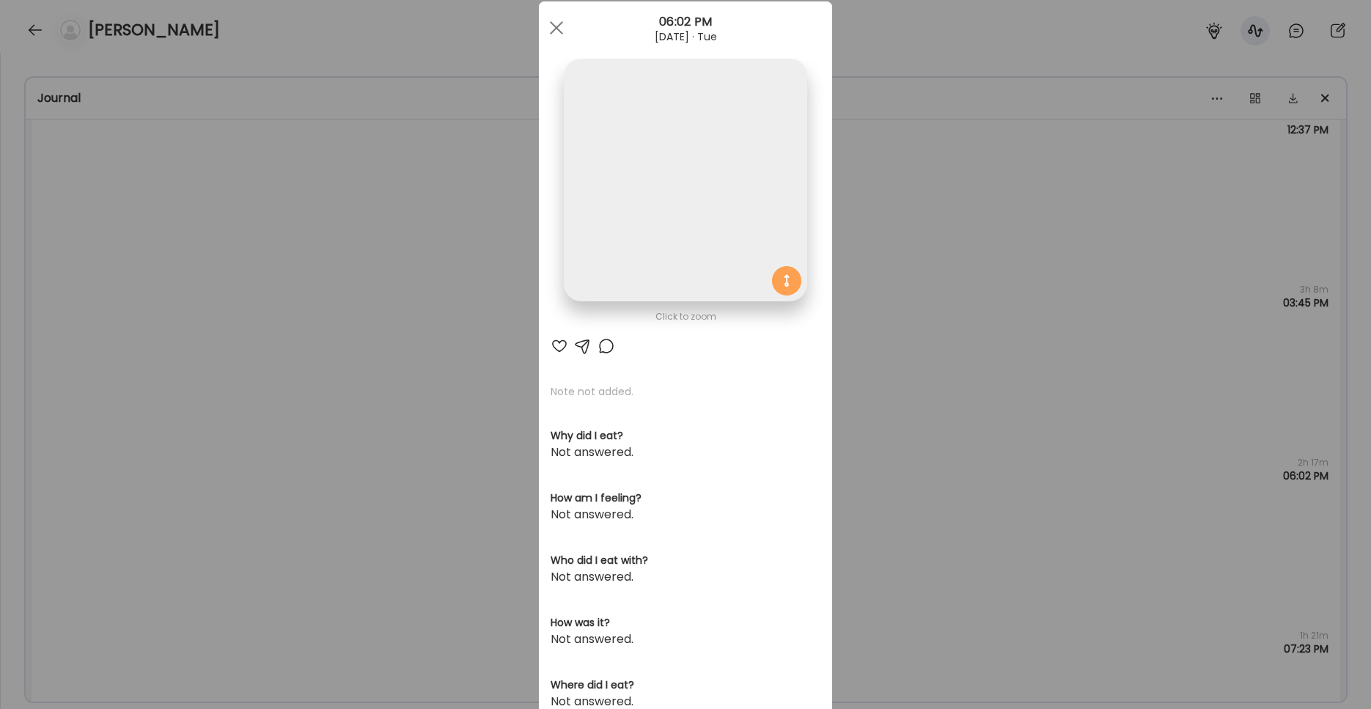
click at [624, 235] on img at bounding box center [685, 180] width 243 height 243
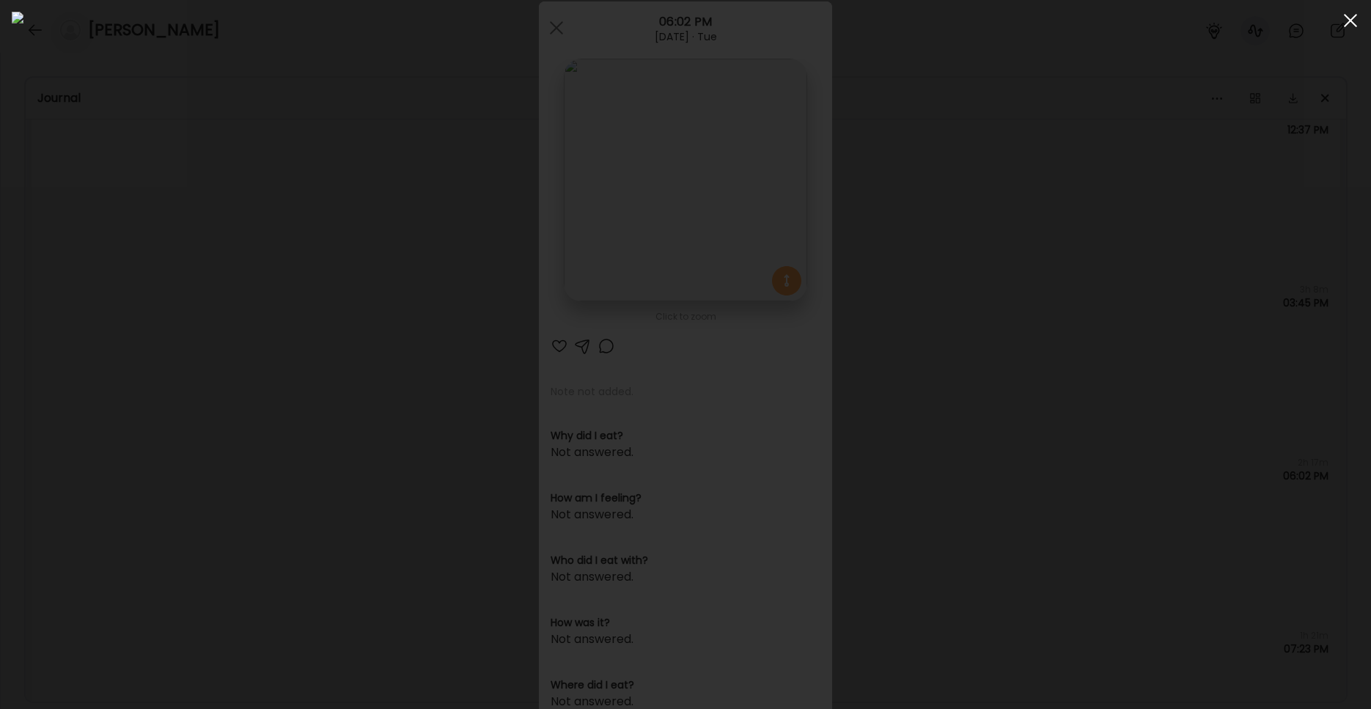
click at [1011, 23] on span at bounding box center [1350, 20] width 13 height 13
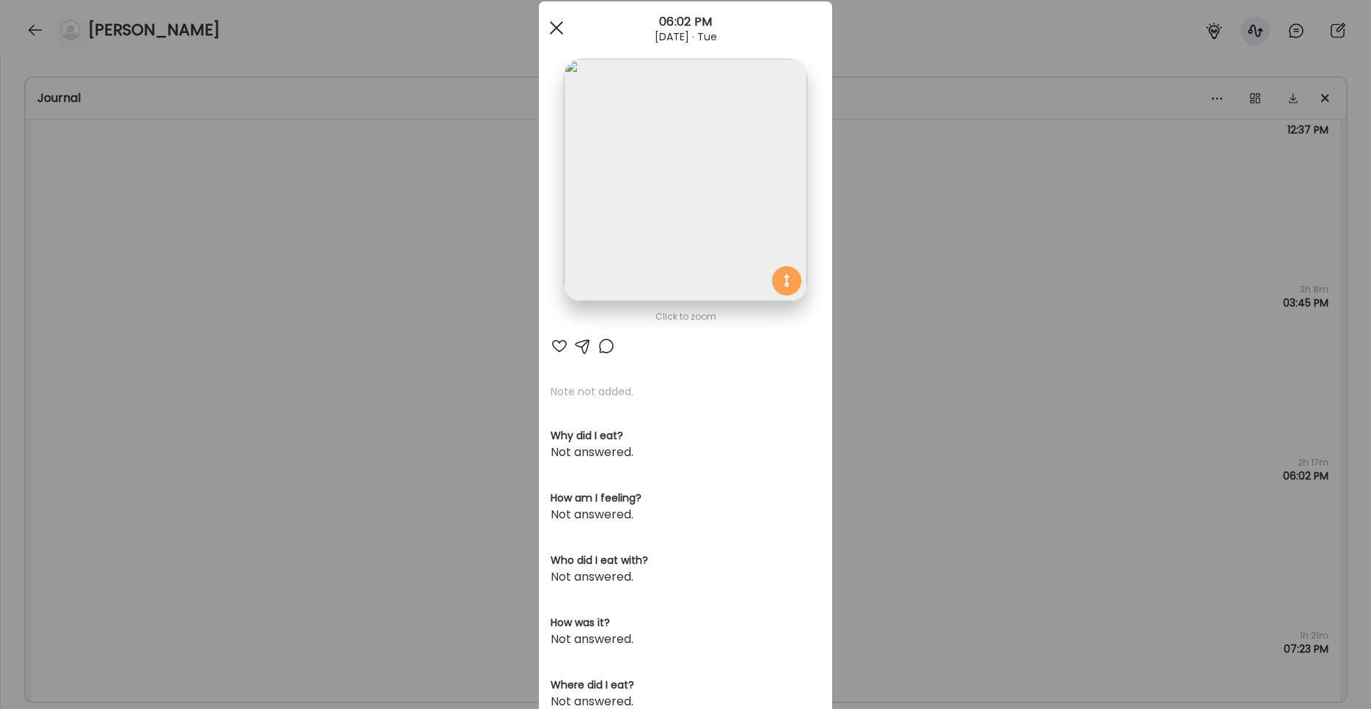
click at [554, 36] on div at bounding box center [556, 27] width 29 height 29
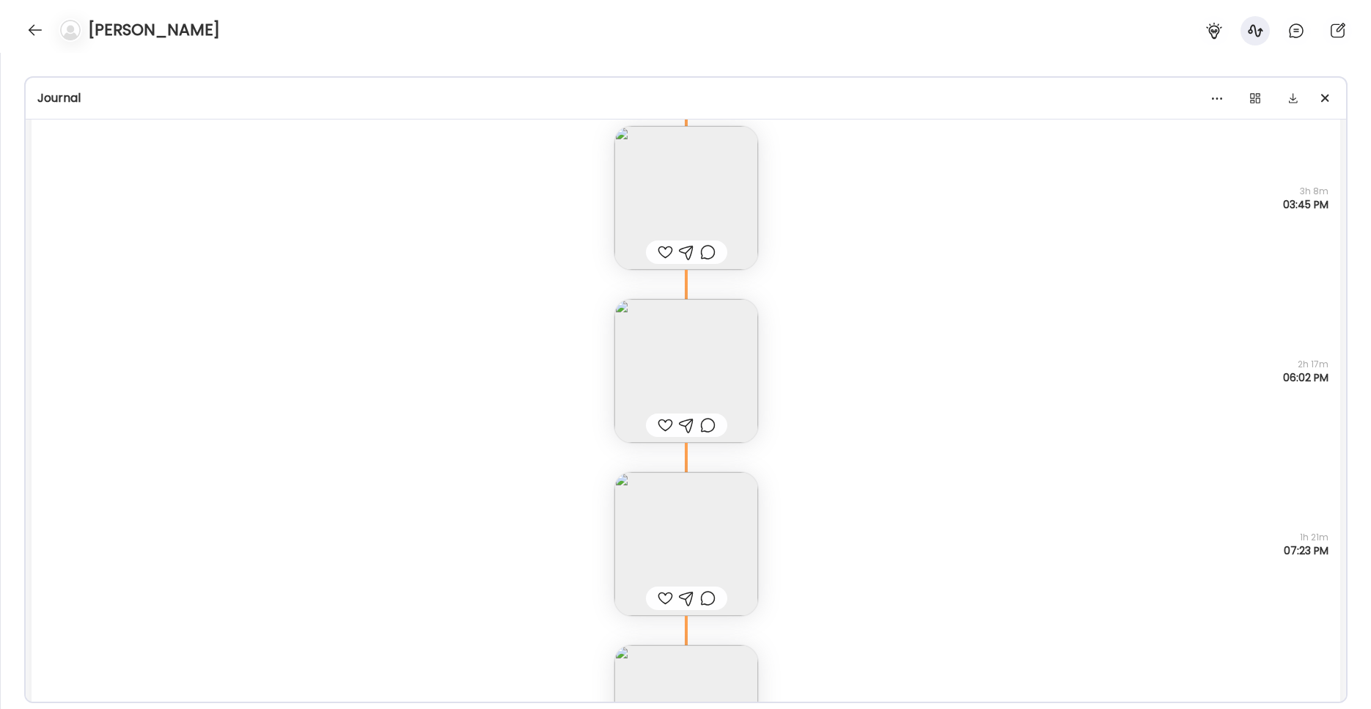
scroll to position [2390, 0]
click at [651, 513] on img at bounding box center [686, 543] width 144 height 144
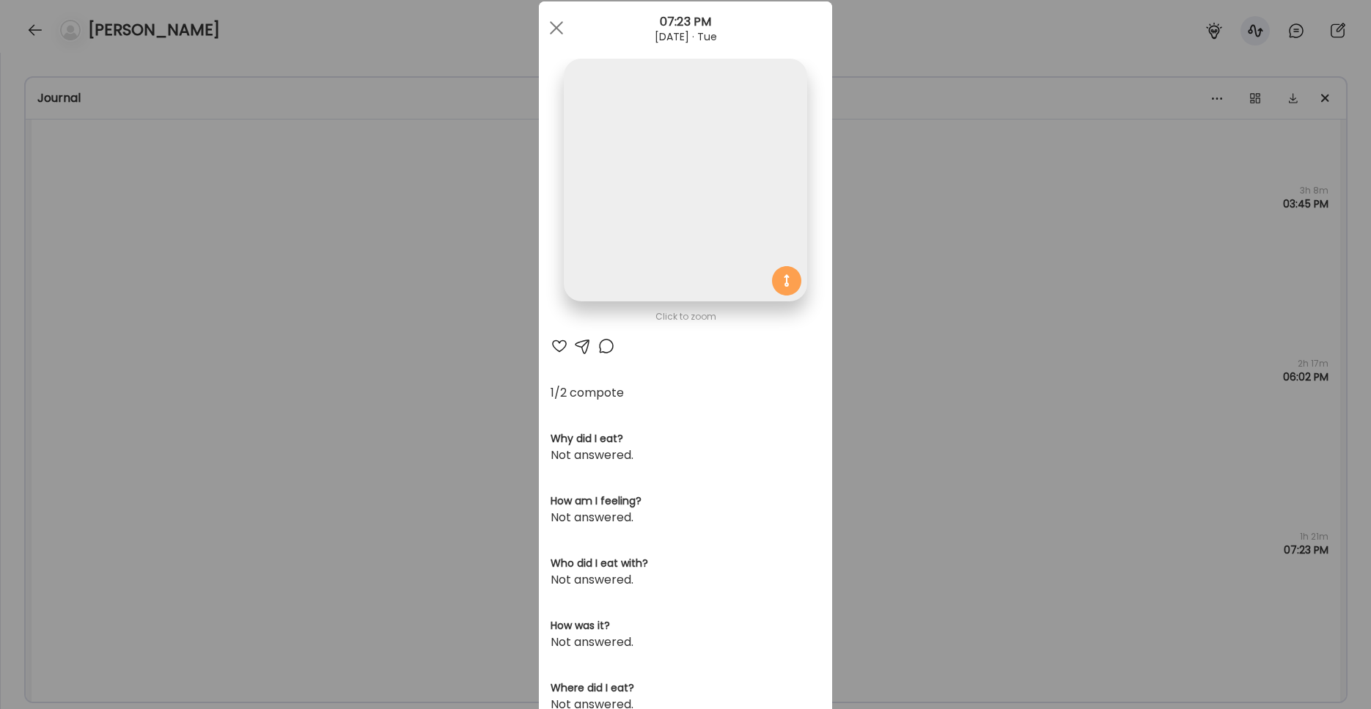
click at [627, 207] on img at bounding box center [685, 180] width 243 height 243
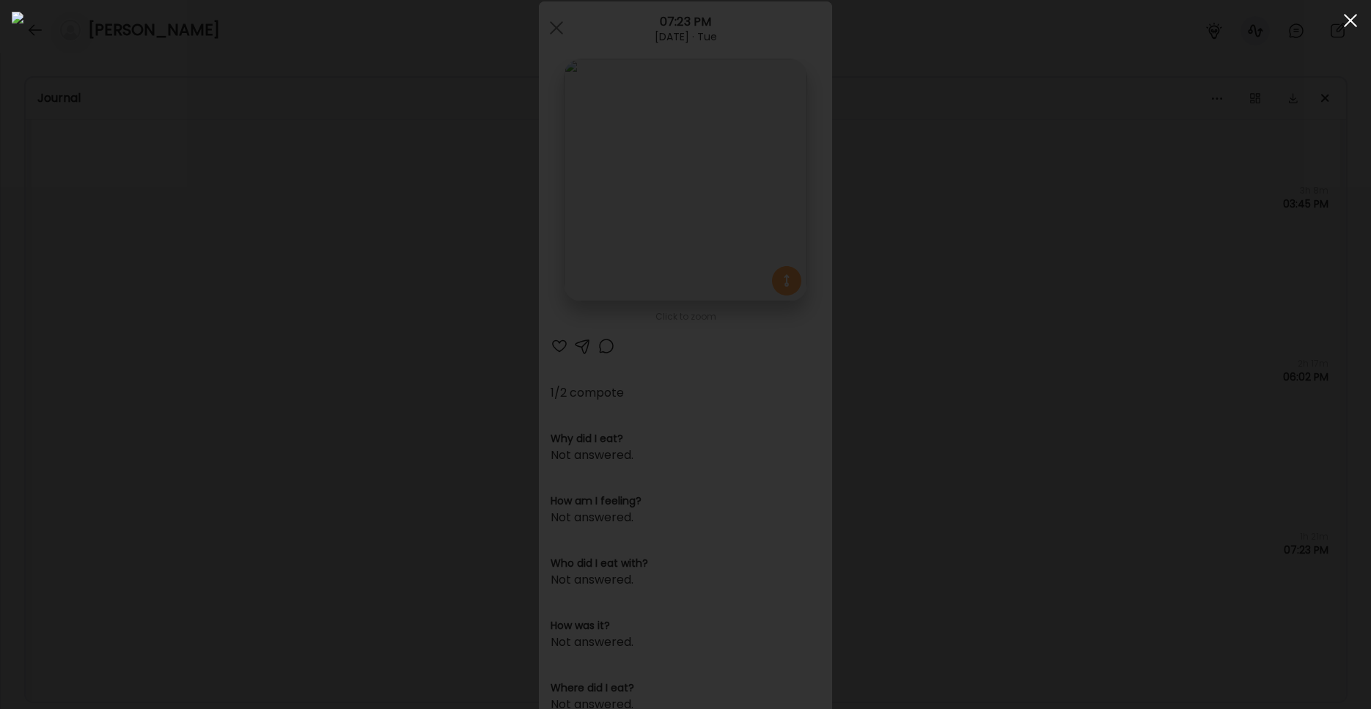
click at [1011, 21] on div at bounding box center [1350, 20] width 29 height 29
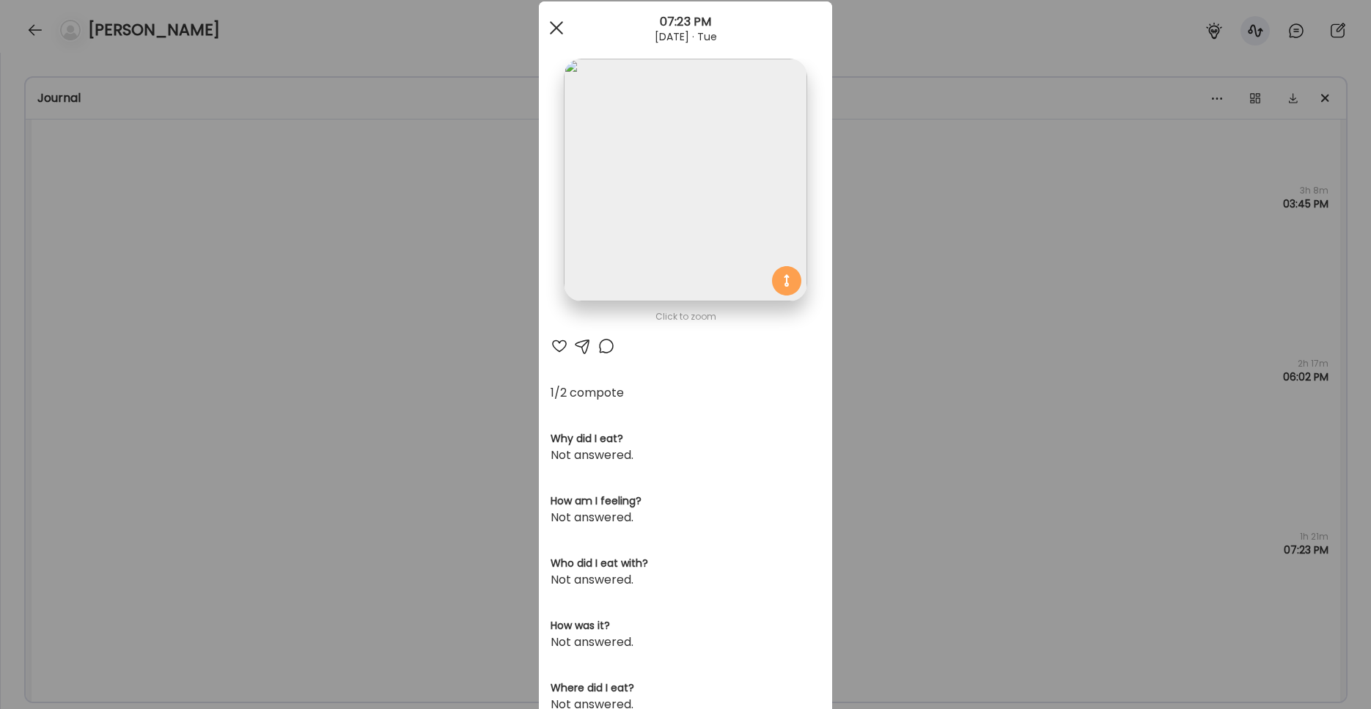
click at [545, 30] on div at bounding box center [556, 27] width 29 height 29
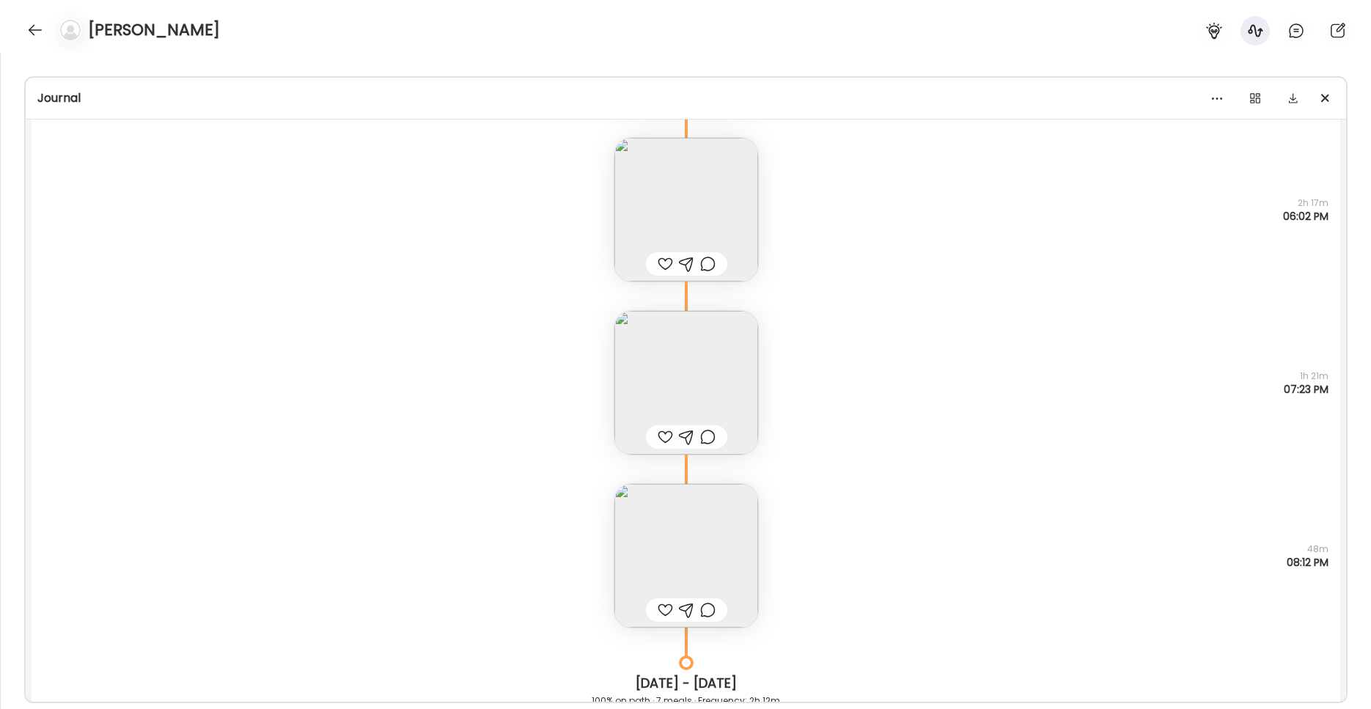
scroll to position [2551, 0]
click at [678, 513] on img at bounding box center [686, 555] width 144 height 144
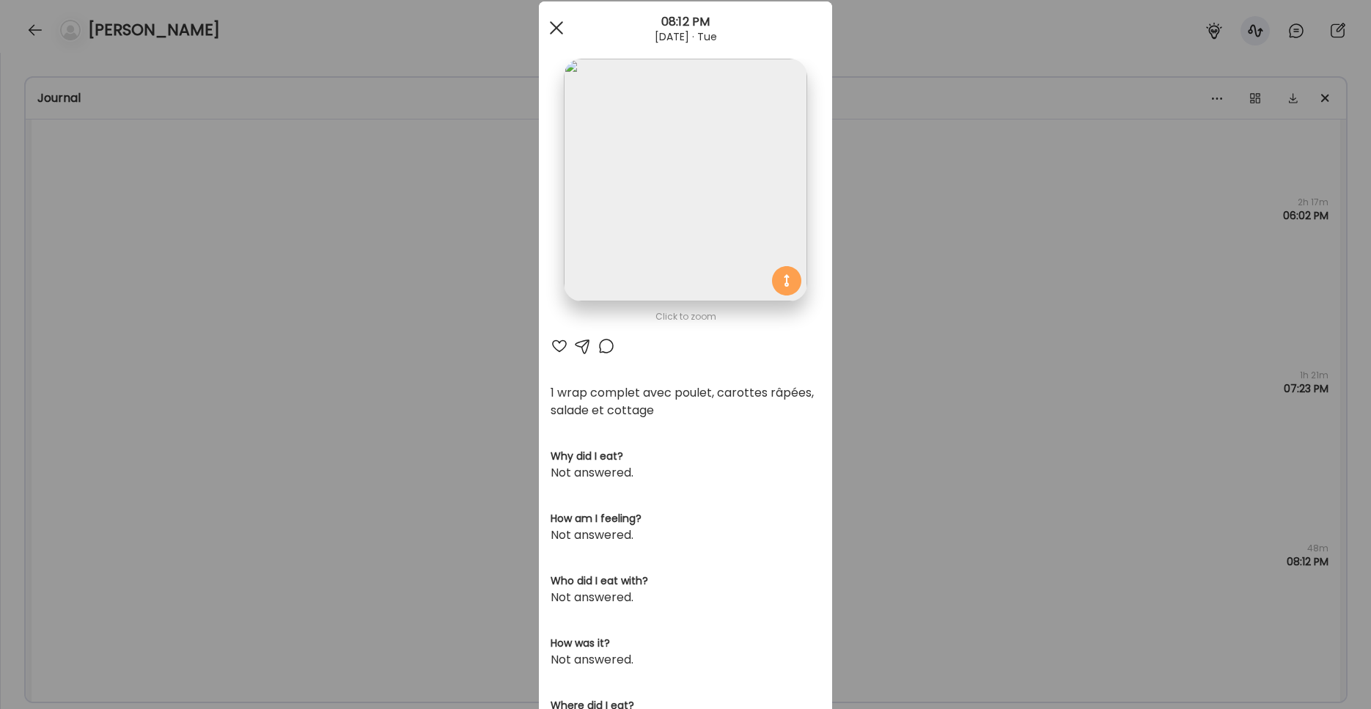
click at [551, 29] on div at bounding box center [556, 27] width 29 height 29
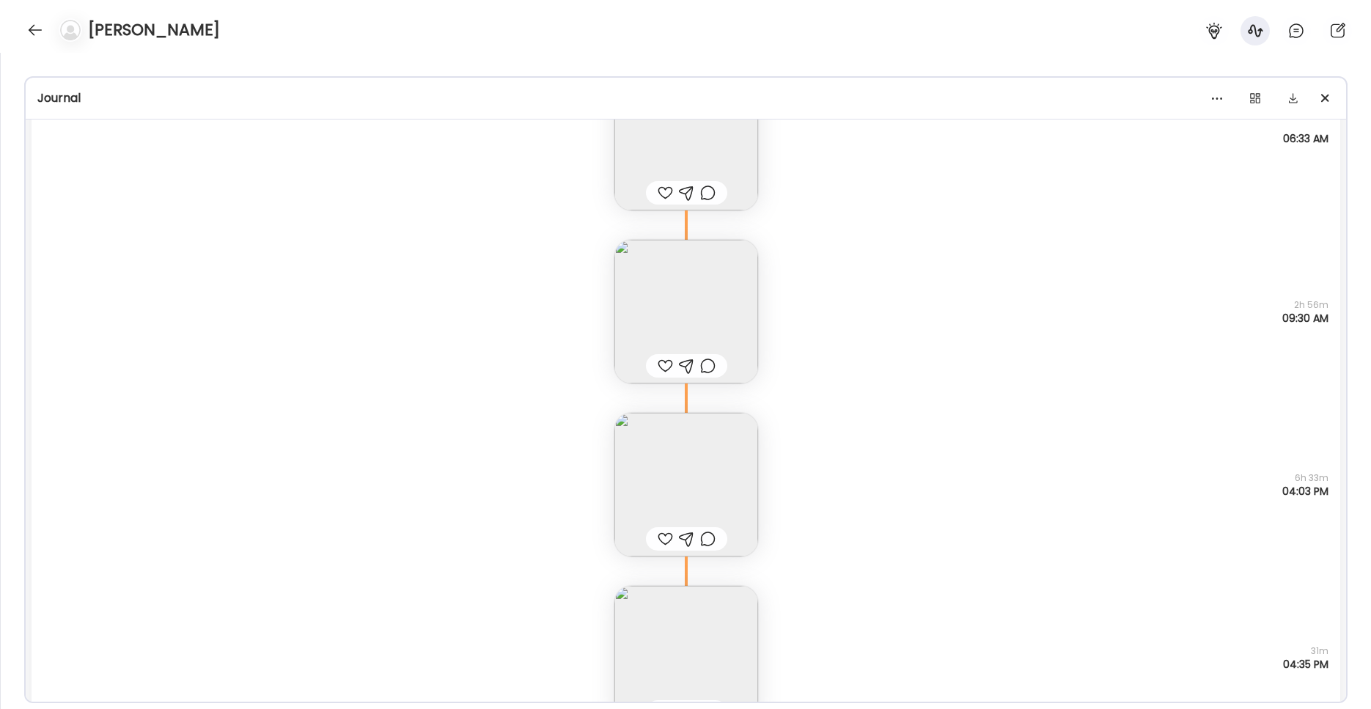
scroll to position [3346, 0]
click at [687, 494] on img at bounding box center [686, 484] width 144 height 144
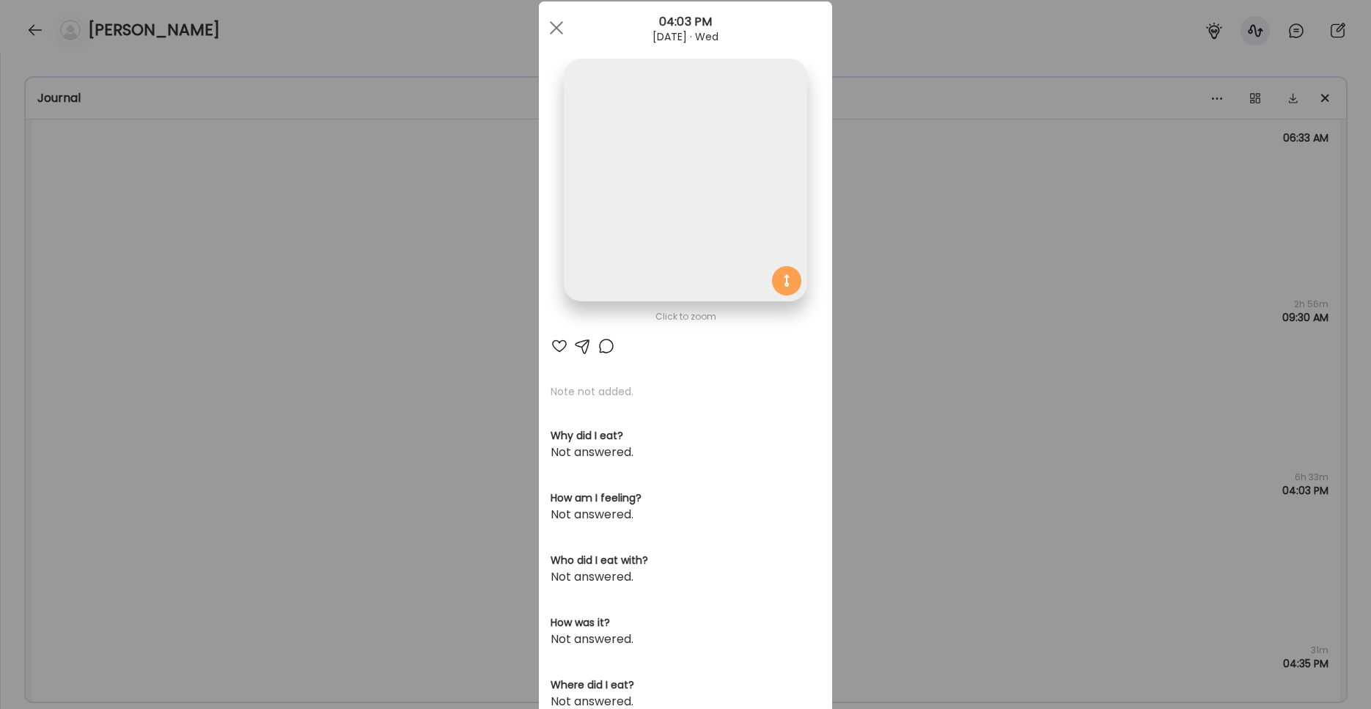
click at [614, 280] on img at bounding box center [685, 180] width 243 height 243
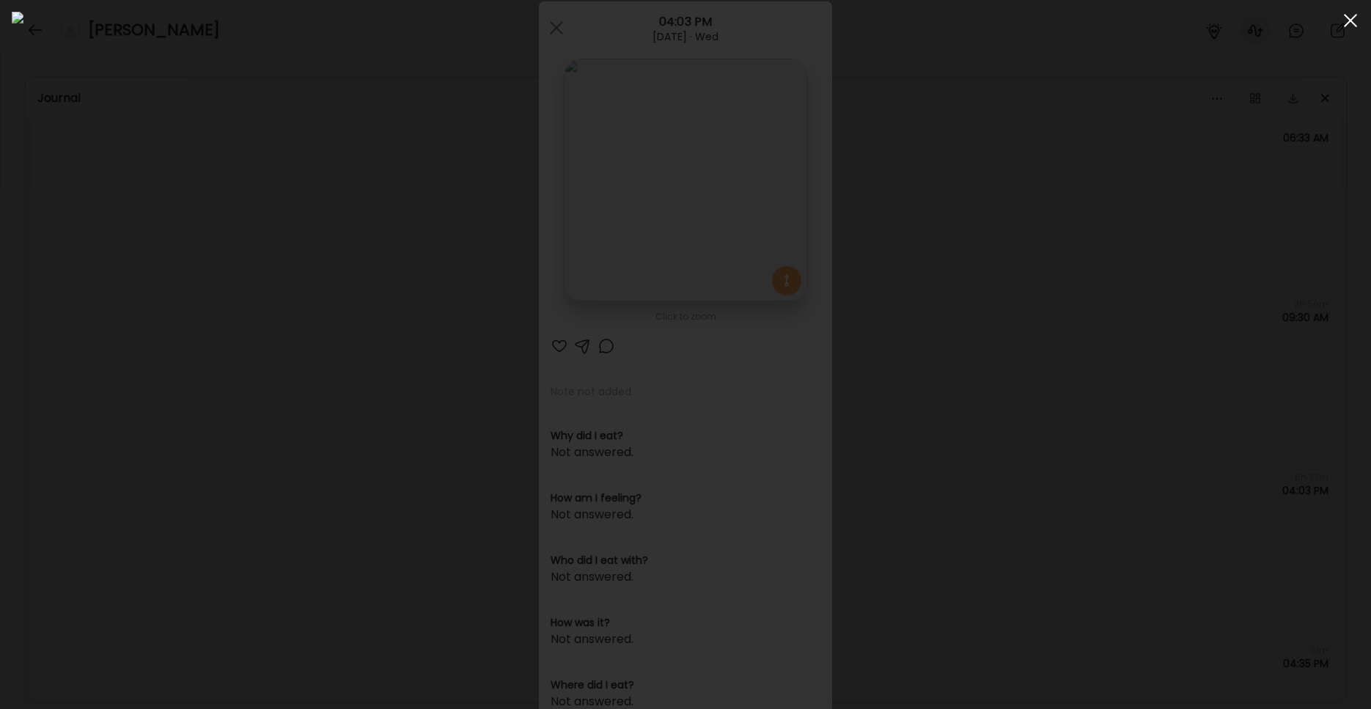
click at [1011, 15] on div at bounding box center [1350, 20] width 29 height 29
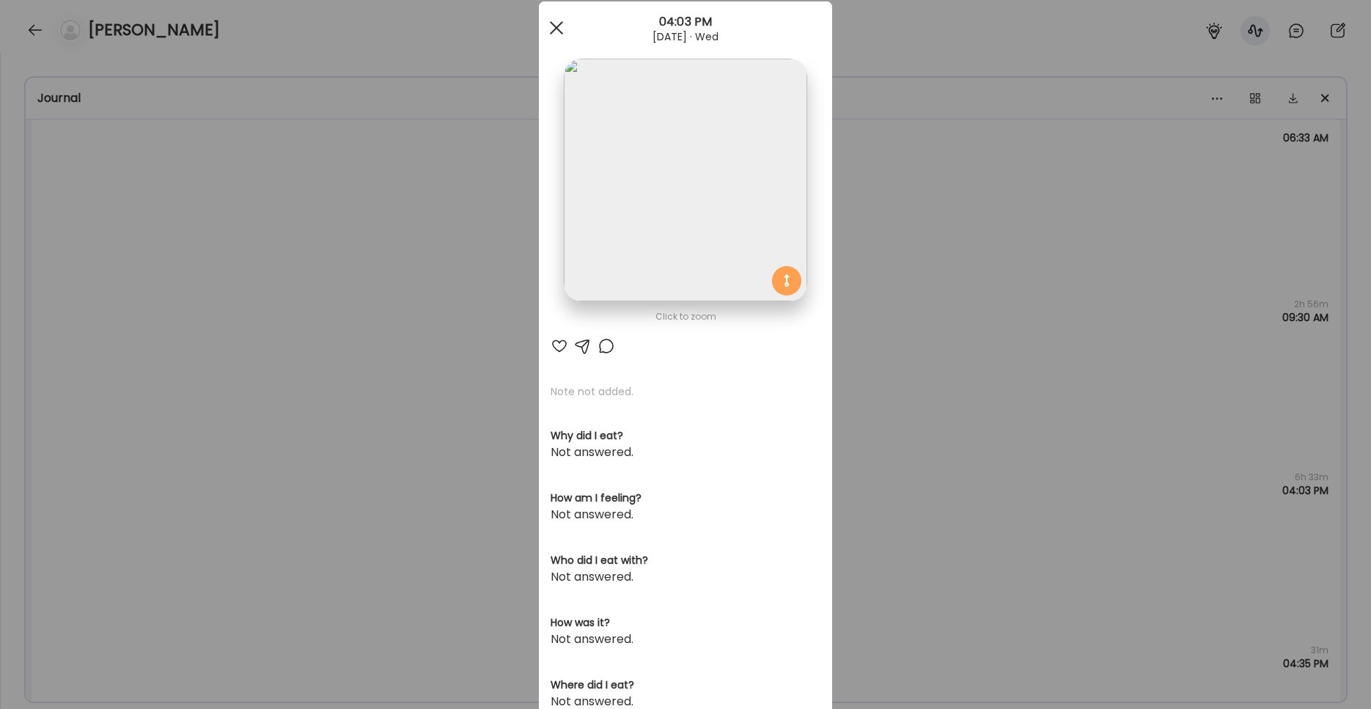
click at [556, 23] on div at bounding box center [556, 27] width 29 height 29
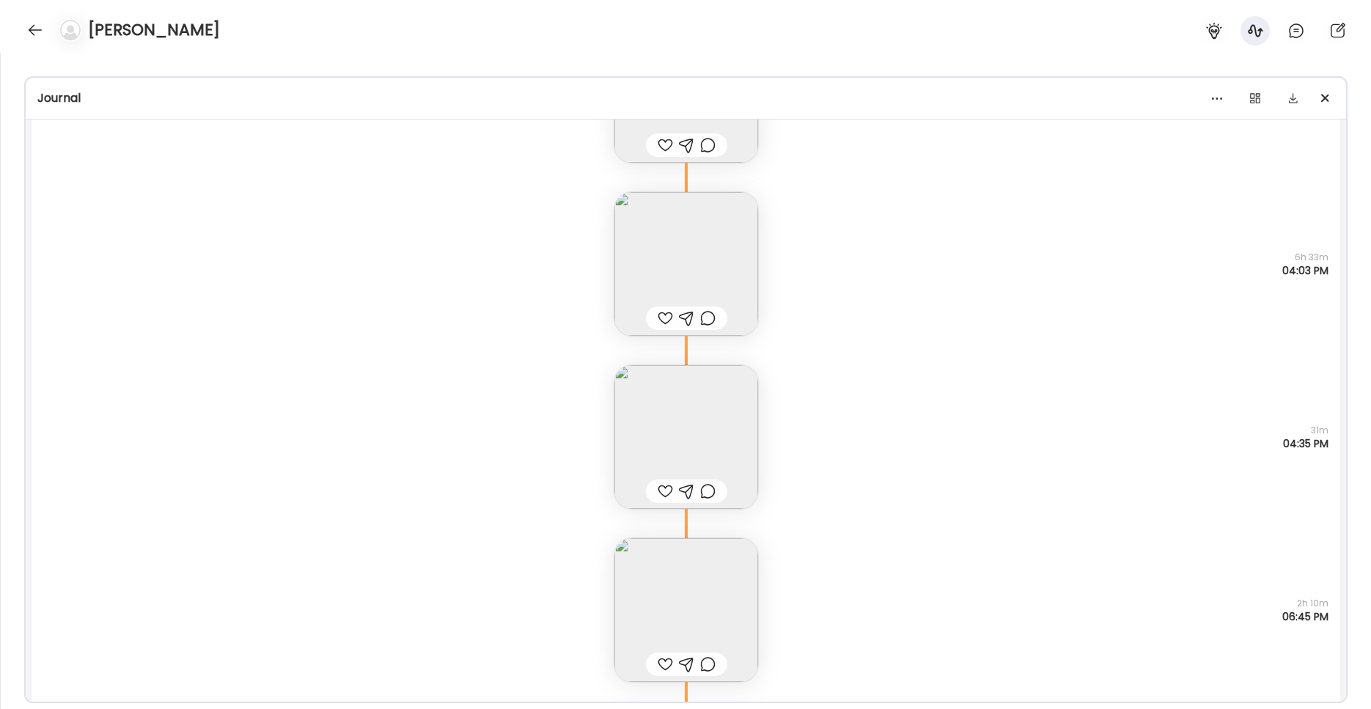
scroll to position [3661, 0]
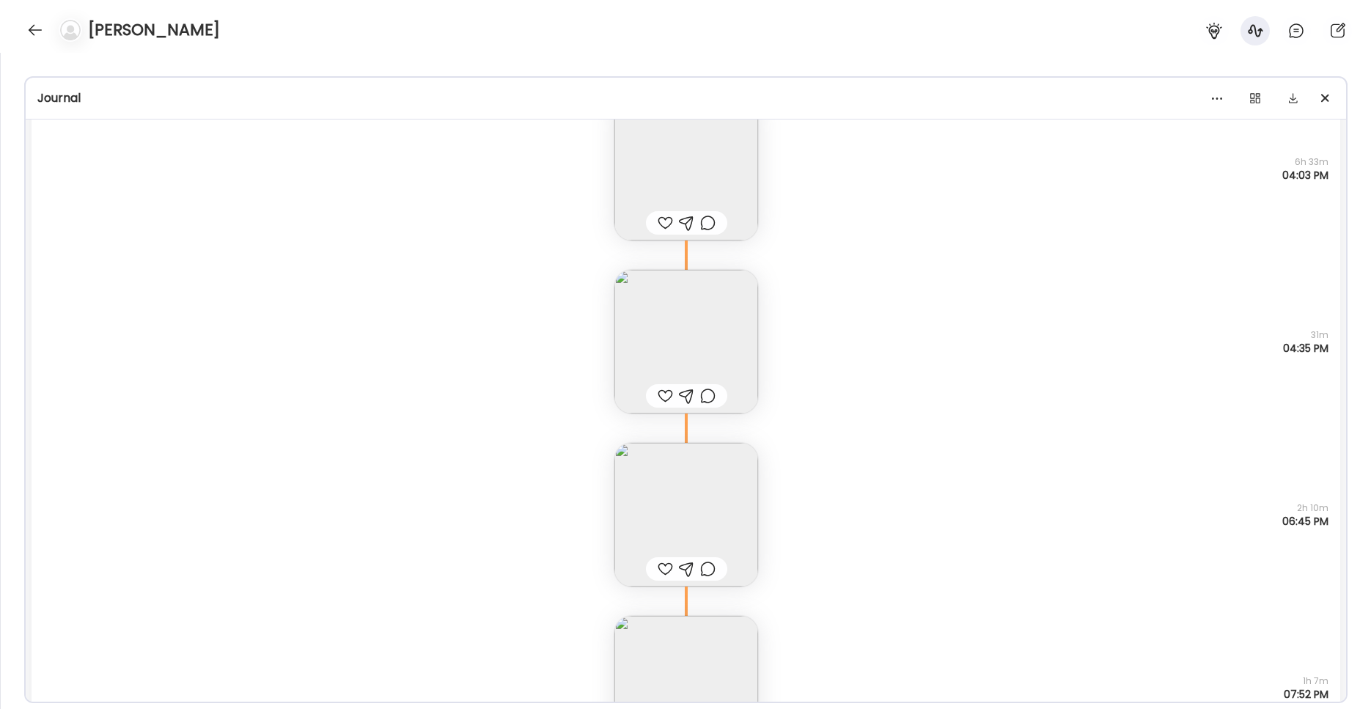
click at [631, 513] on img at bounding box center [686, 515] width 144 height 144
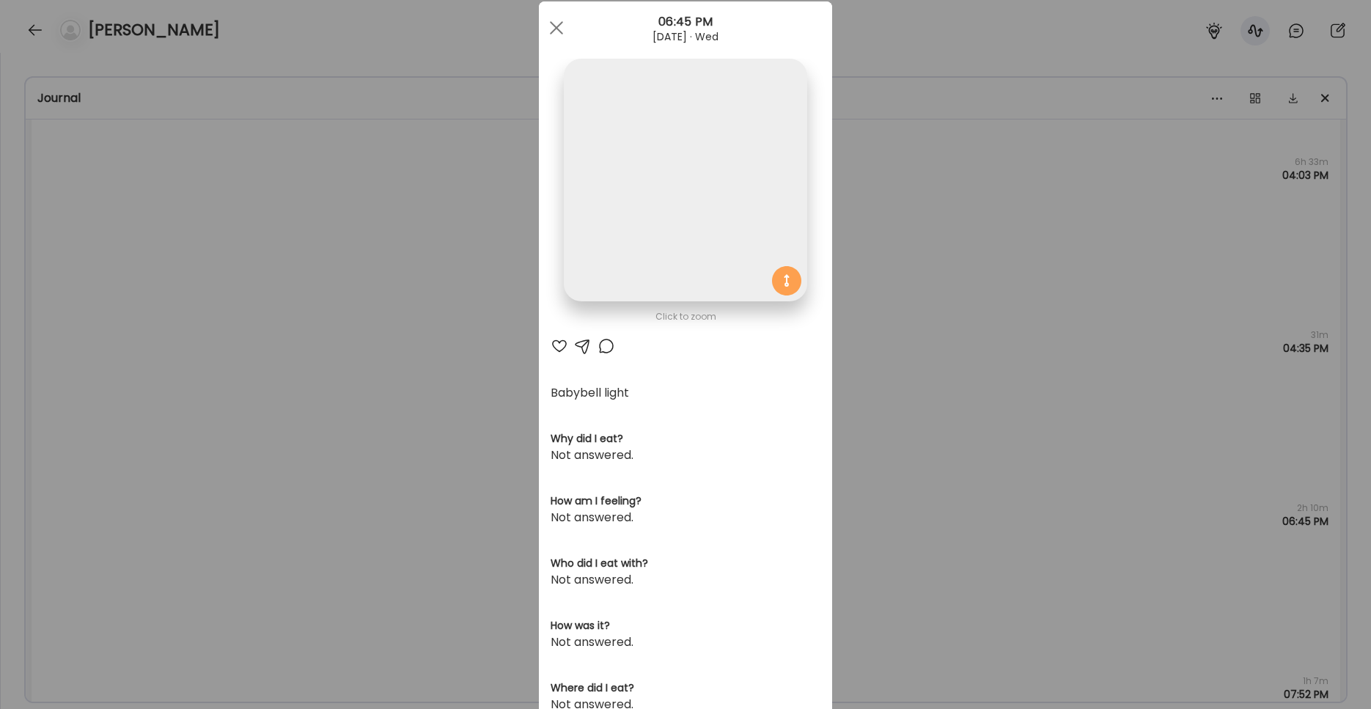
click at [609, 235] on img at bounding box center [685, 180] width 243 height 243
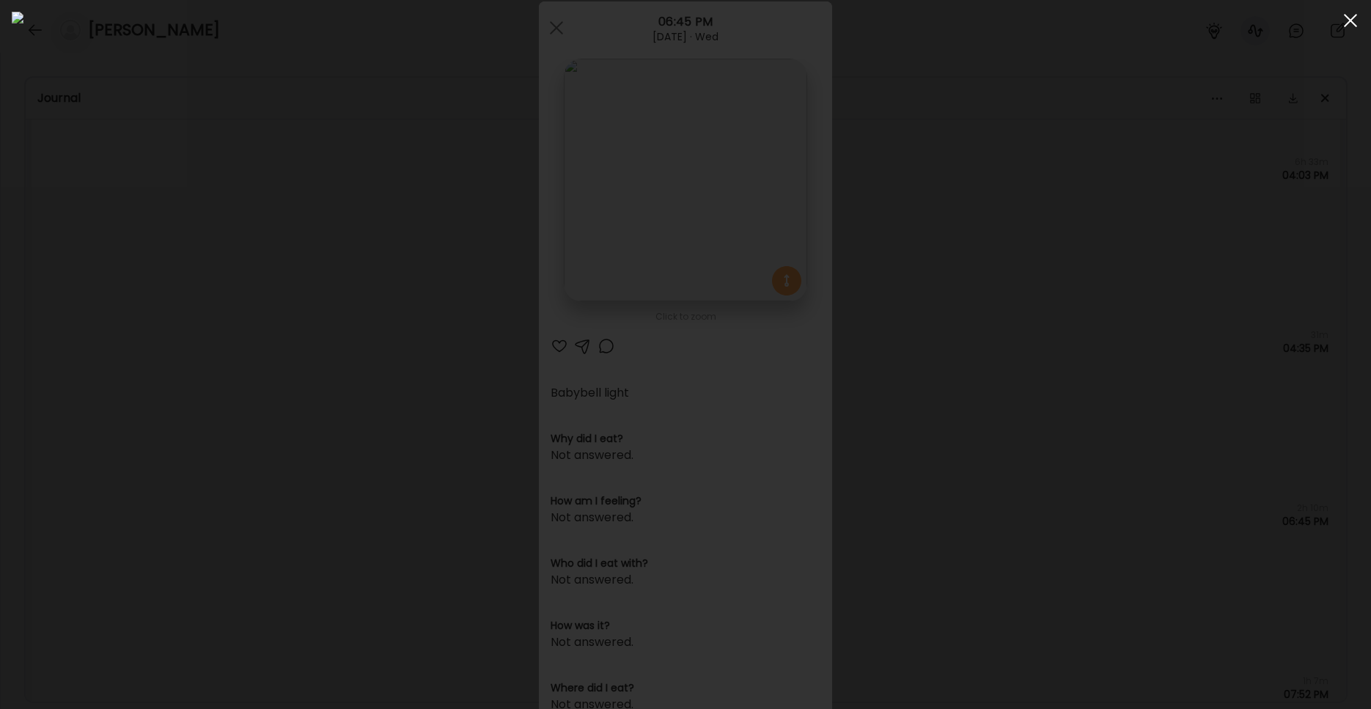
click at [1011, 22] on div at bounding box center [1350, 20] width 29 height 29
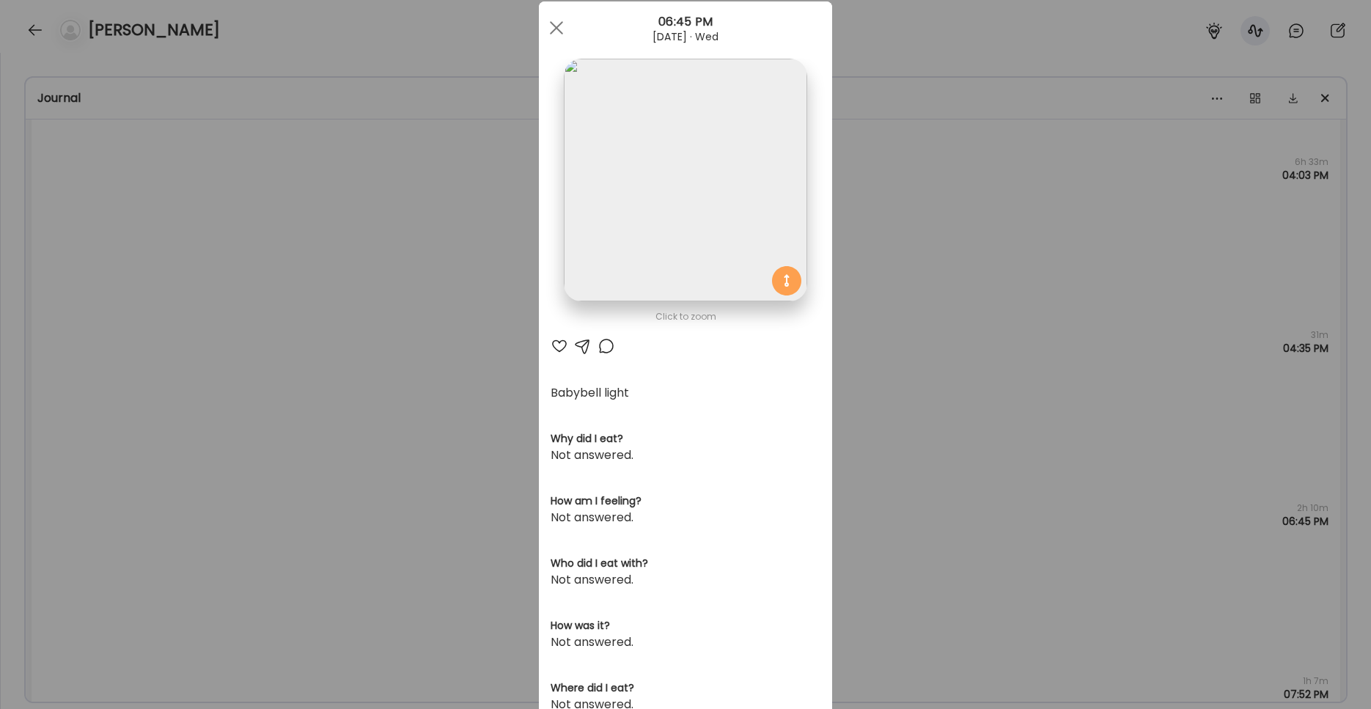
click at [556, 26] on div at bounding box center [556, 27] width 29 height 29
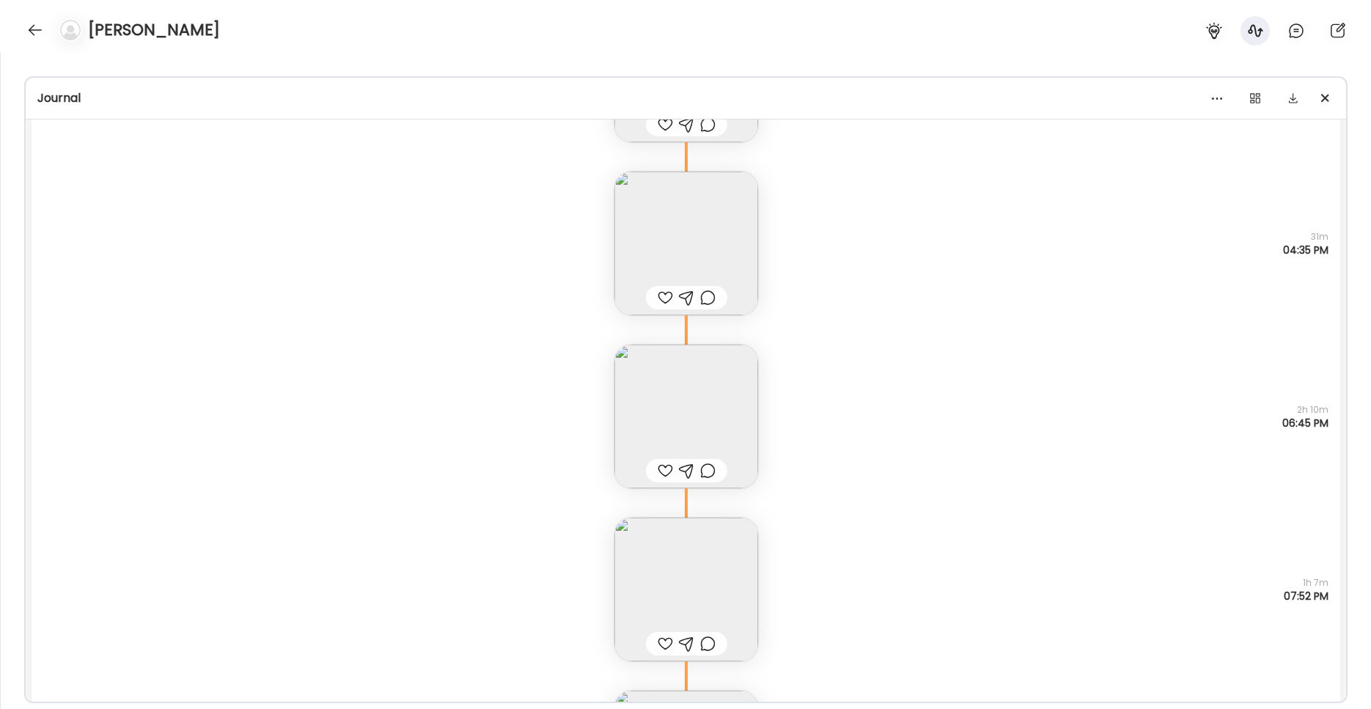
scroll to position [3815, 0]
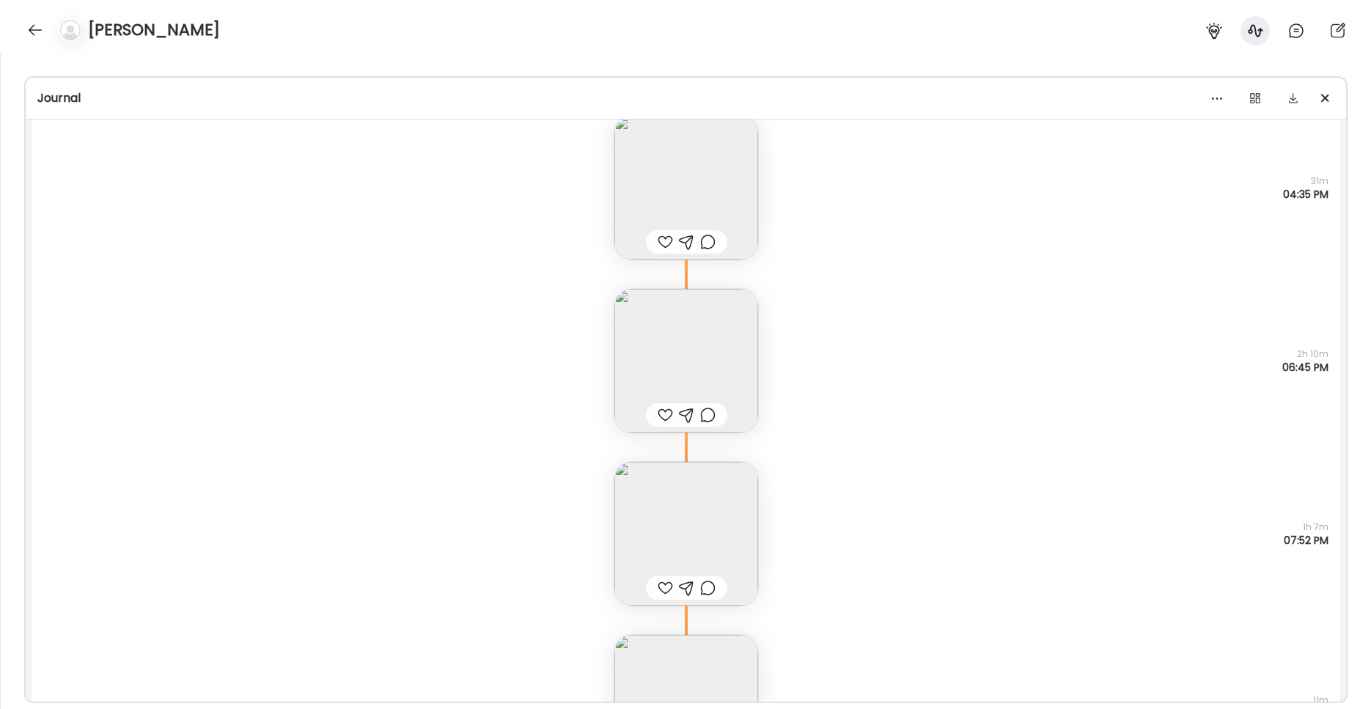
click at [732, 513] on img at bounding box center [686, 534] width 144 height 144
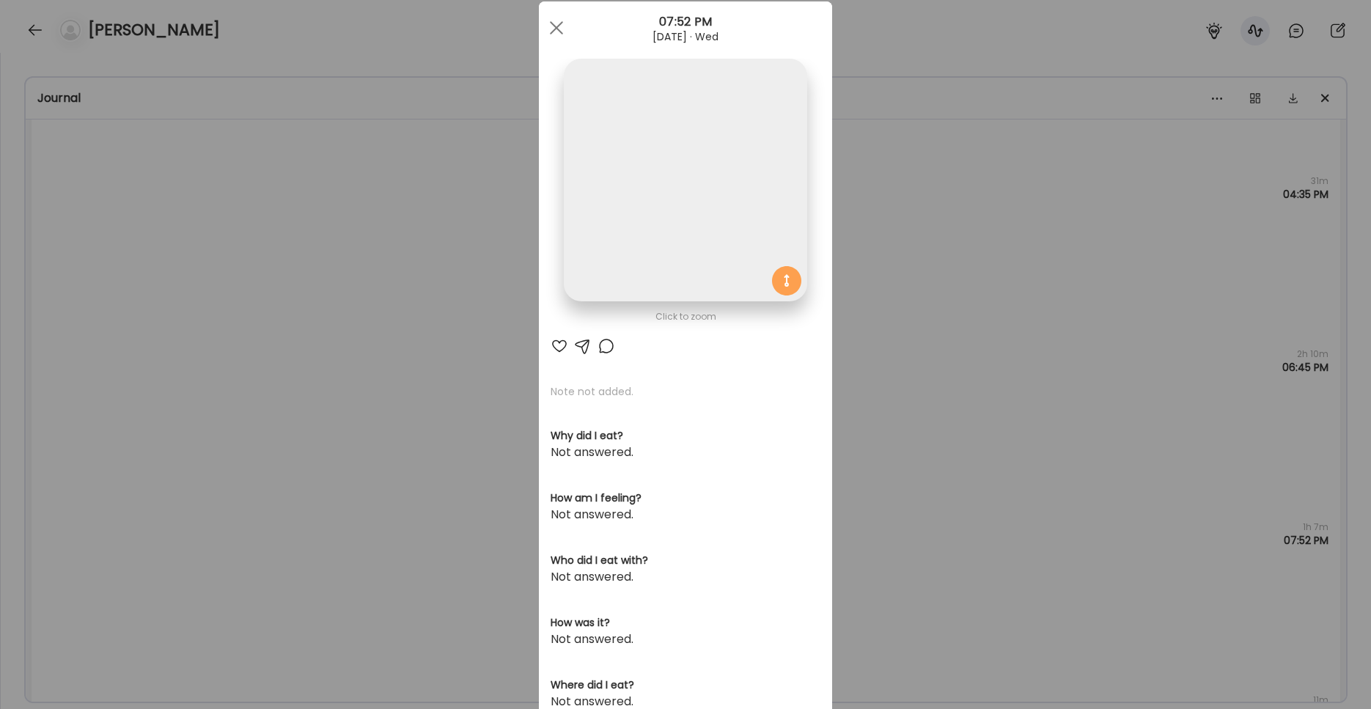
click at [673, 237] on img at bounding box center [685, 180] width 243 height 243
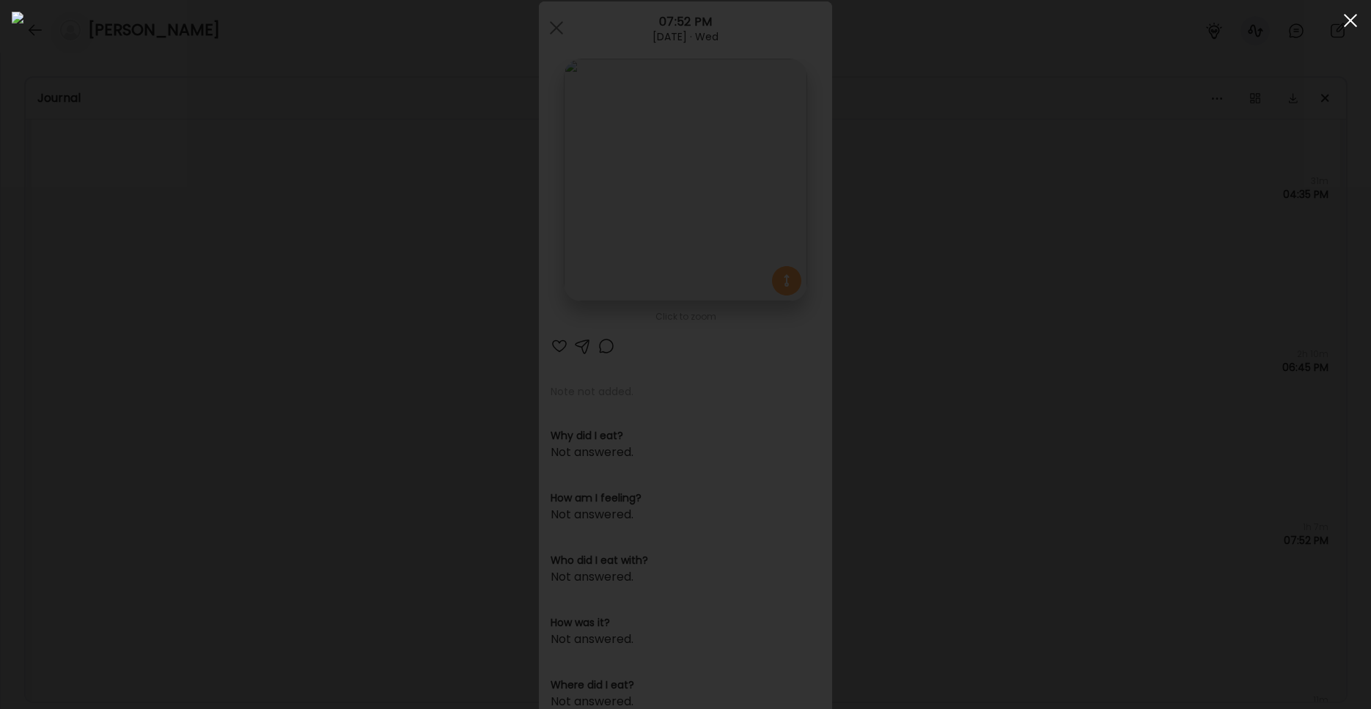
click at [1011, 19] on div at bounding box center [1350, 20] width 29 height 29
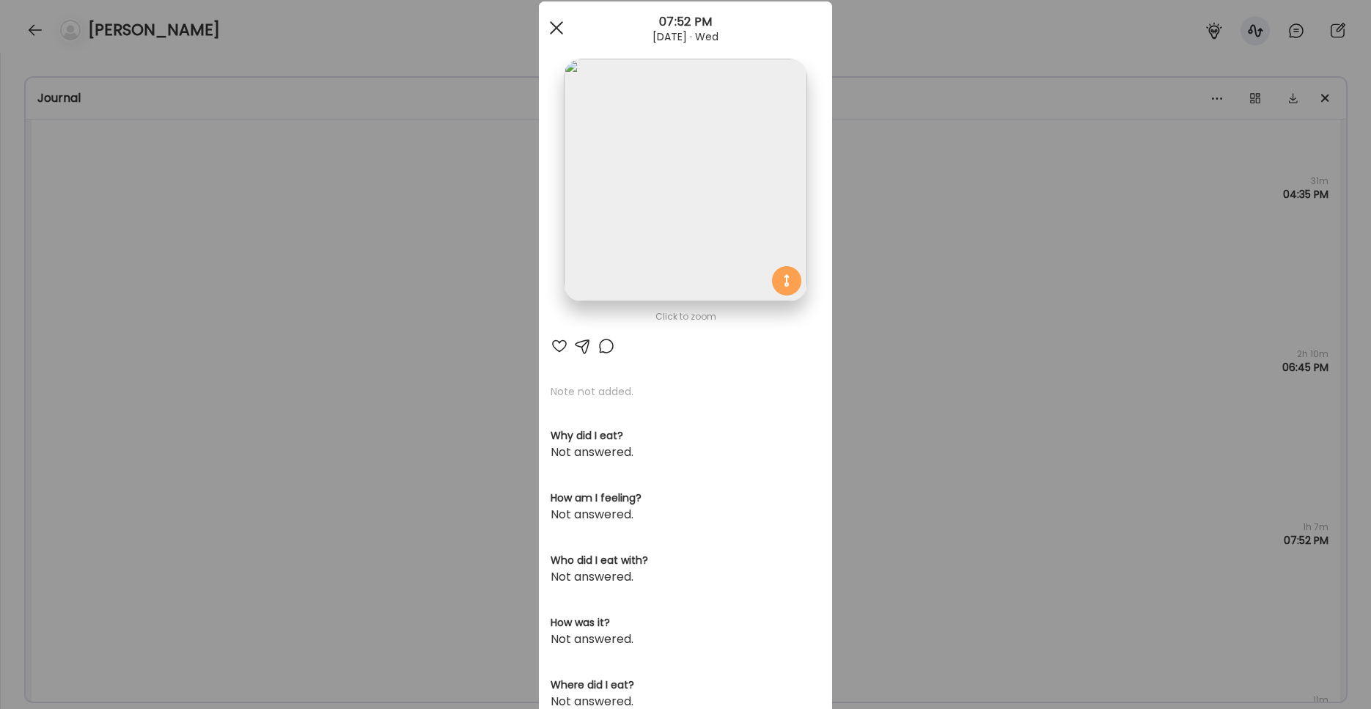
click at [562, 33] on div at bounding box center [556, 27] width 29 height 29
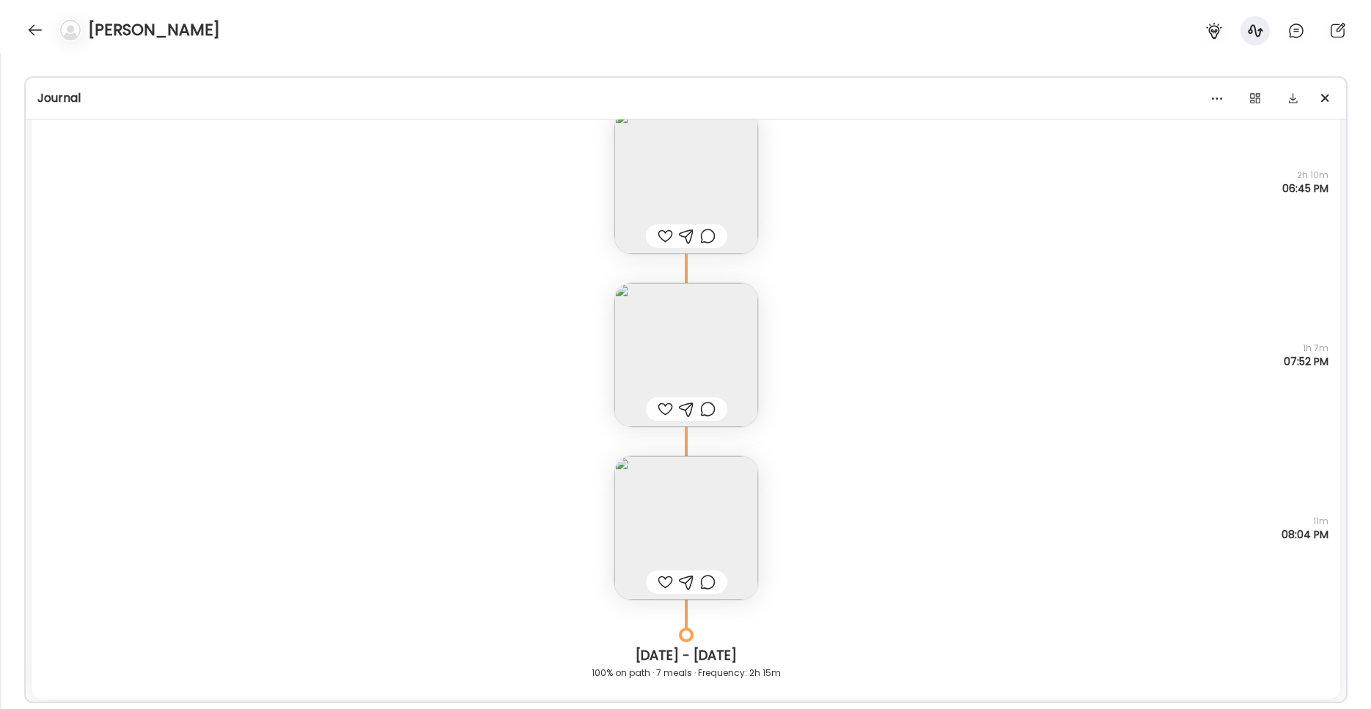
scroll to position [4024, 0]
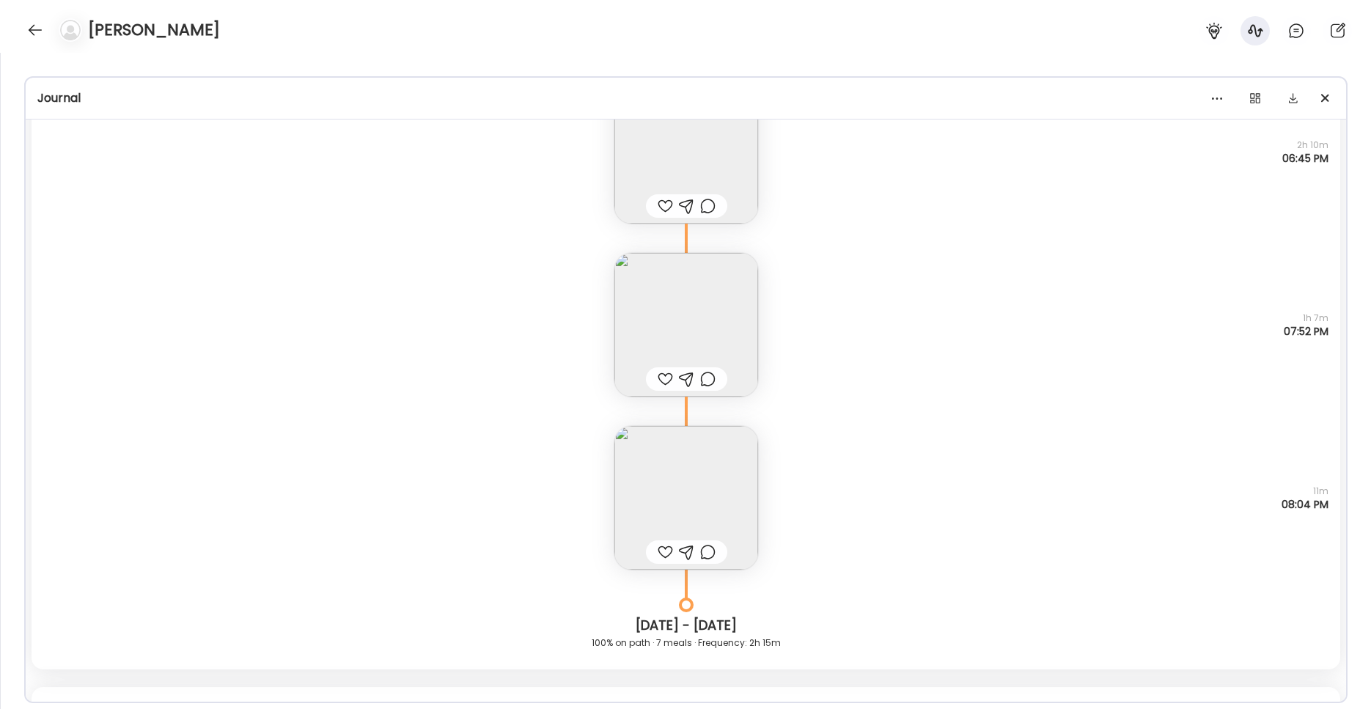
click at [656, 484] on img at bounding box center [686, 498] width 144 height 144
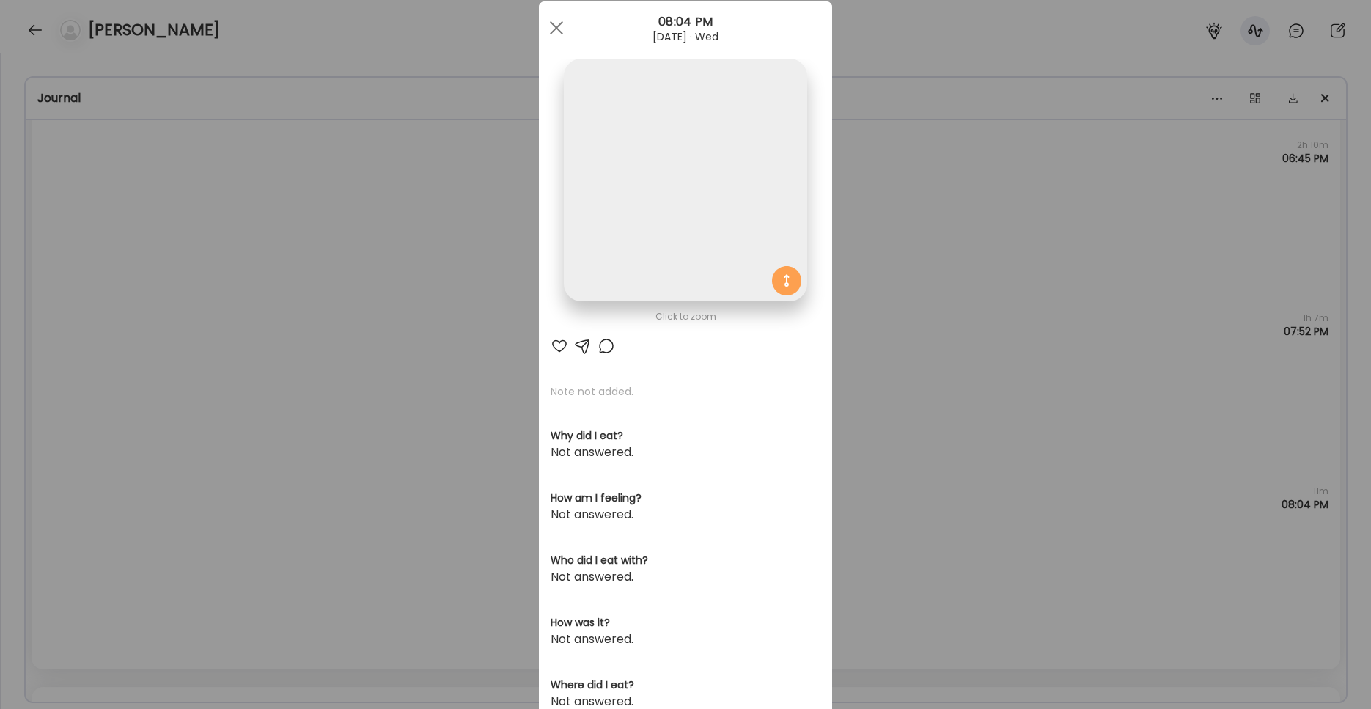
click at [666, 261] on img at bounding box center [685, 180] width 243 height 243
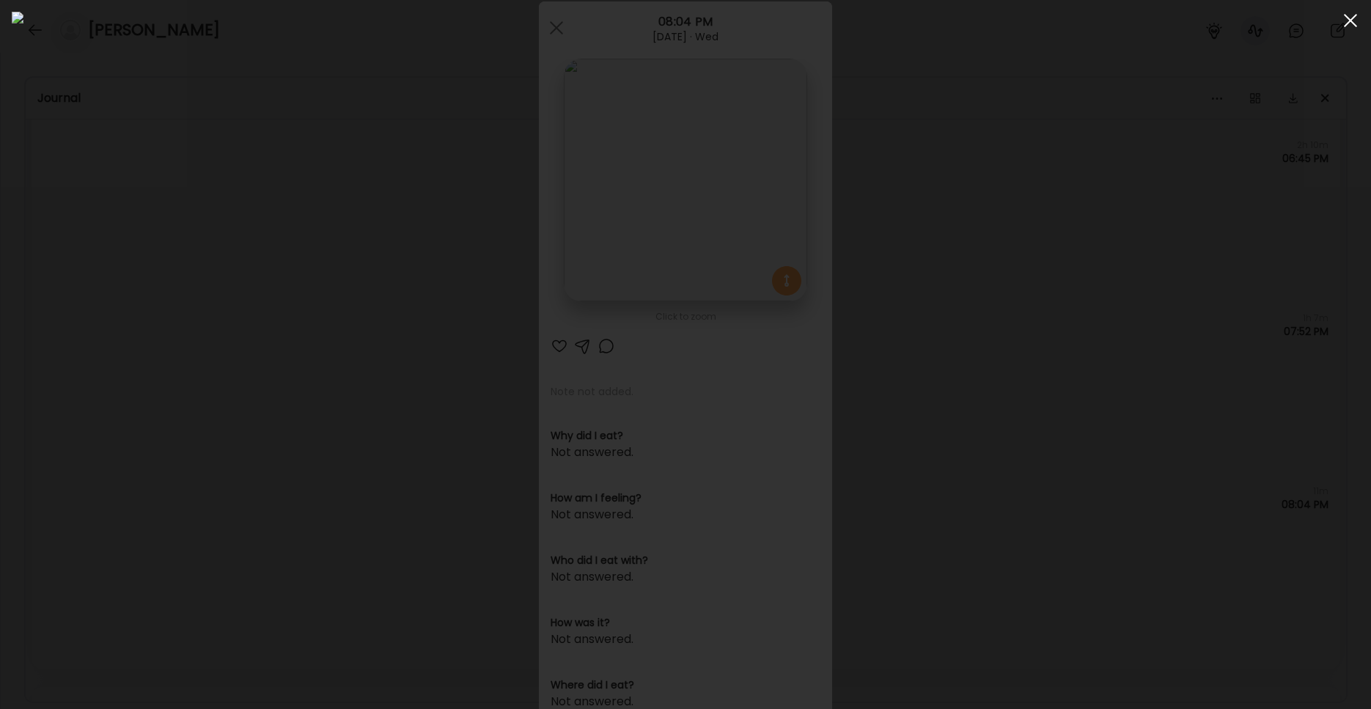
click at [1011, 21] on div at bounding box center [1350, 20] width 29 height 29
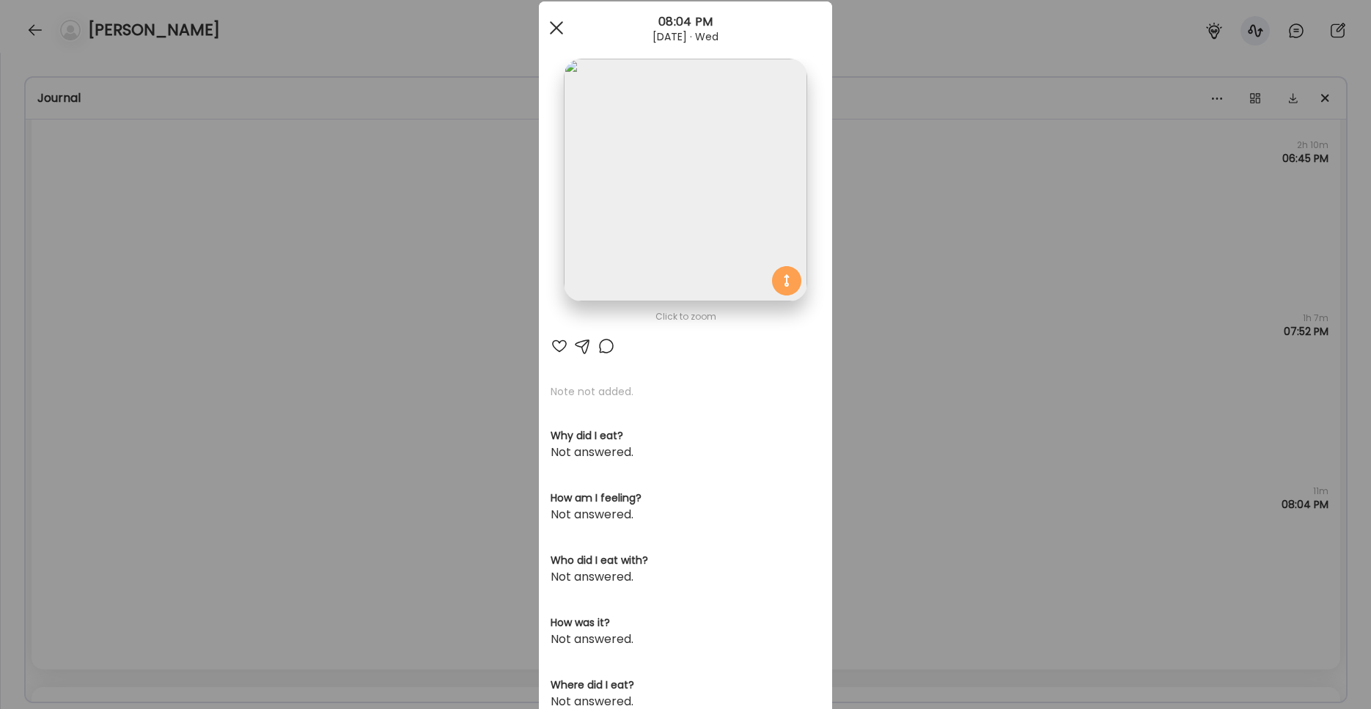
click at [543, 37] on div at bounding box center [556, 27] width 29 height 29
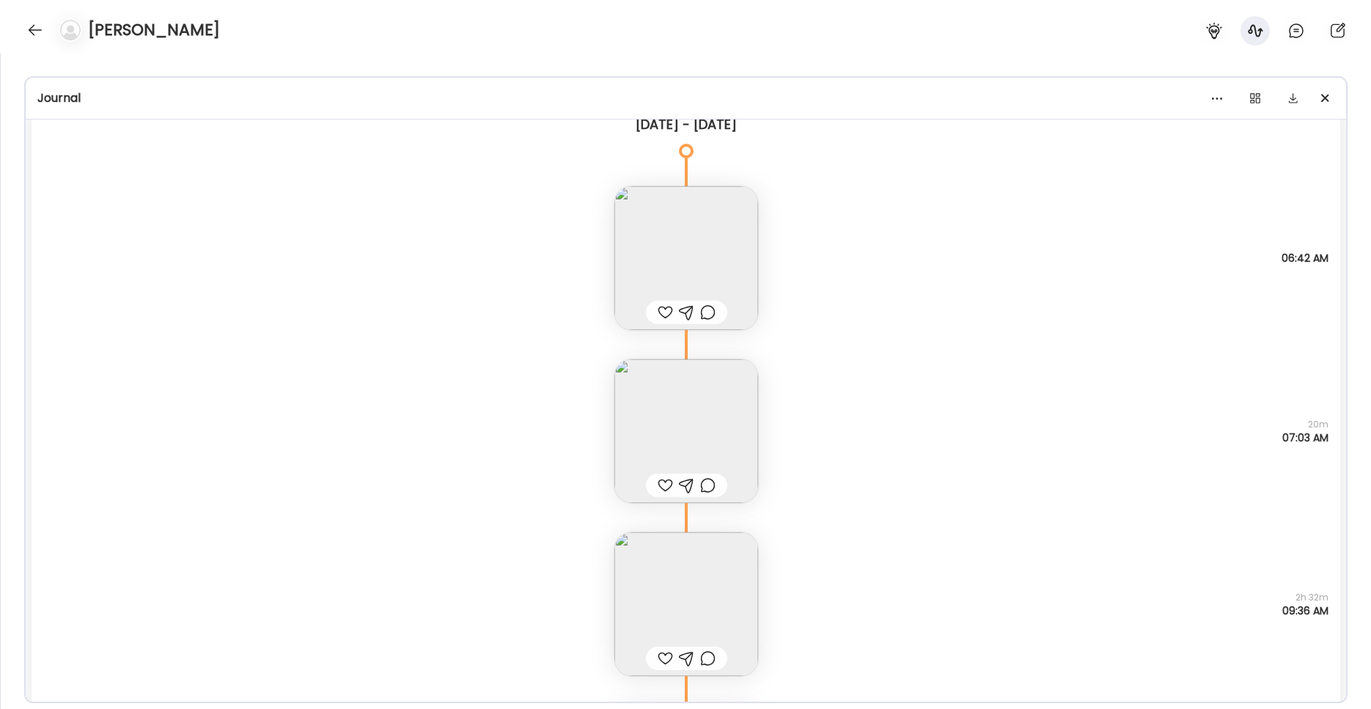
scroll to position [4625, 0]
click at [651, 270] on img at bounding box center [686, 257] width 144 height 144
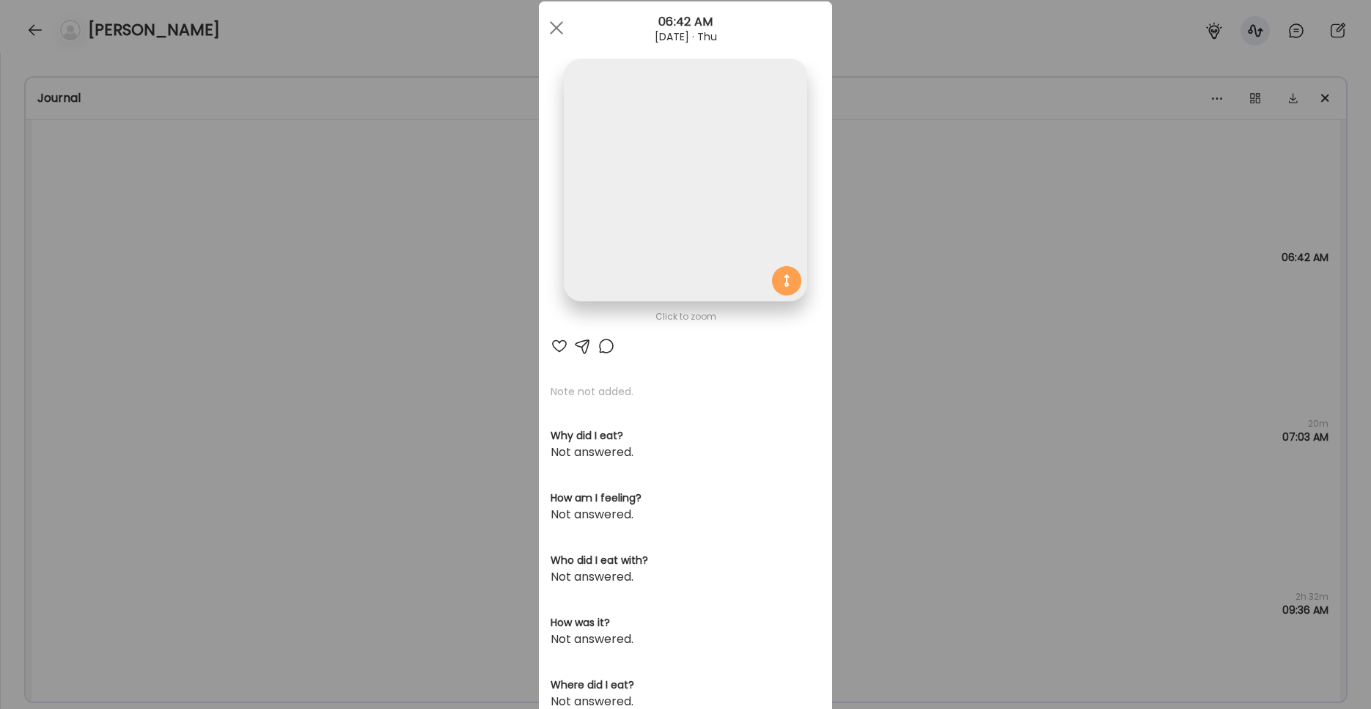
click at [630, 221] on img at bounding box center [685, 180] width 243 height 243
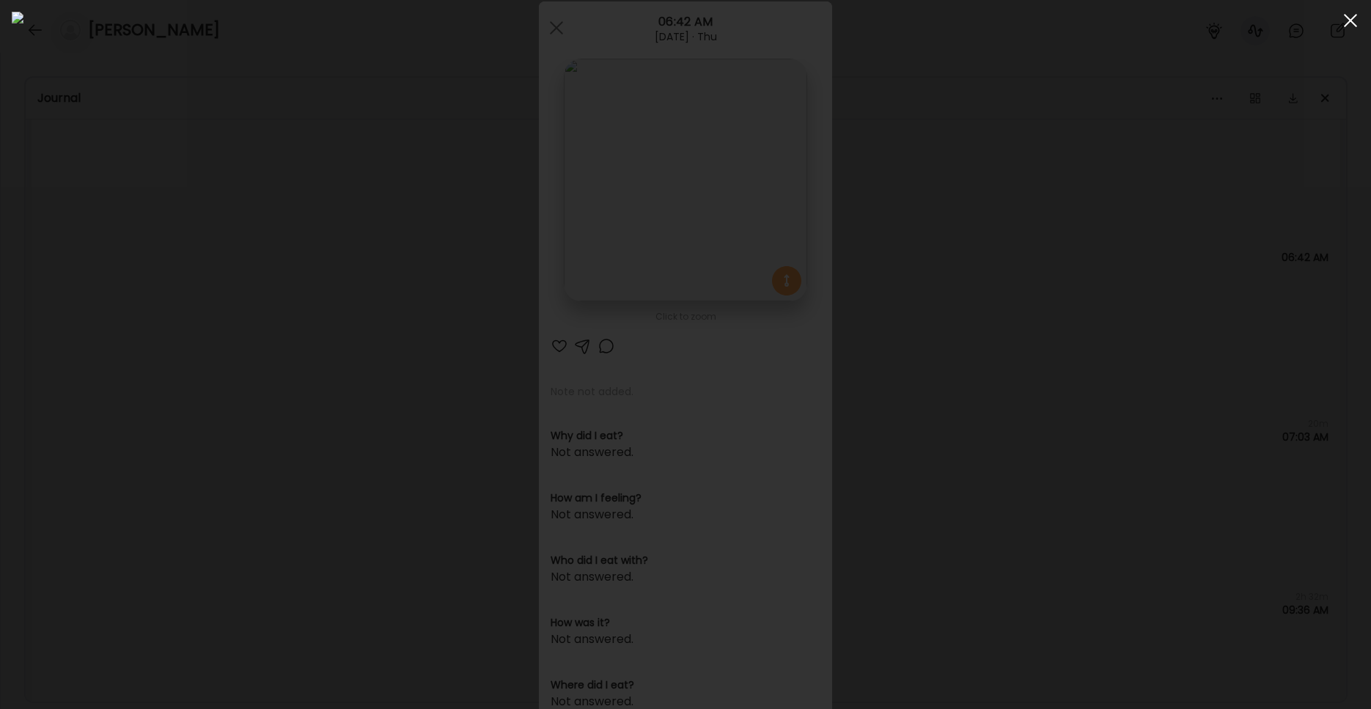
click at [1011, 18] on span at bounding box center [1350, 20] width 13 height 13
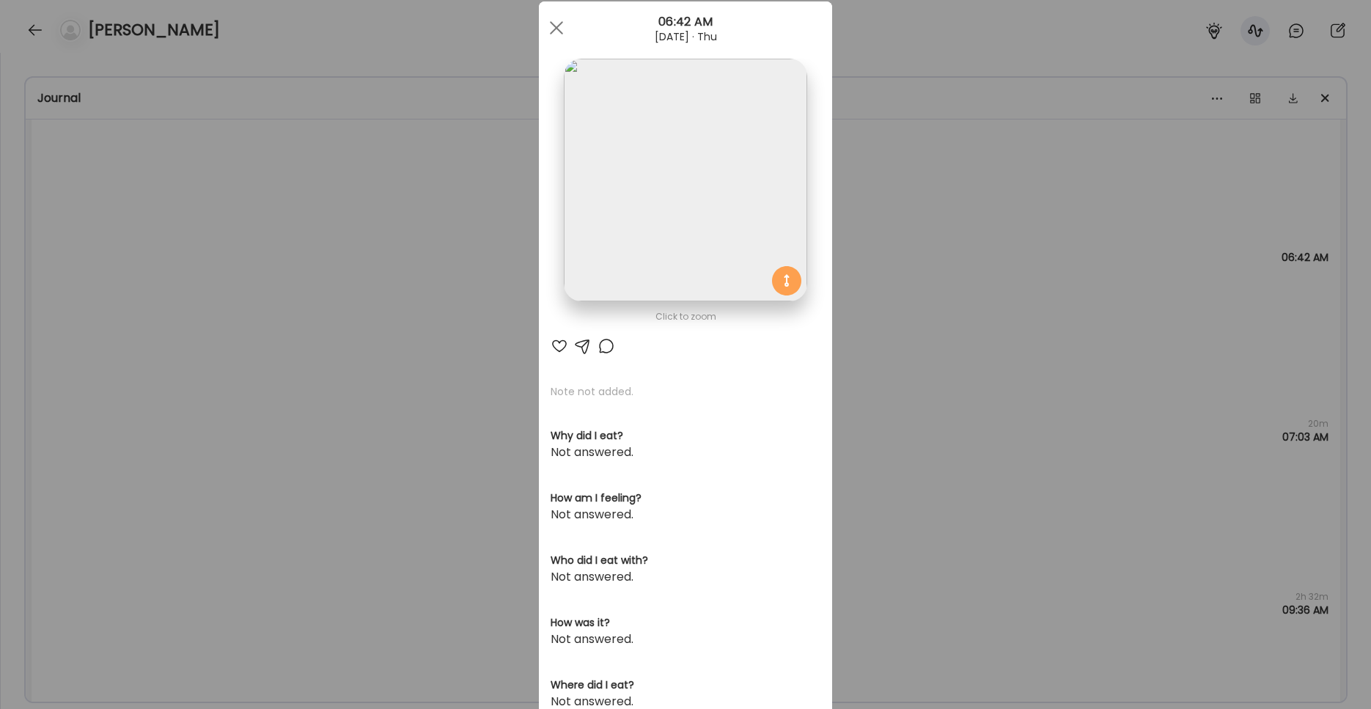
click at [570, 33] on div "[DATE] · Thu" at bounding box center [685, 37] width 293 height 12
click at [556, 32] on div at bounding box center [556, 27] width 29 height 29
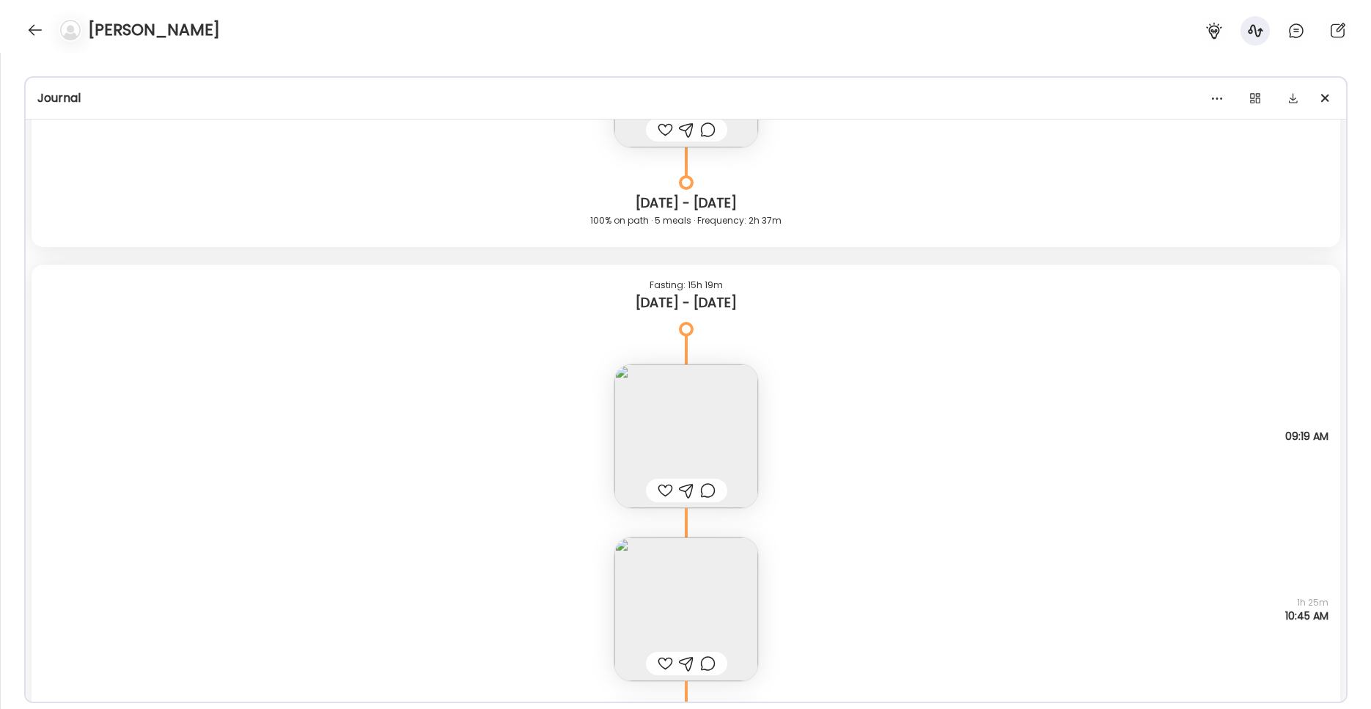
scroll to position [7004, 0]
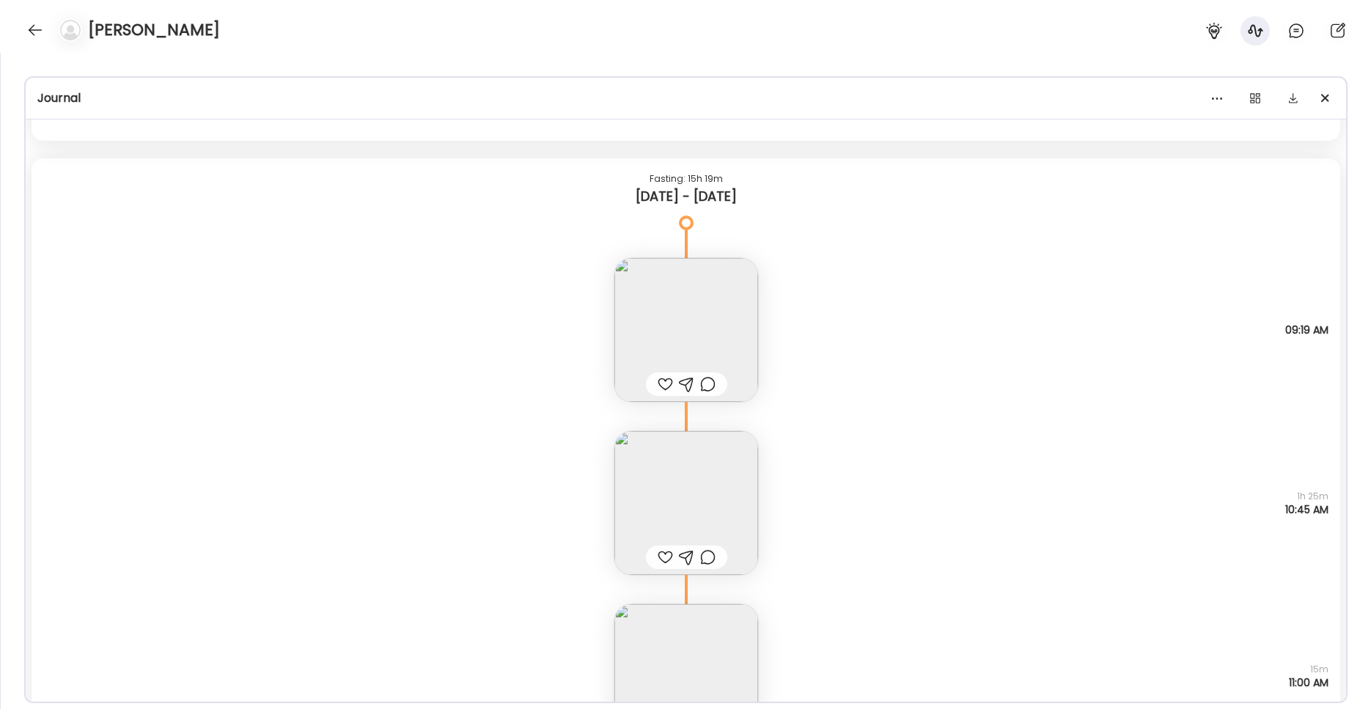
click at [670, 320] on img at bounding box center [686, 330] width 144 height 144
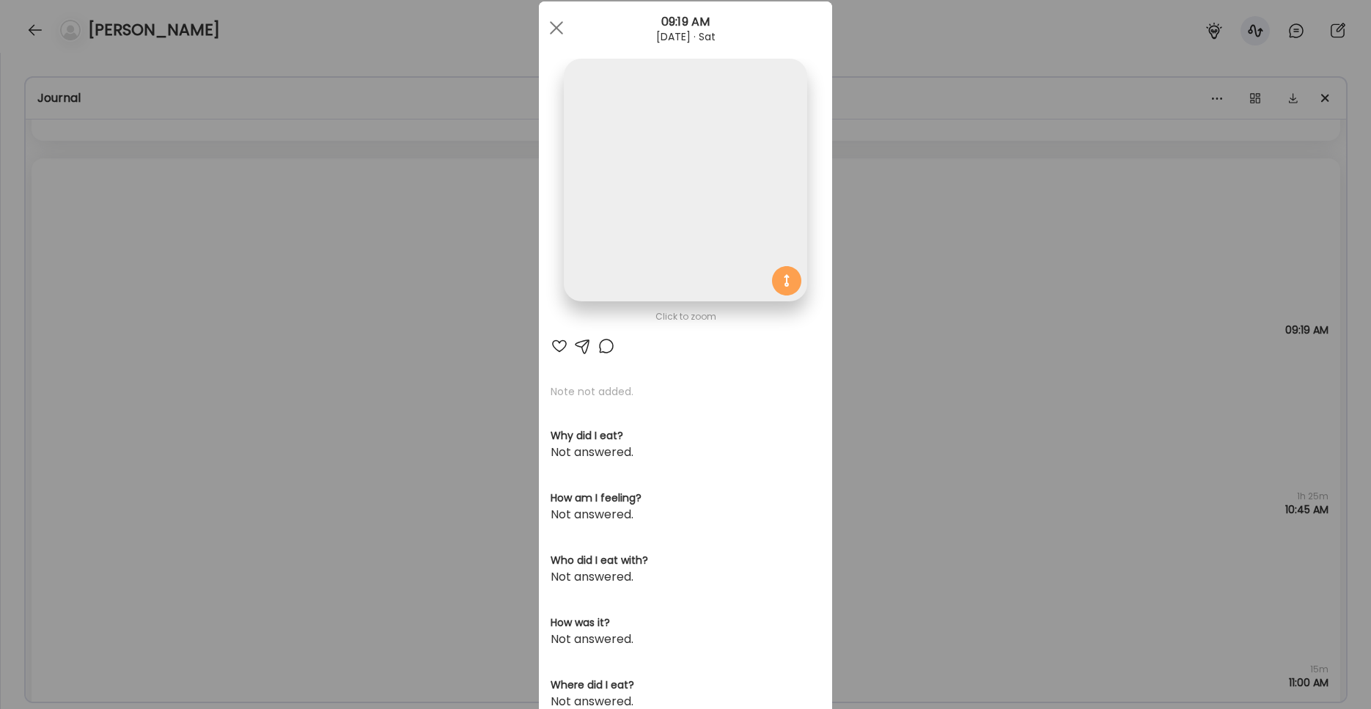
click at [618, 216] on img at bounding box center [685, 180] width 243 height 243
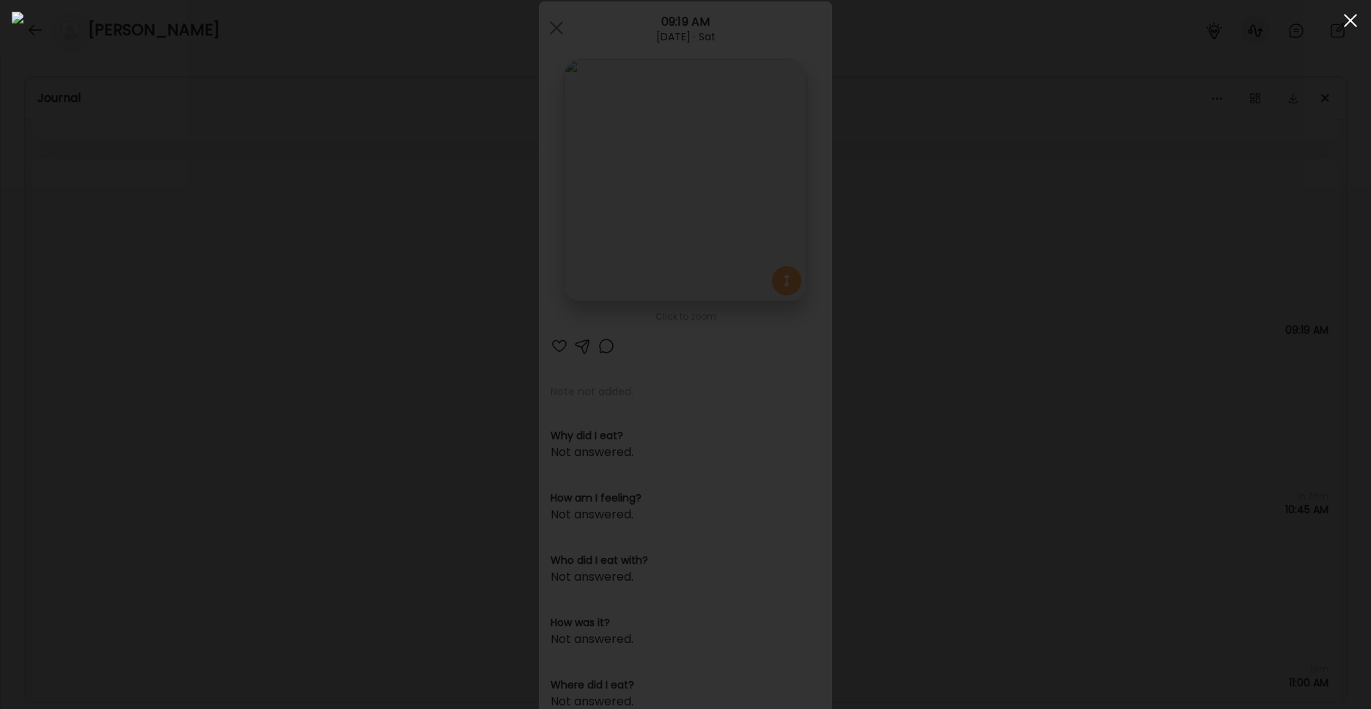
click at [1011, 25] on div at bounding box center [1350, 20] width 29 height 29
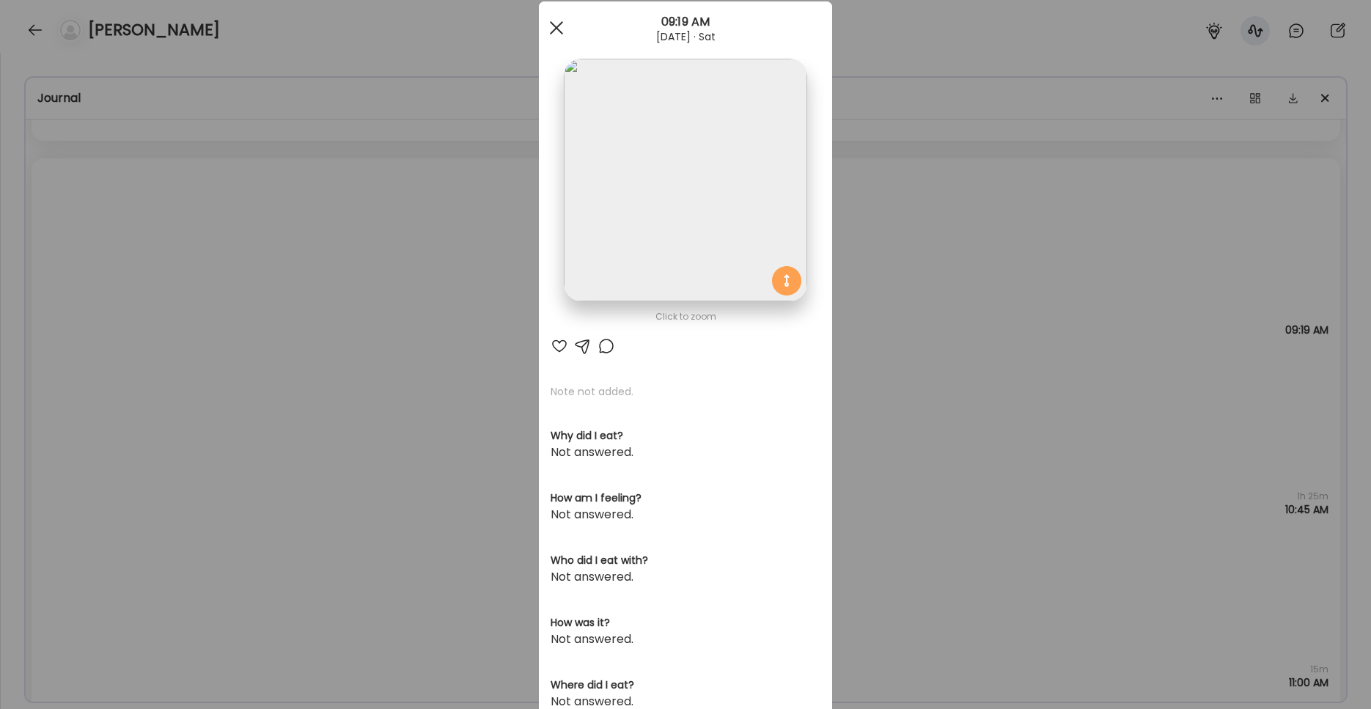
click at [553, 37] on div at bounding box center [556, 27] width 29 height 29
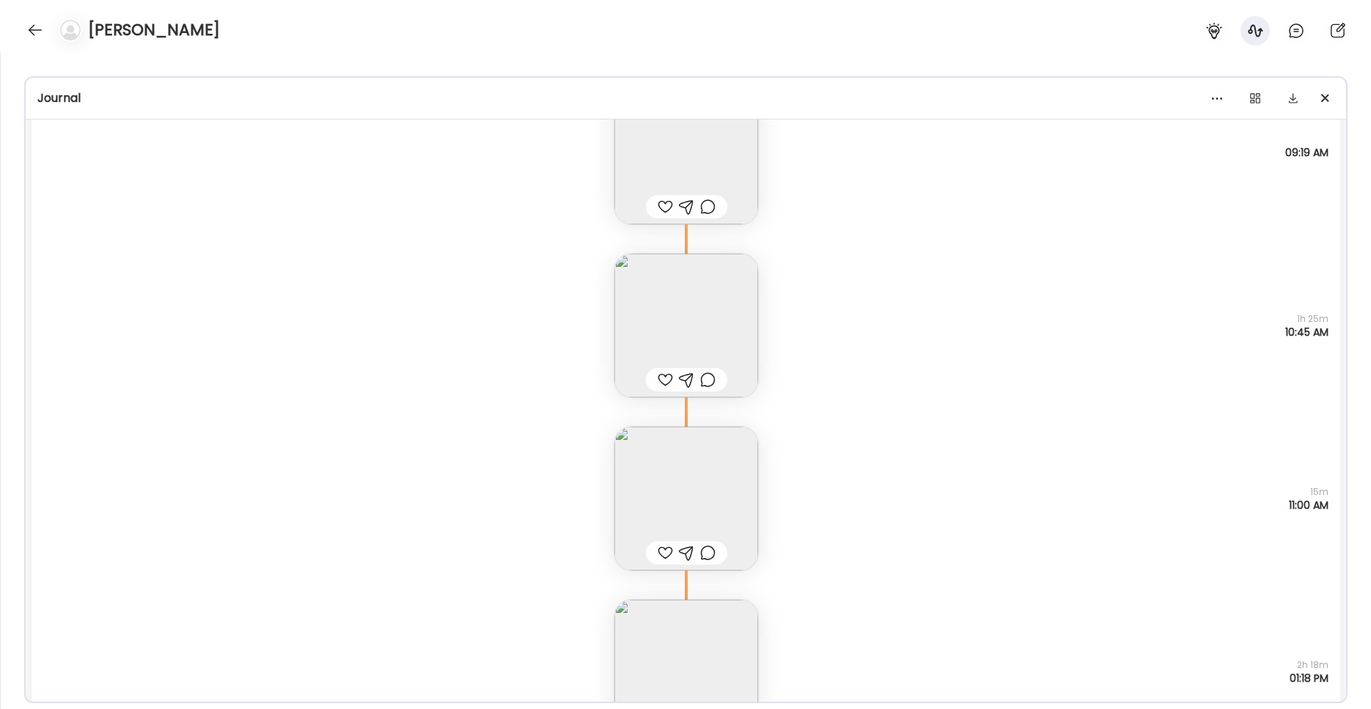
scroll to position [7205, 0]
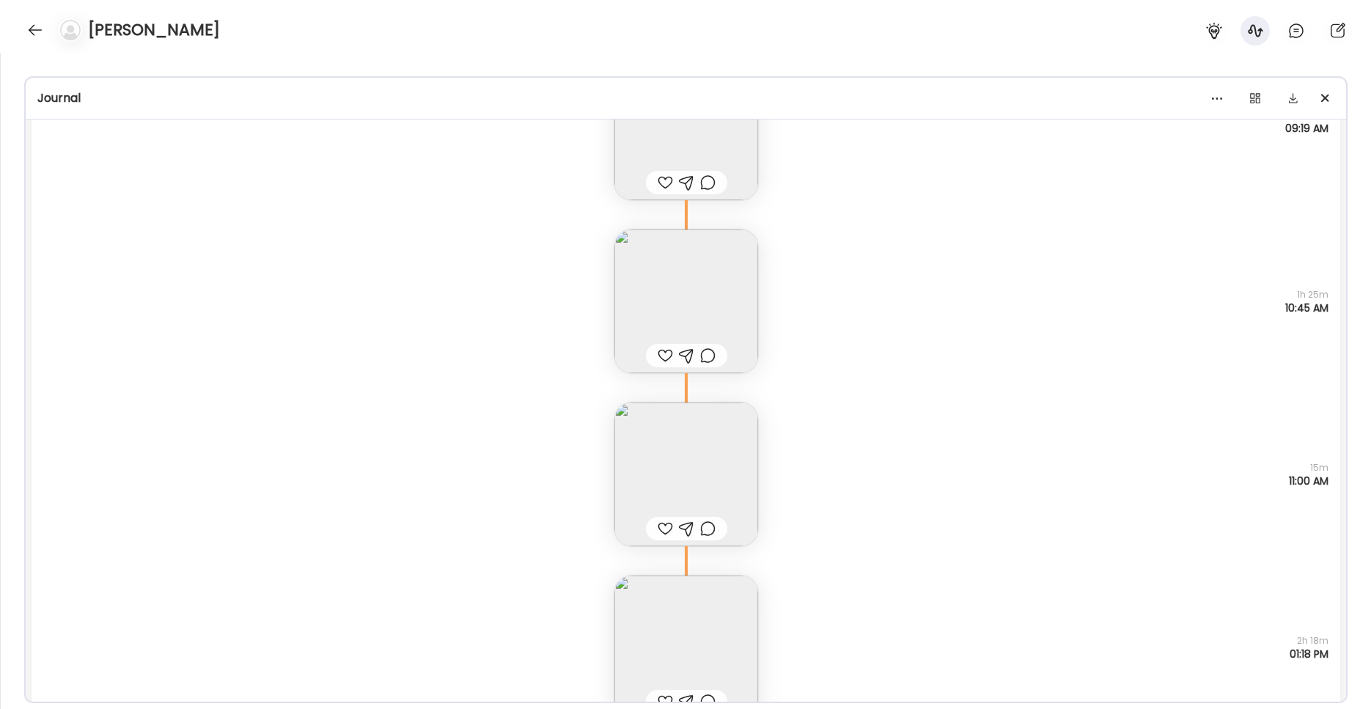
click at [718, 474] on img at bounding box center [686, 474] width 144 height 144
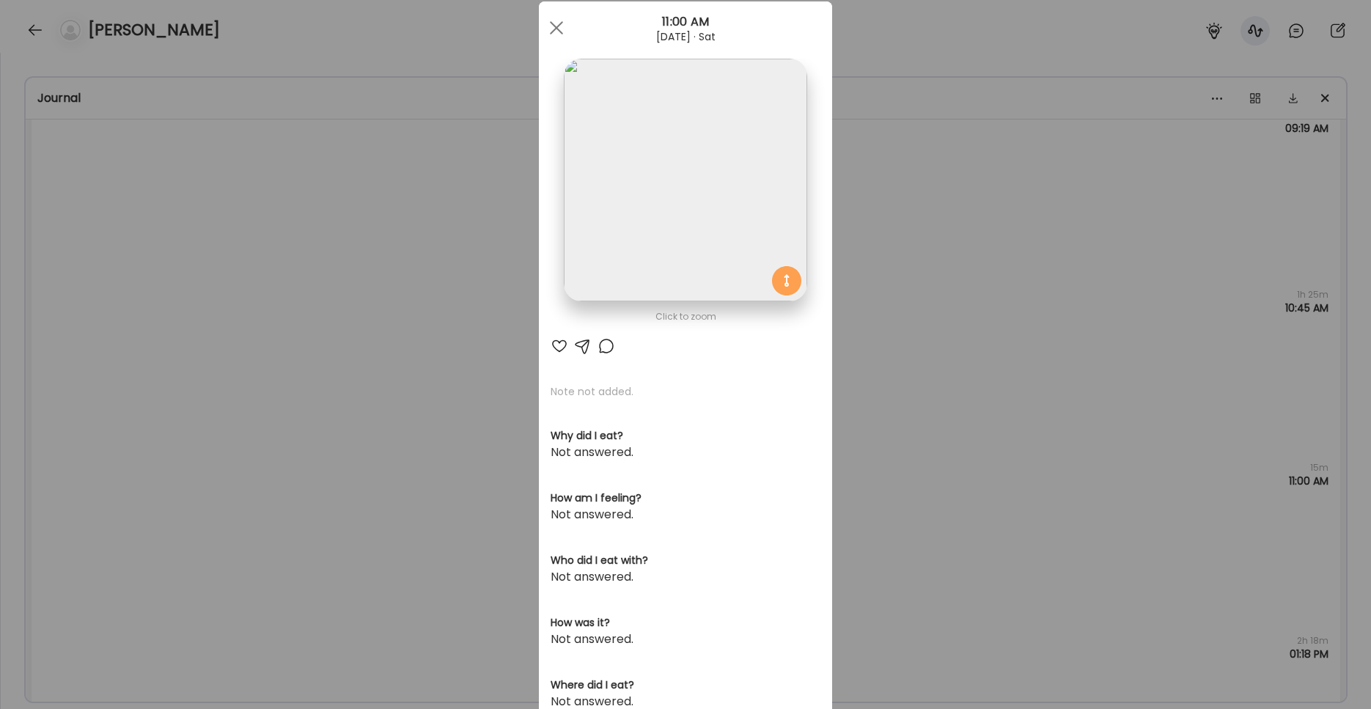
click at [642, 185] on img at bounding box center [685, 180] width 243 height 243
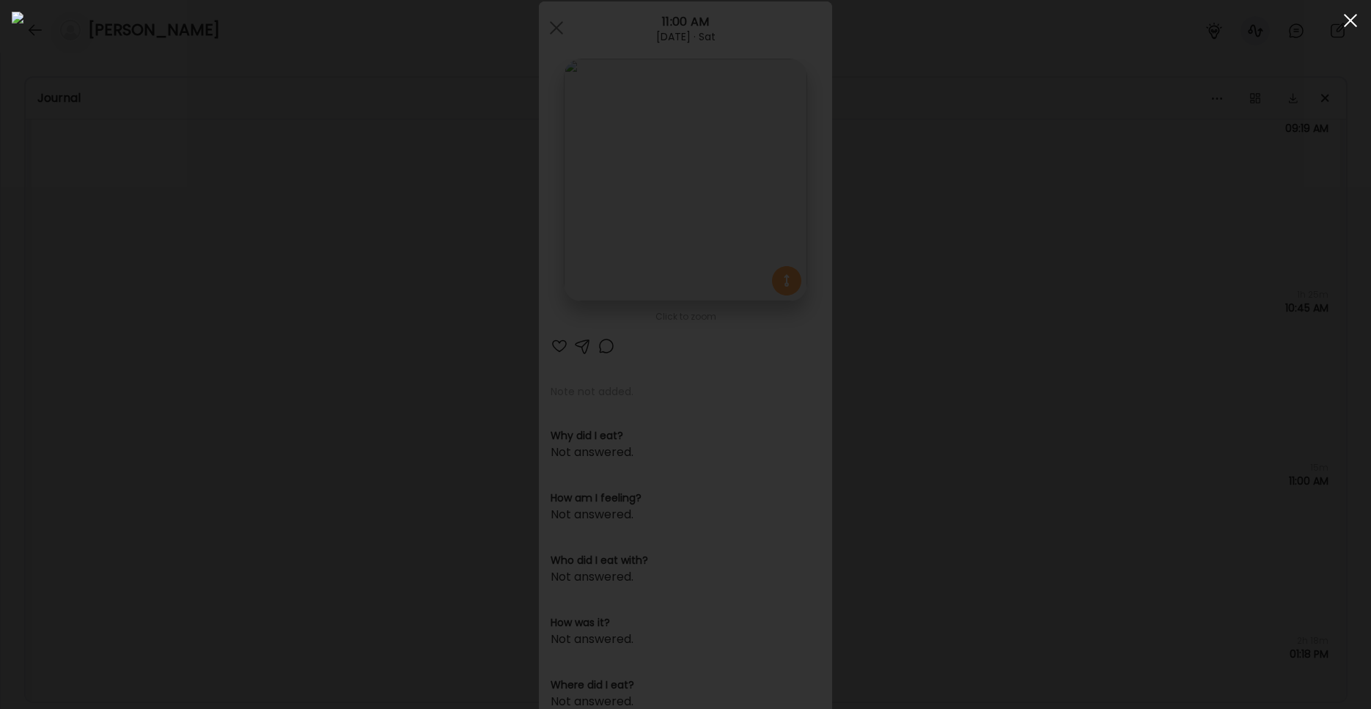
click at [1011, 19] on div at bounding box center [1350, 20] width 29 height 29
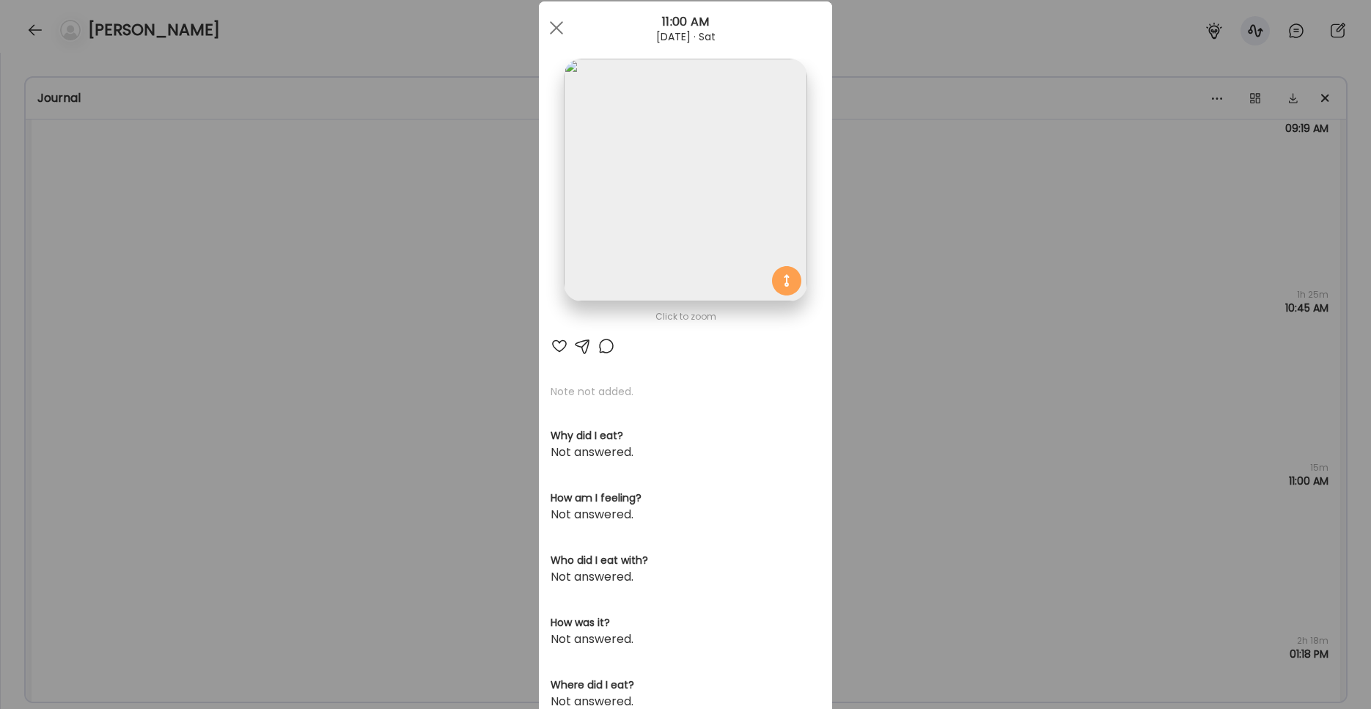
click at [572, 29] on div "11:00 AM" at bounding box center [685, 22] width 293 height 18
click at [552, 30] on div at bounding box center [556, 27] width 29 height 29
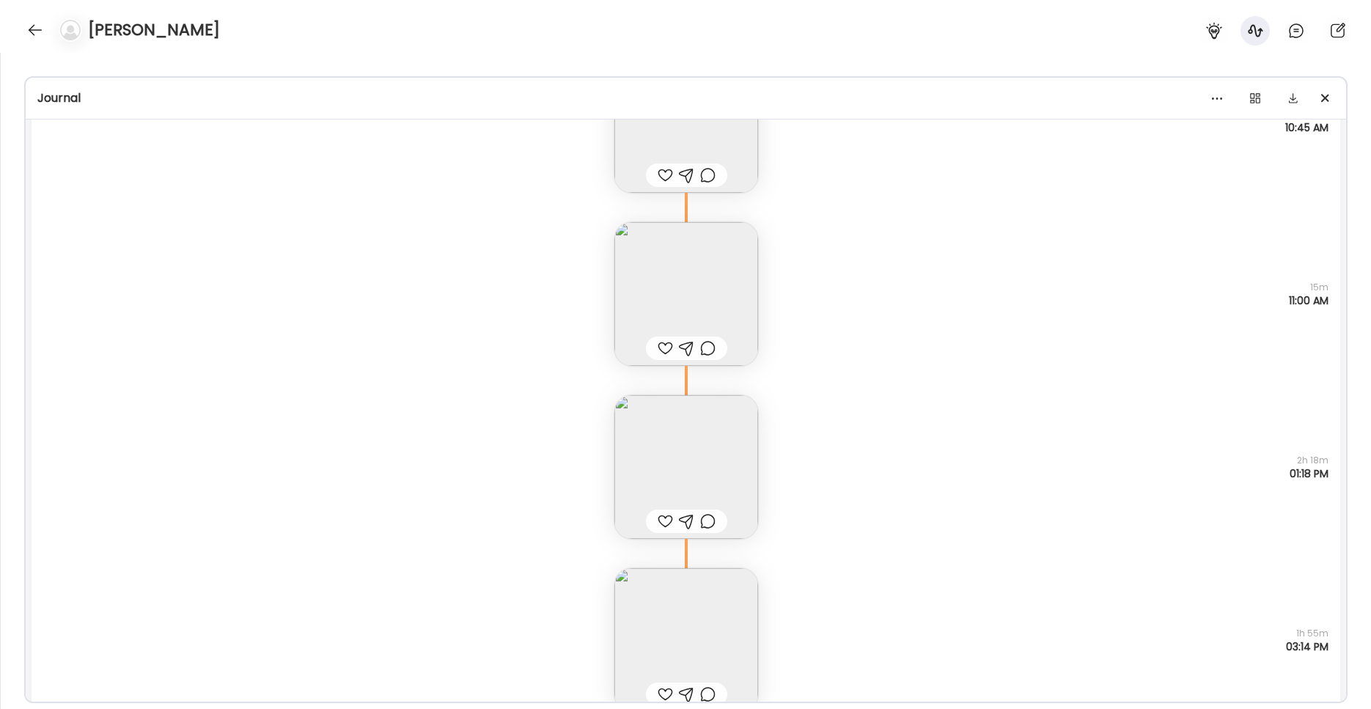
scroll to position [7403, 0]
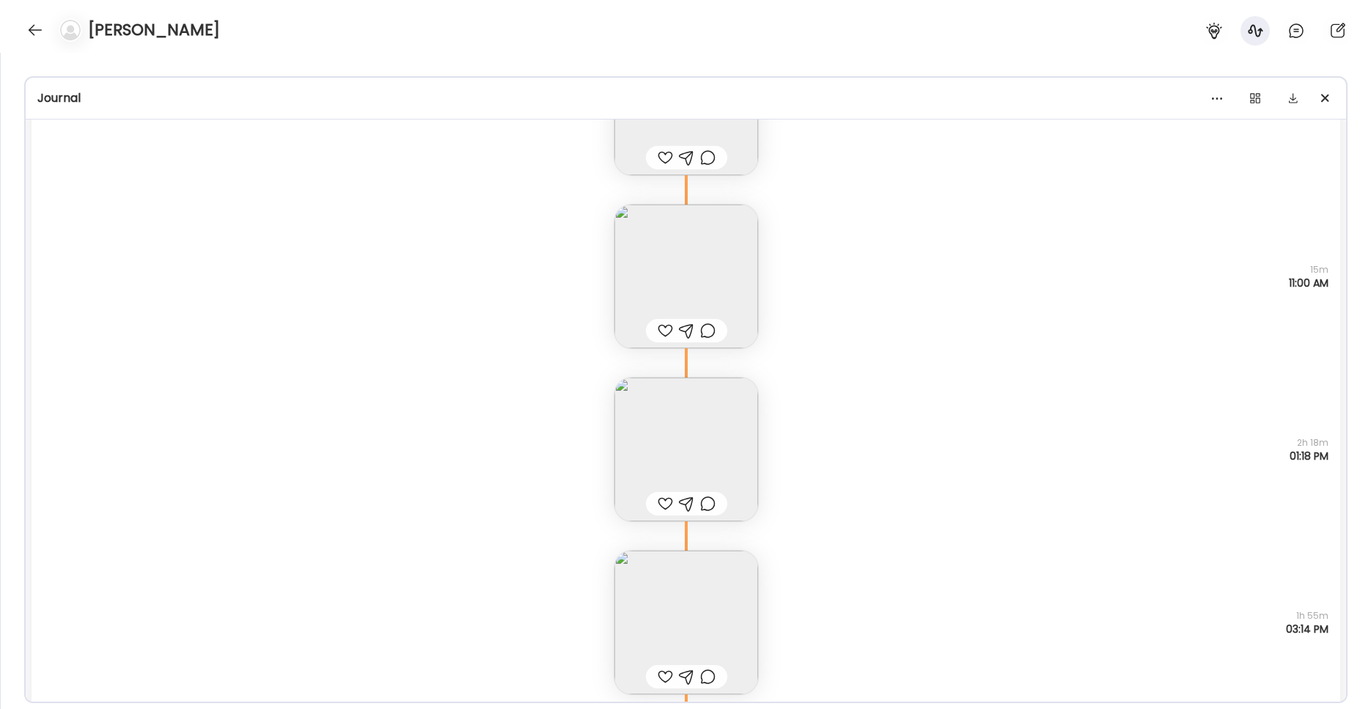
click at [691, 439] on img at bounding box center [686, 449] width 144 height 144
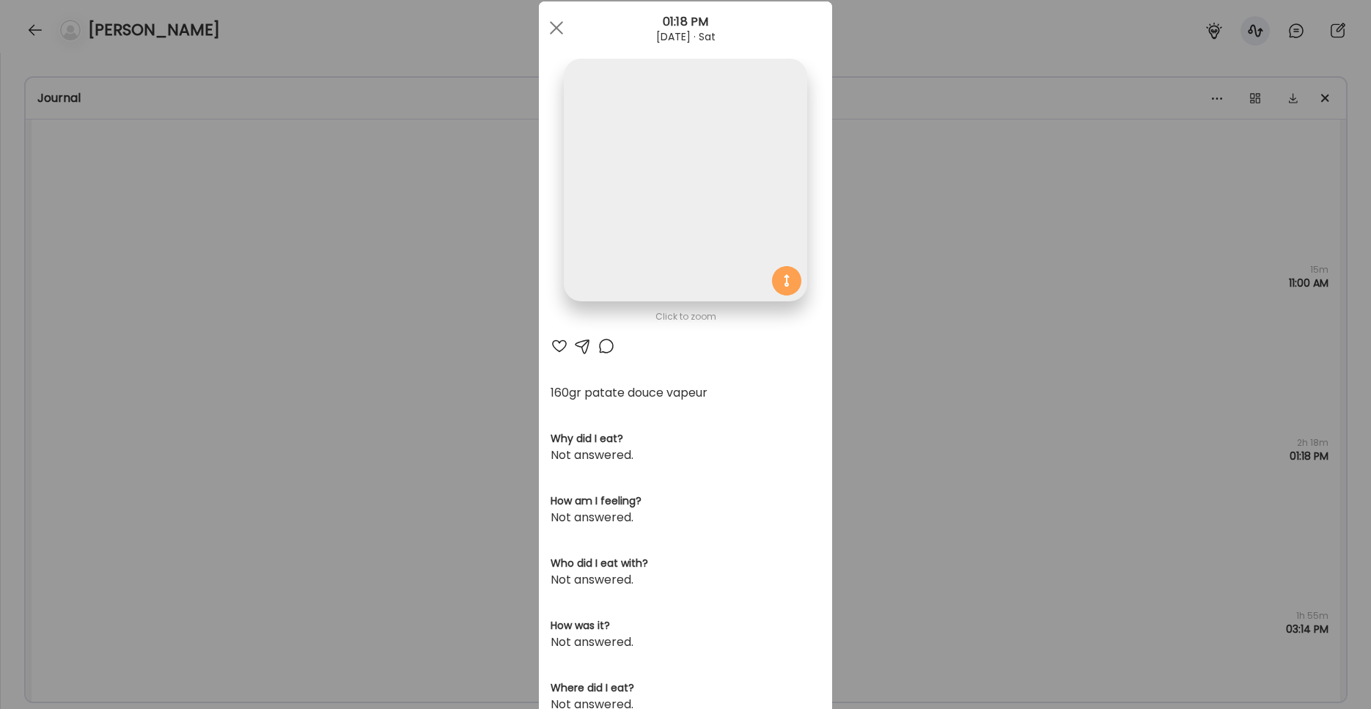
click at [611, 214] on img at bounding box center [685, 180] width 243 height 243
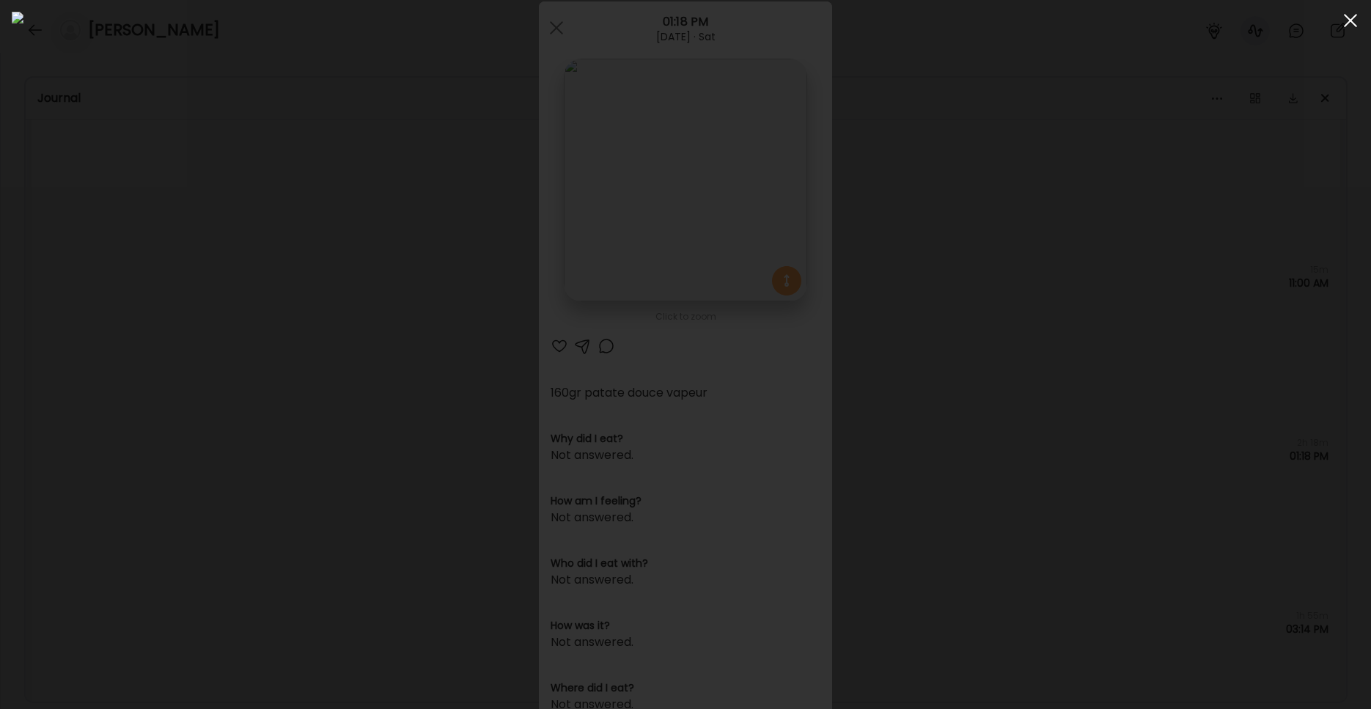
click at [1011, 16] on div at bounding box center [1350, 20] width 29 height 29
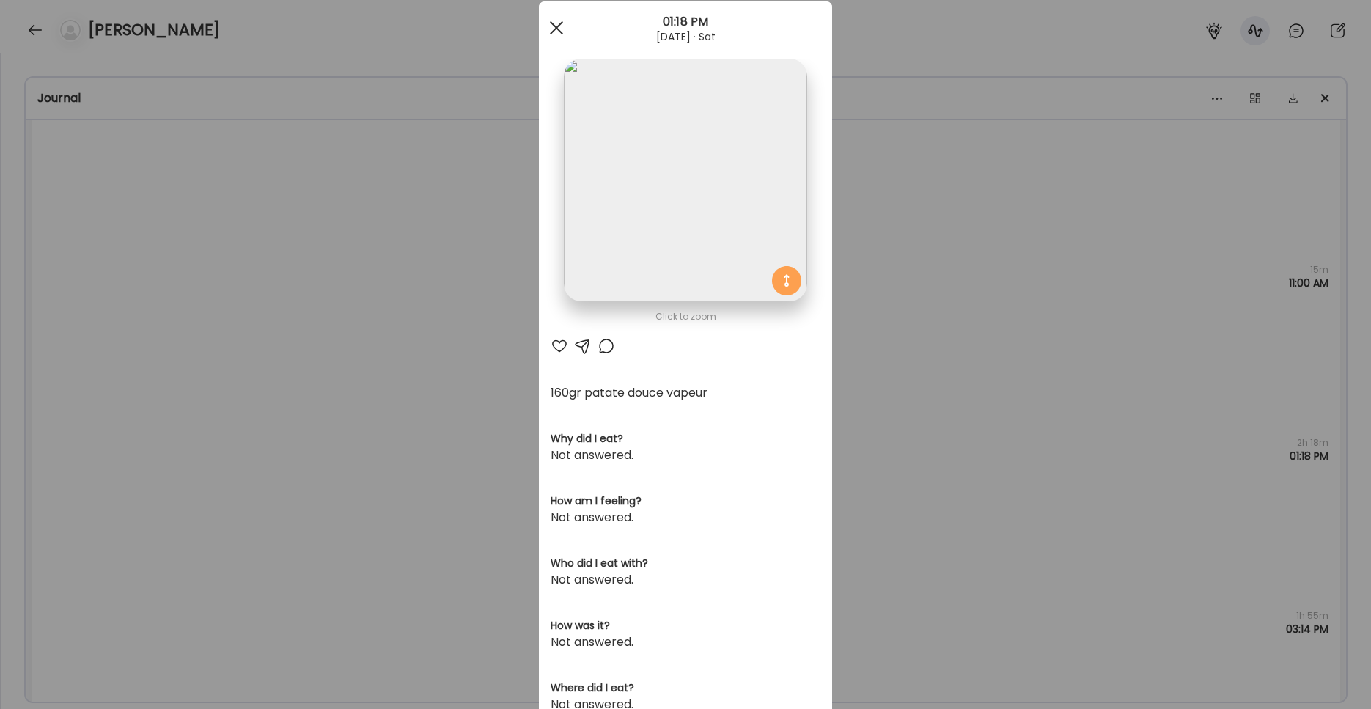
click at [543, 29] on div at bounding box center [556, 27] width 29 height 29
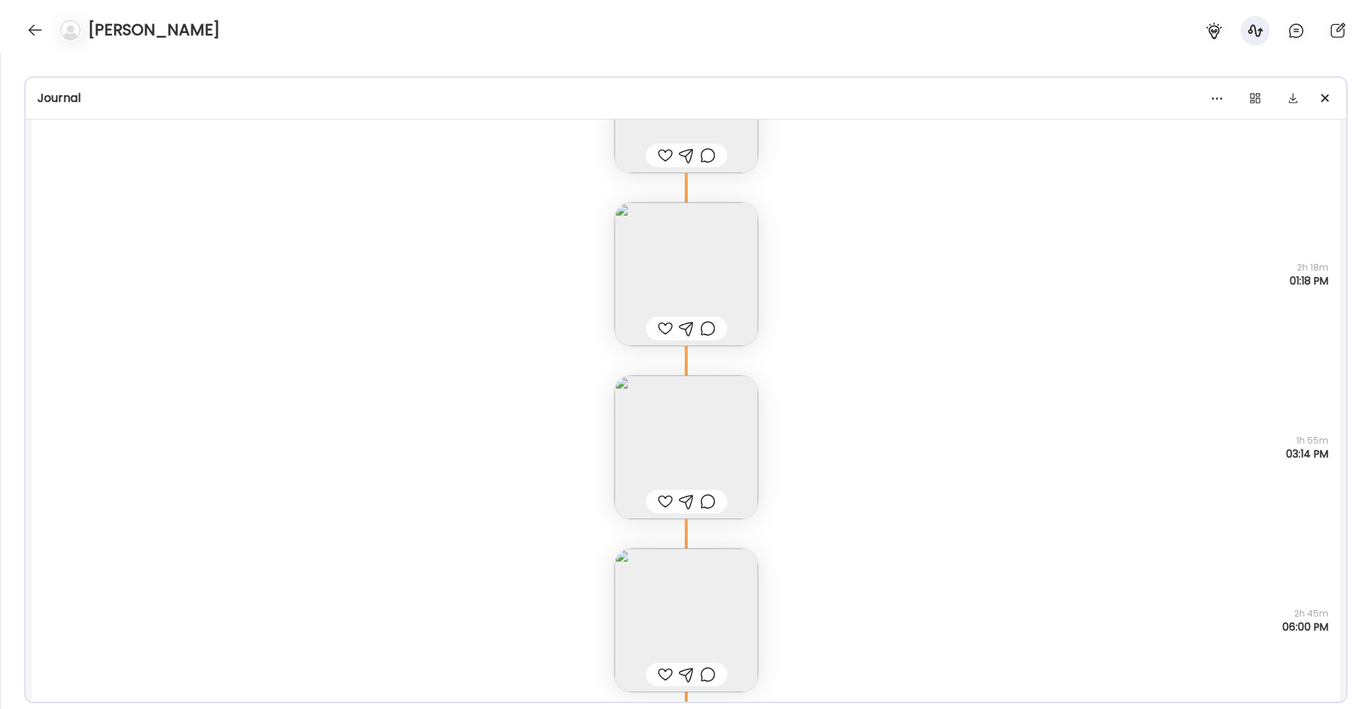
scroll to position [7576, 0]
click at [669, 419] on img at bounding box center [686, 450] width 144 height 144
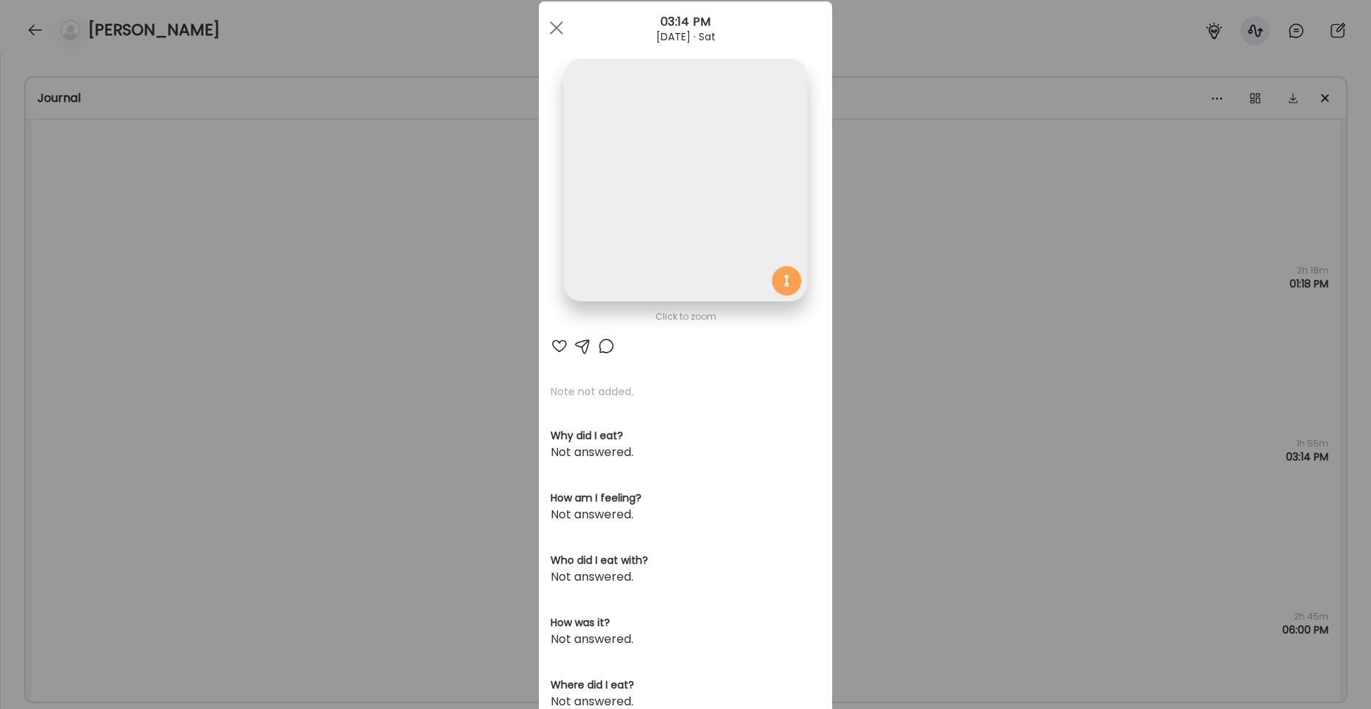
click at [663, 251] on img at bounding box center [685, 180] width 243 height 243
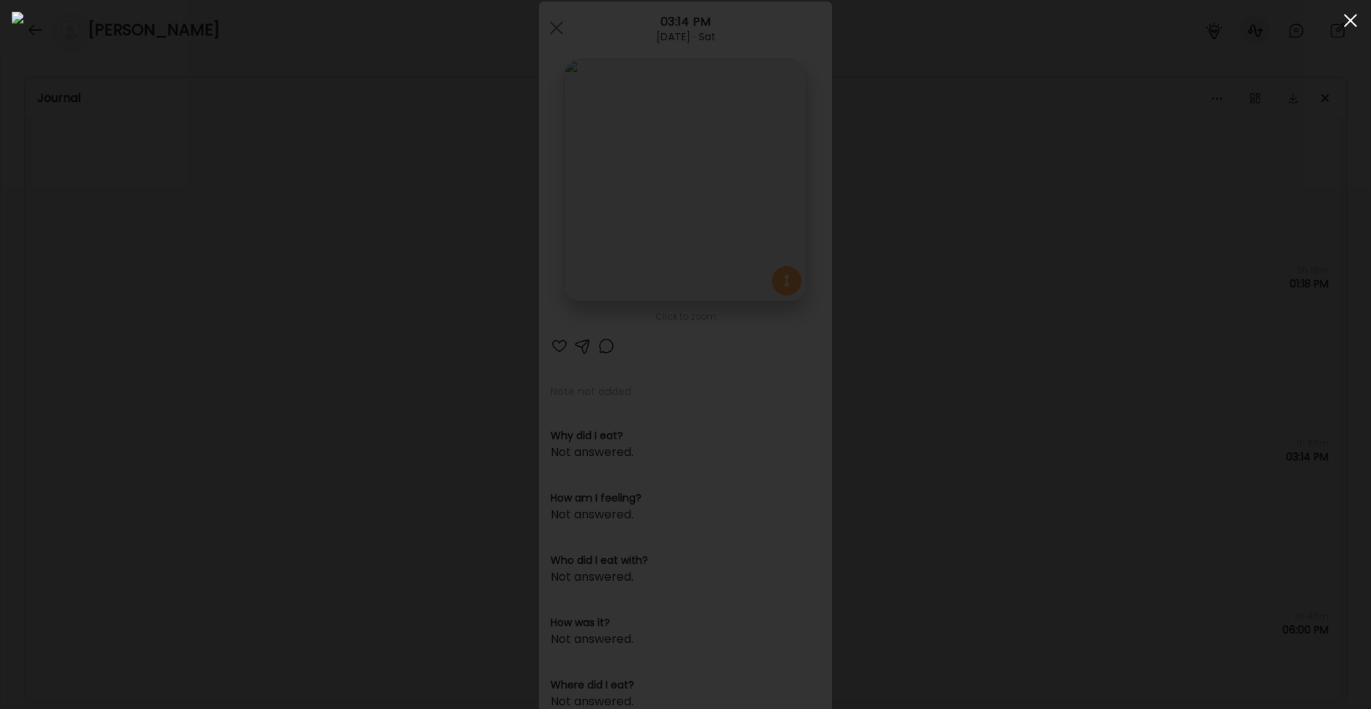
click at [1011, 28] on div at bounding box center [1350, 20] width 29 height 29
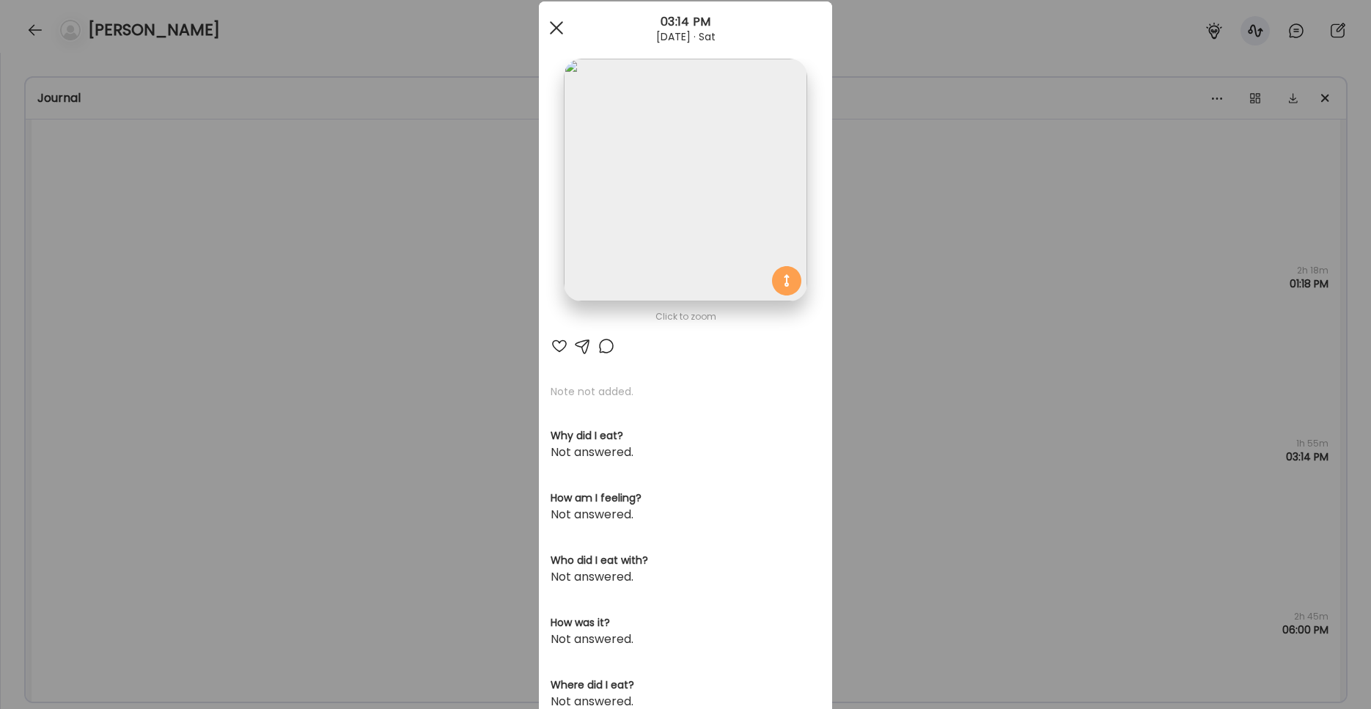
click at [553, 23] on div at bounding box center [556, 27] width 29 height 29
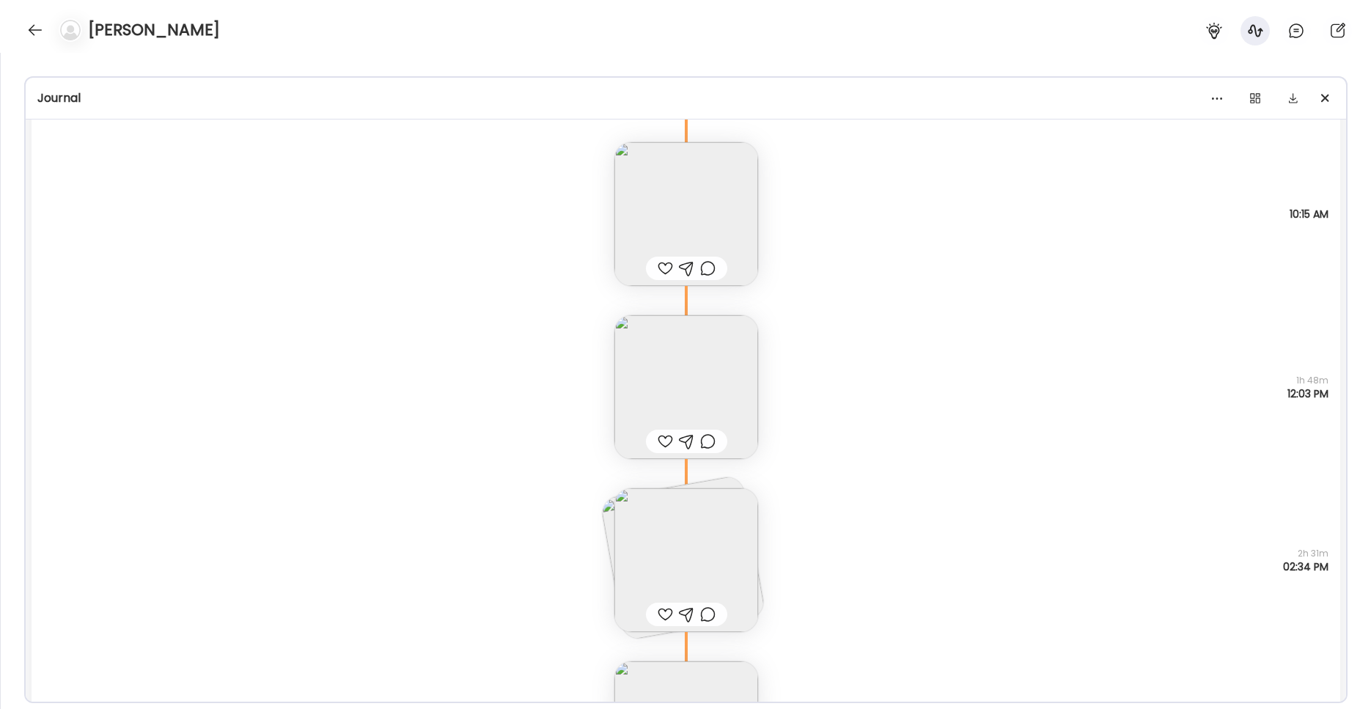
scroll to position [8441, 0]
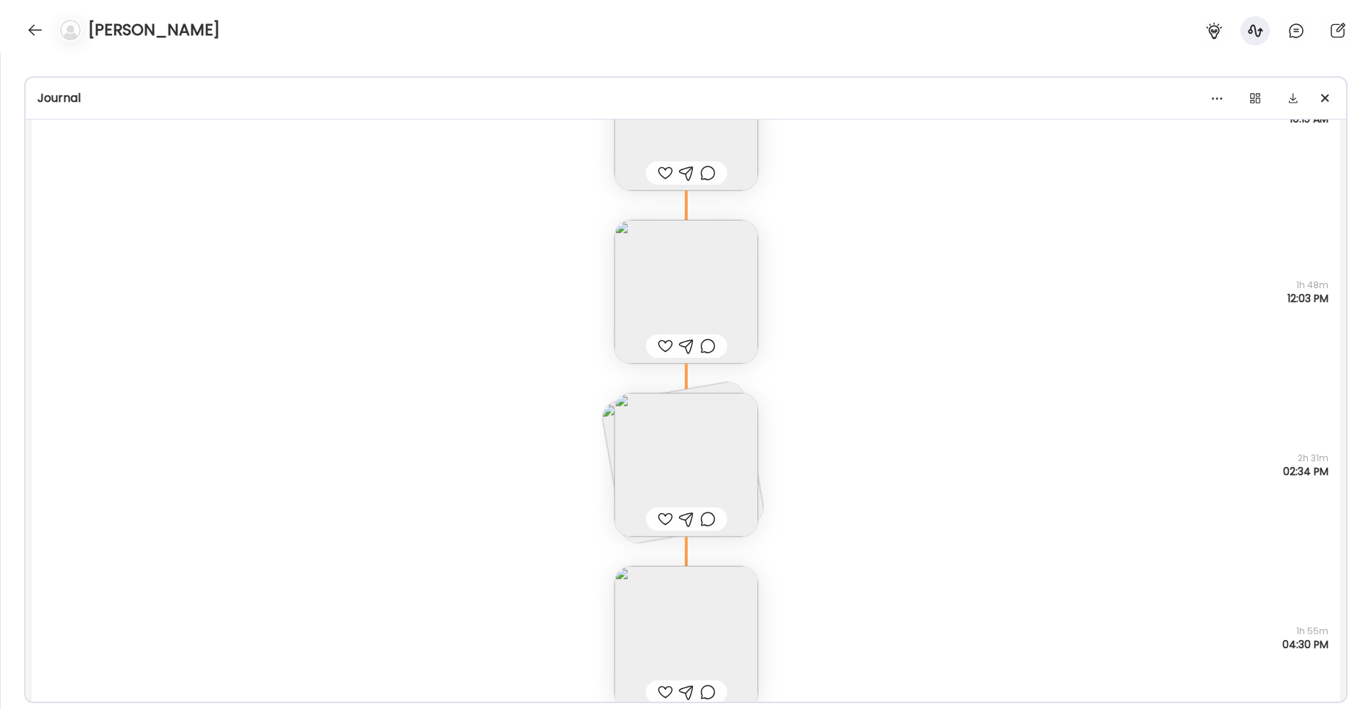
click at [650, 487] on img at bounding box center [686, 465] width 144 height 144
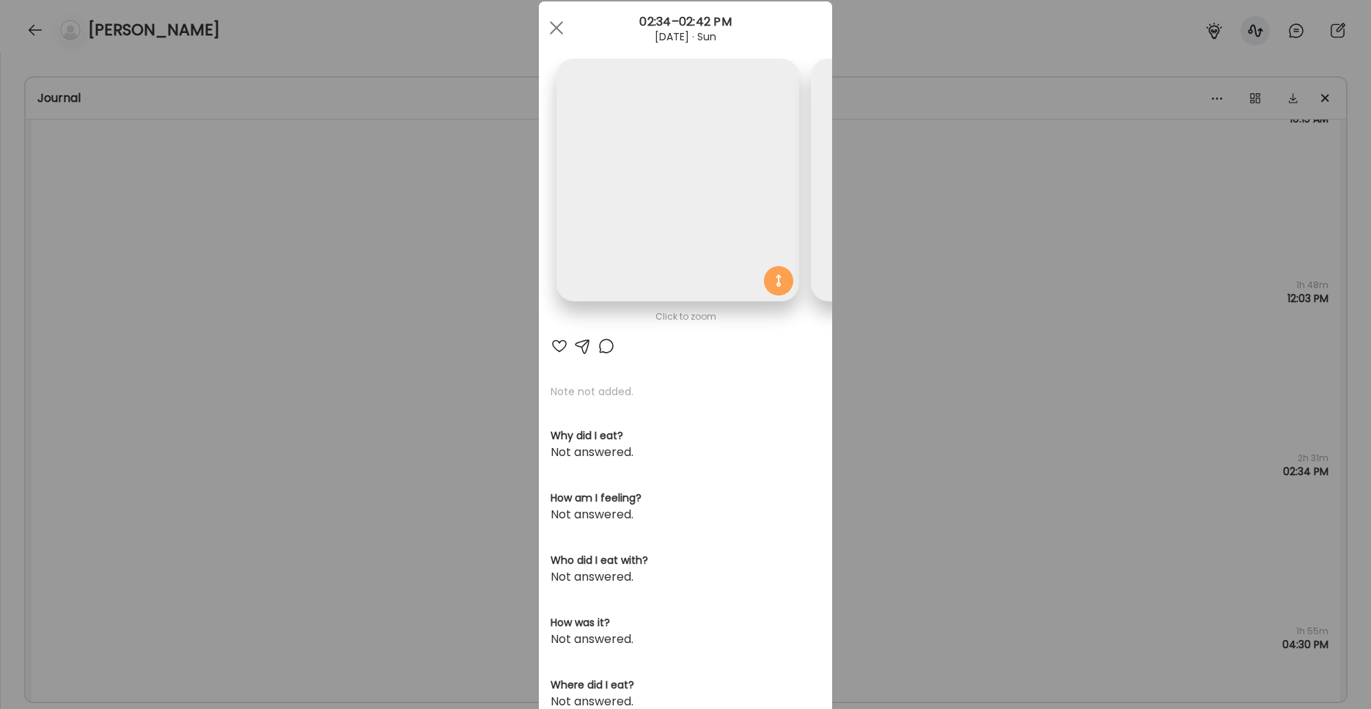
scroll to position [0, 239]
click at [658, 216] on img at bounding box center [693, 180] width 243 height 243
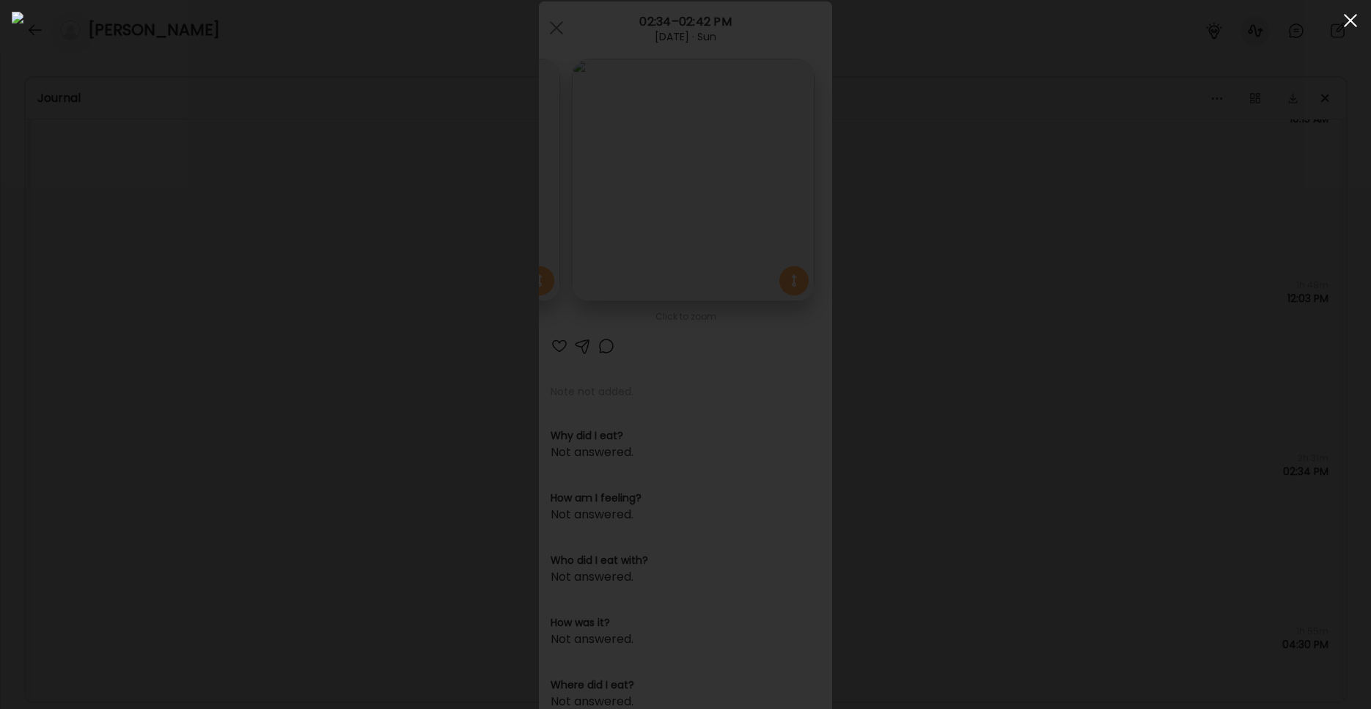
click at [1011, 23] on div at bounding box center [1350, 20] width 29 height 29
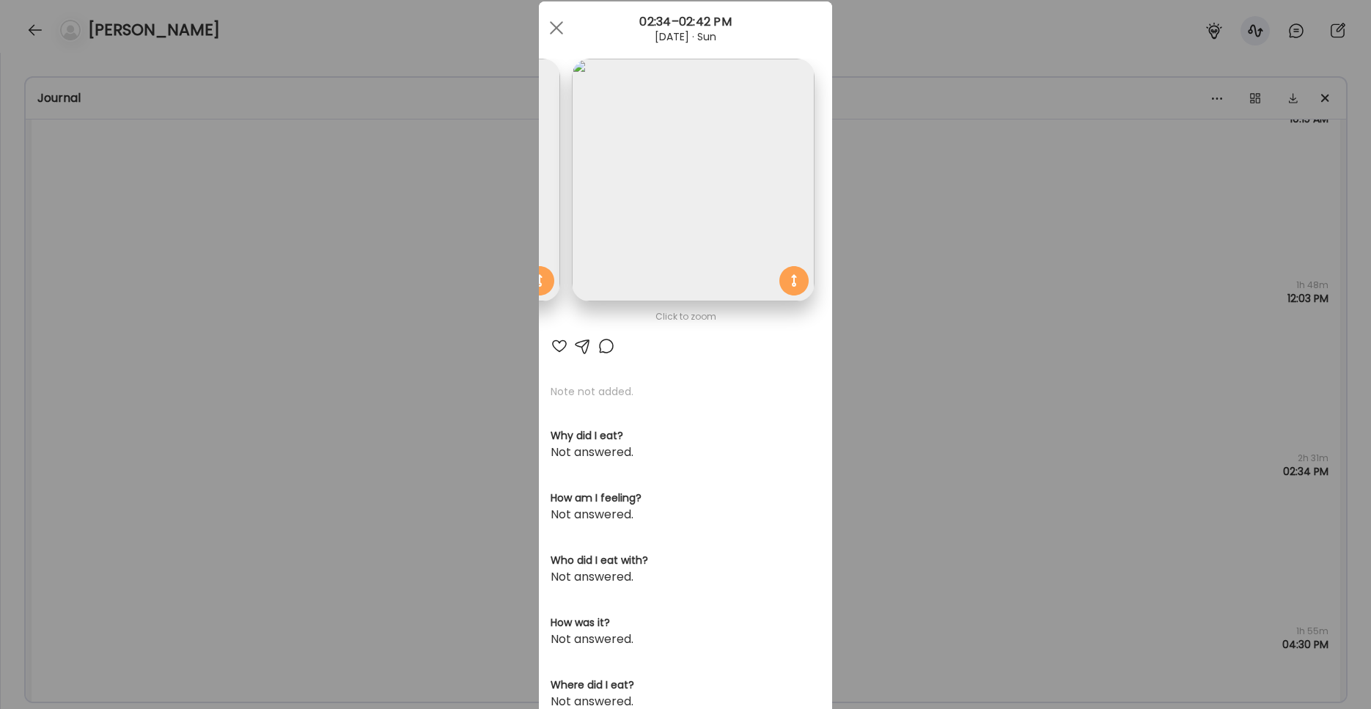
click at [541, 142] on img at bounding box center [438, 180] width 243 height 243
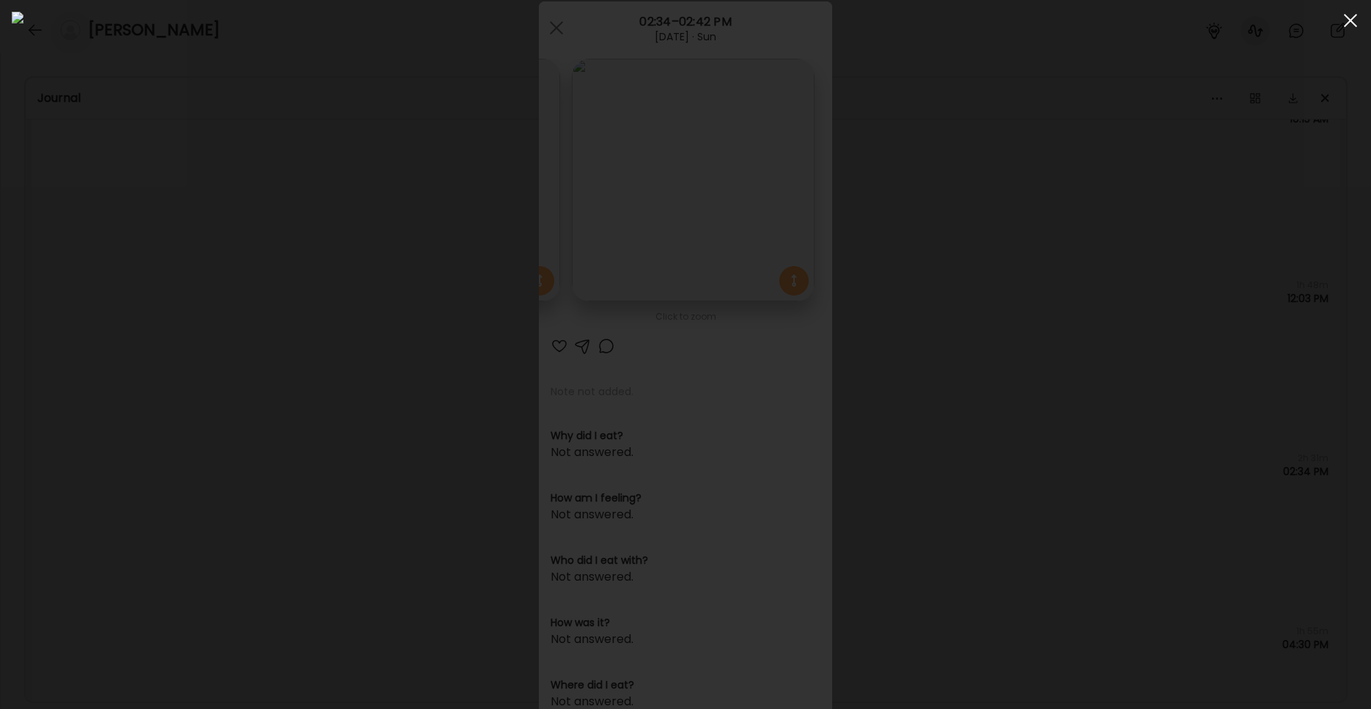
click at [1011, 27] on div at bounding box center [1350, 20] width 29 height 29
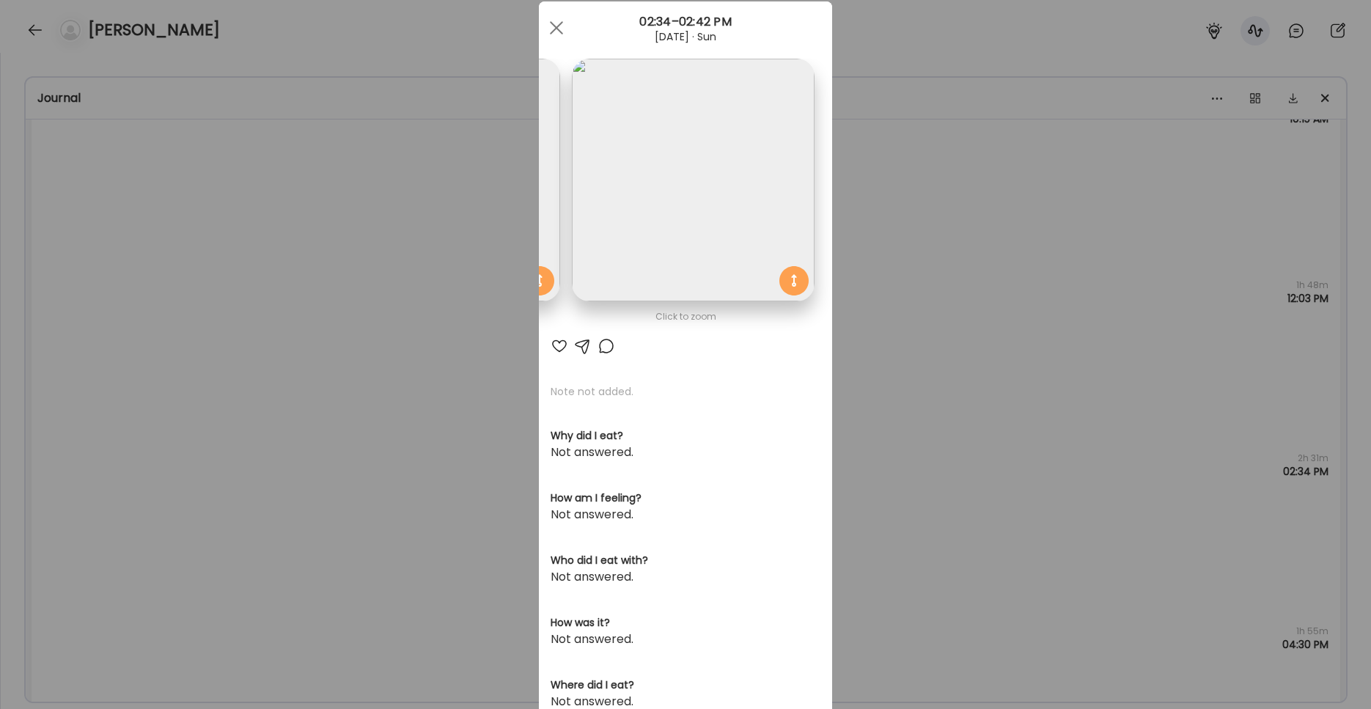
click at [545, 211] on img at bounding box center [438, 180] width 243 height 243
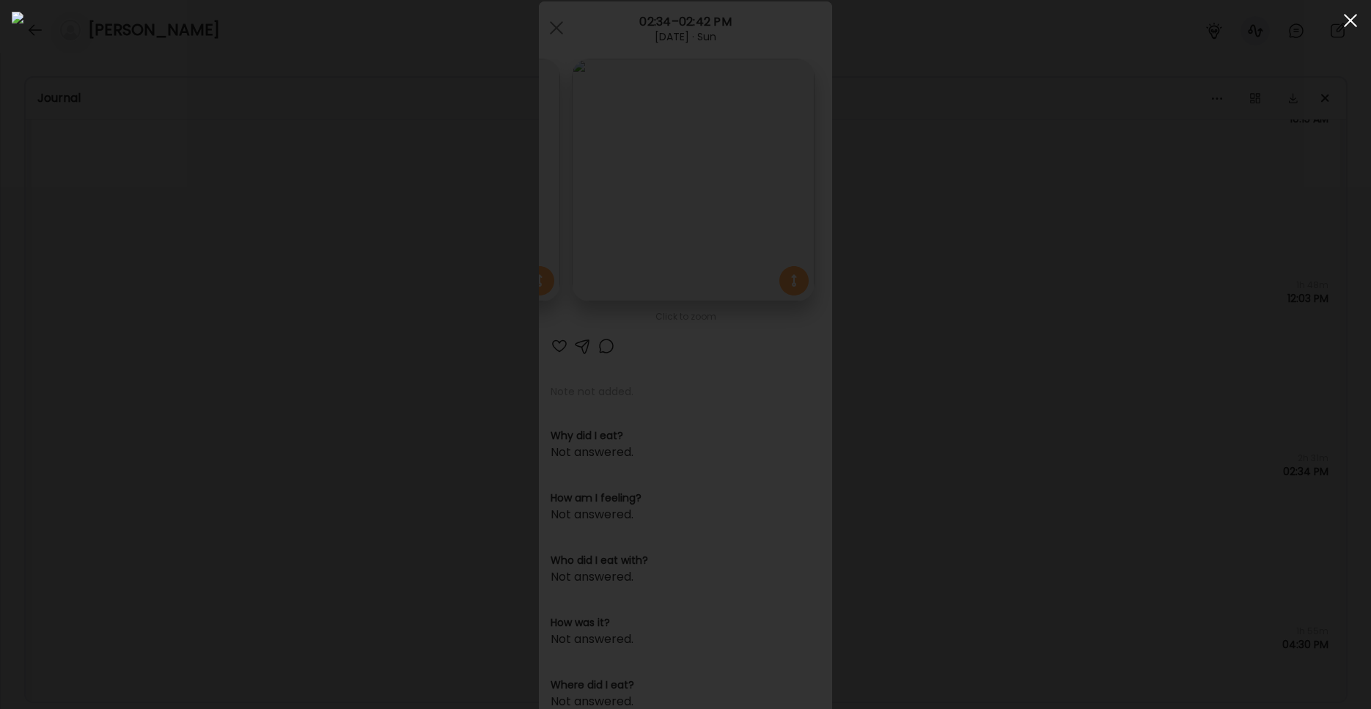
click at [1011, 25] on div at bounding box center [1350, 20] width 29 height 29
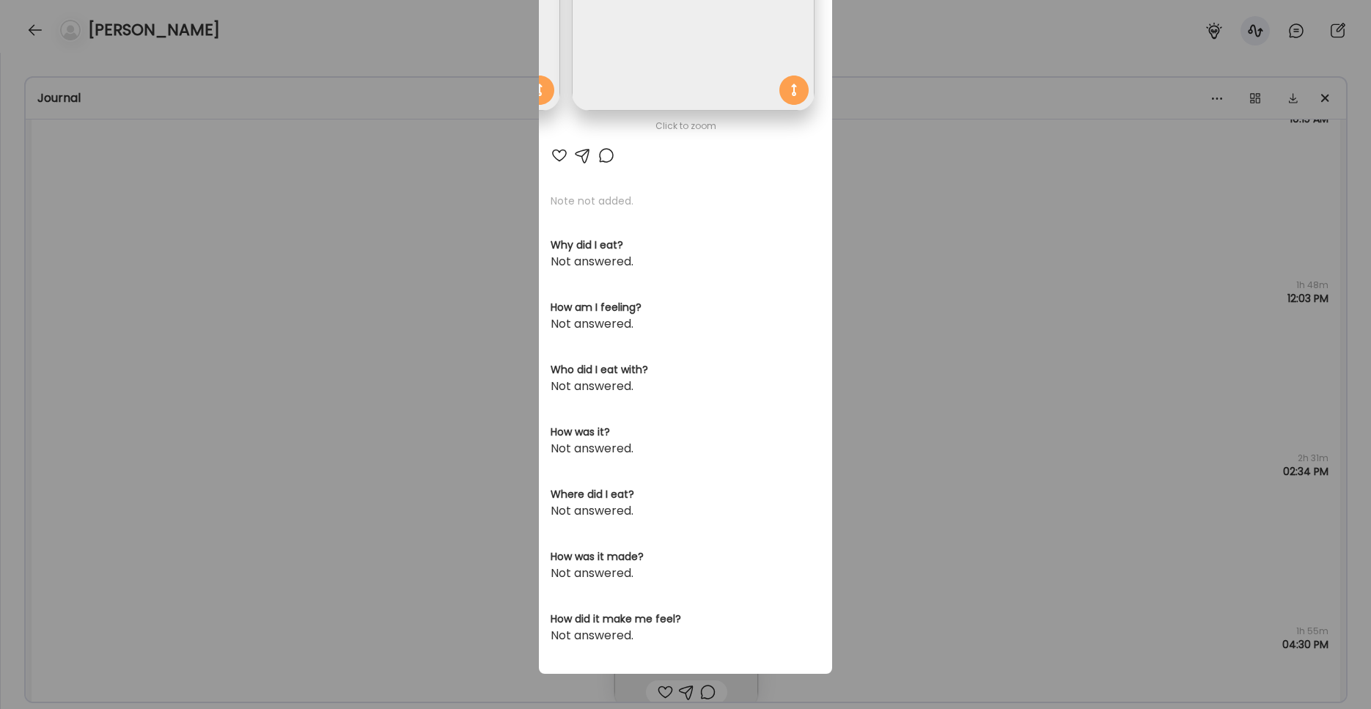
scroll to position [0, 0]
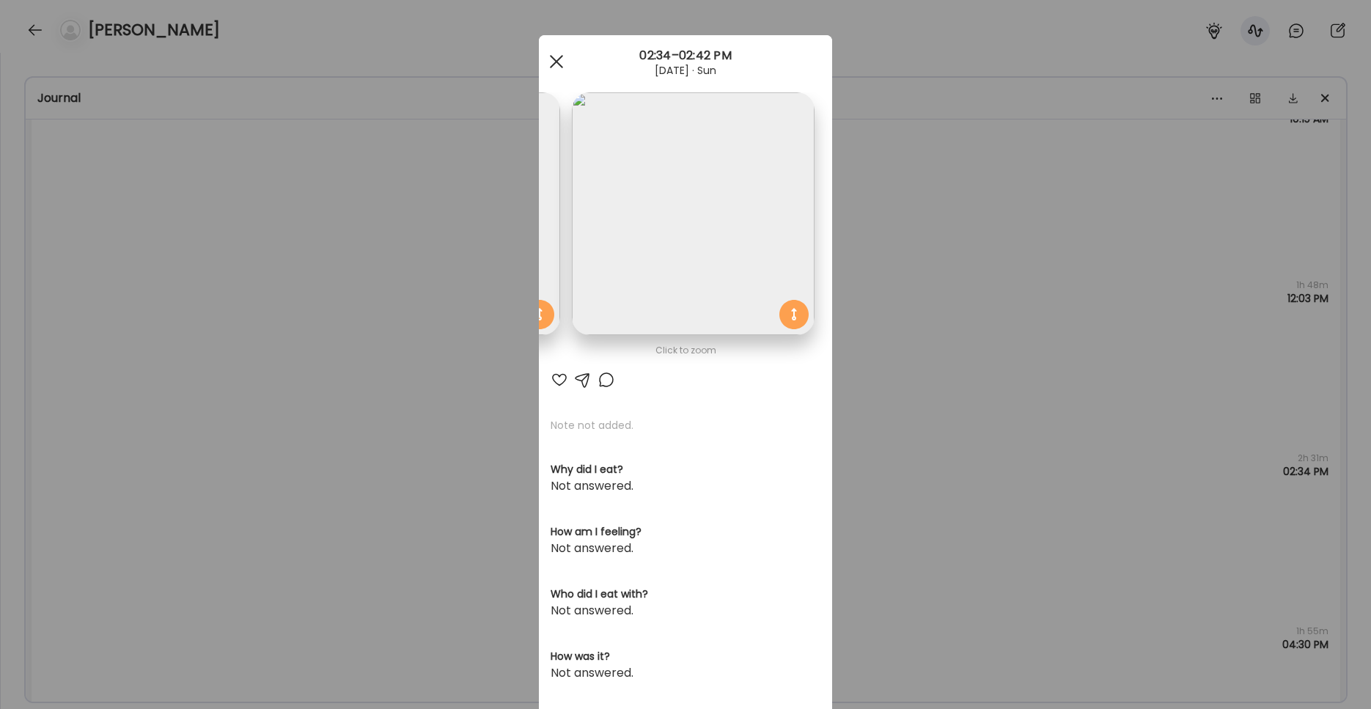
click at [556, 66] on div at bounding box center [556, 61] width 29 height 29
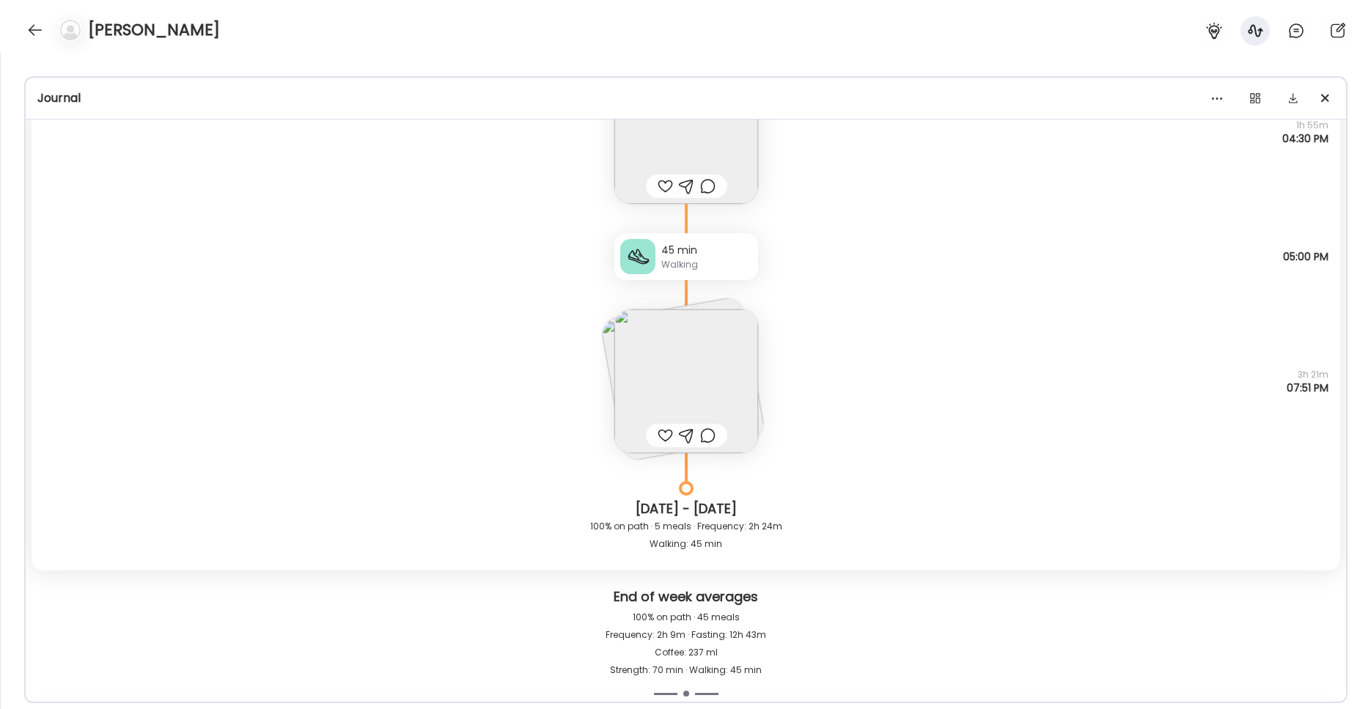
scroll to position [8950, 0]
click at [604, 345] on img at bounding box center [682, 375] width 166 height 166
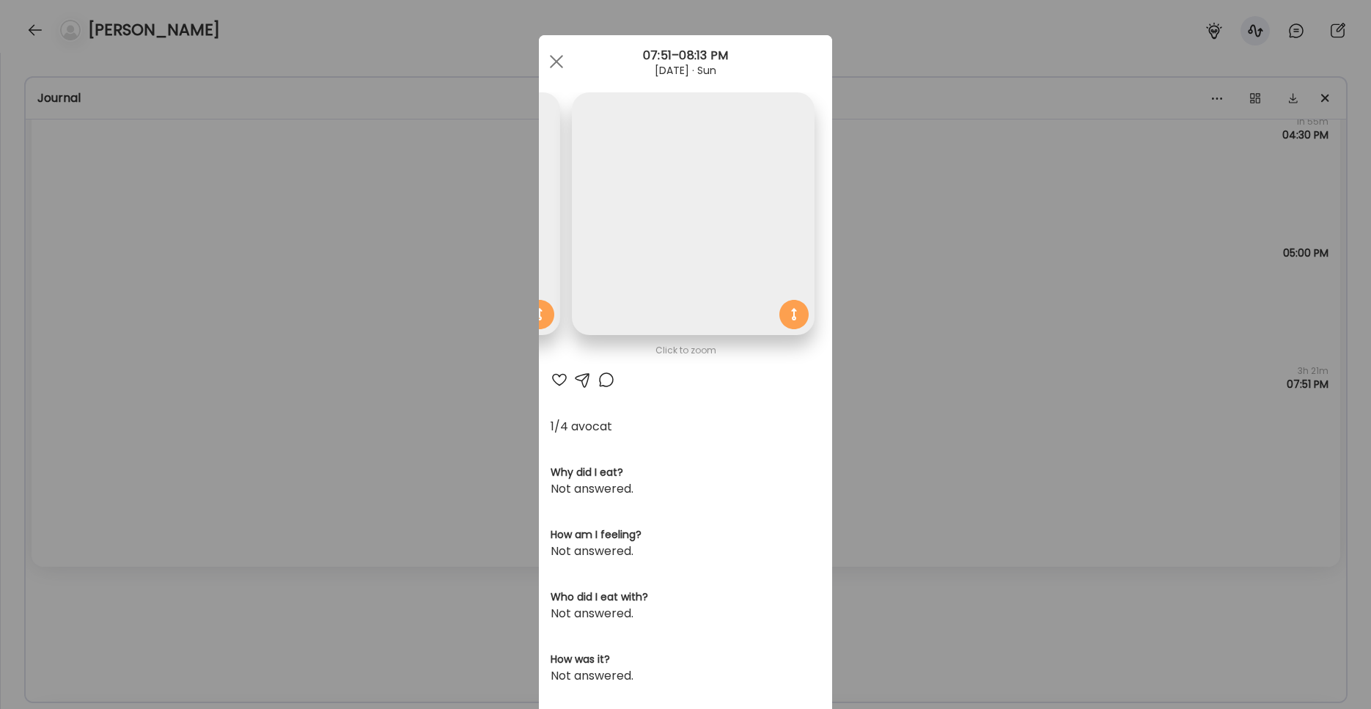
scroll to position [0, 239]
click at [532, 243] on div "Ate Coach Dashboard Wahoo! It’s official Take a moment to set up your Coach Pro…" at bounding box center [685, 354] width 1371 height 709
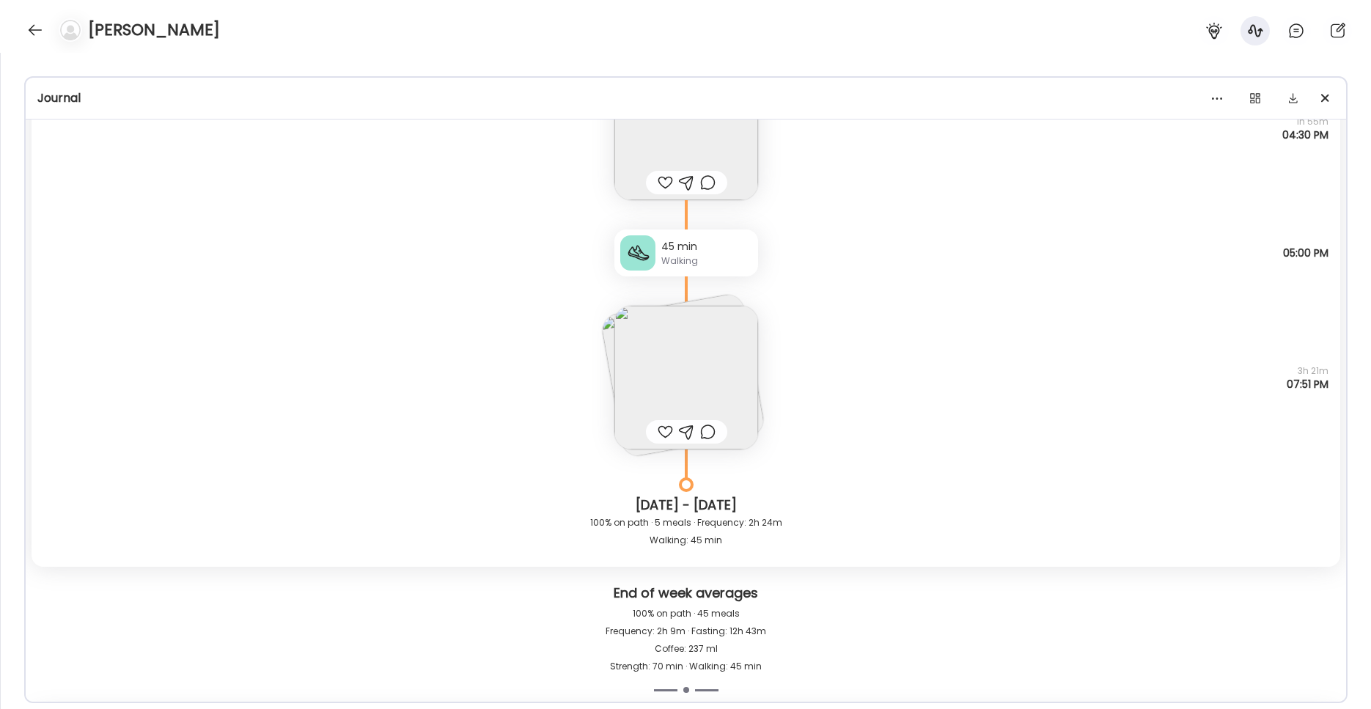
click at [603, 343] on img at bounding box center [682, 375] width 166 height 166
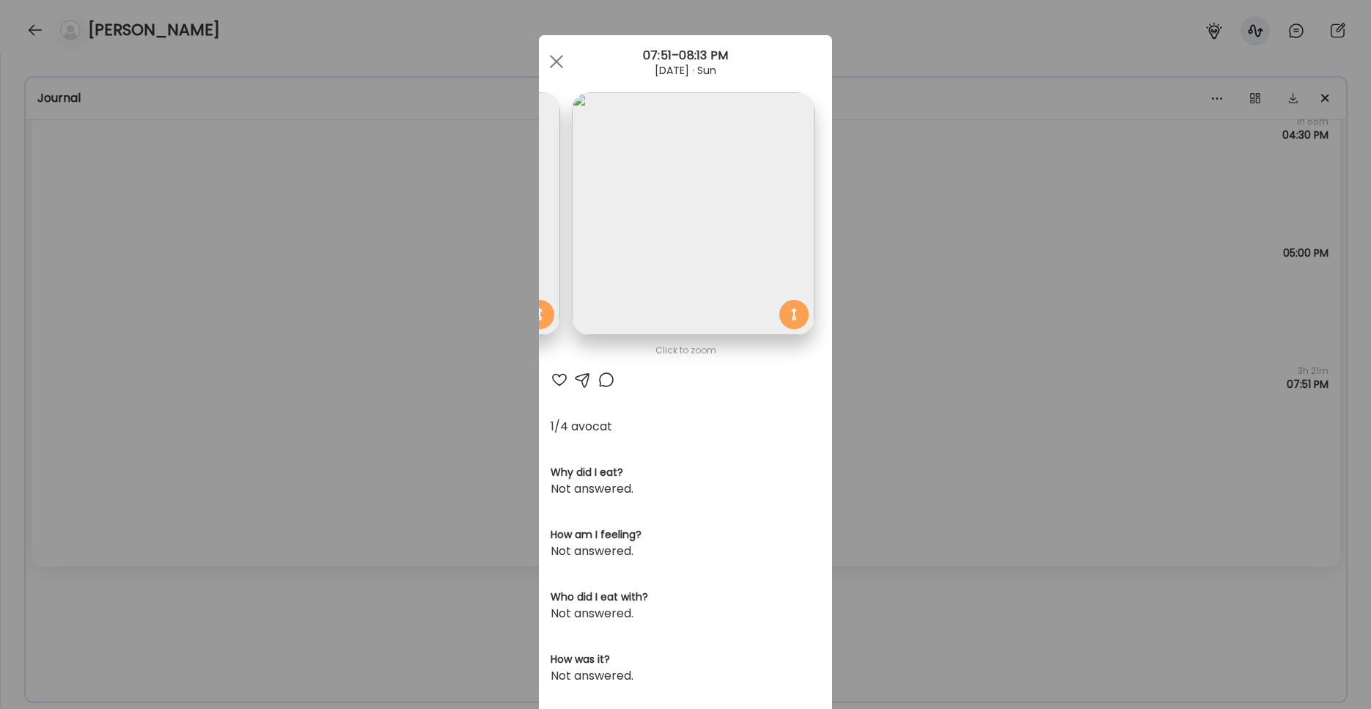
click at [550, 271] on img at bounding box center [438, 213] width 243 height 243
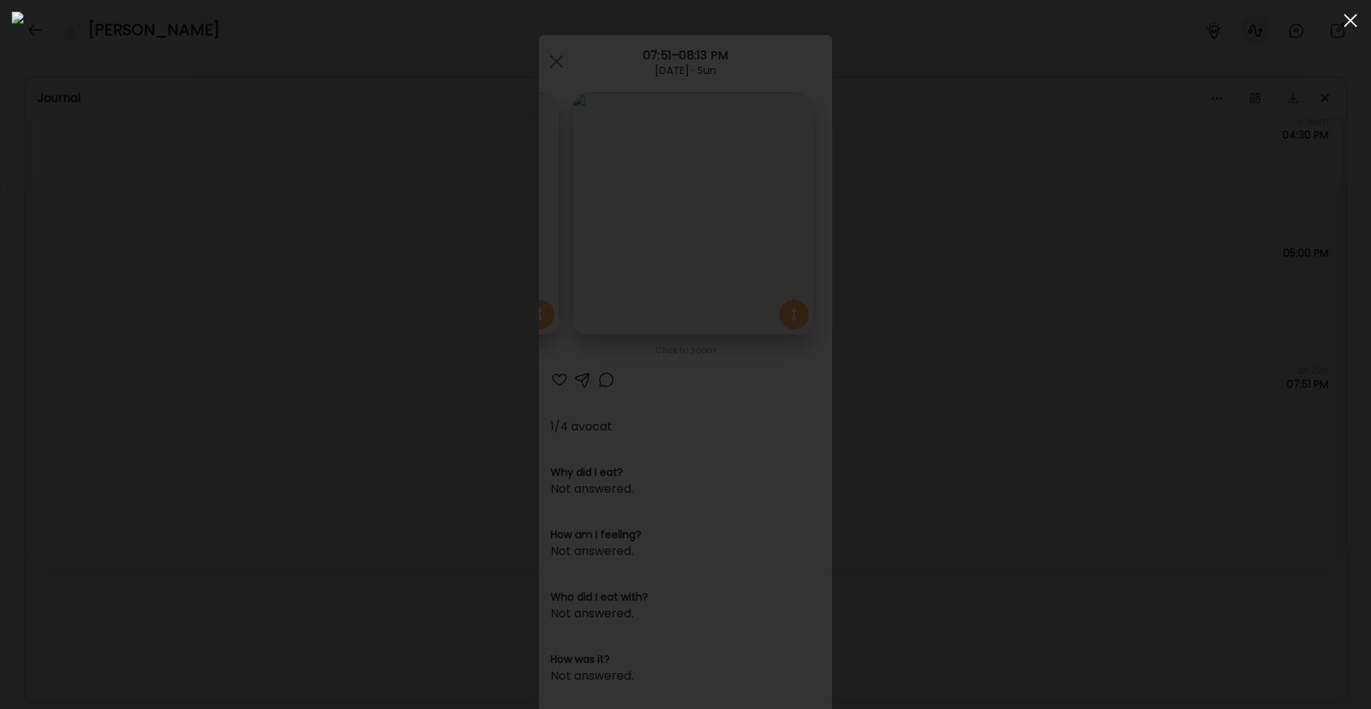
click at [1011, 21] on div at bounding box center [1350, 20] width 29 height 29
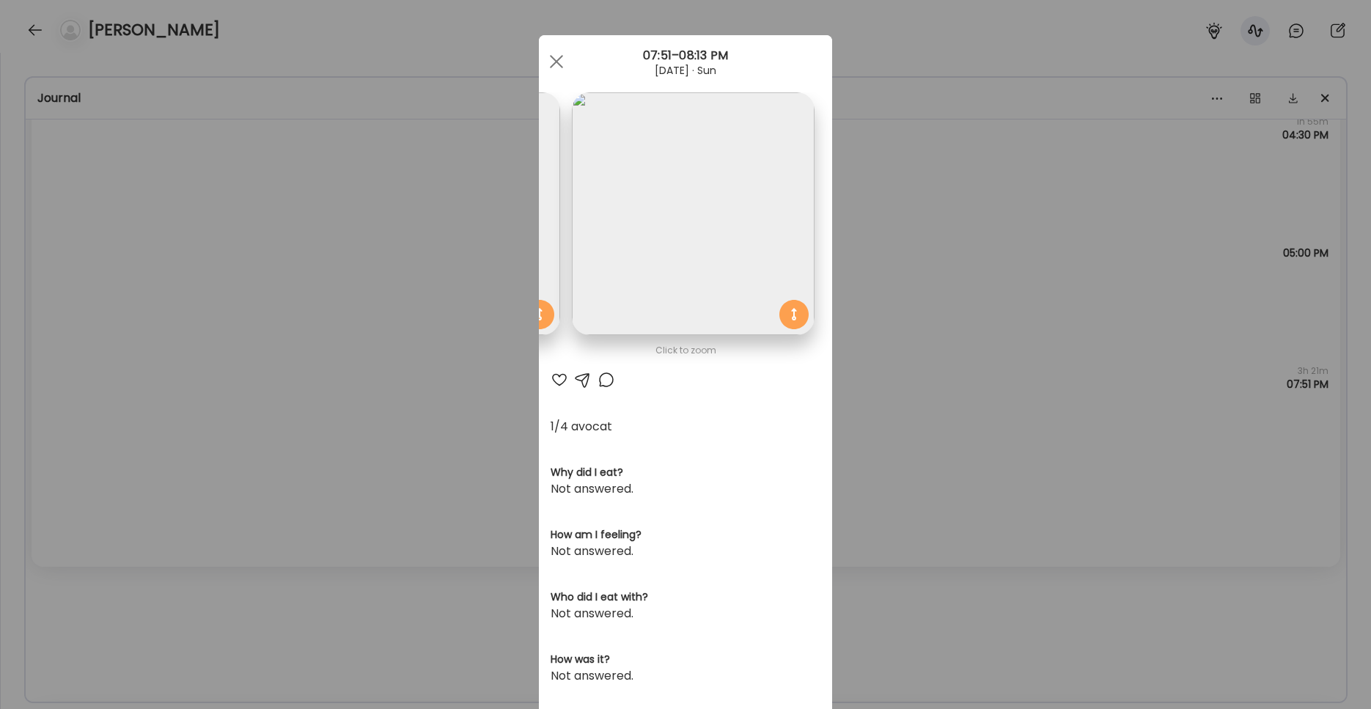
click at [549, 256] on img at bounding box center [438, 213] width 243 height 243
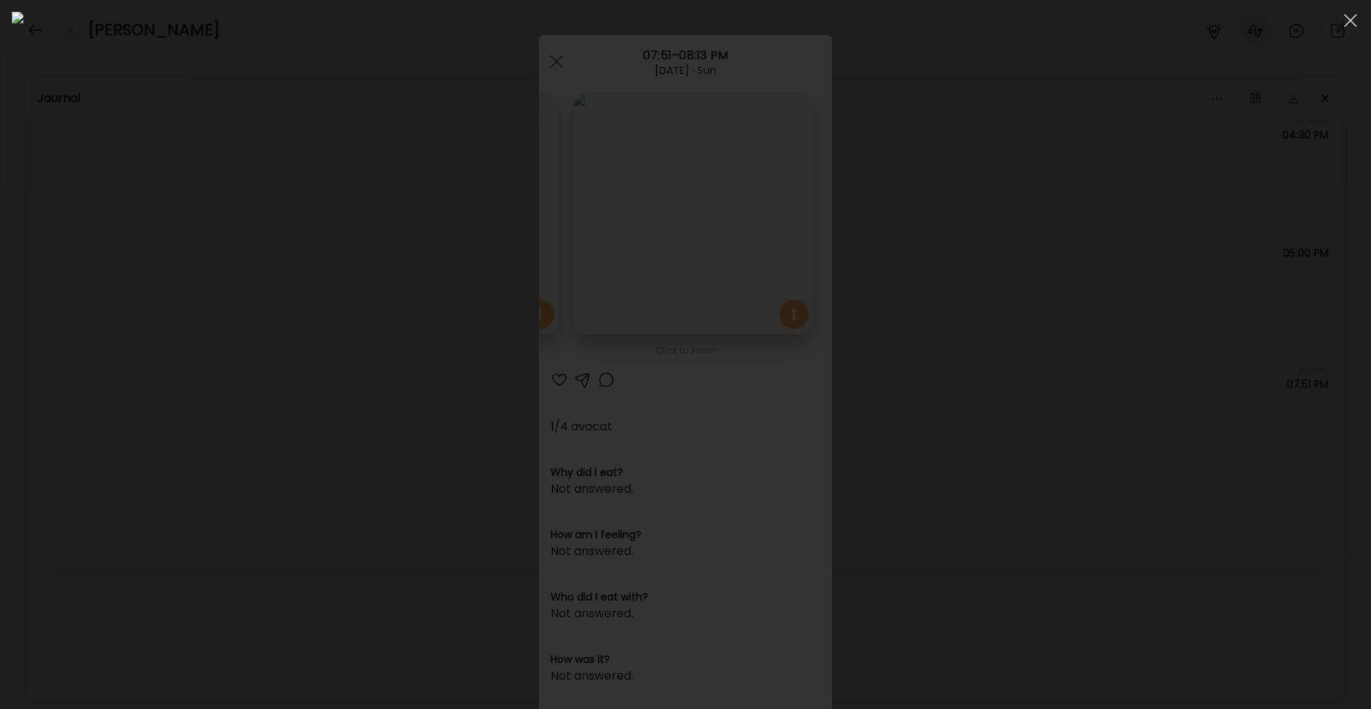
click at [1011, 19] on div at bounding box center [685, 354] width 1347 height 685
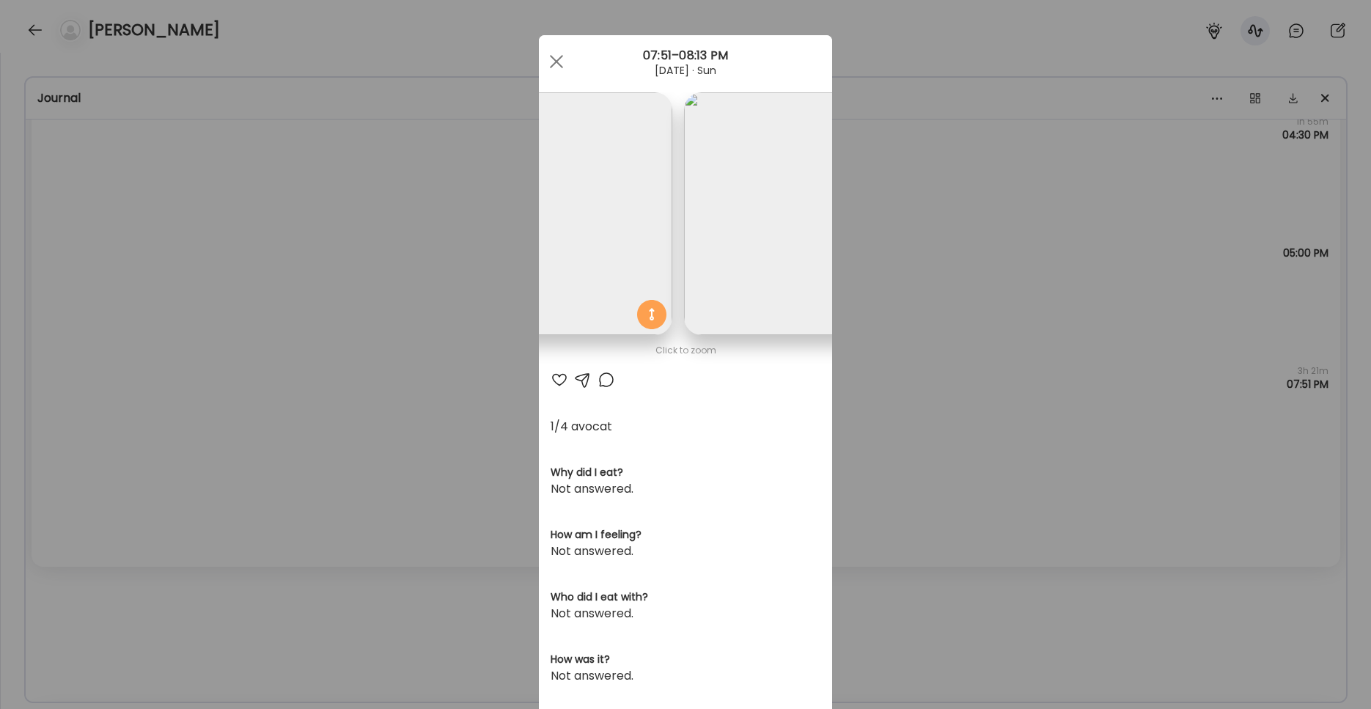
scroll to position [0, 0]
click at [553, 65] on div at bounding box center [556, 61] width 29 height 29
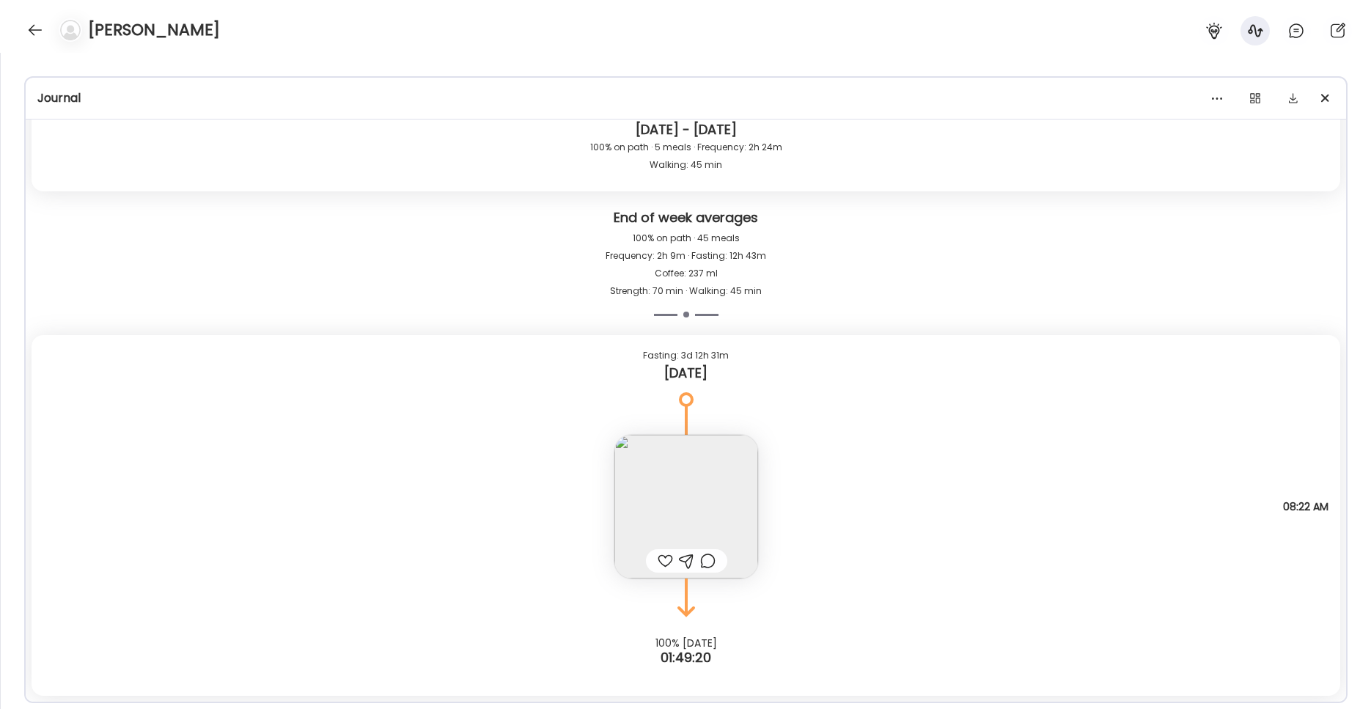
scroll to position [9322, 0]
